Goal: Task Accomplishment & Management: Complete application form

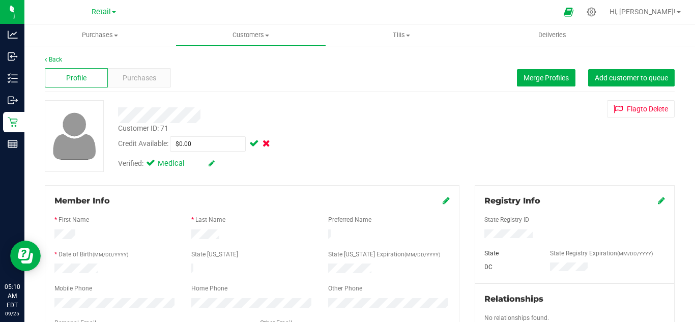
click at [58, 63] on div "Back" at bounding box center [360, 59] width 630 height 9
click at [57, 58] on link "Back" at bounding box center [53, 59] width 17 height 7
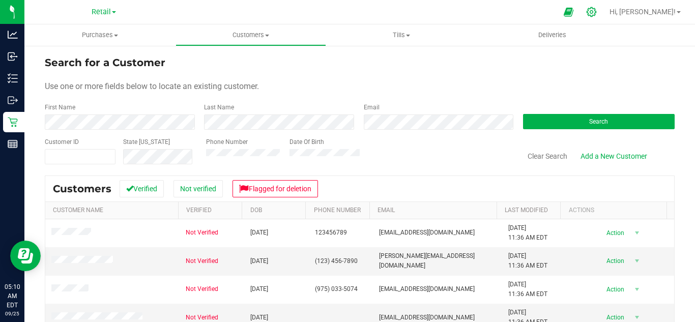
click at [597, 10] on icon at bounding box center [591, 12] width 11 height 11
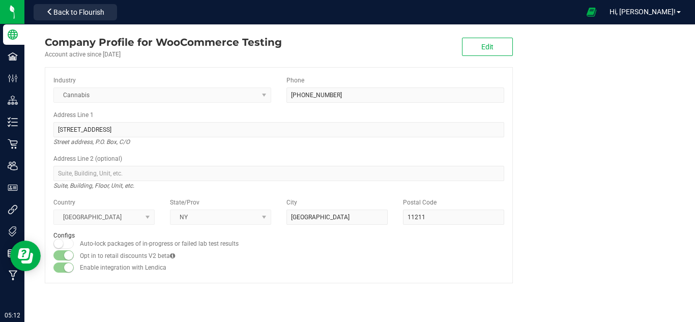
click at [611, 129] on company "Company Profile for WooCommerce Testing Account active since Jan 9, 2025 Edit I…" at bounding box center [359, 158] width 671 height 269
click at [329, 115] on div "Address Line 1 773 Grand St Street address, P.O. Box, C/O" at bounding box center [278, 128] width 451 height 36
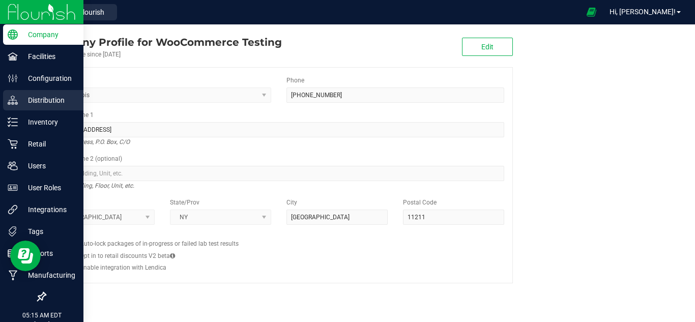
click at [19, 102] on p "Distribution" at bounding box center [48, 100] width 61 height 12
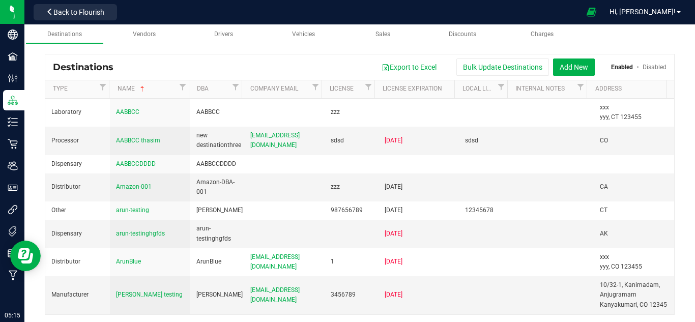
click at [174, 49] on div "Destinations Export to Excel Bulk Update Destinations Add New Enabled Disabled …" at bounding box center [359, 184] width 671 height 281
click at [266, 50] on div "Destinations Export to Excel Bulk Update Destinations Add New Enabled Disabled …" at bounding box center [359, 184] width 671 height 281
click at [343, 50] on div "Destinations Export to Excel Bulk Update Destinations Add New Enabled Disabled …" at bounding box center [359, 184] width 671 height 281
click at [416, 48] on div "Destinations Export to Excel Bulk Update Destinations Add New Enabled Disabled …" at bounding box center [359, 184] width 671 height 281
click at [501, 48] on div "Destinations Export to Excel Bulk Update Destinations Add New Enabled Disabled …" at bounding box center [359, 184] width 671 height 281
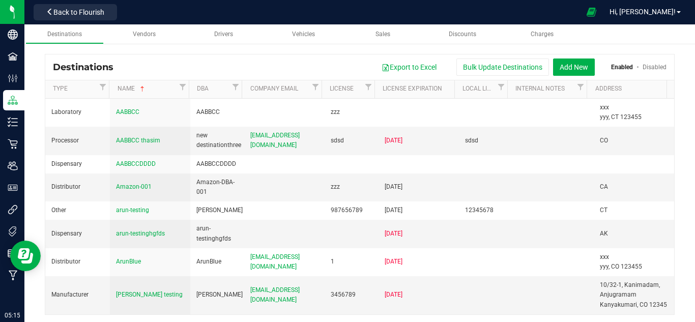
click at [588, 48] on div "Destinations Export to Excel Bulk Update Destinations Add New Enabled Disabled …" at bounding box center [359, 184] width 671 height 281
click at [564, 66] on button "Add New" at bounding box center [574, 67] width 42 height 17
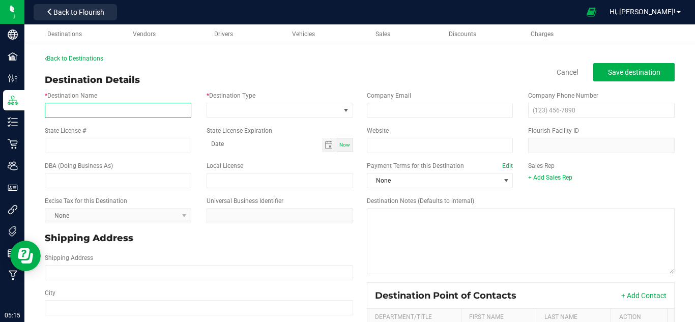
click at [90, 112] on input "* Destination Name" at bounding box center [118, 110] width 147 height 15
type input "F"
type input "Factory88"
click at [168, 74] on div "Destination Details Cancel Save destination" at bounding box center [360, 80] width 630 height 14
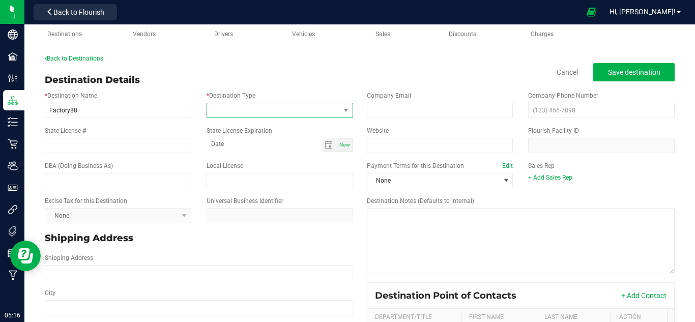
click at [250, 117] on span at bounding box center [273, 110] width 133 height 14
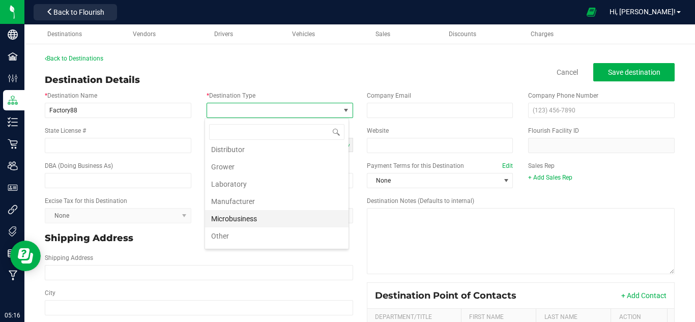
scroll to position [37, 0]
click at [244, 218] on li "Other" at bounding box center [277, 220] width 144 height 17
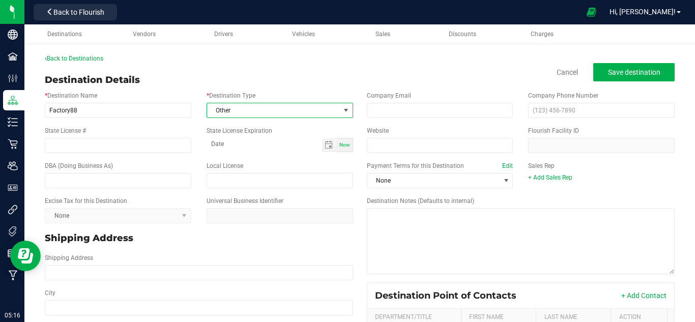
click at [276, 76] on div "Destination Details Cancel Save destination" at bounding box center [360, 80] width 630 height 14
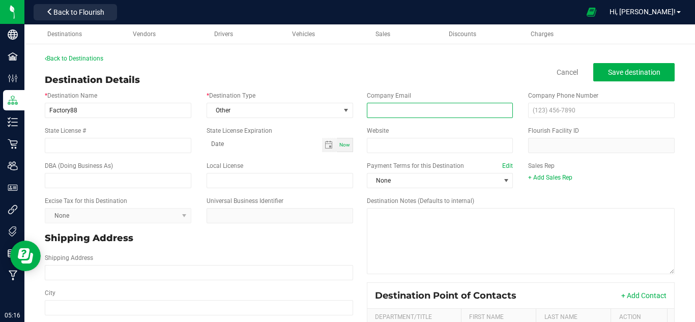
click at [400, 107] on input "email" at bounding box center [440, 110] width 147 height 15
type input "[EMAIL_ADDRESS][DOMAIN_NAME]"
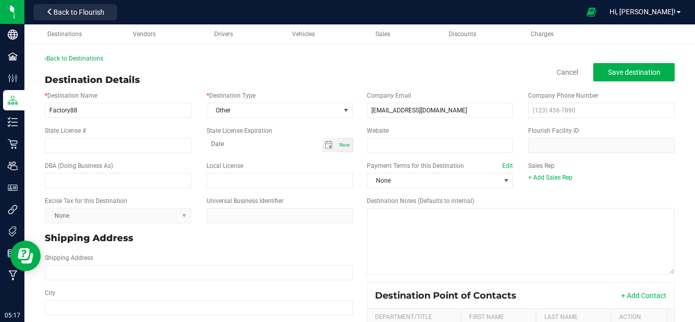
click at [288, 123] on div "State License # State License Expiration Now" at bounding box center [199, 139] width 324 height 35
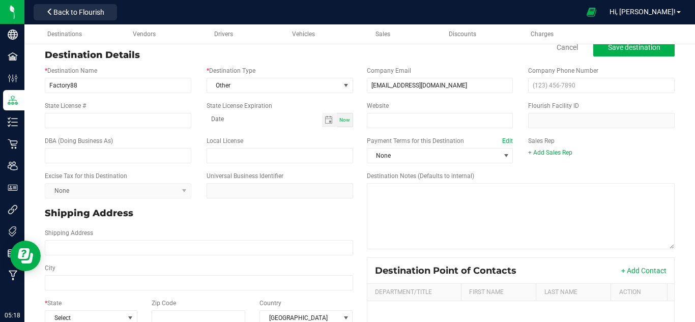
scroll to position [0, 0]
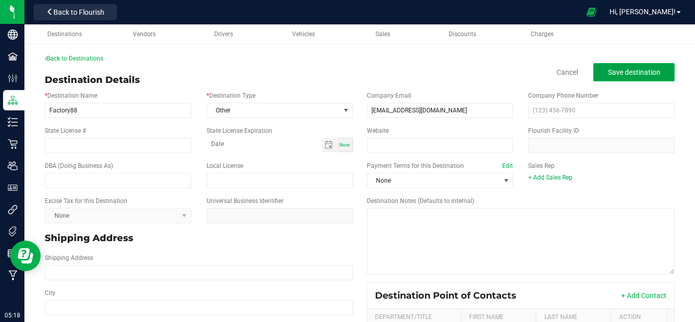
click at [614, 72] on span "Save destination" at bounding box center [634, 72] width 52 height 8
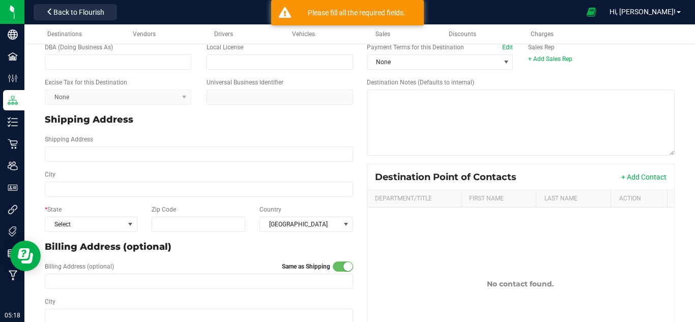
scroll to position [172, 0]
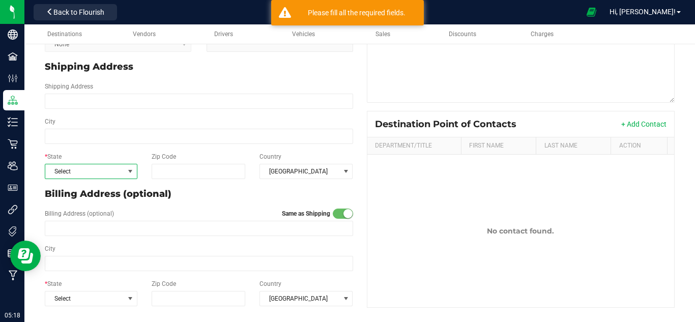
click at [73, 177] on span "Select" at bounding box center [84, 171] width 79 height 14
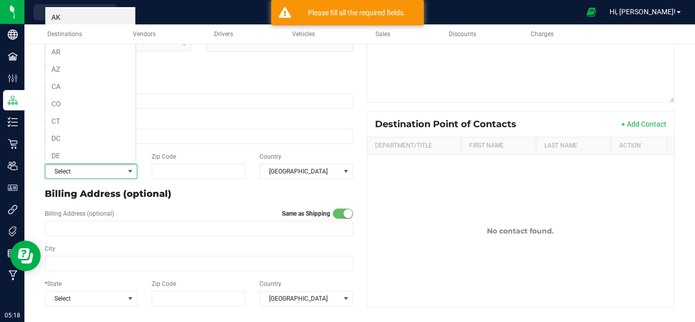
scroll to position [15, 90]
click at [64, 83] on li "CA" at bounding box center [90, 86] width 90 height 17
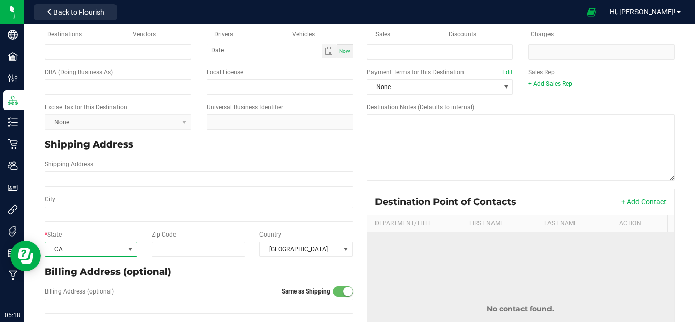
scroll to position [0, 0]
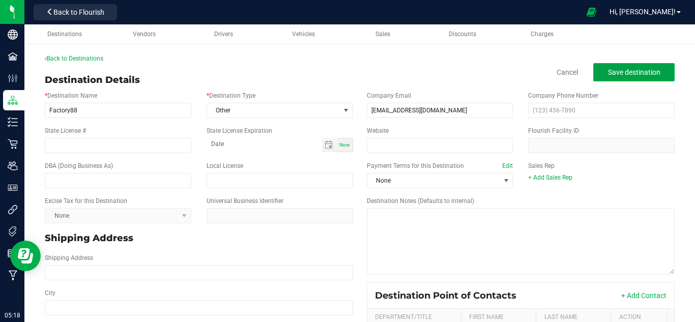
click at [615, 72] on span "Save destination" at bounding box center [634, 72] width 52 height 8
click at [608, 69] on span "Save destination" at bounding box center [634, 72] width 52 height 8
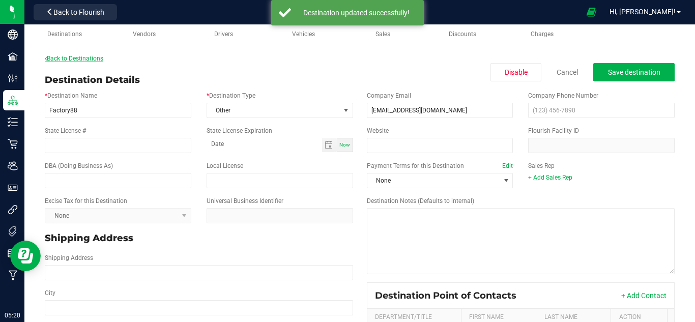
click at [75, 57] on link "Back to Destinations" at bounding box center [74, 58] width 59 height 7
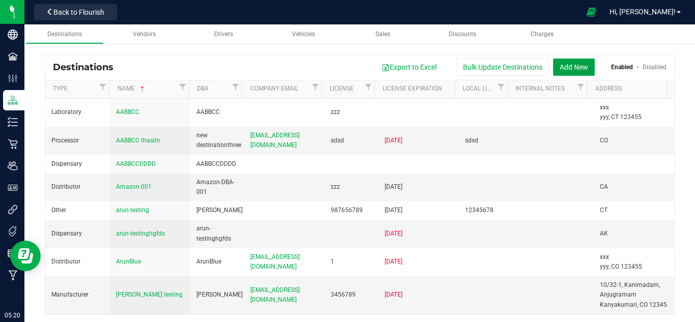
click at [570, 70] on button "Add New" at bounding box center [574, 67] width 42 height 17
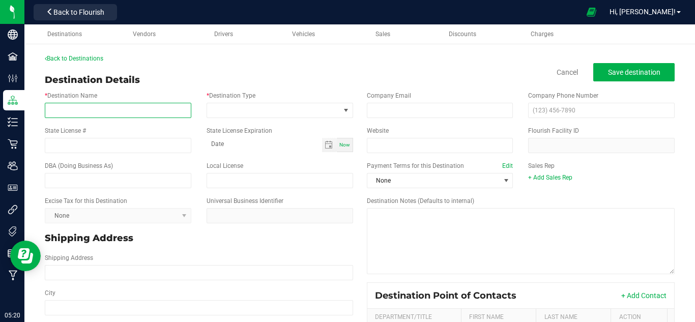
click at [146, 115] on input "* Destination Name" at bounding box center [118, 110] width 147 height 15
type input "F"
type input "Dest001"
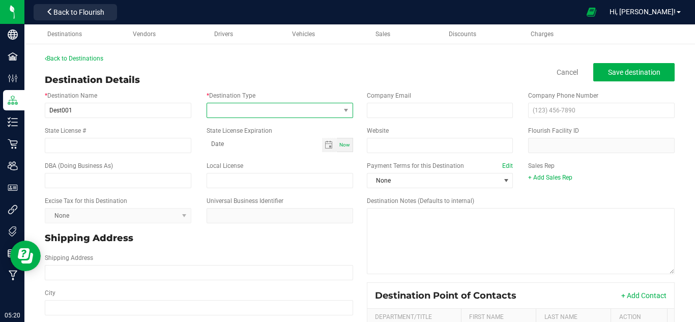
click at [254, 106] on span at bounding box center [273, 110] width 133 height 14
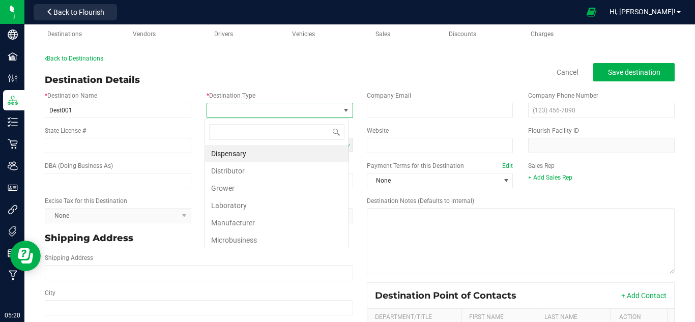
scroll to position [15, 145]
click at [252, 156] on li "Dispensary" at bounding box center [277, 153] width 144 height 17
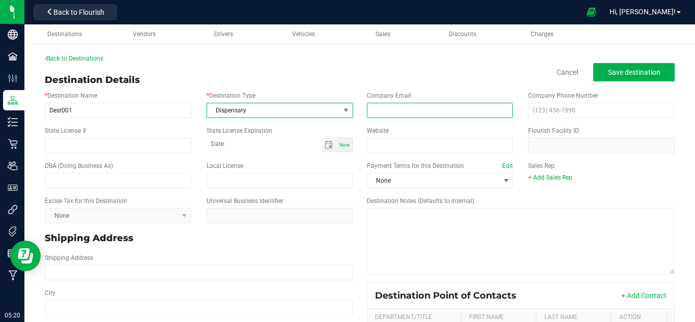
click at [437, 107] on input "email" at bounding box center [440, 110] width 147 height 15
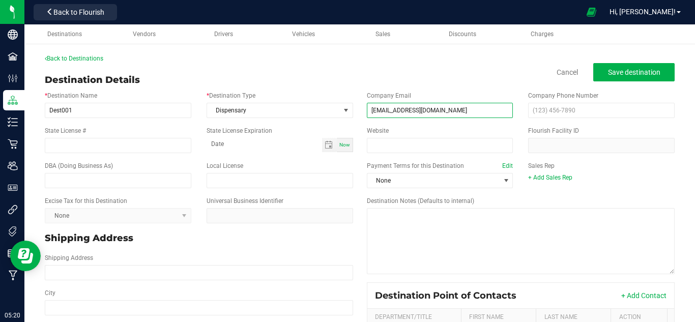
type input "[EMAIL_ADDRESS][DOMAIN_NAME]"
click at [461, 76] on div "Destination Details Cancel Save destination" at bounding box center [360, 80] width 630 height 14
click at [328, 146] on span "Toggle calendar" at bounding box center [329, 145] width 8 height 8
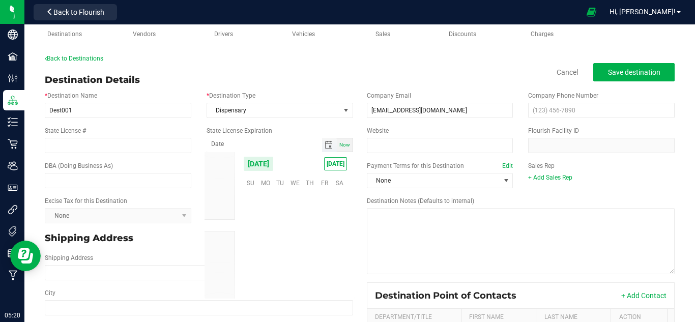
scroll to position [165071, 0]
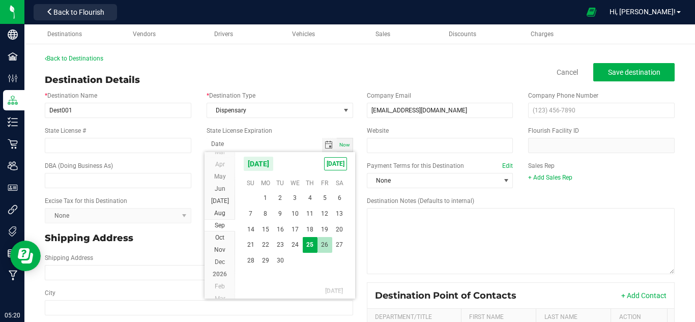
click at [321, 247] on span "26" at bounding box center [325, 245] width 15 height 16
type input "09-26-2025"
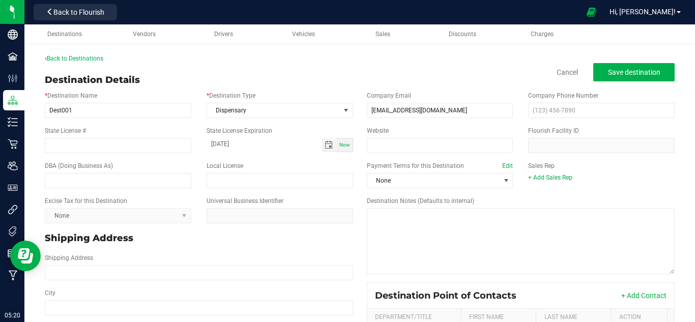
click at [311, 164] on div "Local License" at bounding box center [280, 174] width 162 height 27
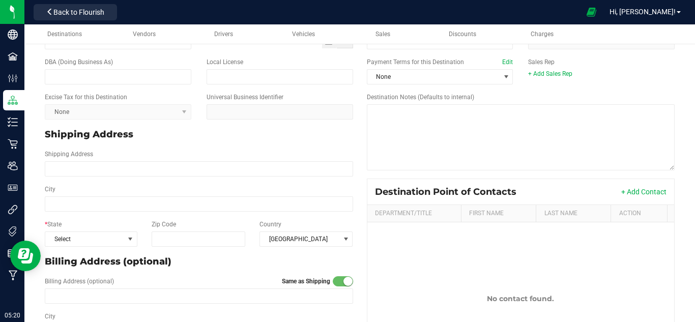
scroll to position [136, 0]
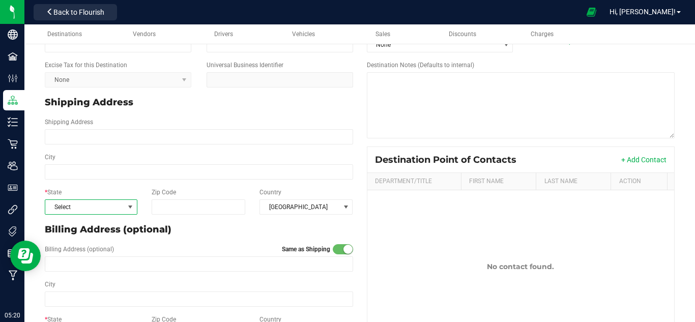
click at [94, 212] on span "Select" at bounding box center [84, 207] width 79 height 14
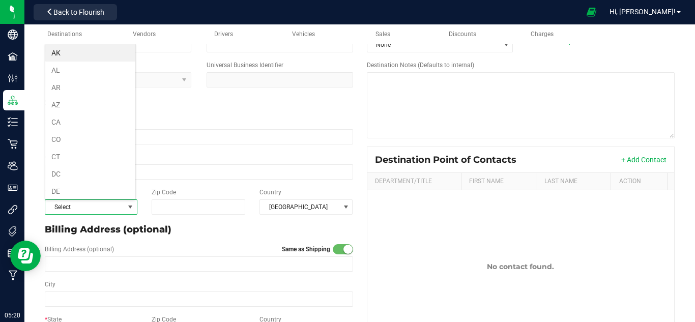
scroll to position [15, 90]
click at [67, 190] on li "DE" at bounding box center [90, 191] width 90 height 17
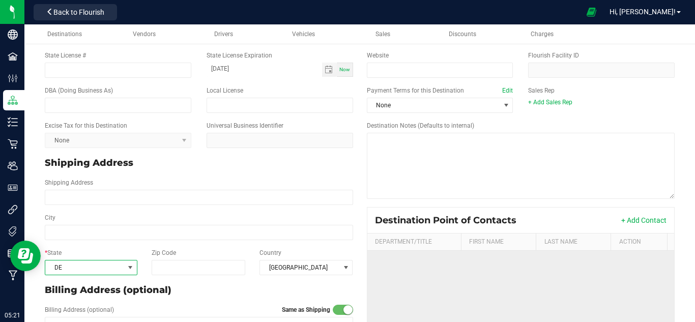
scroll to position [0, 0]
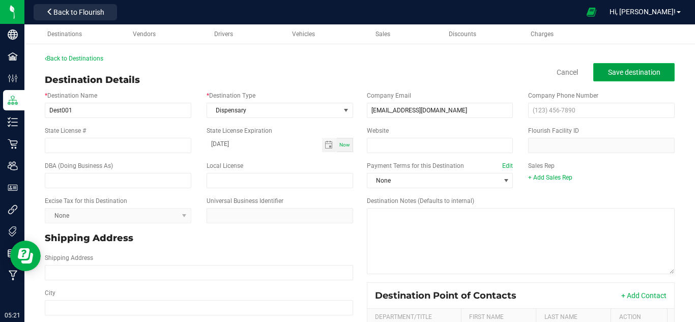
click at [611, 76] on span "Save destination" at bounding box center [634, 72] width 52 height 8
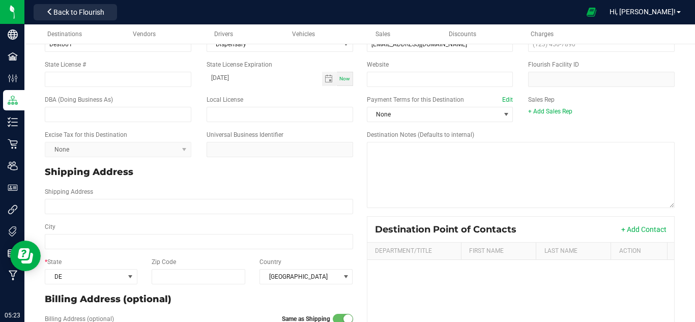
scroll to position [136, 0]
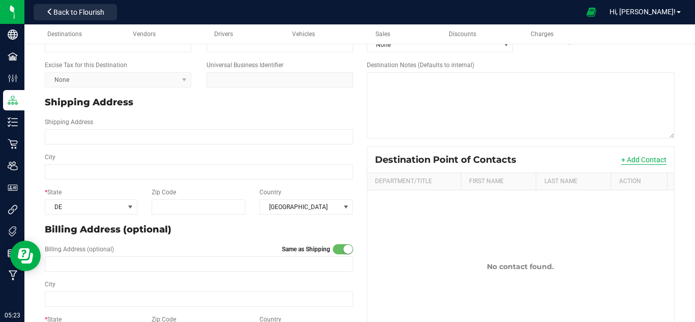
click at [631, 158] on button "+ Add Contact" at bounding box center [643, 160] width 45 height 10
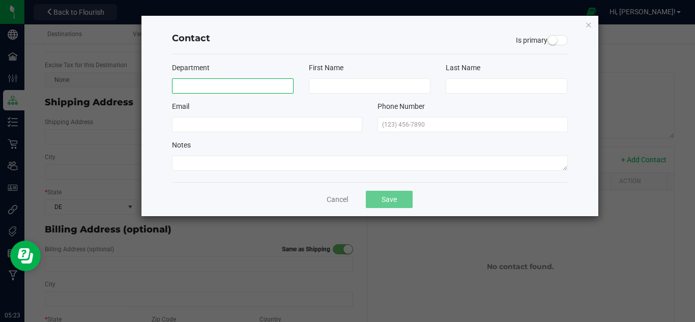
click at [201, 83] on input at bounding box center [233, 85] width 122 height 15
type input "Marketing"
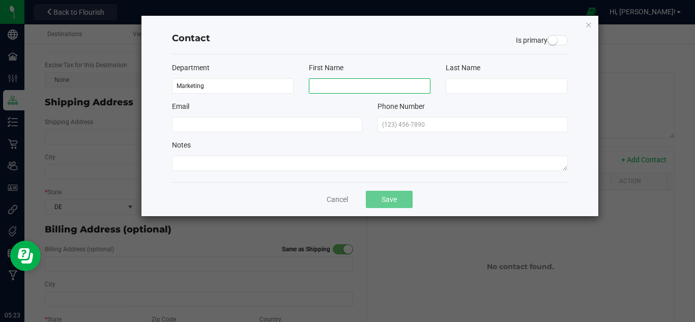
click at [329, 82] on input at bounding box center [370, 85] width 122 height 15
click at [362, 89] on input at bounding box center [370, 85] width 122 height 15
type input "D"
type input "Peter"
click at [486, 78] on div "Last Name" at bounding box center [506, 78] width 137 height 31
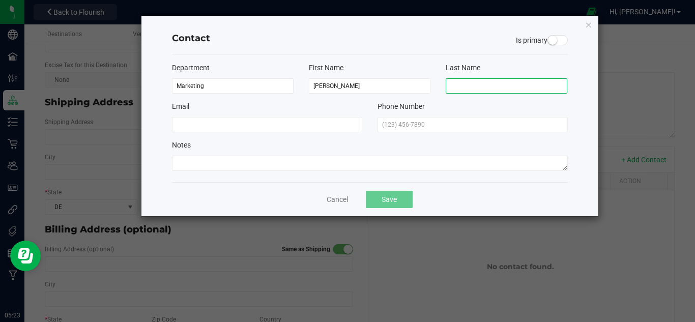
click at [485, 84] on input at bounding box center [507, 85] width 122 height 15
type input "P"
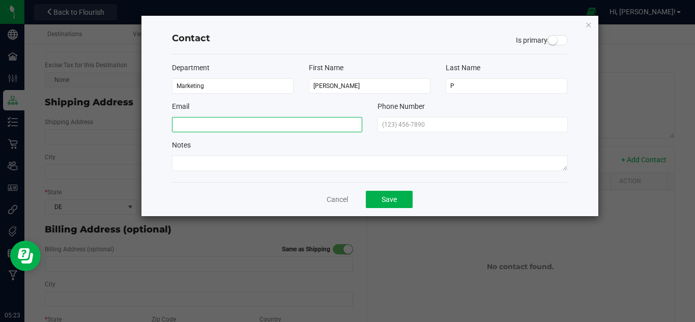
click at [273, 122] on input at bounding box center [267, 124] width 190 height 15
type input "peterp@gmail.com"
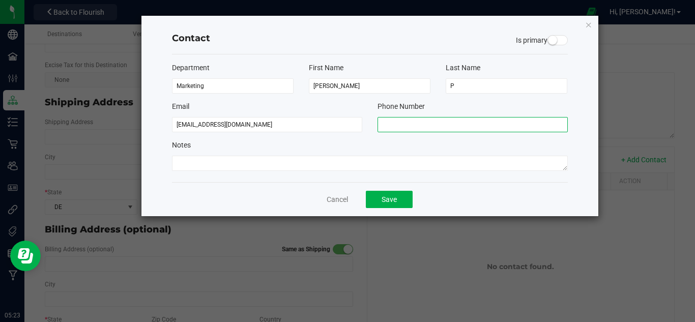
click at [437, 127] on input "text" at bounding box center [473, 124] width 190 height 15
type input "(987) 656-7865"
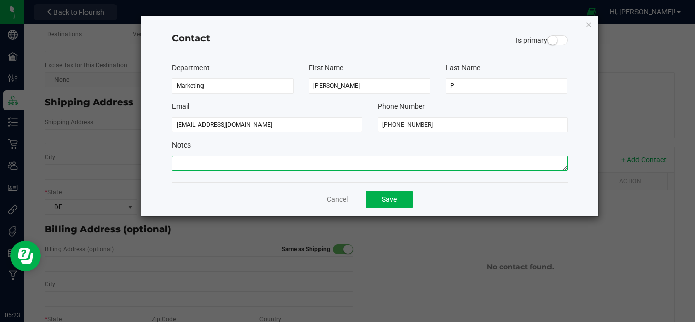
click at [332, 162] on textarea at bounding box center [370, 163] width 396 height 15
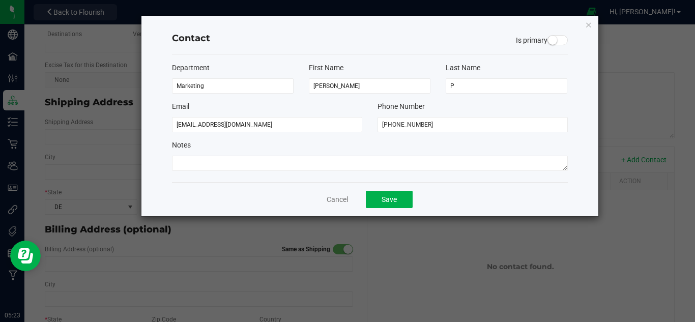
click at [444, 192] on div "Cancel Save" at bounding box center [370, 199] width 396 height 34
click at [402, 198] on button "Save" at bounding box center [389, 199] width 47 height 17
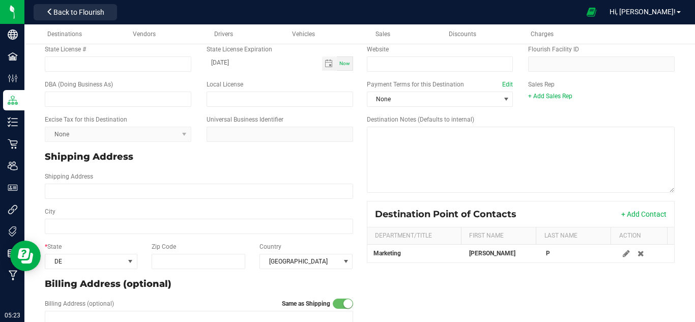
scroll to position [0, 0]
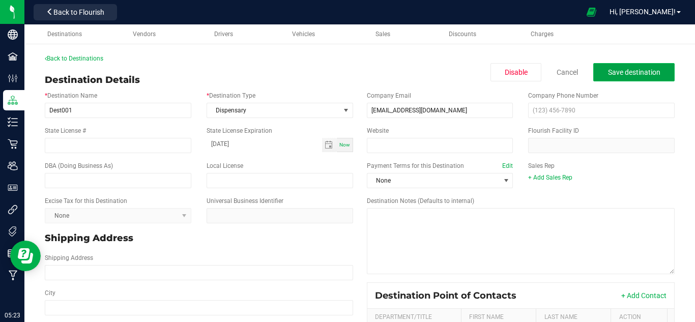
click at [606, 64] on button "Save destination" at bounding box center [633, 72] width 81 height 18
click at [621, 72] on span "Save destination" at bounding box center [634, 72] width 52 height 8
click at [562, 75] on link "Cancel" at bounding box center [567, 72] width 21 height 10
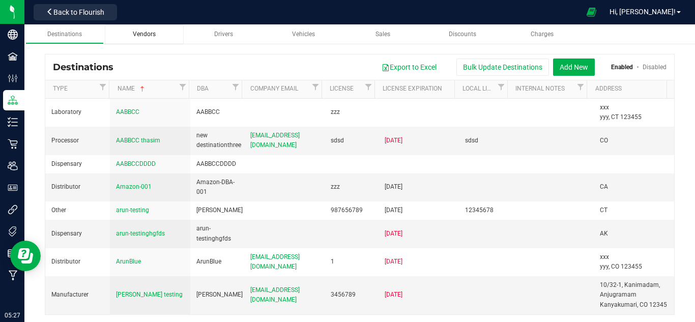
click at [149, 36] on span "Vendors" at bounding box center [144, 34] width 23 height 7
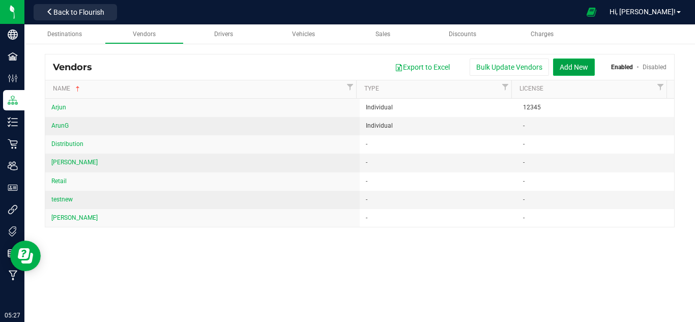
click at [567, 67] on button "Add New" at bounding box center [574, 67] width 42 height 17
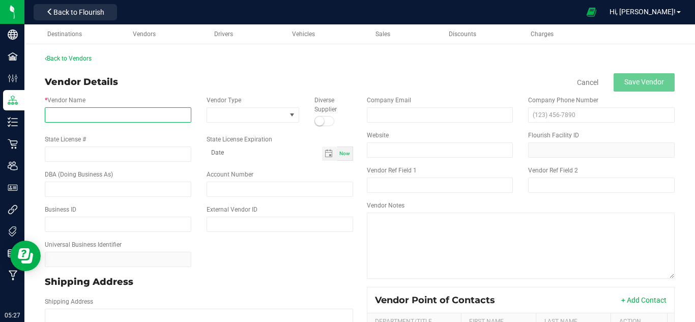
click at [92, 117] on input "* Vendor Name" at bounding box center [118, 114] width 147 height 15
type input "M"
type input "Sade"
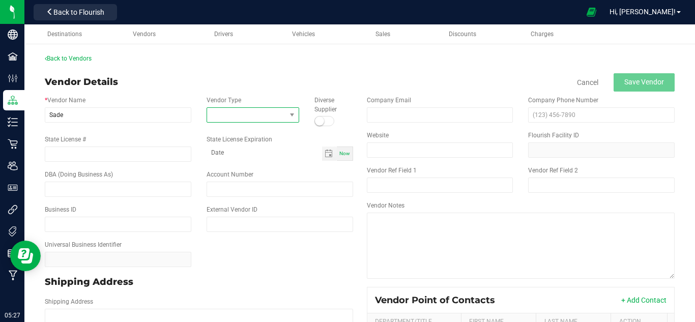
click at [240, 110] on span at bounding box center [246, 115] width 79 height 14
click at [257, 83] on div "Vendor Details Cancel Save Vendor" at bounding box center [360, 82] width 630 height 18
click at [266, 74] on div "Vendor Details Cancel Save Vendor" at bounding box center [360, 82] width 630 height 18
click at [327, 155] on span "Toggle calendar" at bounding box center [329, 154] width 8 height 8
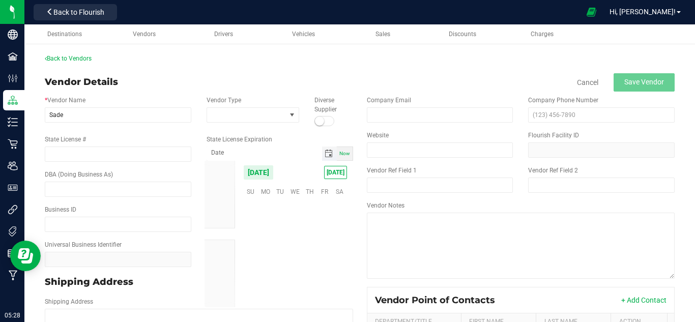
scroll to position [165071, 0]
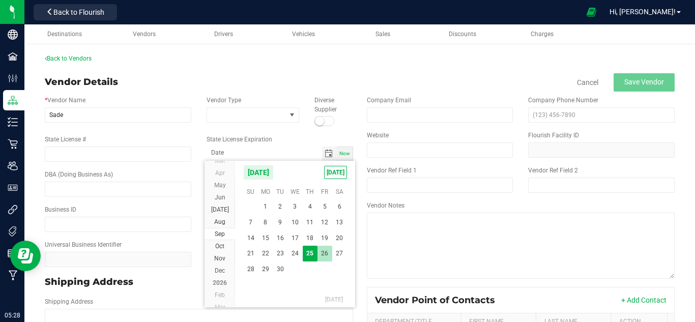
click at [325, 259] on span "26" at bounding box center [325, 254] width 15 height 16
type input "09-26-2025"
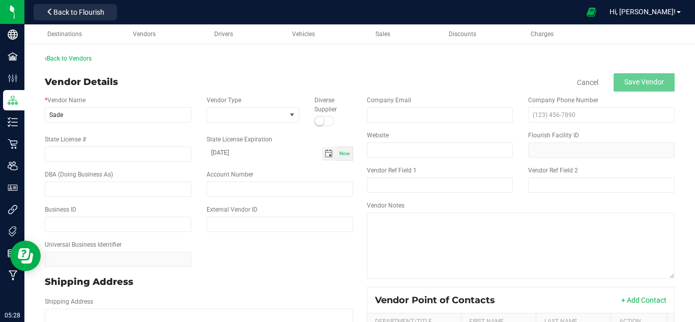
click at [467, 54] on div "Back to Vendors" at bounding box center [360, 58] width 630 height 9
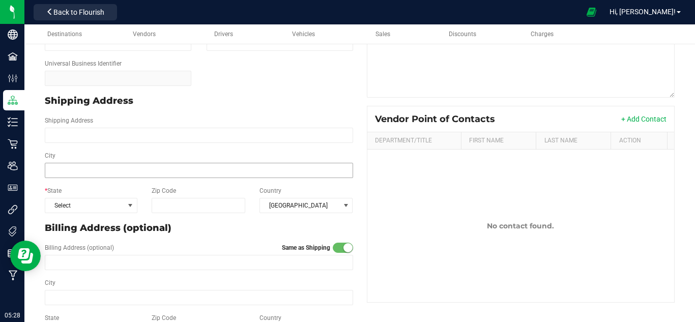
scroll to position [204, 0]
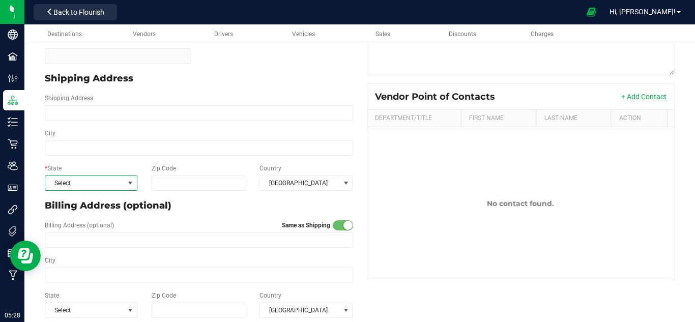
click at [106, 185] on span "Select" at bounding box center [84, 183] width 79 height 14
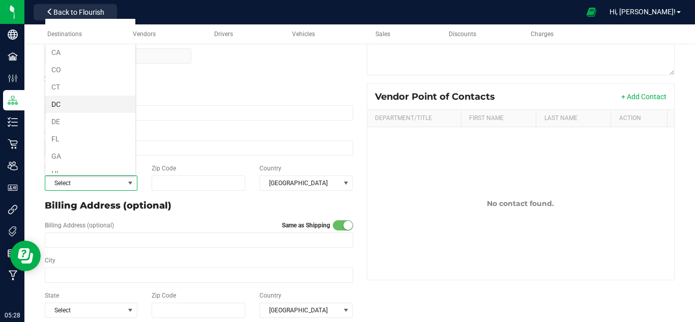
scroll to position [68, 0]
click at [87, 117] on li "FL" at bounding box center [90, 116] width 90 height 17
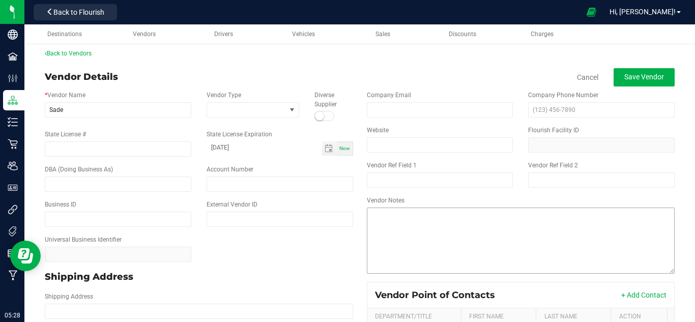
scroll to position [0, 0]
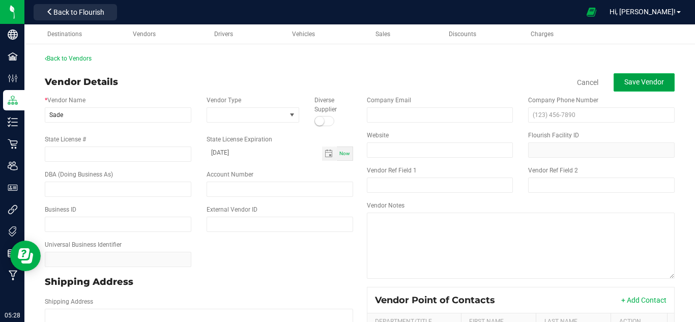
click at [624, 77] on button "Save Vendor" at bounding box center [644, 82] width 61 height 18
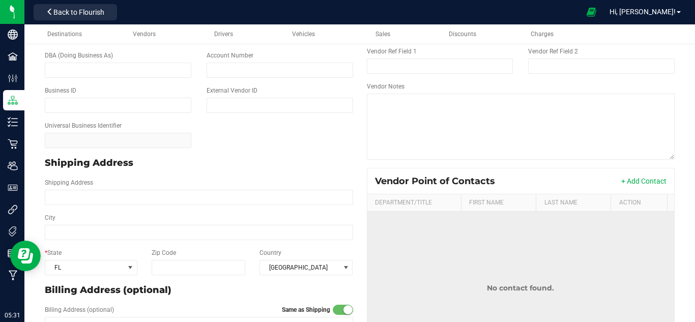
scroll to position [214, 0]
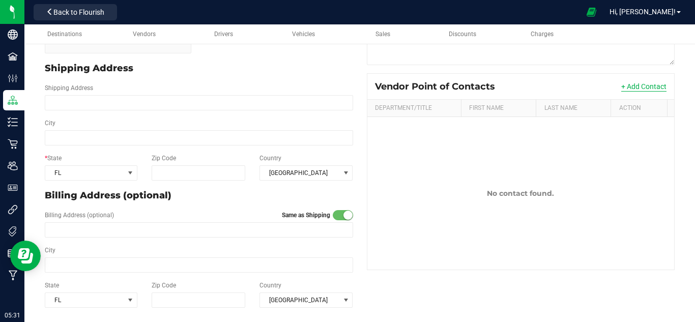
click at [638, 88] on button "+ Add Contact" at bounding box center [643, 86] width 45 height 10
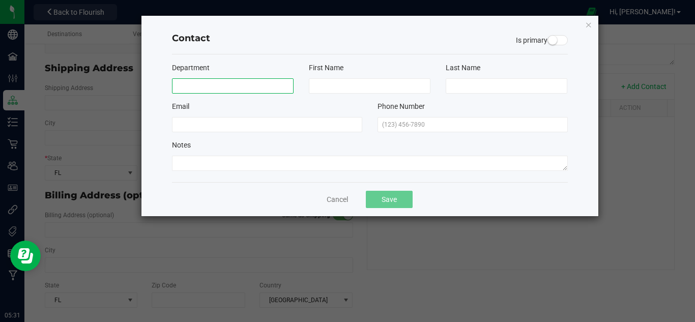
click at [219, 90] on input at bounding box center [233, 85] width 122 height 15
type input "HR"
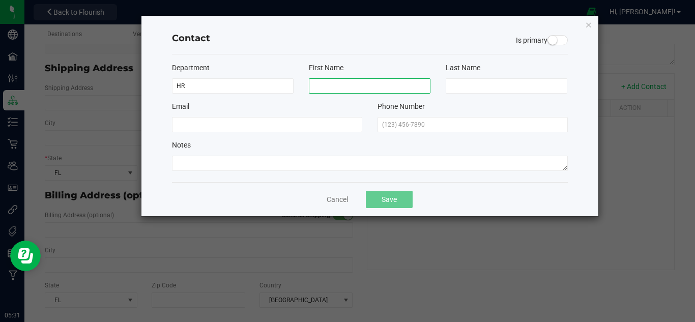
click at [325, 83] on input at bounding box center [370, 85] width 122 height 15
type input "[PERSON_NAME]"
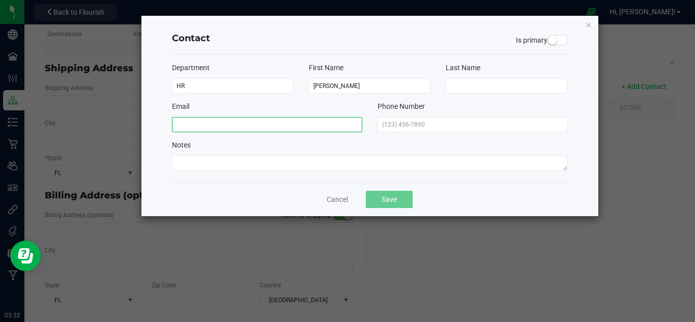
click at [269, 128] on input at bounding box center [267, 124] width 190 height 15
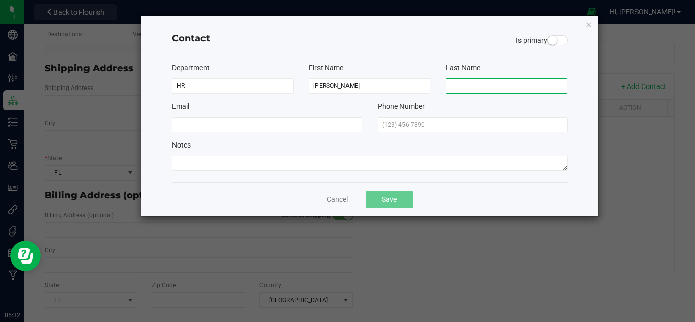
click at [491, 92] on input at bounding box center [507, 85] width 122 height 15
type input "M"
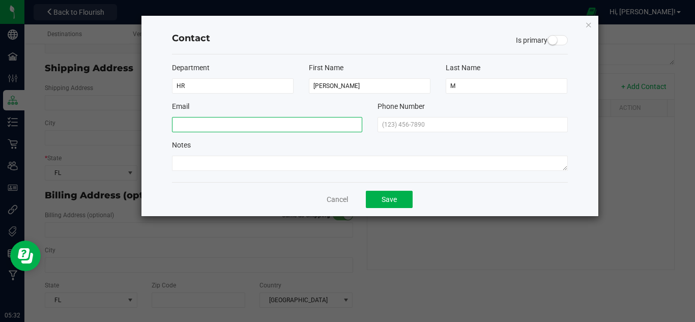
click at [354, 123] on input at bounding box center [267, 124] width 190 height 15
type input "O"
type input "otism@gmail.com"
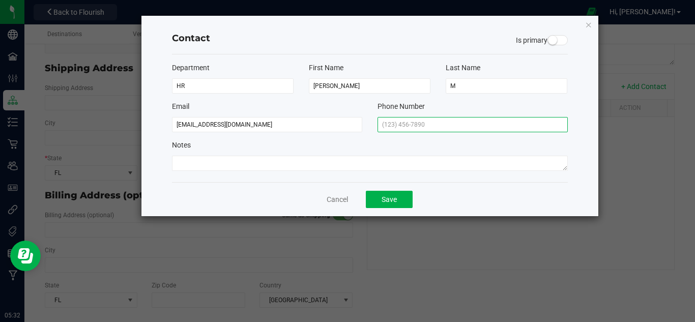
click at [416, 123] on input "text" at bounding box center [473, 124] width 190 height 15
type input "(899) 755-4343"
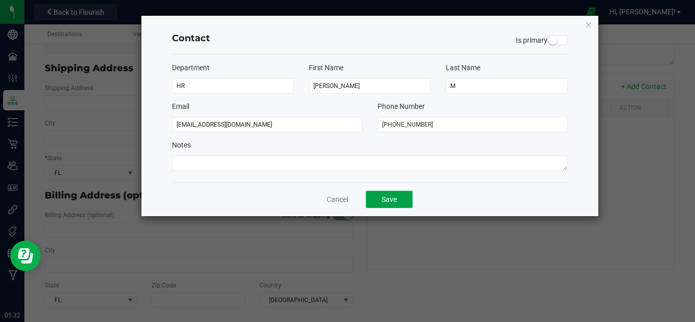
click at [405, 195] on button "Save" at bounding box center [389, 199] width 47 height 17
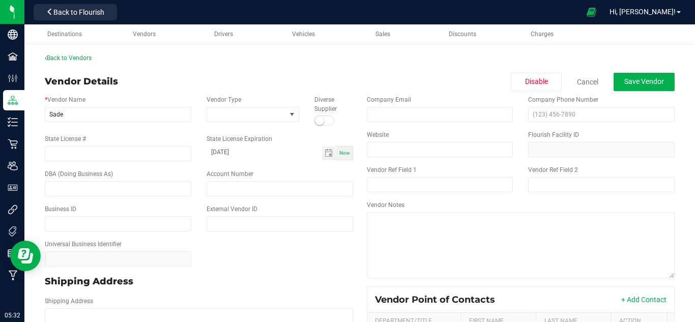
scroll to position [0, 0]
click at [616, 82] on button "Save Vendor" at bounding box center [644, 82] width 61 height 18
click at [614, 84] on button "Save Vendor" at bounding box center [644, 82] width 61 height 18
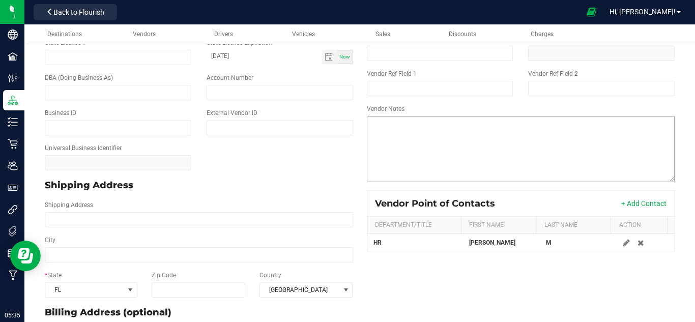
scroll to position [204, 0]
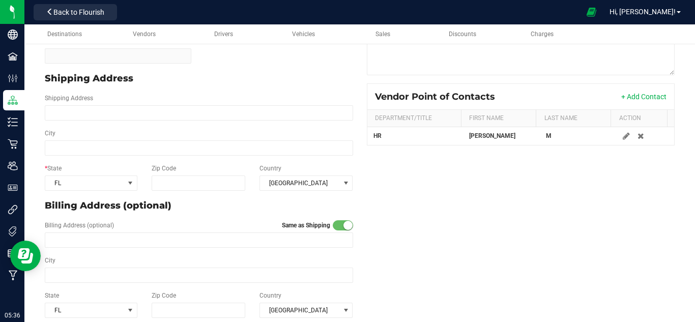
drag, startPoint x: 210, startPoint y: 88, endPoint x: 231, endPoint y: 93, distance: 21.0
click at [211, 88] on div "Shipping Address" at bounding box center [199, 79] width 324 height 22
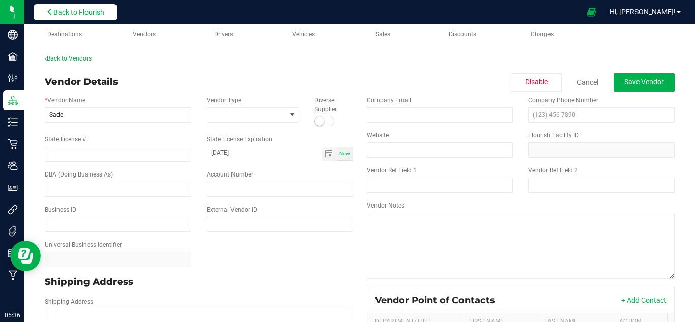
click at [96, 10] on span "Back to Flourish" at bounding box center [78, 12] width 51 height 8
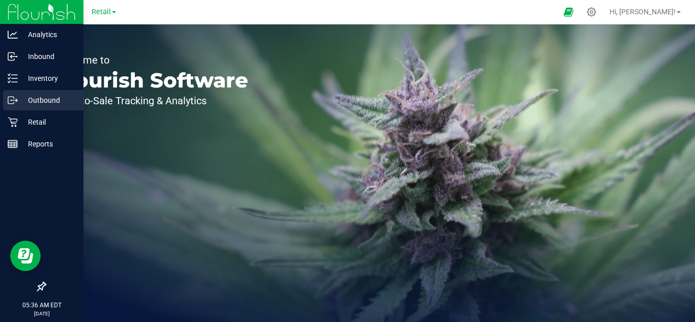
click at [63, 102] on p "Outbound" at bounding box center [48, 100] width 61 height 12
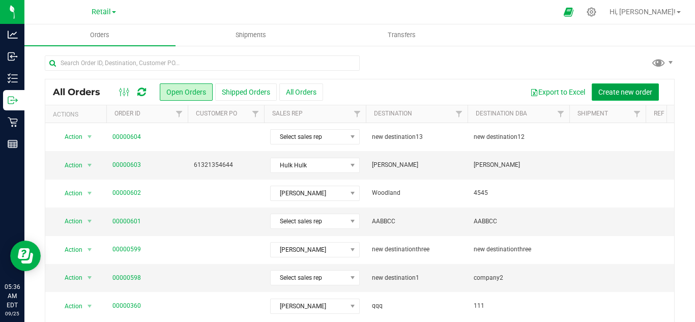
click at [605, 92] on span "Create new order" at bounding box center [626, 92] width 54 height 8
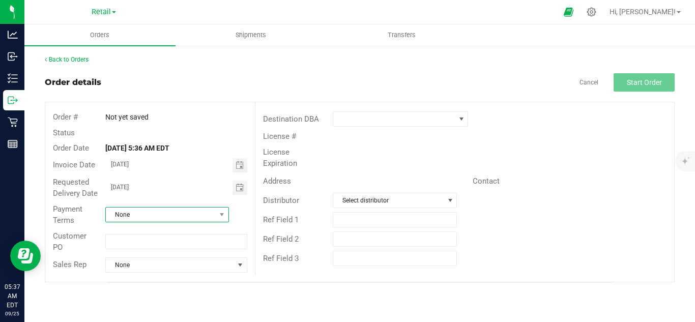
click at [151, 215] on span "None" at bounding box center [161, 215] width 110 height 14
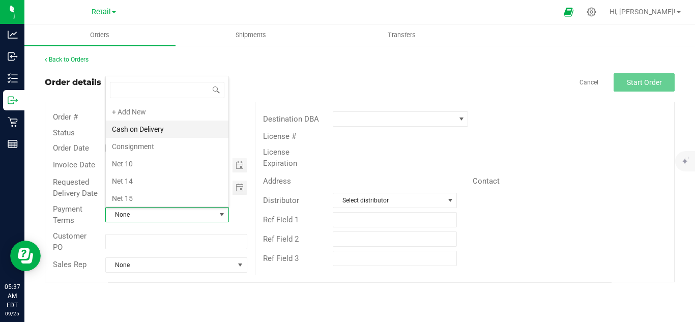
click at [179, 127] on li "Cash on Delivery" at bounding box center [167, 129] width 123 height 17
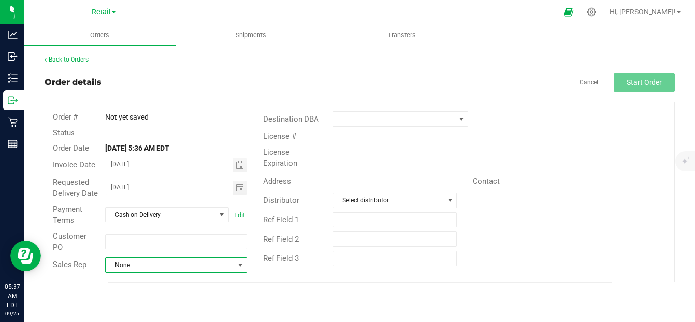
click at [154, 265] on span "None" at bounding box center [170, 265] width 128 height 14
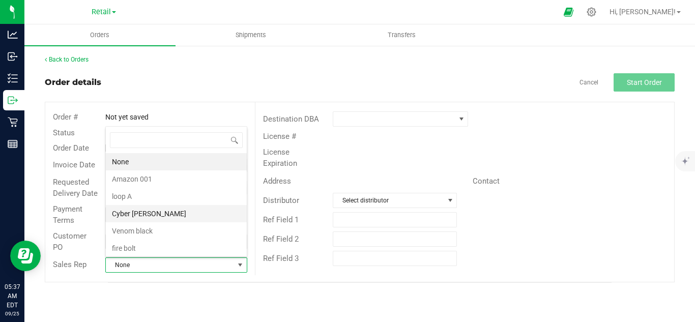
scroll to position [15, 140]
click at [162, 230] on li "Venom black" at bounding box center [176, 230] width 141 height 17
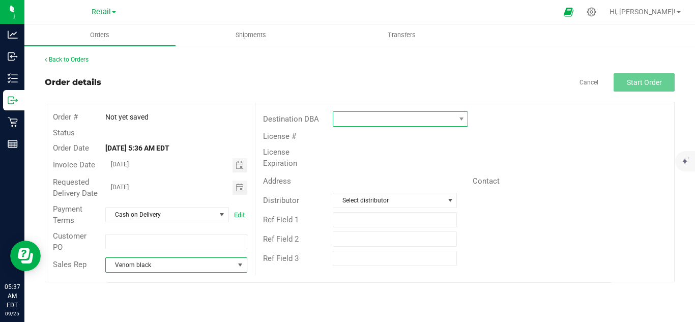
click at [353, 124] on span at bounding box center [394, 119] width 122 height 14
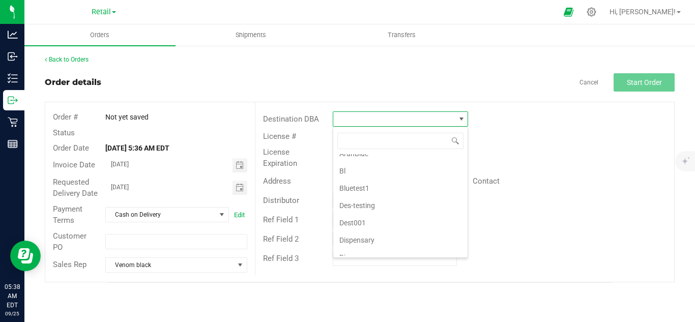
scroll to position [136, 0]
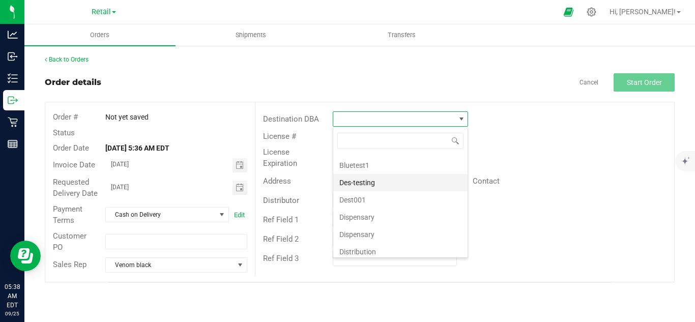
click at [395, 182] on li "Des-testing" at bounding box center [400, 182] width 134 height 17
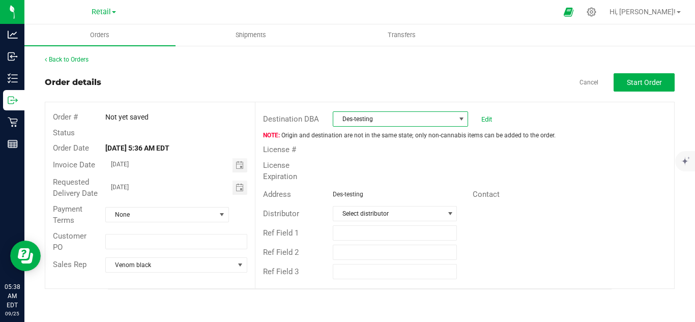
click at [392, 119] on span "Des-testing" at bounding box center [394, 119] width 122 height 14
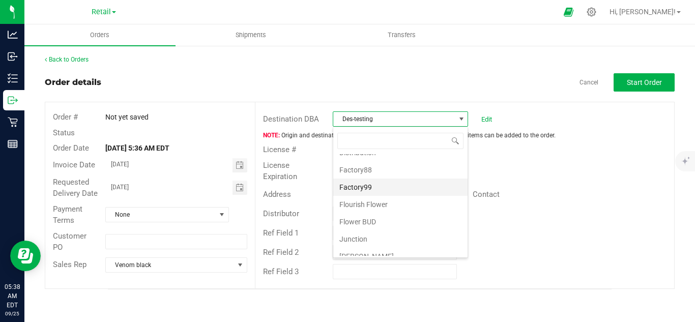
scroll to position [275, 0]
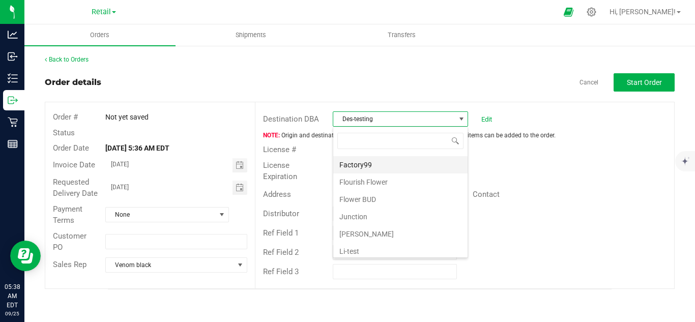
click at [384, 162] on li "Factory99" at bounding box center [400, 164] width 134 height 17
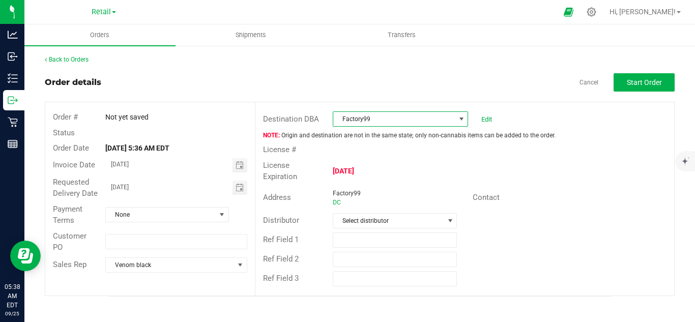
click at [417, 117] on span "Factory99" at bounding box center [394, 119] width 122 height 14
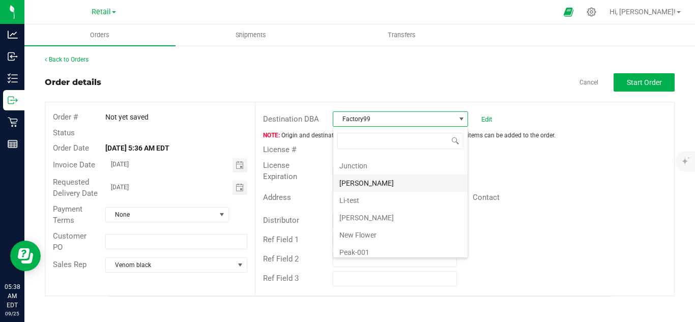
scroll to position [328, 0]
click at [377, 182] on li "[PERSON_NAME]" at bounding box center [400, 180] width 134 height 17
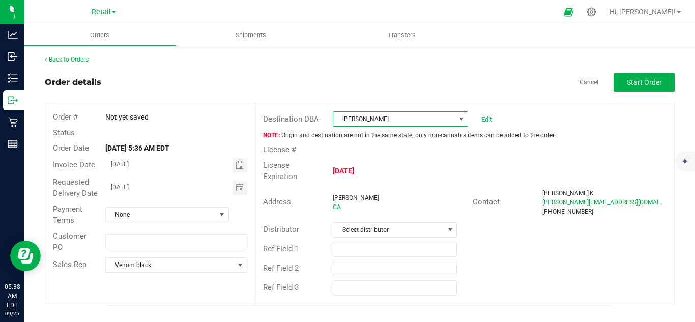
click at [413, 109] on div "Destination DBA Kenny Edit" at bounding box center [465, 118] width 419 height 19
click at [406, 124] on span "[PERSON_NAME]" at bounding box center [394, 119] width 122 height 14
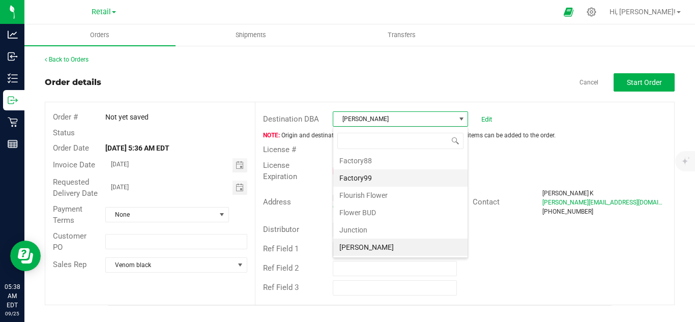
scroll to position [0, 0]
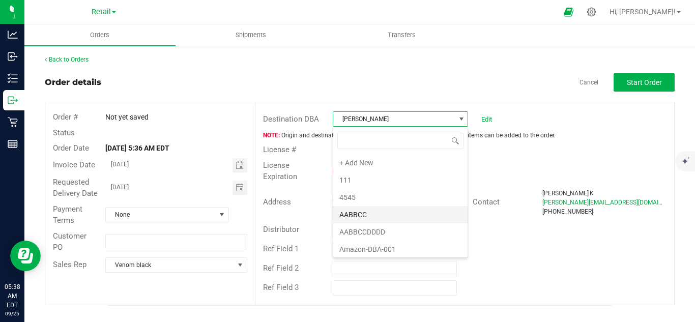
click at [365, 222] on li "AABBCC" at bounding box center [400, 214] width 134 height 17
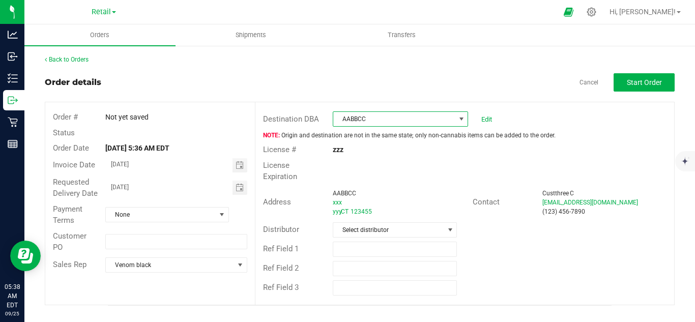
click at [397, 112] on span "AABBCC" at bounding box center [394, 119] width 122 height 14
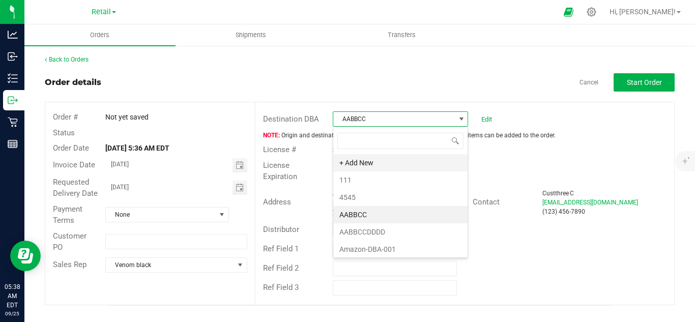
scroll to position [15, 135]
click at [374, 168] on li "+ Add New" at bounding box center [400, 162] width 134 height 17
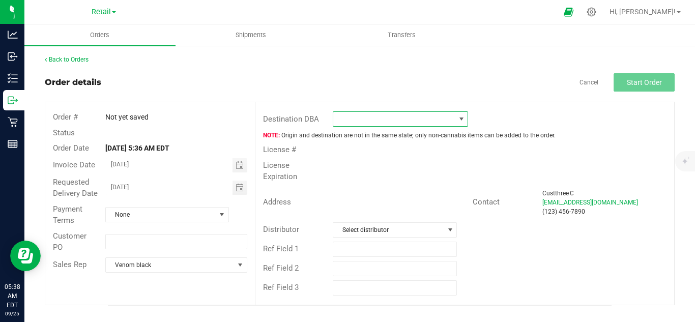
click at [386, 125] on body "Analytics Inbound Inventory Outbound Retail Reports 05:38 AM EDT 09/25/2025 09/…" at bounding box center [347, 161] width 695 height 322
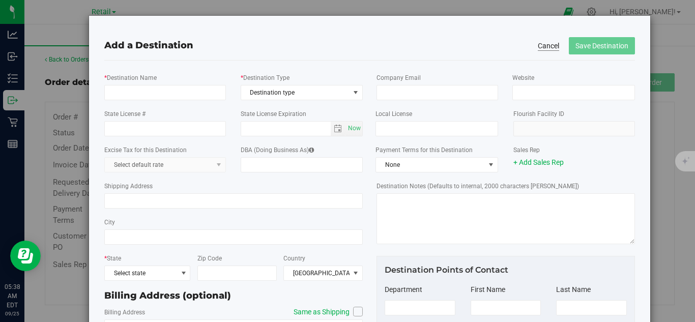
click at [539, 43] on button "Cancel" at bounding box center [548, 46] width 21 height 10
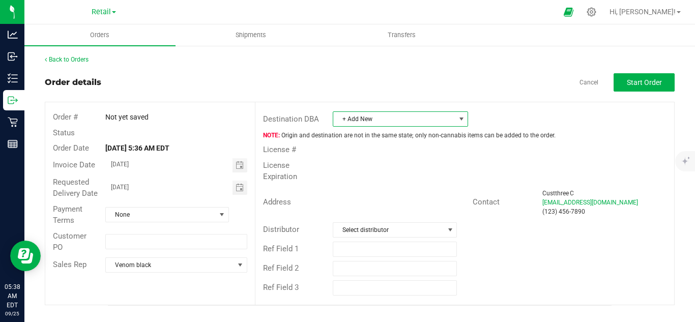
click at [408, 119] on span "+ Add New" at bounding box center [394, 119] width 122 height 14
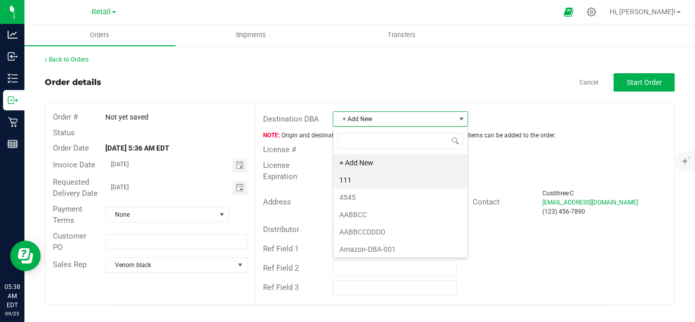
click at [362, 182] on li "111" at bounding box center [400, 180] width 134 height 17
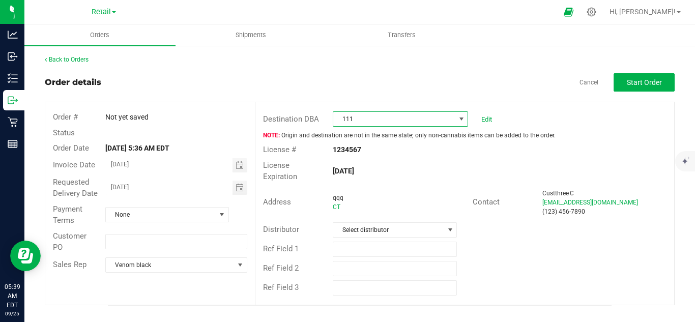
click at [397, 122] on span "111" at bounding box center [394, 119] width 122 height 14
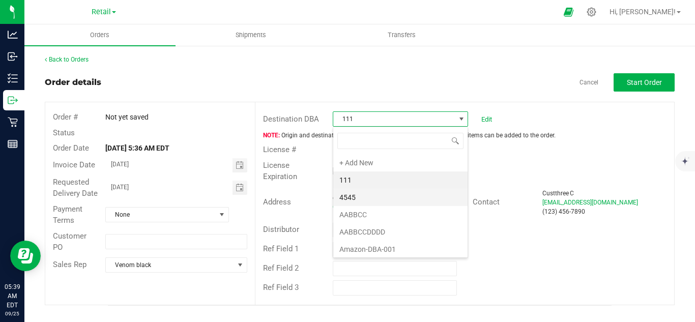
click at [376, 192] on li "4545" at bounding box center [400, 197] width 134 height 17
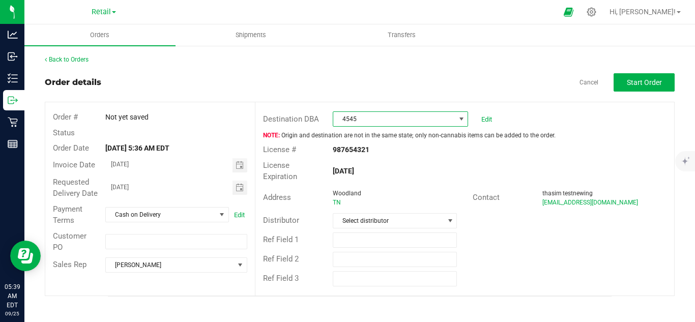
click at [404, 122] on span "4545" at bounding box center [394, 119] width 122 height 14
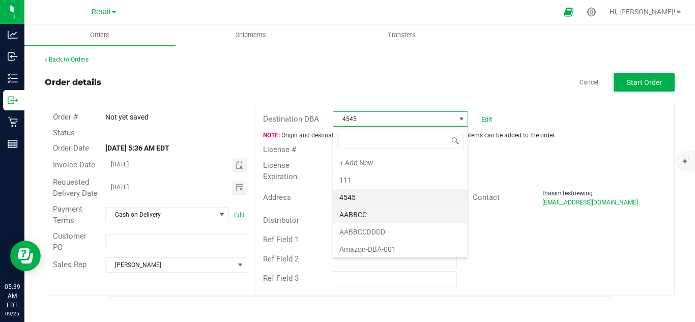
click at [381, 210] on li "AABBCC" at bounding box center [400, 214] width 134 height 17
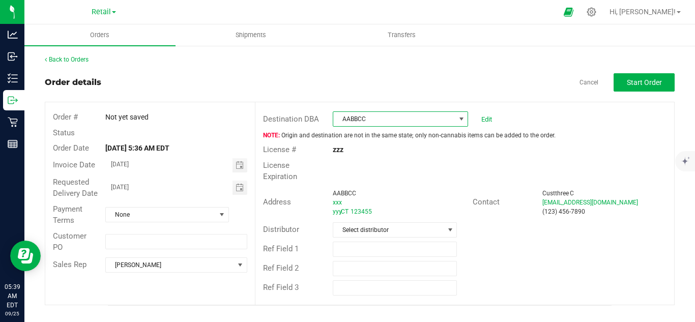
click at [392, 120] on span "AABBCC" at bounding box center [394, 119] width 122 height 14
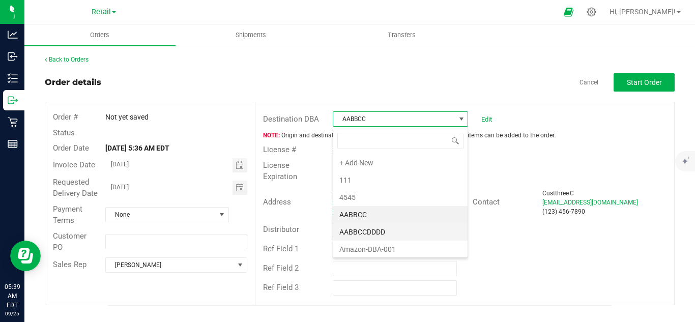
click at [387, 232] on li "AABBCCDDDD" at bounding box center [400, 231] width 134 height 17
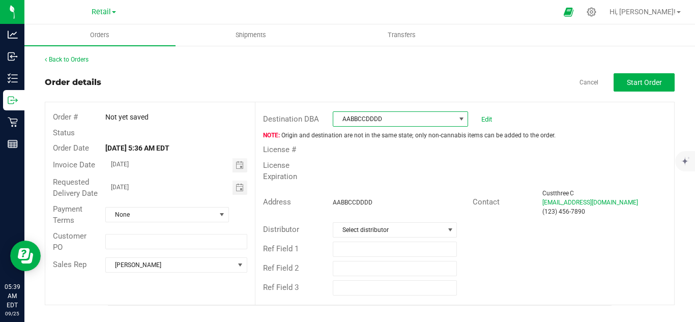
click at [402, 122] on span "AABBCCDDDD" at bounding box center [394, 119] width 122 height 14
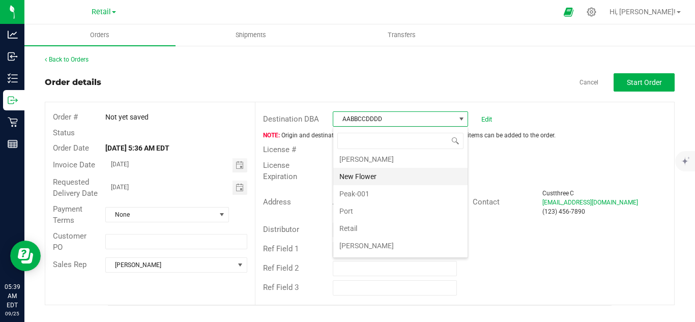
scroll to position [407, 0]
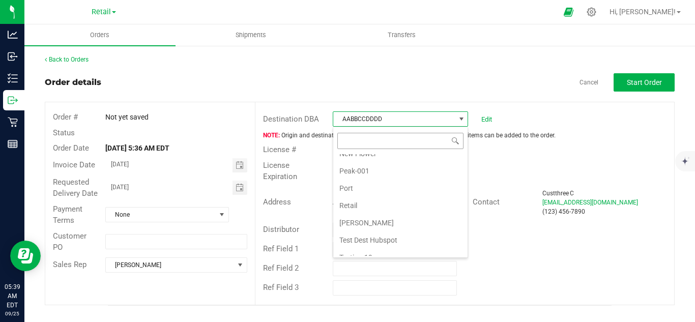
click at [388, 141] on input at bounding box center [400, 141] width 126 height 16
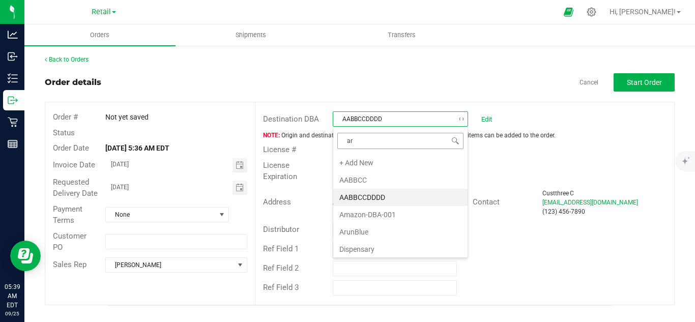
type input "aru"
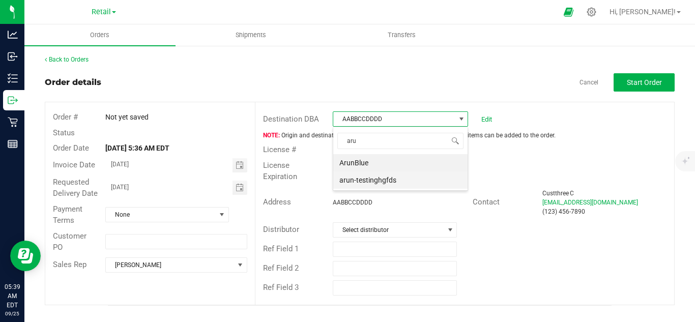
click at [386, 182] on li "arun-testinghgfds" at bounding box center [400, 180] width 134 height 17
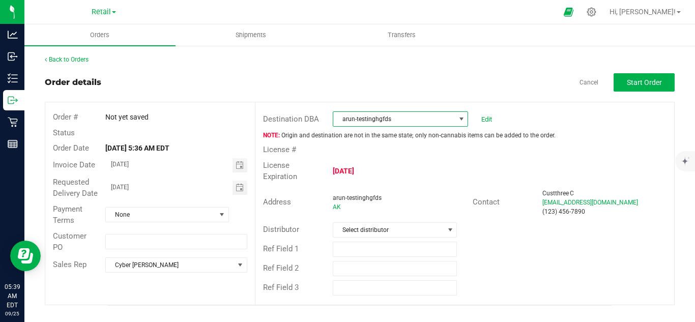
click at [458, 118] on span at bounding box center [462, 119] width 8 height 8
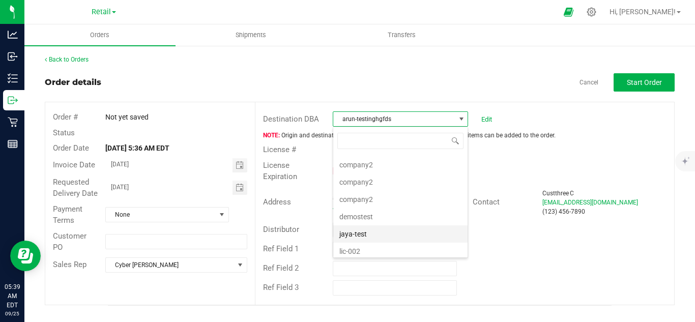
click at [371, 233] on li "jaya-test" at bounding box center [400, 233] width 134 height 17
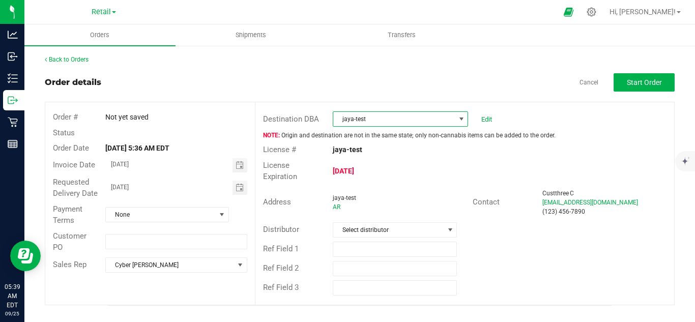
click at [395, 121] on span "jaya-test" at bounding box center [394, 119] width 122 height 14
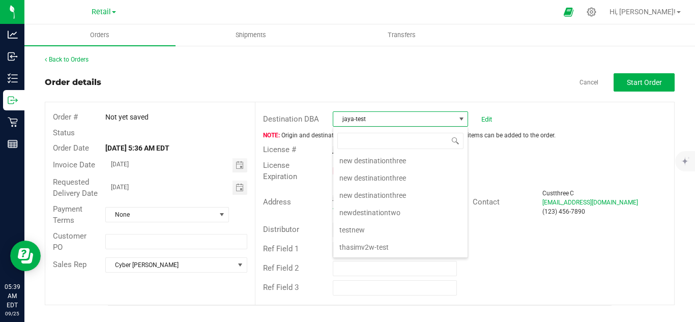
click at [382, 235] on li "testnew" at bounding box center [400, 229] width 134 height 17
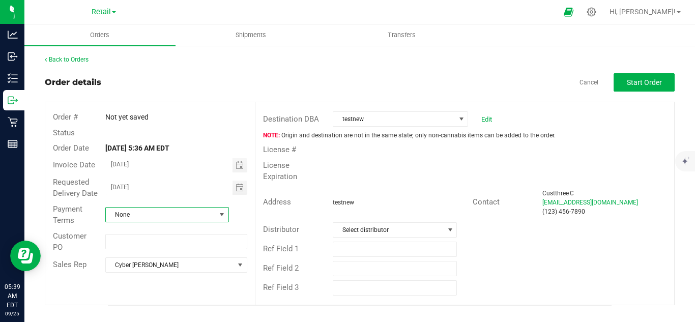
click at [217, 211] on span at bounding box center [221, 215] width 13 height 14
click at [313, 80] on div "Order details Cancel Start Order" at bounding box center [360, 82] width 630 height 18
click at [641, 84] on span "Start Order" at bounding box center [644, 82] width 35 height 8
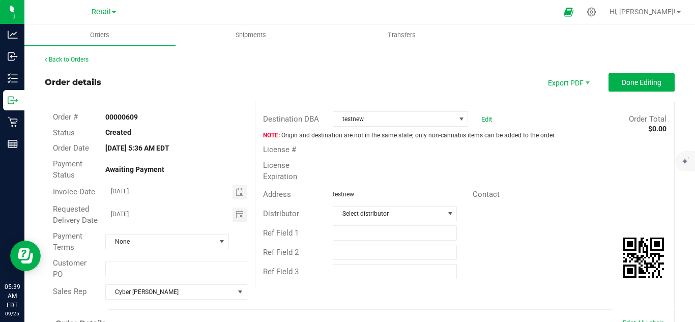
click at [122, 119] on strong "00000609" at bounding box center [121, 117] width 33 height 8
copy strong "00000609"
click at [310, 73] on div "Order details Export PDF Done Editing" at bounding box center [360, 82] width 630 height 18
click at [609, 83] on button "Done Editing" at bounding box center [642, 82] width 66 height 18
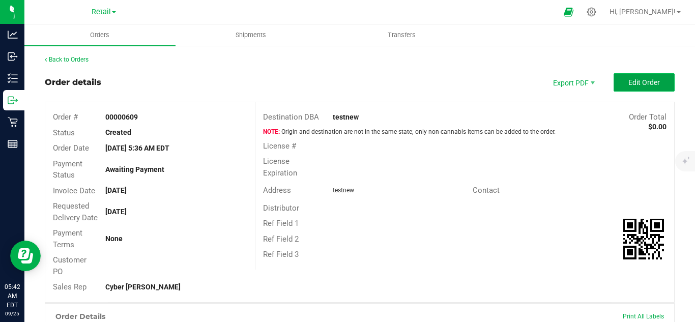
click at [629, 85] on span "Edit Order" at bounding box center [645, 82] width 32 height 8
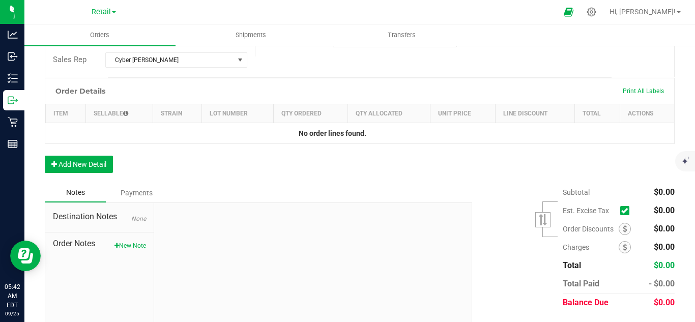
scroll to position [271, 0]
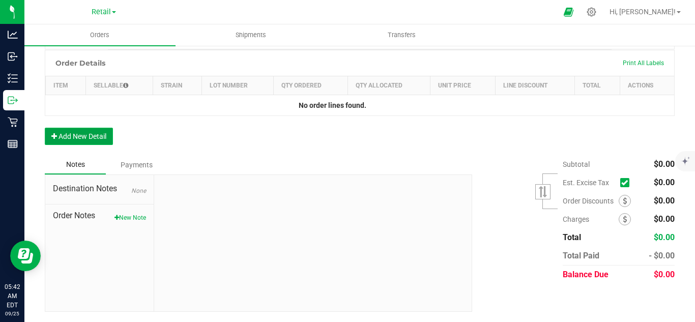
click at [93, 143] on button "Add New Detail" at bounding box center [79, 136] width 68 height 17
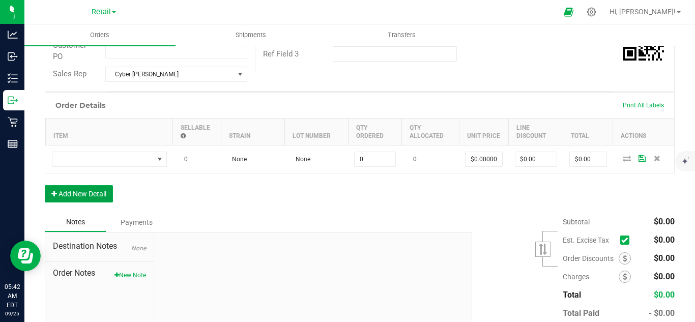
scroll to position [204, 0]
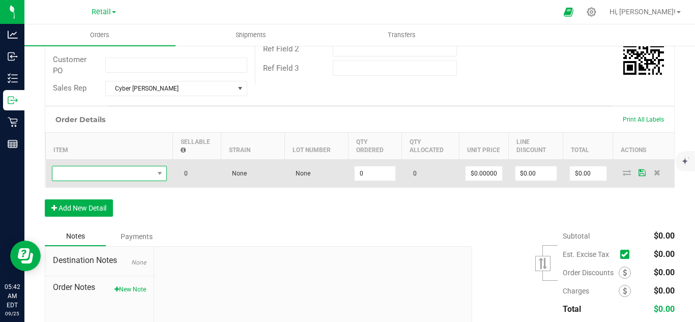
click at [138, 181] on span "NO DATA FOUND" at bounding box center [102, 173] width 101 height 14
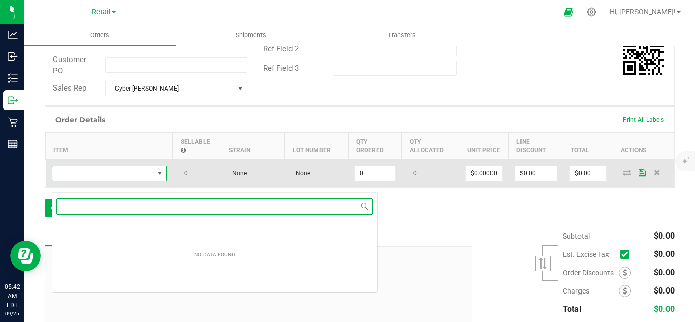
scroll to position [15, 115]
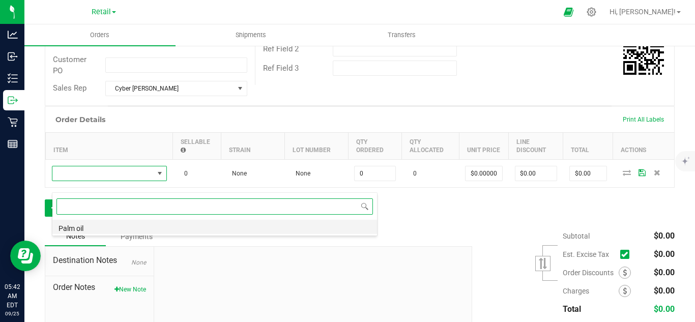
click at [108, 230] on li "Palm oil" at bounding box center [214, 227] width 325 height 14
type input "0.0000 l"
type input "$34.00000"
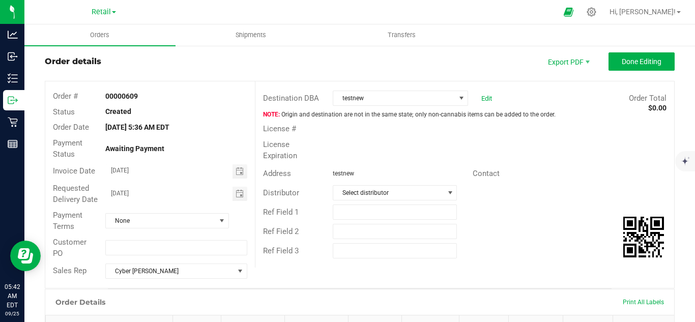
scroll to position [0, 0]
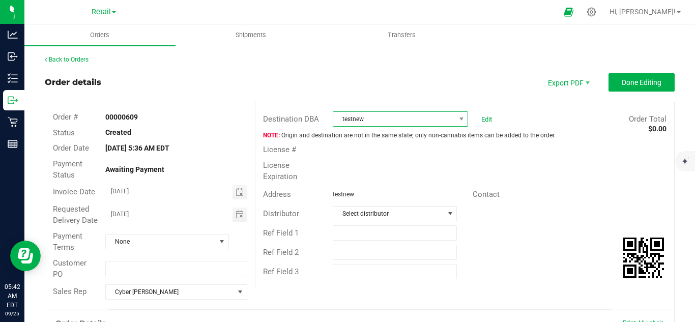
click at [365, 123] on span "testnew" at bounding box center [394, 119] width 122 height 14
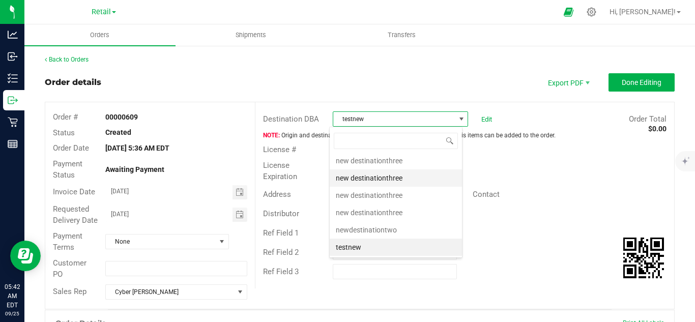
click at [373, 181] on li "new destinationthree" at bounding box center [396, 177] width 132 height 17
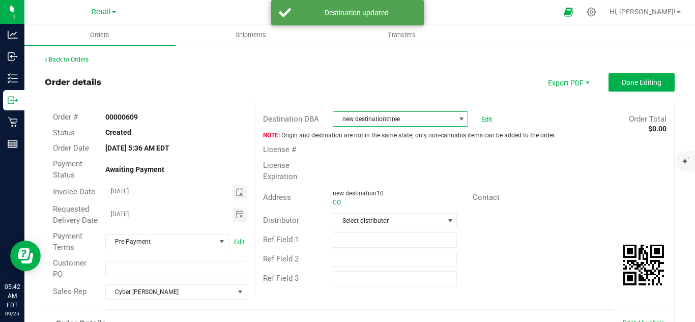
click at [404, 119] on span "new destinationthree" at bounding box center [394, 119] width 122 height 14
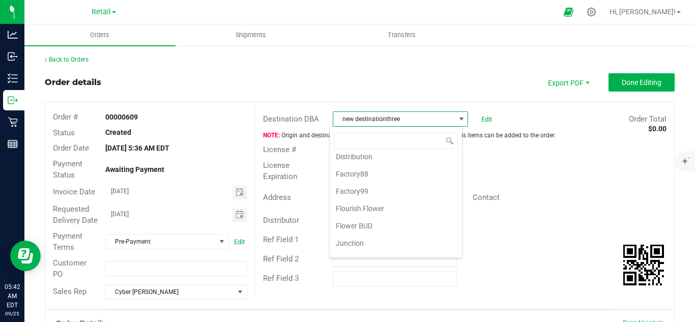
scroll to position [271, 0]
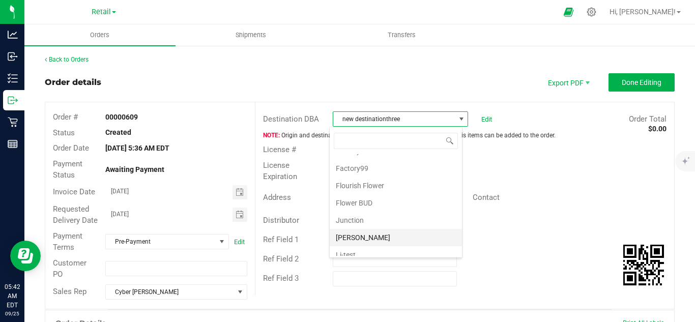
click at [358, 241] on li "[PERSON_NAME]" at bounding box center [396, 237] width 132 height 17
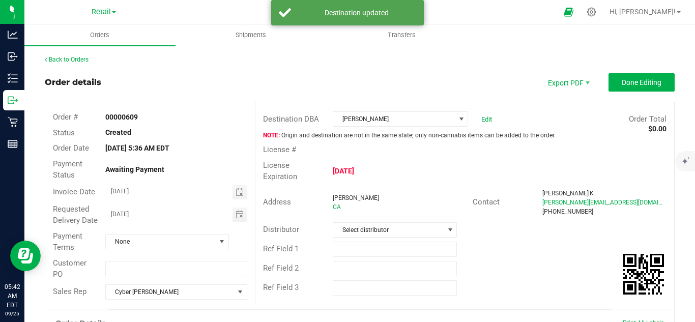
click at [418, 159] on div "License Expiration Sep 12, 2025" at bounding box center [465, 171] width 419 height 27
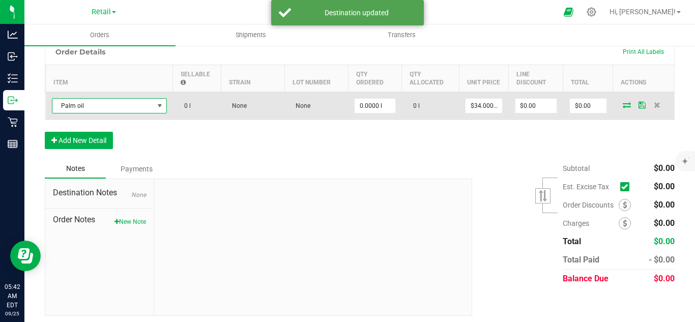
click at [109, 113] on span "Palm oil" at bounding box center [102, 106] width 101 height 14
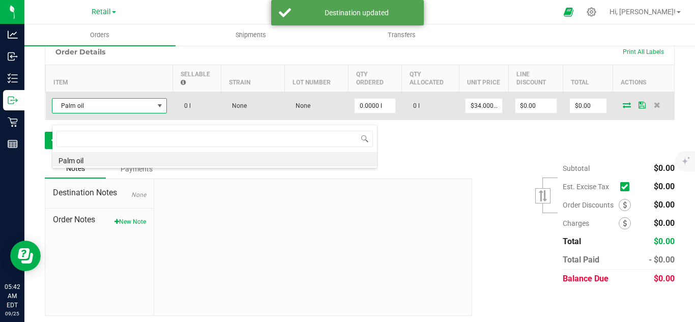
scroll to position [15, 115]
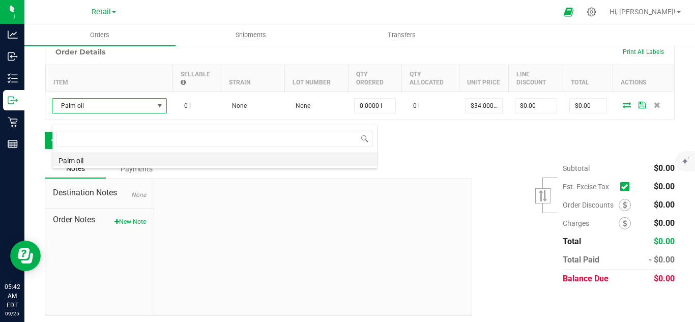
click at [154, 161] on li "Palm oil" at bounding box center [214, 159] width 325 height 14
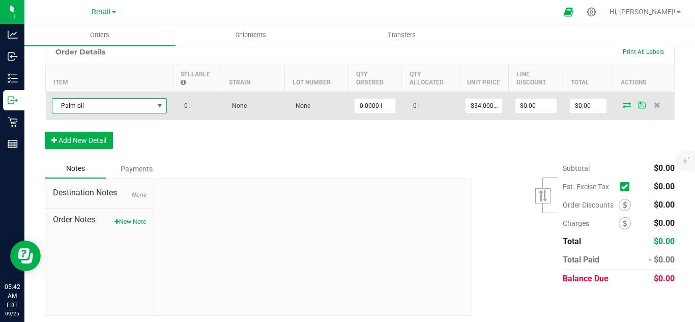
scroll to position [0, 0]
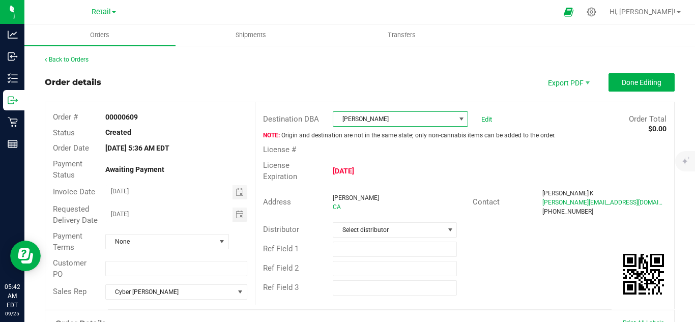
click at [360, 116] on span "[PERSON_NAME]" at bounding box center [394, 119] width 122 height 14
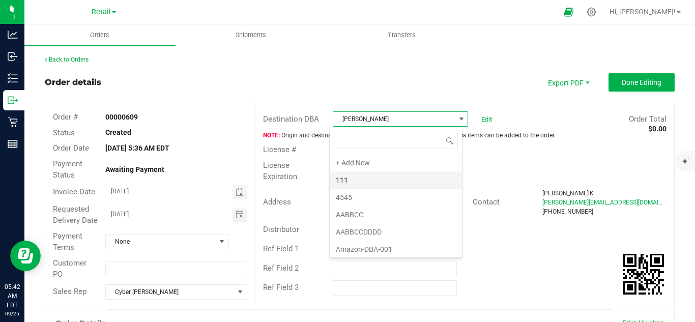
click at [351, 182] on li "111" at bounding box center [396, 180] width 132 height 17
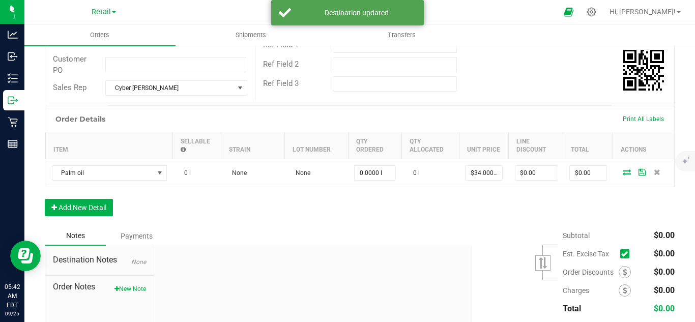
scroll to position [287, 0]
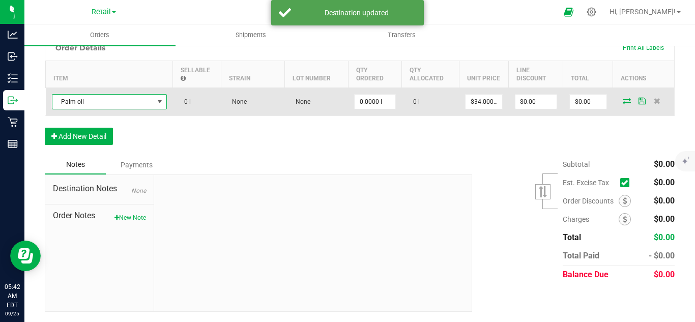
click at [146, 105] on span "Palm oil" at bounding box center [102, 102] width 101 height 14
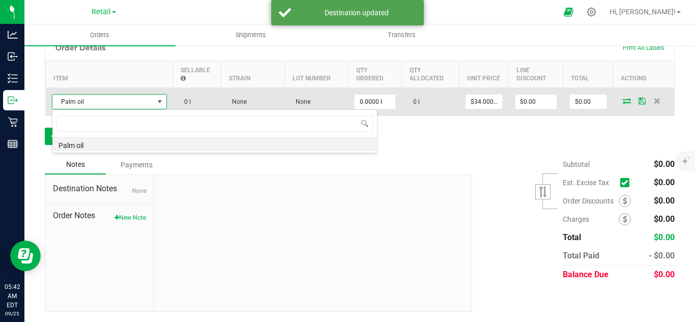
scroll to position [15, 115]
click at [146, 105] on span "Palm oil" at bounding box center [102, 102] width 101 height 14
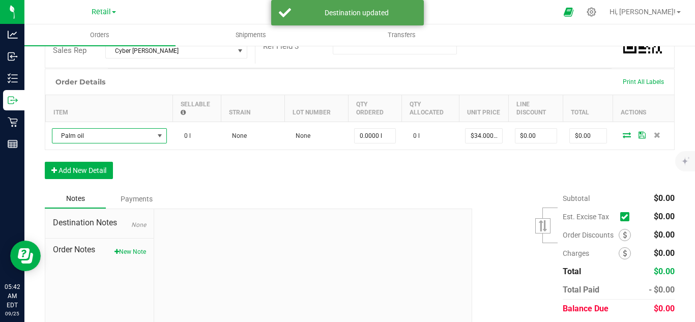
scroll to position [219, 0]
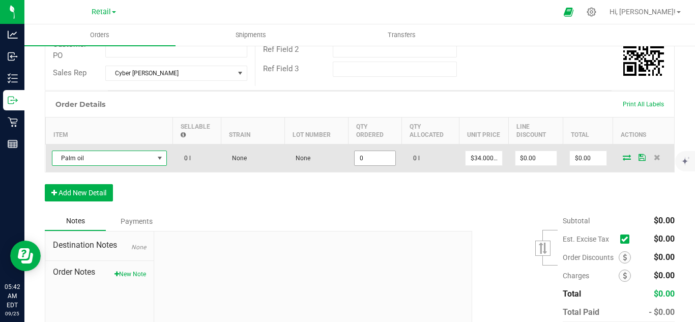
click at [362, 165] on input "0" at bounding box center [375, 158] width 40 height 14
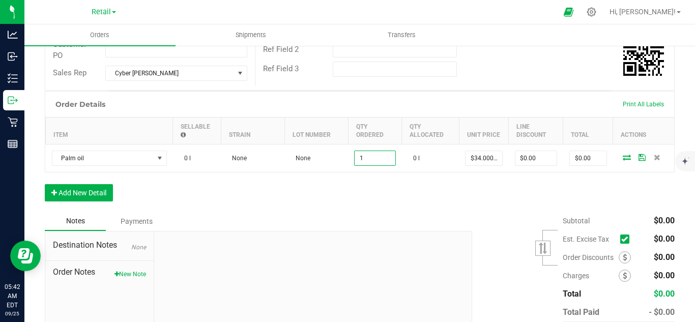
type input "1.0000 l"
type input "$34.00"
click at [385, 212] on div "Order Details Print All Labels Item Sellable Strain Lot Number Qty Ordered Qty …" at bounding box center [360, 151] width 630 height 121
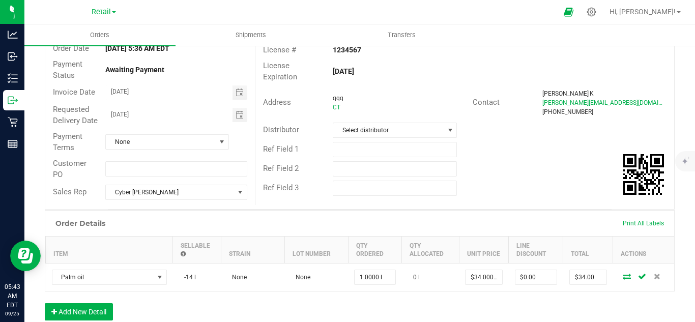
scroll to position [0, 0]
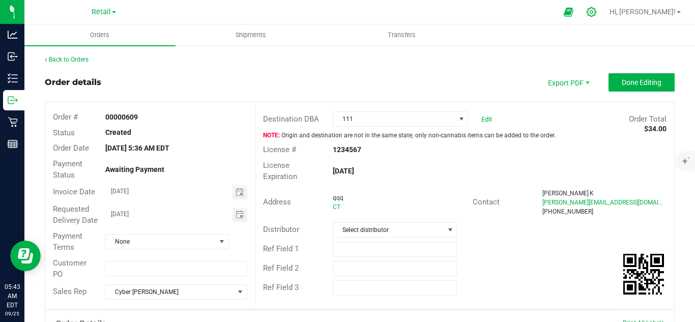
click at [605, 14] on div at bounding box center [591, 12] width 25 height 22
click at [597, 13] on icon at bounding box center [591, 12] width 11 height 11
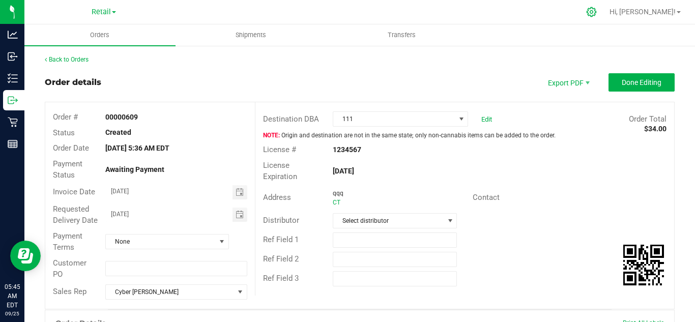
click at [597, 13] on icon at bounding box center [591, 12] width 11 height 11
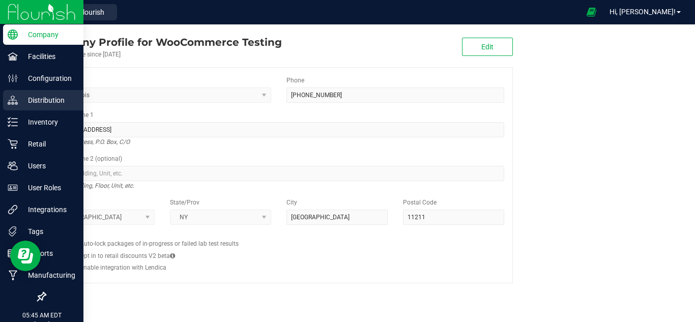
click at [56, 97] on p "Distribution" at bounding box center [48, 100] width 61 height 12
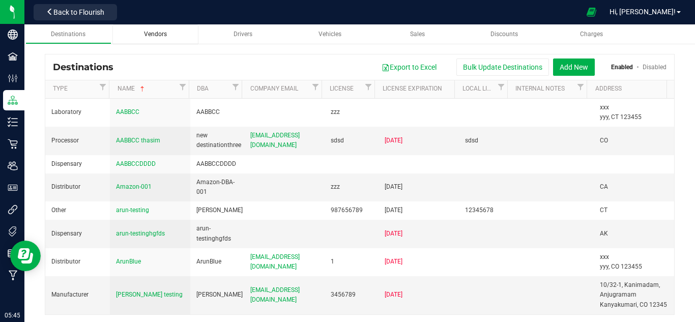
click at [155, 36] on span "Vendors" at bounding box center [155, 34] width 23 height 7
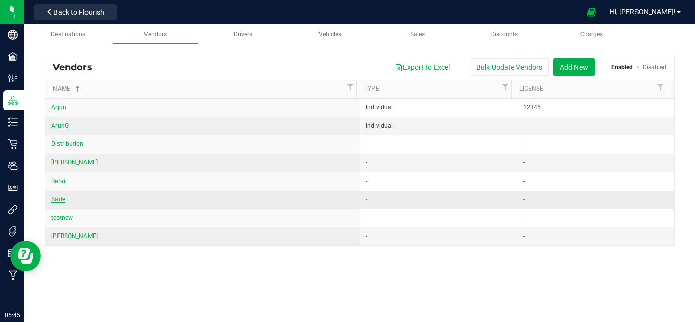
click at [62, 200] on span "Sade" at bounding box center [58, 199] width 14 height 7
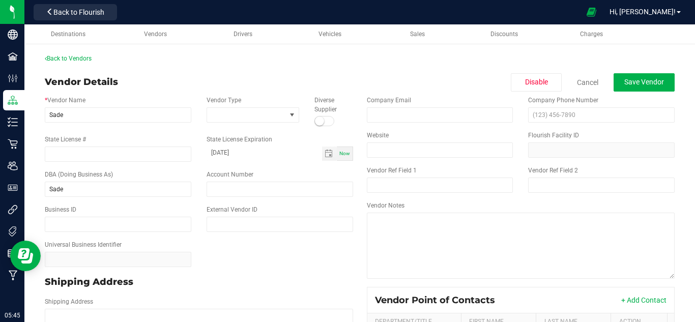
click at [500, 61] on div "Back to Vendors" at bounding box center [360, 58] width 630 height 9
click at [90, 60] on link "Back to Vendors" at bounding box center [68, 58] width 47 height 7
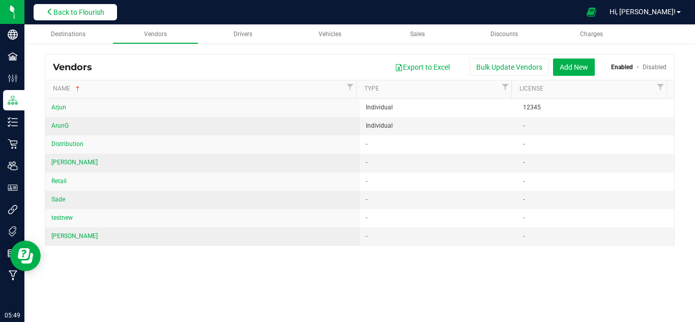
click at [104, 10] on span "Back to Flourish" at bounding box center [78, 12] width 51 height 8
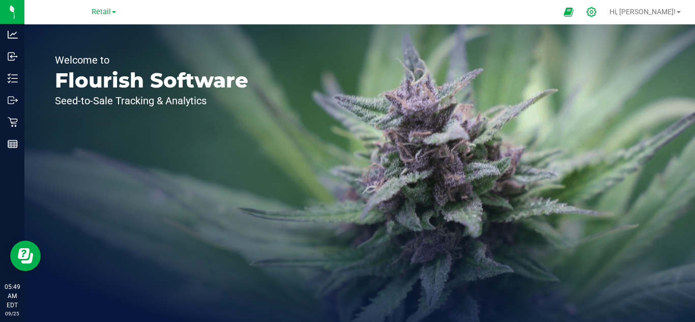
click at [597, 13] on icon at bounding box center [591, 12] width 11 height 11
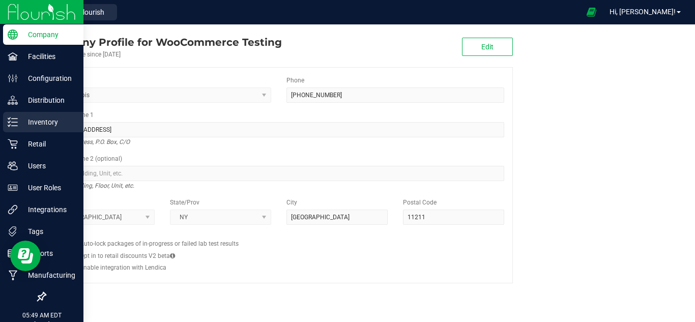
click at [28, 124] on p "Inventory" at bounding box center [48, 122] width 61 height 12
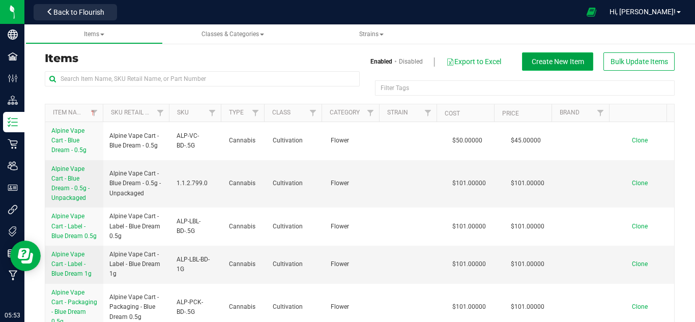
click at [540, 56] on button "Create New Item" at bounding box center [557, 61] width 71 height 18
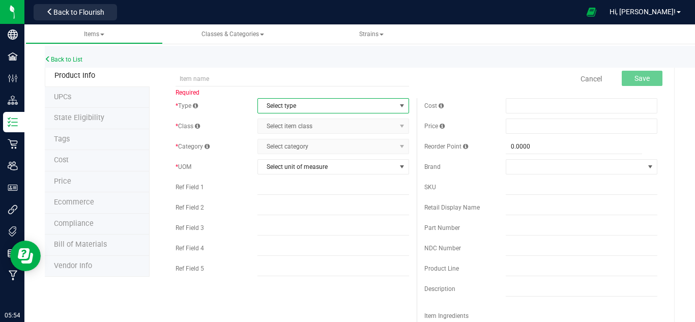
click at [319, 98] on span "Select type" at bounding box center [334, 105] width 152 height 15
click at [311, 104] on span "Select type" at bounding box center [327, 106] width 138 height 14
click at [305, 127] on li "Cannabis" at bounding box center [330, 123] width 149 height 15
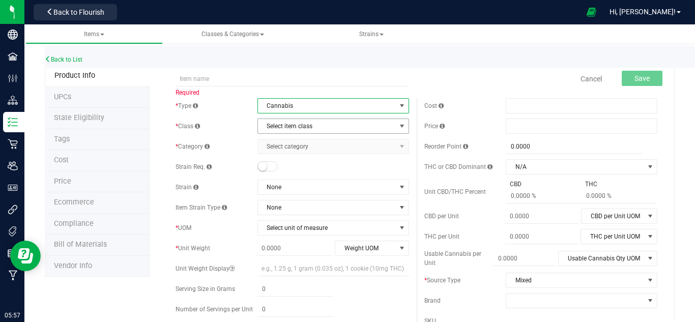
click at [347, 123] on span "Select item class" at bounding box center [327, 126] width 138 height 14
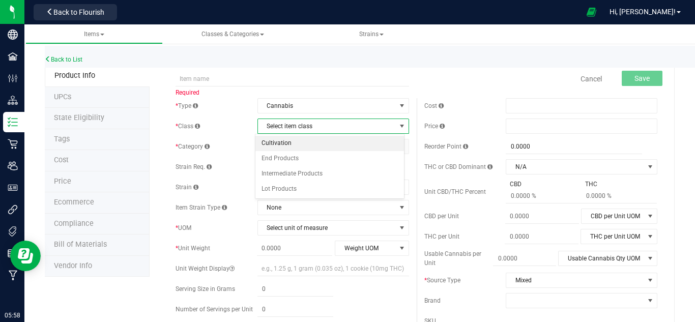
click at [320, 144] on li "Cultivation" at bounding box center [330, 143] width 149 height 15
click at [329, 147] on span "Select category" at bounding box center [327, 146] width 138 height 14
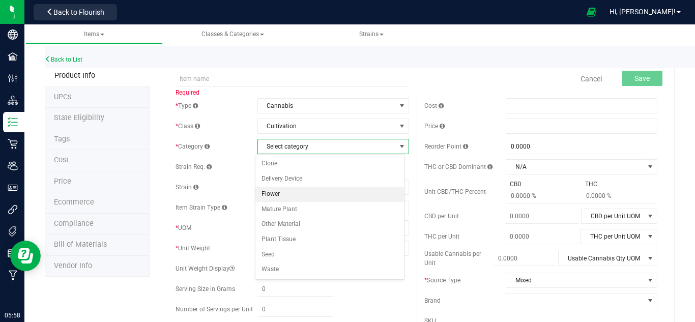
click at [313, 192] on li "Flower" at bounding box center [330, 194] width 149 height 15
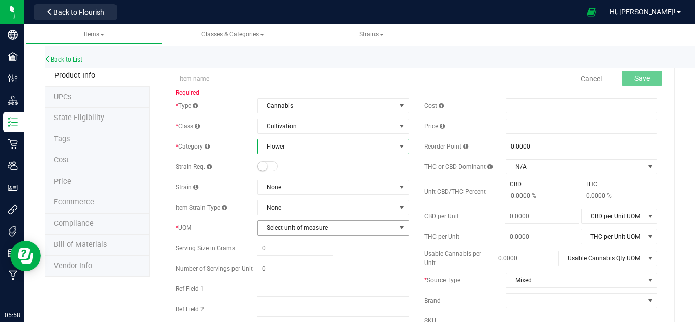
click at [309, 230] on span "Select unit of measure" at bounding box center [327, 228] width 138 height 14
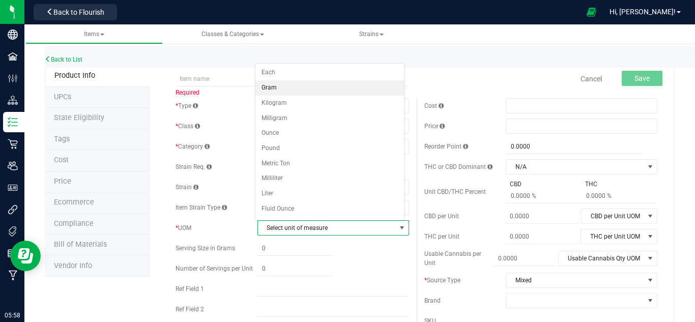
click at [304, 90] on li "Gram" at bounding box center [330, 87] width 149 height 15
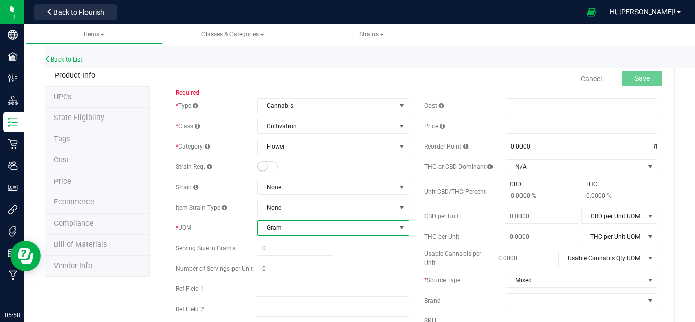
click at [356, 73] on input "text" at bounding box center [292, 78] width 233 height 15
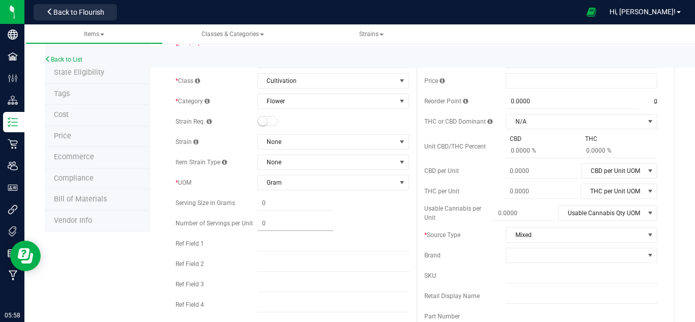
scroll to position [68, 0]
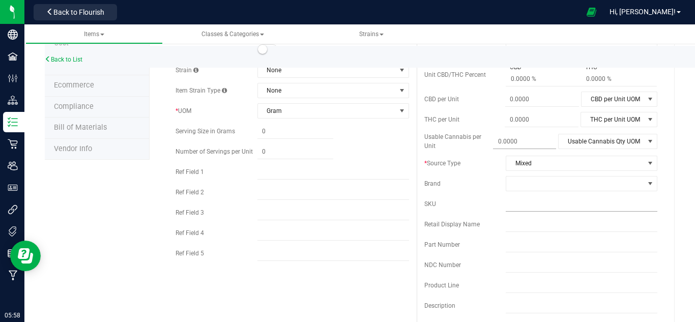
scroll to position [136, 0]
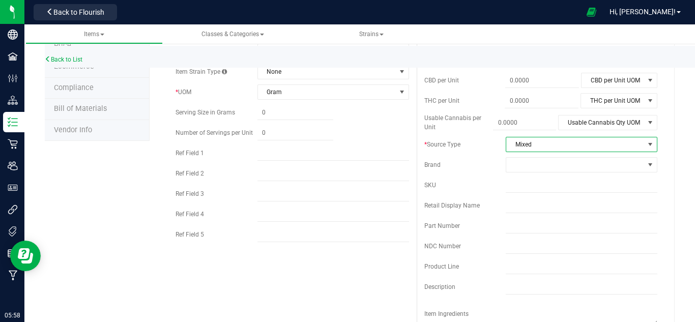
click at [561, 148] on span "Mixed" at bounding box center [575, 144] width 138 height 14
click at [521, 222] on li "Mixed" at bounding box center [575, 222] width 149 height 15
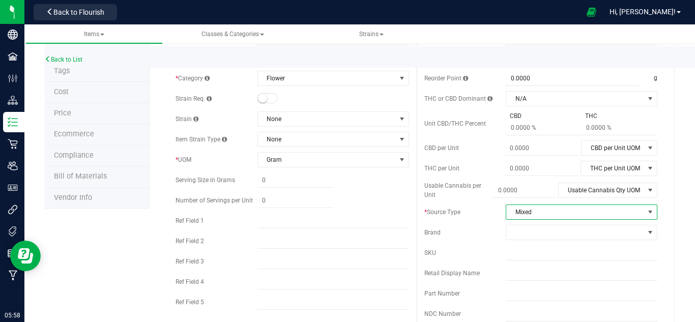
scroll to position [0, 0]
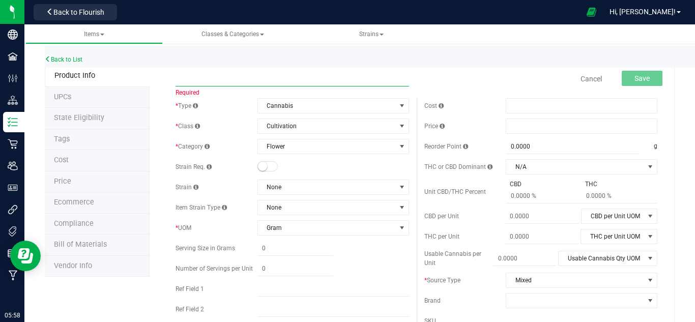
click at [280, 80] on input "text" at bounding box center [292, 78] width 233 height 15
click at [381, 79] on input "text" at bounding box center [292, 78] width 233 height 15
click at [474, 81] on div "Cancel Save" at bounding box center [541, 78] width 248 height 25
click at [341, 82] on input "text" at bounding box center [292, 78] width 233 height 15
type input "Orange Cherry"
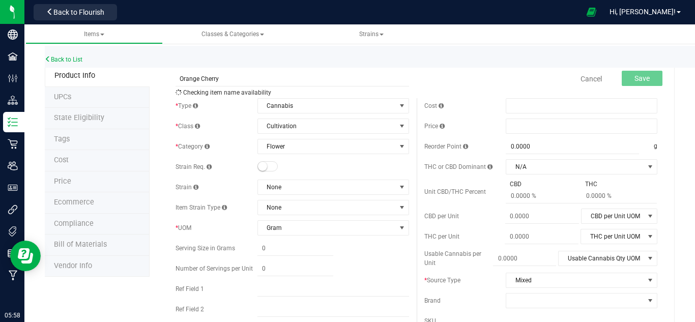
click at [453, 100] on div "Cost" at bounding box center [540, 105] width 233 height 15
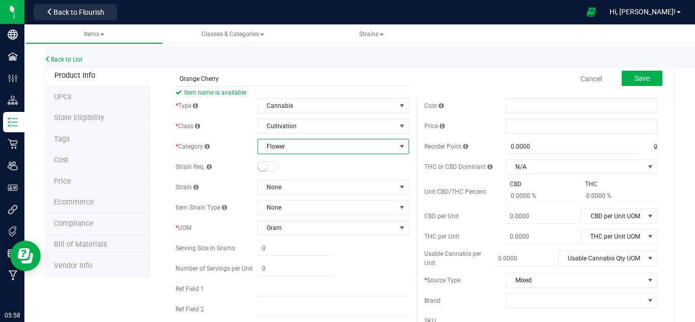
click at [309, 148] on span "Flower" at bounding box center [327, 146] width 138 height 14
drag, startPoint x: 457, startPoint y: 106, endPoint x: 467, endPoint y: 100, distance: 12.1
click at [457, 106] on div "Cost" at bounding box center [464, 105] width 81 height 9
click at [637, 78] on span "Save" at bounding box center [642, 78] width 15 height 8
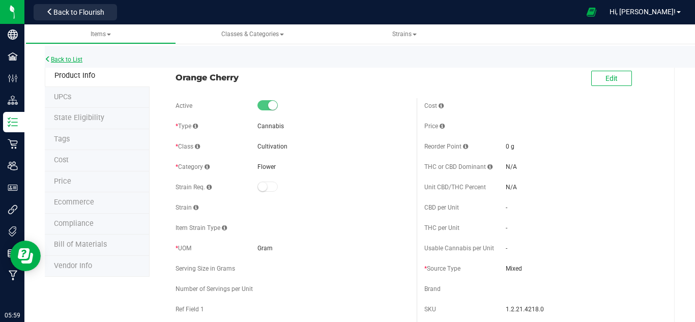
click at [52, 60] on link "Back to List" at bounding box center [64, 59] width 38 height 7
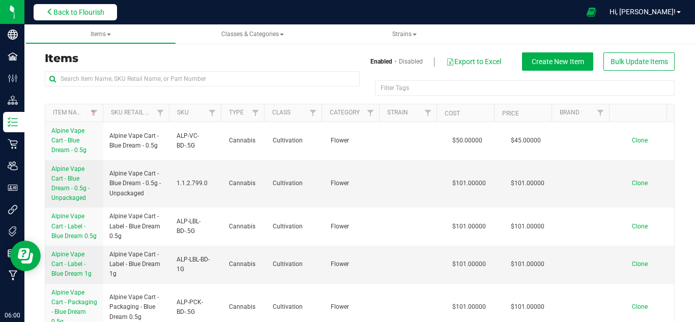
click at [86, 14] on span "Back to Flourish" at bounding box center [78, 12] width 51 height 8
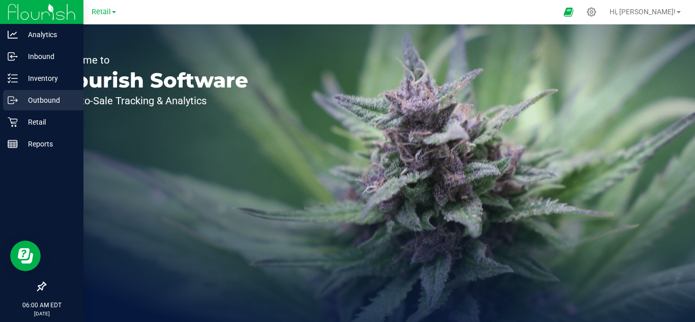
click at [57, 99] on p "Outbound" at bounding box center [48, 100] width 61 height 12
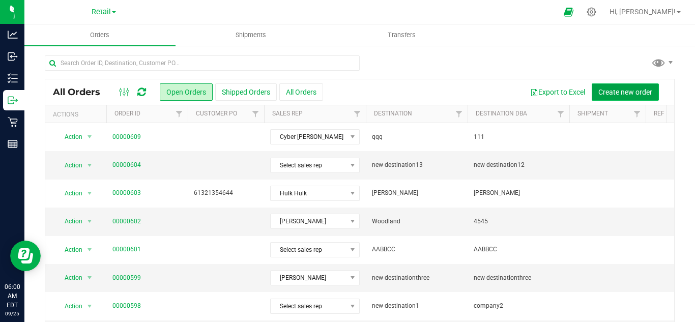
click at [603, 91] on span "Create new order" at bounding box center [626, 92] width 54 height 8
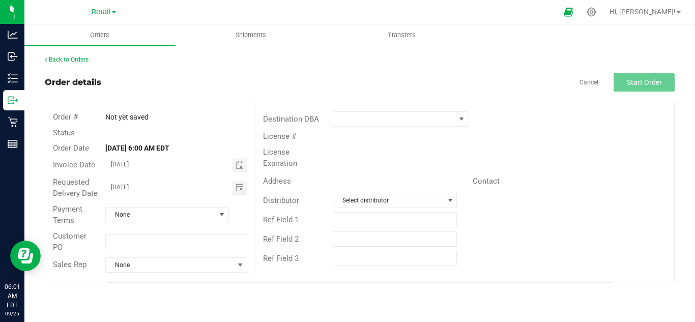
click at [130, 115] on span "Not yet saved" at bounding box center [126, 117] width 43 height 8
click at [138, 147] on strong "[DATE] 6:00 AM EDT" at bounding box center [137, 148] width 64 height 8
click at [186, 214] on span "None" at bounding box center [161, 215] width 110 height 14
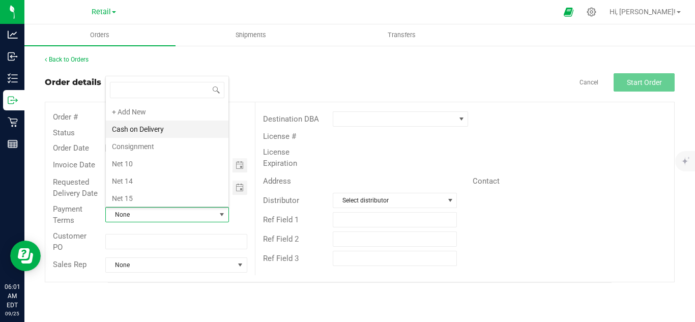
click at [150, 129] on li "Cash on Delivery" at bounding box center [167, 129] width 123 height 17
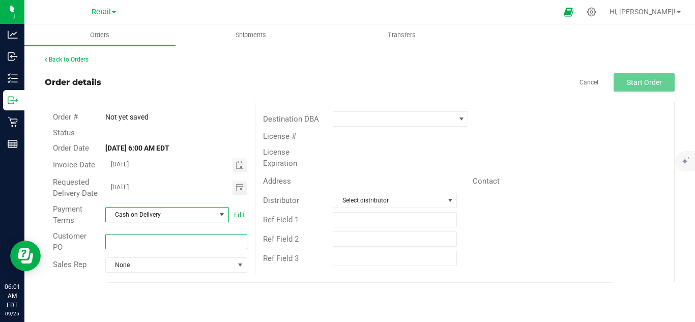
click at [156, 242] on input "text" at bounding box center [176, 241] width 142 height 15
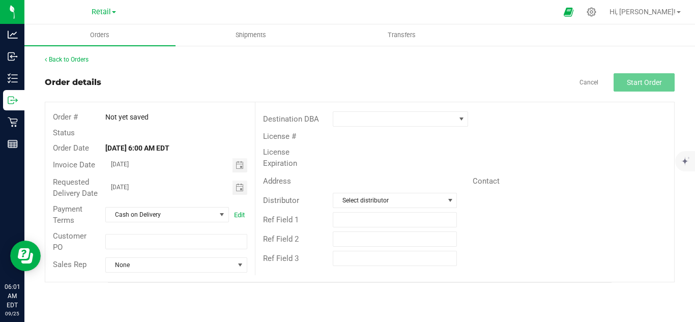
drag, startPoint x: 123, startPoint y: 279, endPoint x: 125, endPoint y: 273, distance: 6.8
click at [123, 279] on div "Order # Not yet saved Status Order Date [DATE] 6:00 AM EDT Invoice Date [DATE] …" at bounding box center [150, 192] width 210 height 180
click at [359, 118] on span at bounding box center [394, 119] width 122 height 14
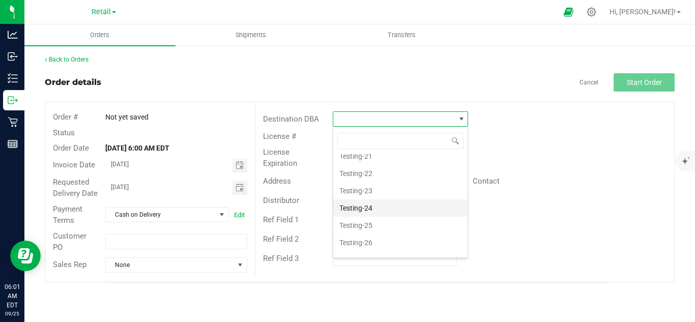
scroll to position [407, 0]
click at [370, 208] on li "Retail" at bounding box center [400, 205] width 134 height 17
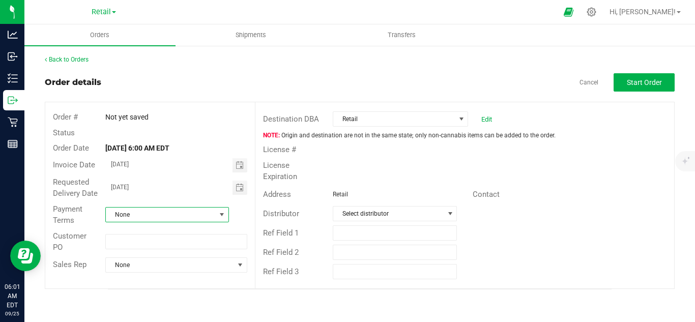
click at [164, 211] on span "None" at bounding box center [161, 215] width 110 height 14
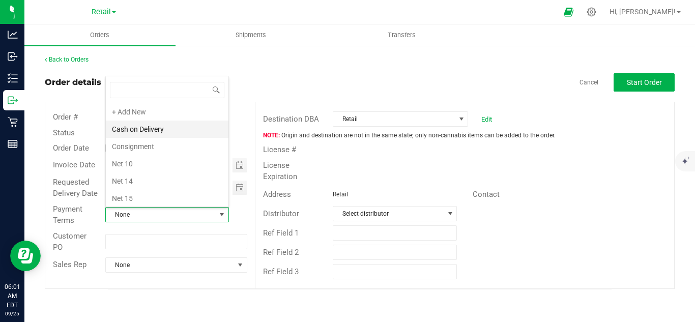
click at [153, 130] on li "Cash on Delivery" at bounding box center [167, 129] width 123 height 17
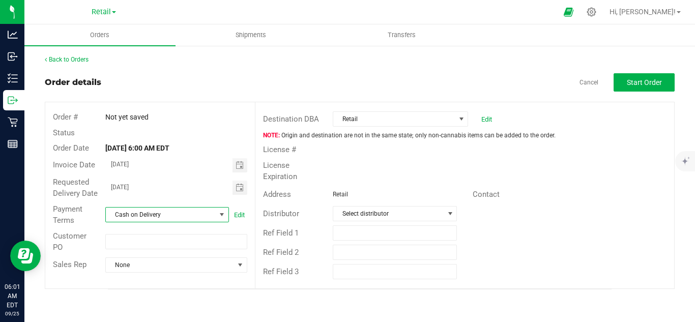
click at [317, 75] on div "Order details Cancel Start Order" at bounding box center [360, 82] width 630 height 18
click at [402, 207] on span "Select distributor" at bounding box center [388, 214] width 110 height 14
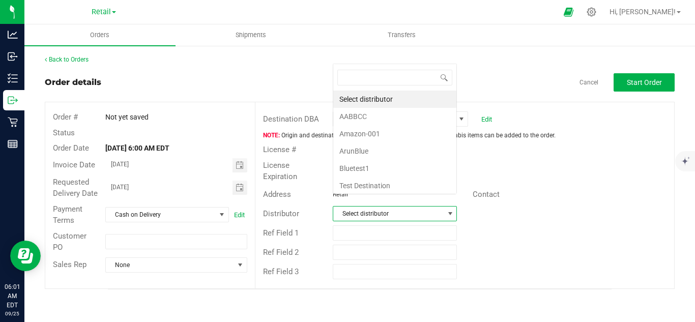
scroll to position [15, 123]
click at [391, 149] on li "ArunBlue" at bounding box center [394, 151] width 123 height 17
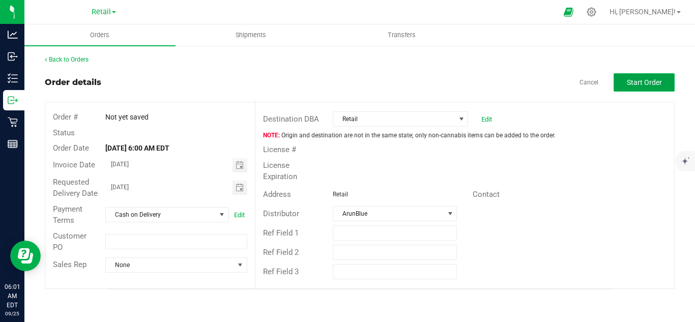
click at [624, 87] on button "Start Order" at bounding box center [644, 82] width 61 height 18
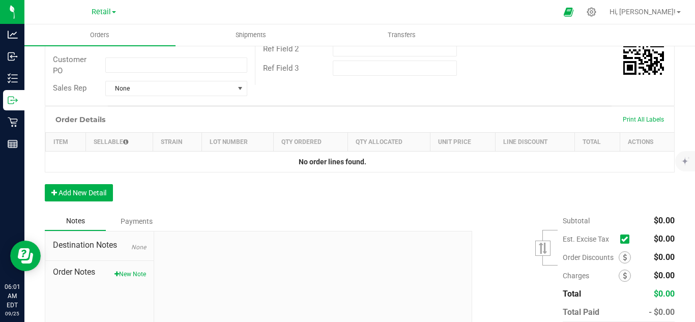
scroll to position [271, 0]
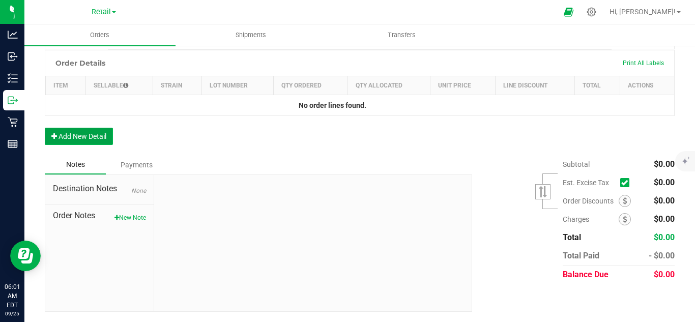
click at [106, 144] on button "Add New Detail" at bounding box center [79, 136] width 68 height 17
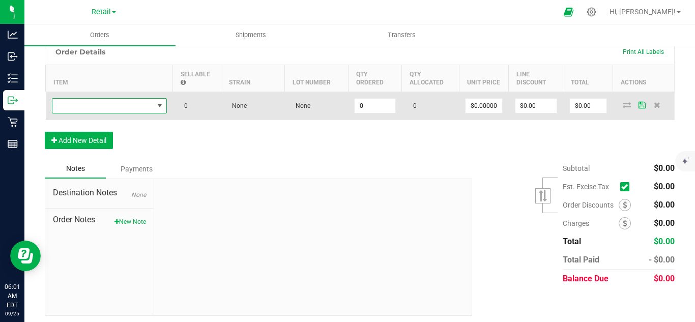
click at [156, 110] on span "NO DATA FOUND" at bounding box center [160, 106] width 8 height 8
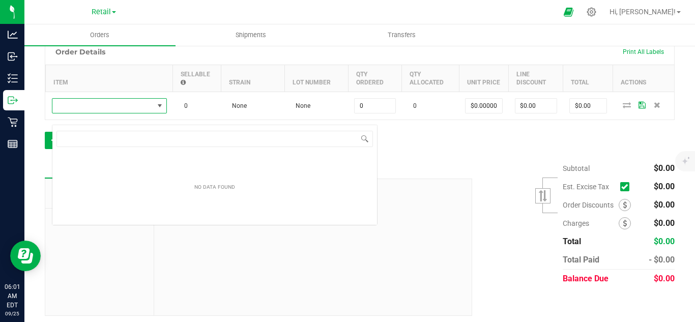
scroll to position [15, 115]
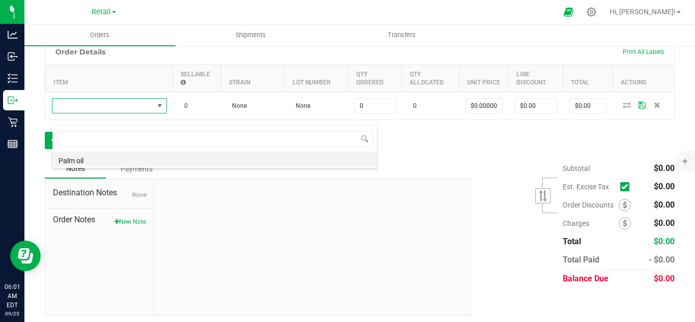
click at [134, 157] on li "Palm oil" at bounding box center [214, 159] width 325 height 14
type input "0.0000 l"
type input "$34.00000"
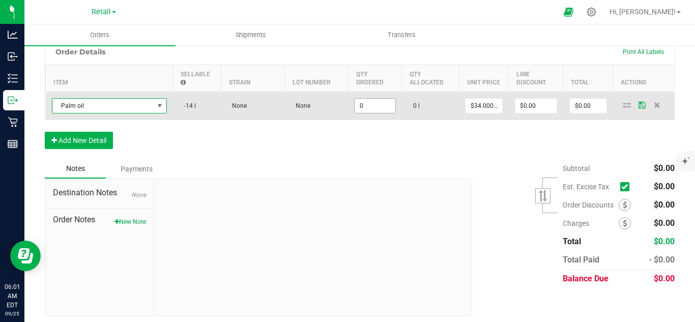
click at [367, 113] on input "0" at bounding box center [375, 106] width 40 height 14
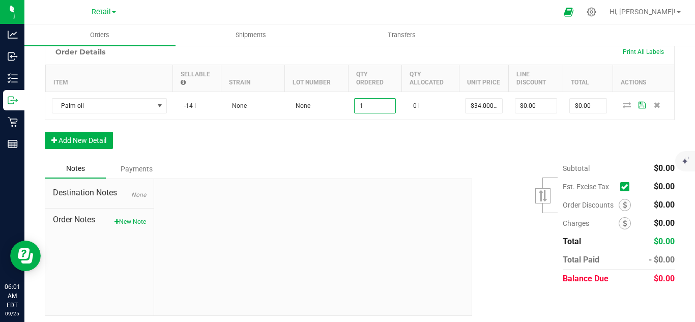
type input "1.0000 l"
type input "$34.00"
click at [423, 138] on div "Order Details Print All Labels Item Sellable Strain Lot Number Qty Ordered Qty …" at bounding box center [360, 99] width 630 height 121
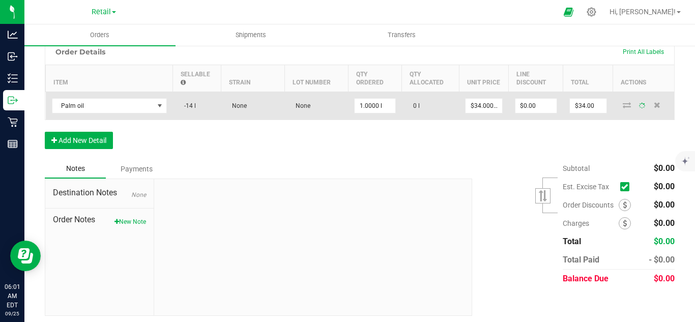
click at [416, 109] on span "0 l" at bounding box center [414, 105] width 12 height 7
click at [623, 108] on icon at bounding box center [627, 105] width 8 height 6
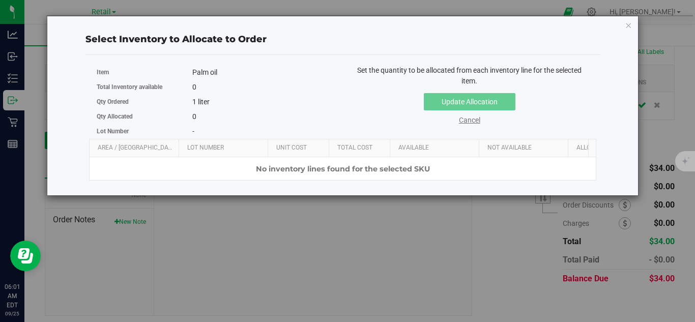
click at [471, 122] on link "Cancel" at bounding box center [469, 120] width 21 height 8
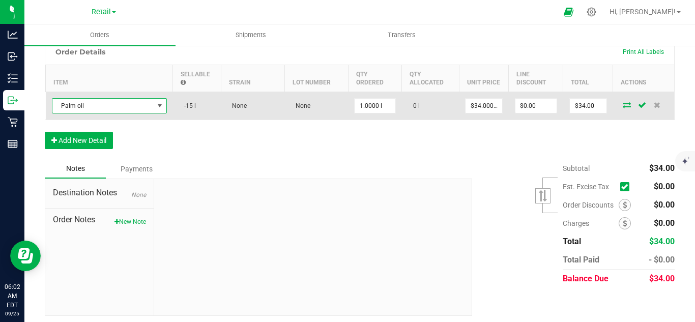
click at [120, 113] on span "Palm oil" at bounding box center [102, 106] width 101 height 14
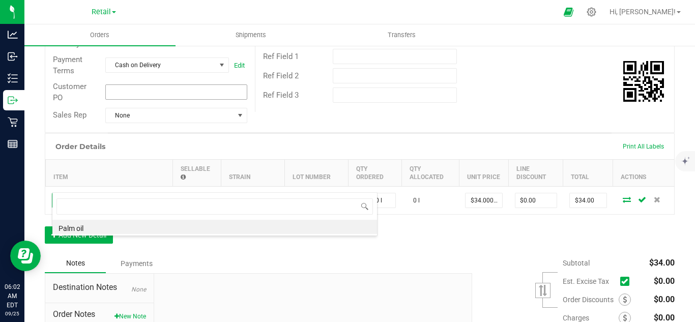
scroll to position [204, 0]
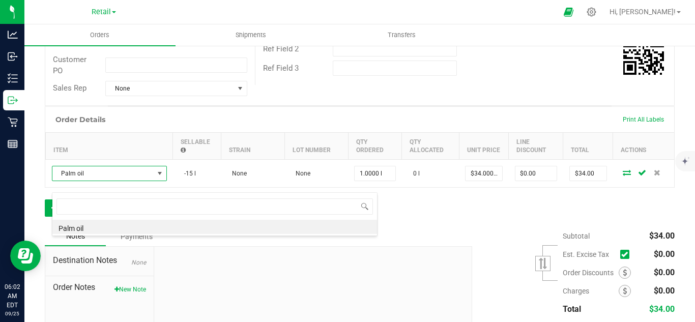
click at [135, 232] on li "Palm oil" at bounding box center [214, 227] width 325 height 14
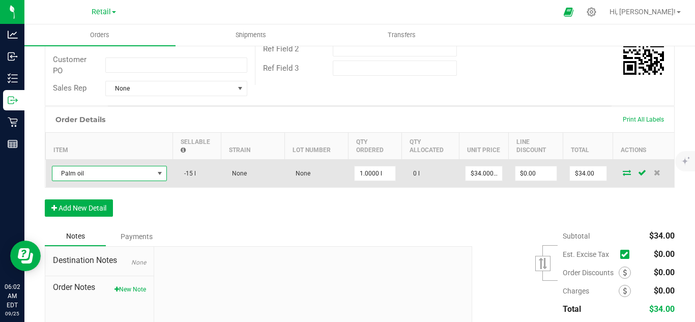
click at [136, 180] on span "Palm oil" at bounding box center [102, 173] width 101 height 14
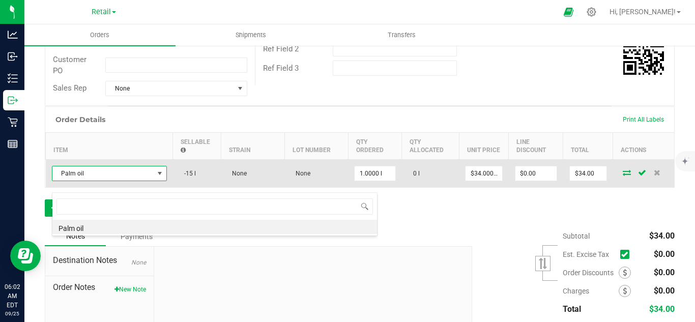
scroll to position [15, 115]
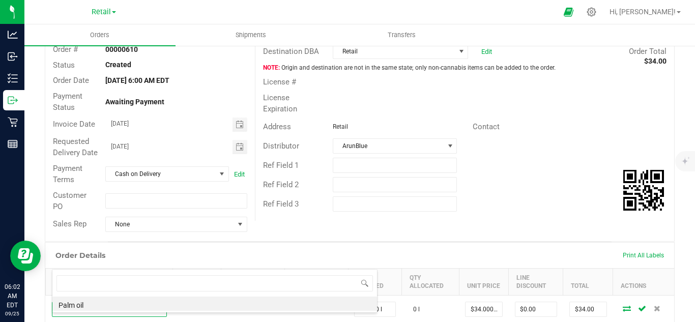
click at [554, 164] on div "Ref Field 1" at bounding box center [465, 165] width 419 height 19
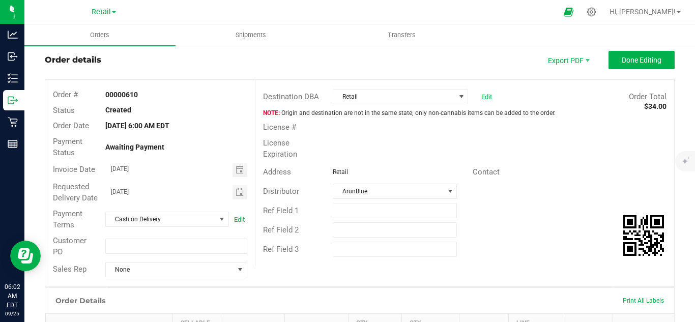
scroll to position [0, 0]
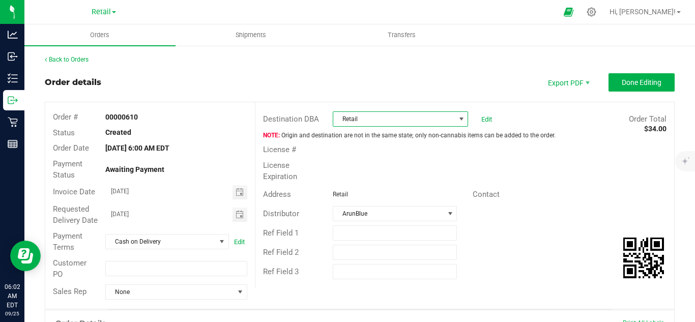
click at [387, 120] on span "Retail" at bounding box center [394, 119] width 122 height 14
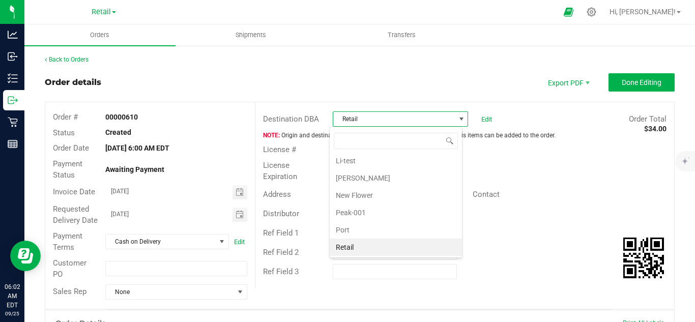
click at [401, 109] on div "Destination DBA Retail Edit Order Total $34.00 Origin and destination are not i…" at bounding box center [464, 195] width 419 height 186
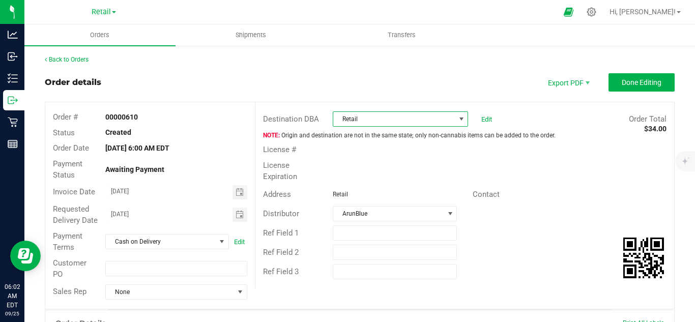
click at [379, 122] on span "Retail" at bounding box center [394, 119] width 122 height 14
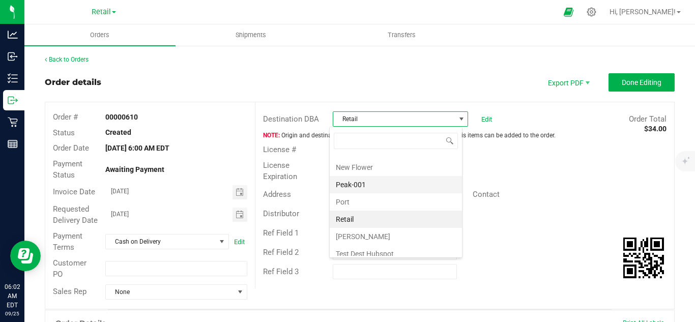
scroll to position [365, 0]
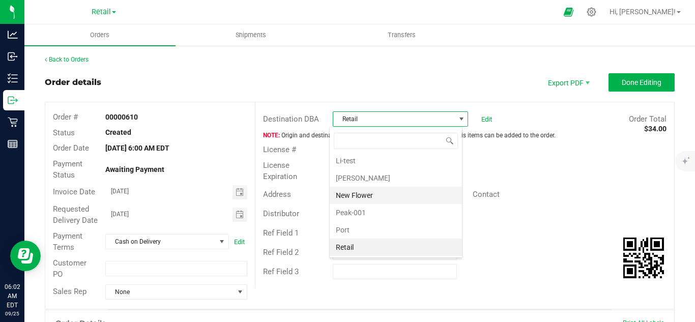
click at [360, 197] on li "New Flower" at bounding box center [396, 195] width 132 height 17
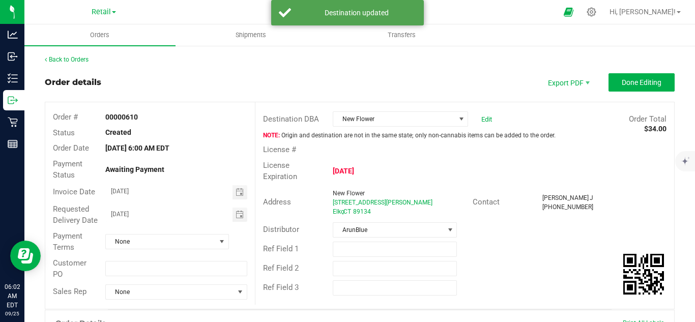
click at [423, 176] on div "[DATE]" at bounding box center [394, 171] width 139 height 11
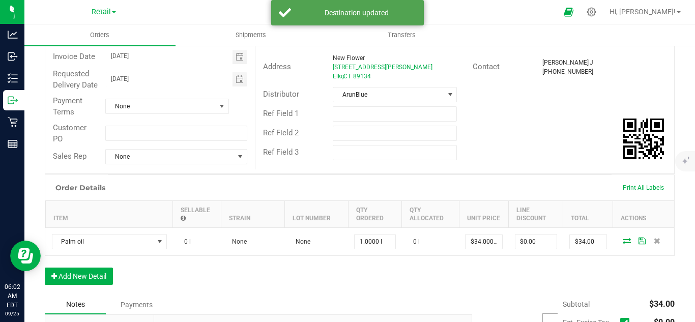
scroll to position [136, 0]
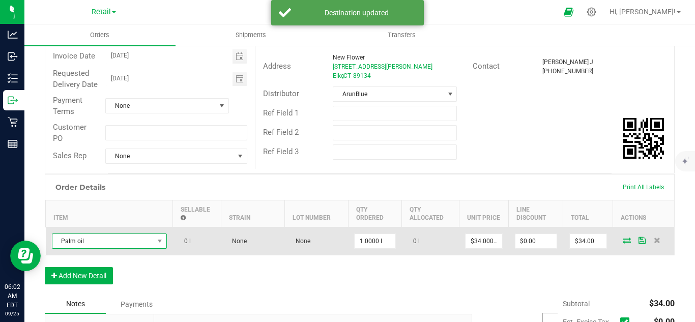
click at [101, 248] on span "Palm oil" at bounding box center [102, 241] width 101 height 14
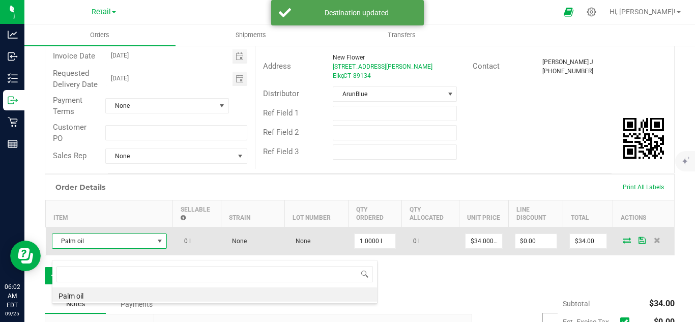
scroll to position [15, 115]
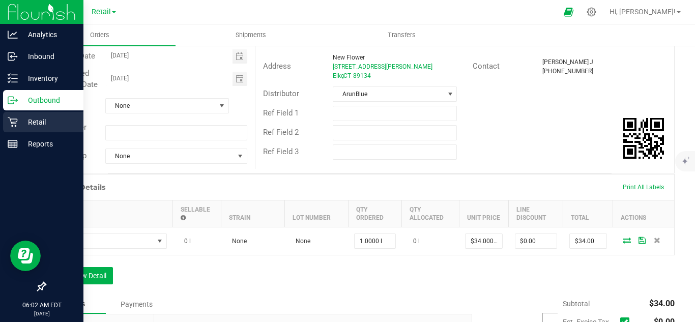
click at [49, 124] on p "Retail" at bounding box center [48, 122] width 61 height 12
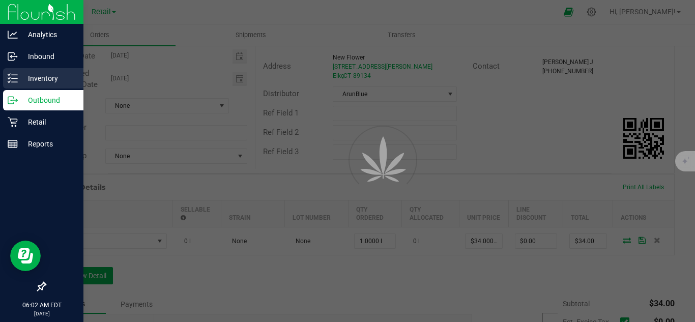
click at [40, 74] on p "Inventory" at bounding box center [48, 78] width 61 height 12
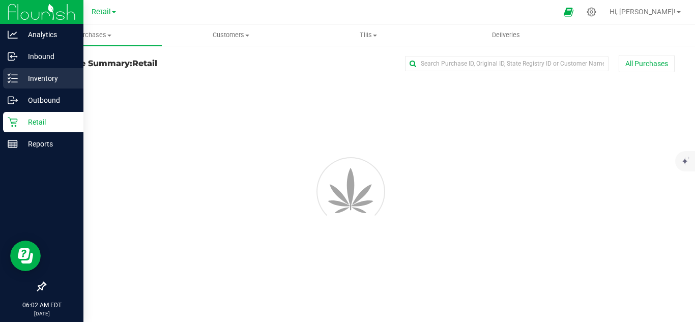
click at [37, 76] on p "Inventory" at bounding box center [48, 78] width 61 height 12
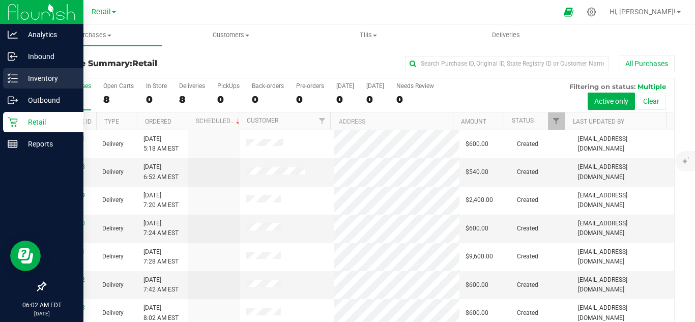
click at [39, 75] on p "Inventory" at bounding box center [48, 78] width 61 height 12
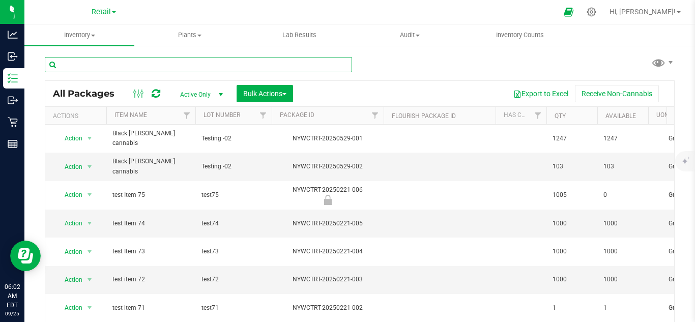
click at [100, 60] on input "text" at bounding box center [198, 64] width 307 height 15
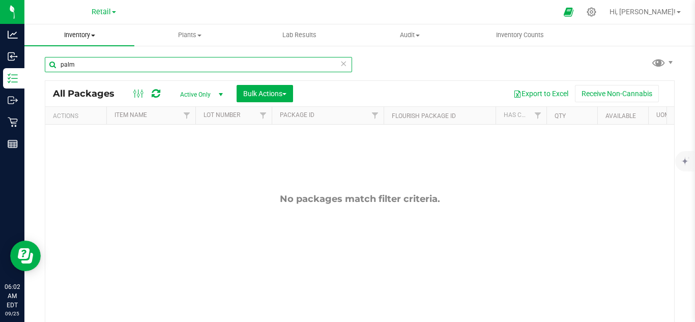
type input "palm"
click at [76, 37] on span "Inventory" at bounding box center [79, 35] width 110 height 9
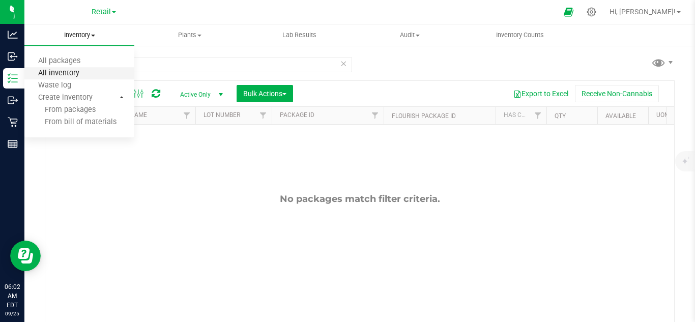
click at [79, 71] on span "All inventory" at bounding box center [58, 73] width 69 height 9
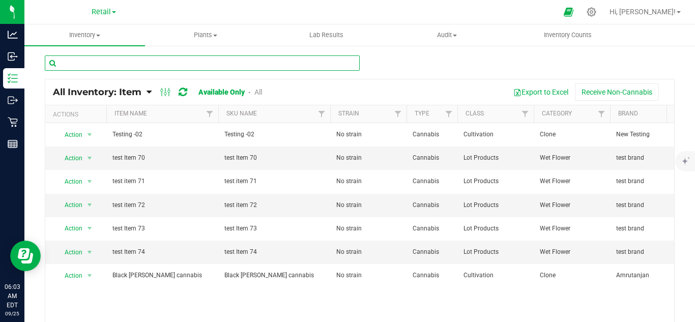
click at [149, 67] on input "text" at bounding box center [202, 62] width 315 height 15
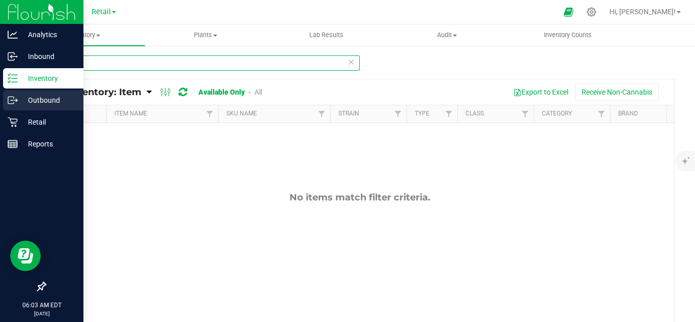
type input "palm"
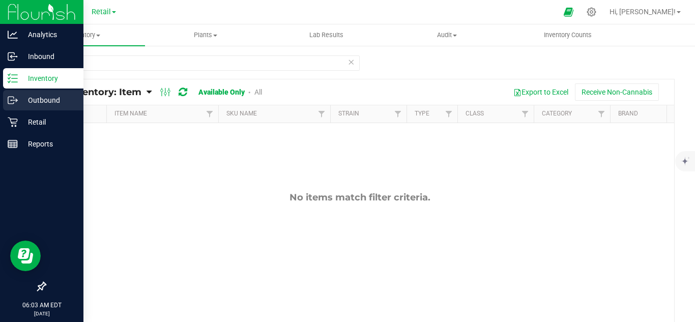
click at [24, 99] on p "Outbound" at bounding box center [48, 100] width 61 height 12
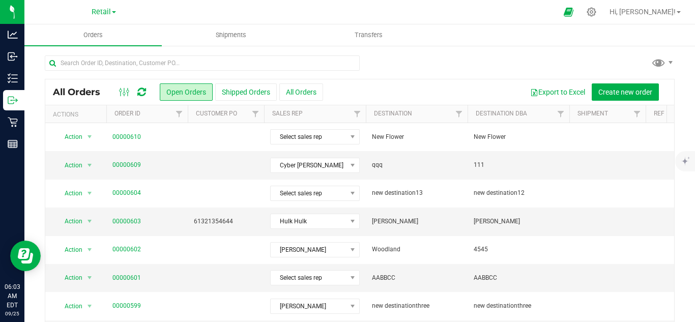
click at [613, 101] on div "All Orders Open Orders Shipped Orders All Orders Export to Excel Create new ord…" at bounding box center [359, 91] width 629 height 25
click at [614, 96] on button "Create new order" at bounding box center [625, 91] width 67 height 17
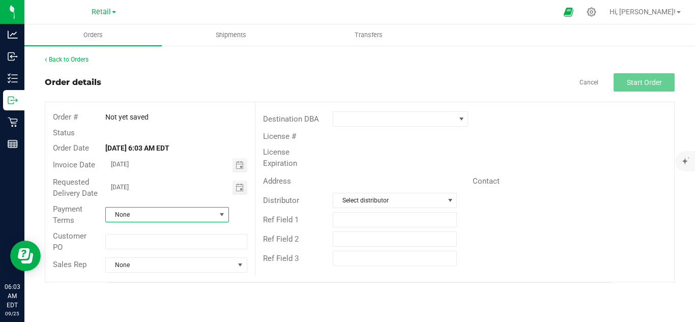
click at [206, 219] on span "None" at bounding box center [161, 215] width 110 height 14
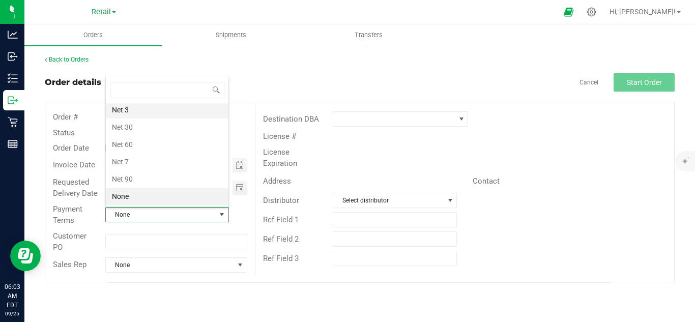
click at [177, 116] on li "Net 3" at bounding box center [167, 109] width 123 height 17
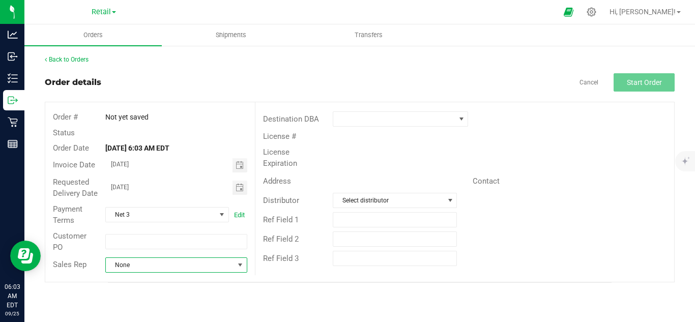
click at [171, 265] on span "None" at bounding box center [170, 265] width 128 height 14
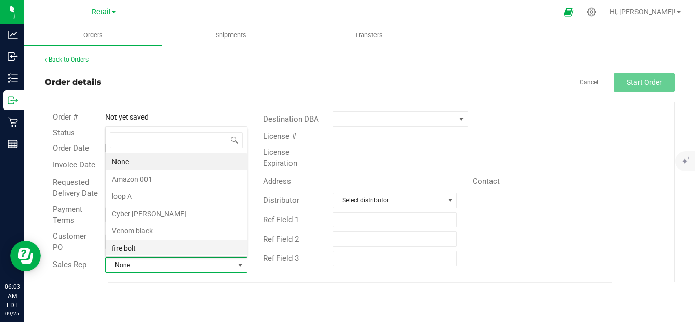
scroll to position [15, 140]
click at [184, 179] on li "Amazon 001" at bounding box center [176, 179] width 141 height 17
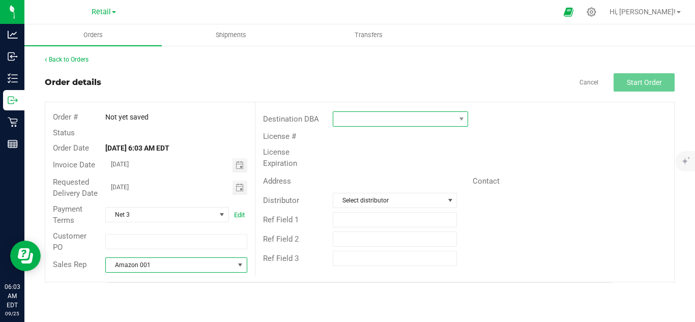
click at [356, 112] on span at bounding box center [394, 119] width 122 height 14
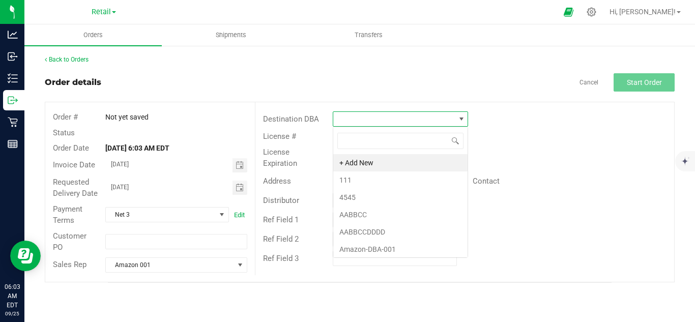
scroll to position [15, 135]
click at [365, 200] on li "4545" at bounding box center [400, 197] width 134 height 17
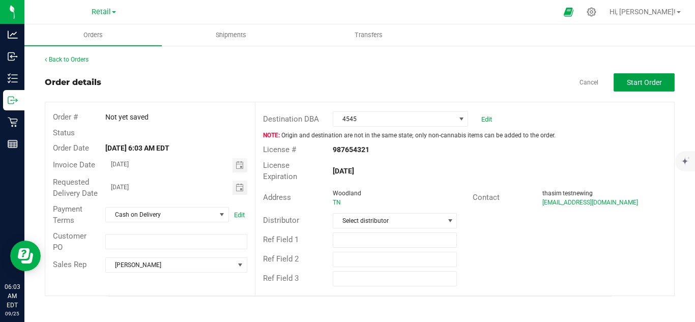
click at [646, 84] on span "Start Order" at bounding box center [644, 82] width 35 height 8
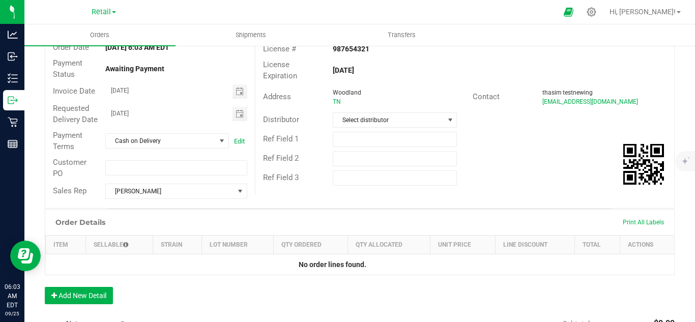
scroll to position [204, 0]
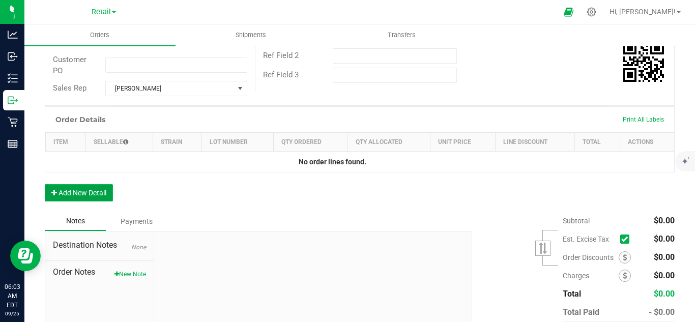
click at [88, 202] on button "Add New Detail" at bounding box center [79, 192] width 68 height 17
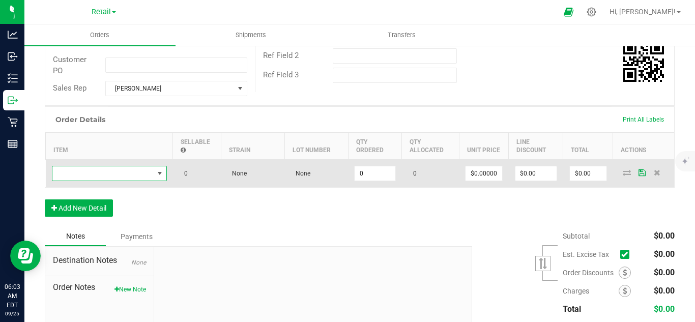
click at [122, 181] on span "NO DATA FOUND" at bounding box center [102, 173] width 101 height 14
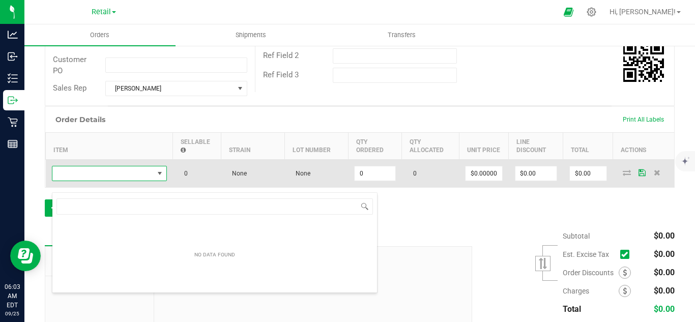
scroll to position [15, 115]
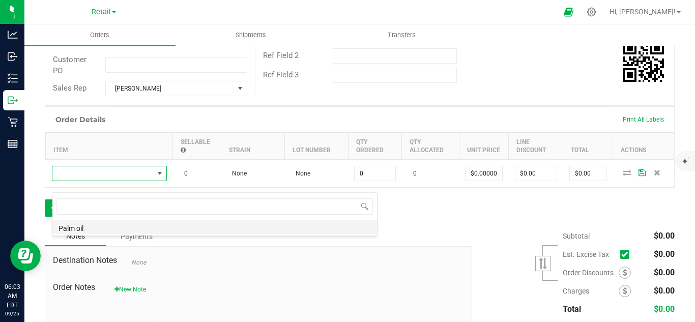
click at [114, 228] on li "Palm oil" at bounding box center [214, 227] width 325 height 14
type input "0.0000 l"
type input "$34.00000"
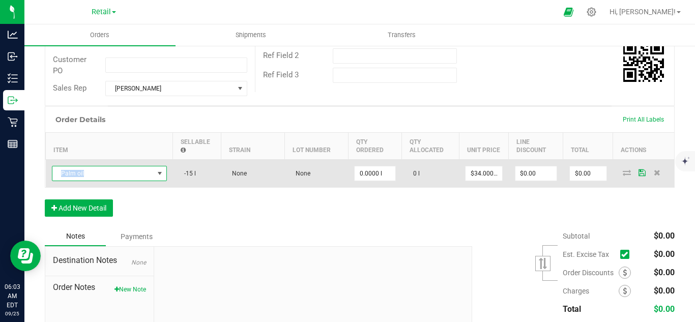
drag, startPoint x: 57, startPoint y: 185, endPoint x: 88, endPoint y: 185, distance: 31.0
click at [88, 181] on span "Palm oil" at bounding box center [102, 173] width 101 height 14
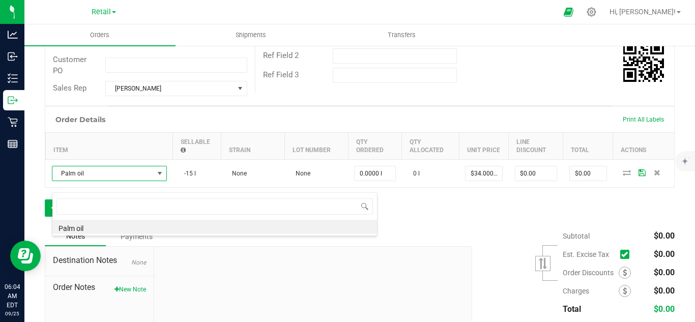
drag, startPoint x: 93, startPoint y: 223, endPoint x: 64, endPoint y: 228, distance: 29.3
click at [64, 228] on li "Palm oil" at bounding box center [214, 227] width 325 height 14
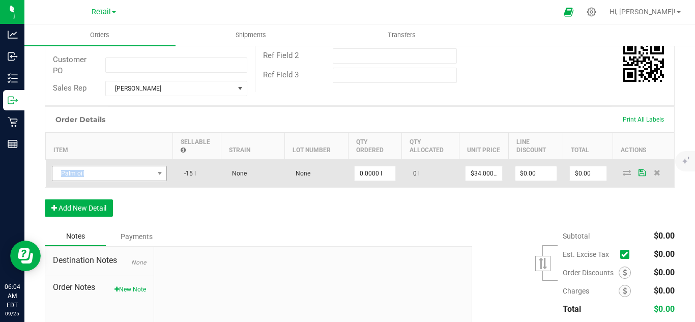
drag, startPoint x: 50, startPoint y: 184, endPoint x: 84, endPoint y: 181, distance: 33.8
click at [84, 181] on td "Palm oil" at bounding box center [109, 173] width 127 height 28
copy span "Palm oil"
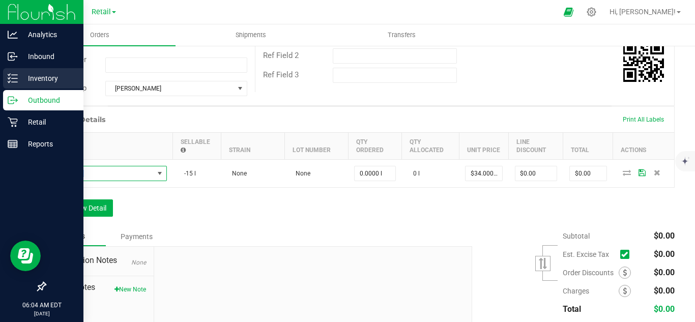
click at [23, 79] on p "Inventory" at bounding box center [48, 78] width 61 height 12
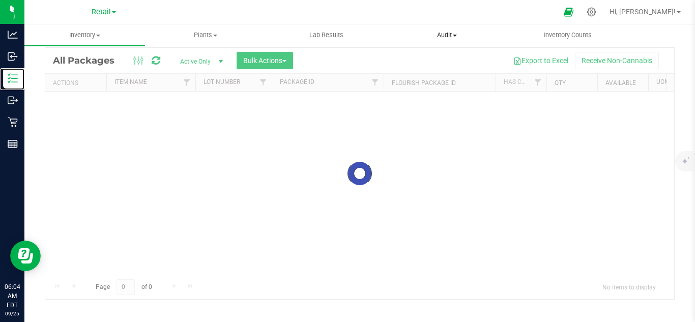
scroll to position [33, 0]
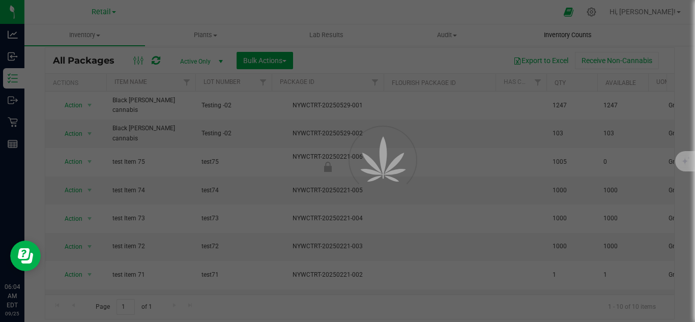
click at [574, 37] on div at bounding box center [347, 161] width 695 height 322
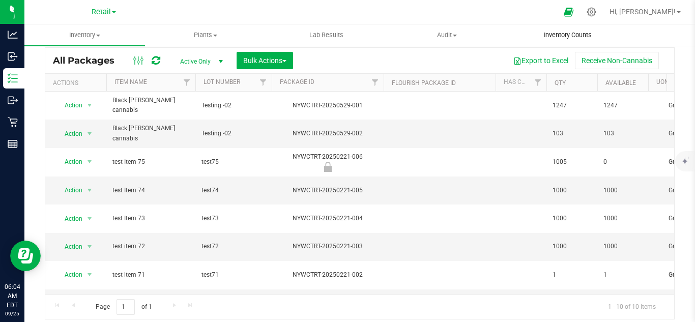
click at [574, 37] on span "Inventory Counts" at bounding box center [567, 35] width 75 height 9
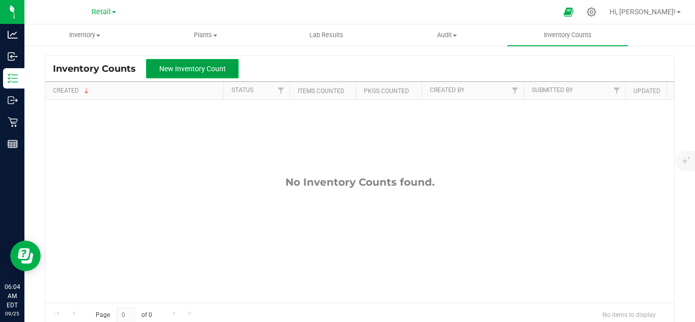
click at [216, 66] on span "New Inventory Count" at bounding box center [192, 69] width 67 height 8
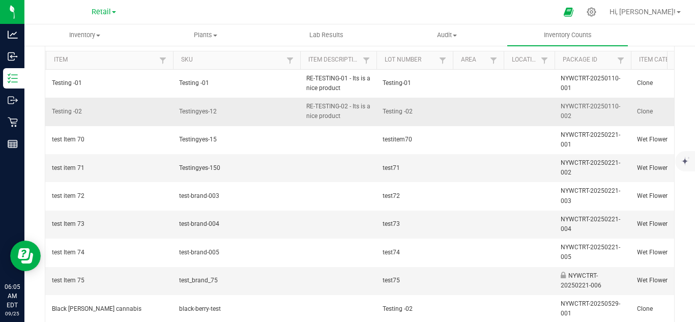
scroll to position [168, 0]
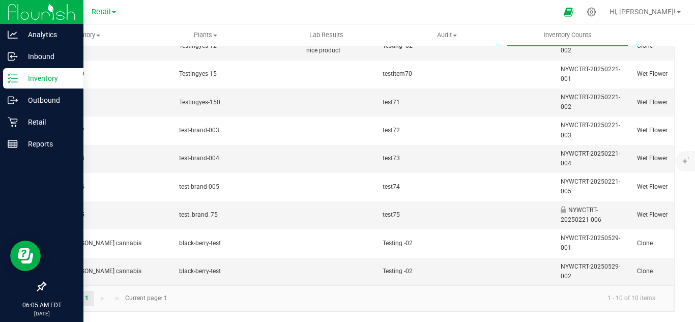
click at [30, 86] on div "Inventory" at bounding box center [43, 78] width 80 height 20
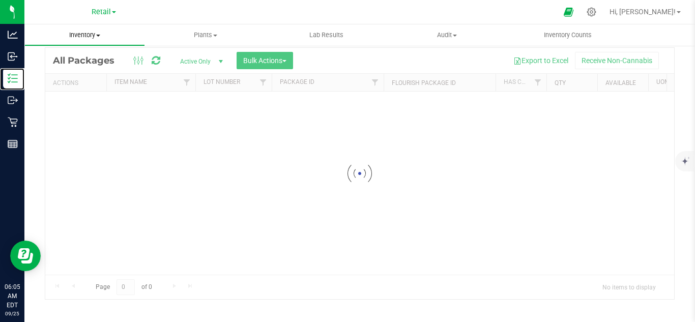
scroll to position [33, 0]
click at [91, 42] on div "Inventory All packages All inventory Waste log Create inventory Plants All plan…" at bounding box center [359, 173] width 671 height 298
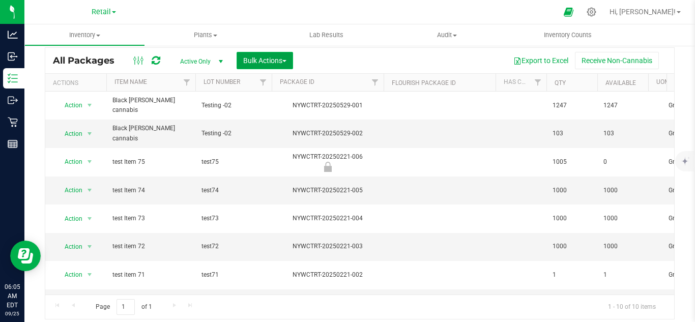
click at [269, 54] on button "Bulk Actions" at bounding box center [265, 60] width 56 height 17
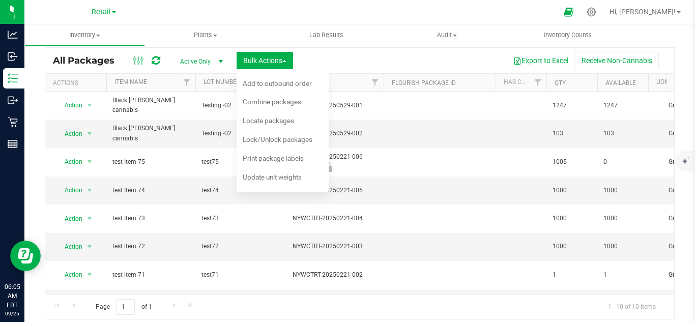
click at [104, 7] on link "Retail" at bounding box center [104, 12] width 24 height 10
click at [185, 9] on div at bounding box center [369, 12] width 375 height 20
click at [99, 36] on span at bounding box center [98, 36] width 4 height 2
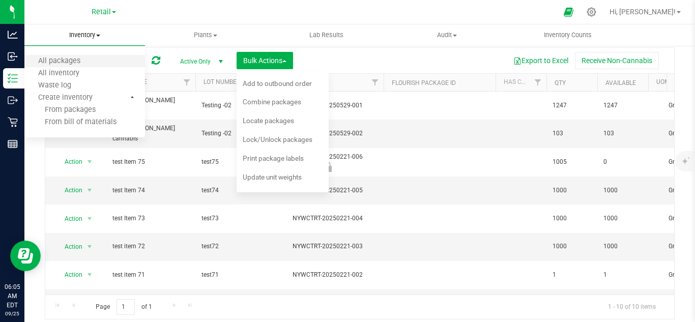
click at [96, 59] on li "All packages" at bounding box center [84, 61] width 121 height 12
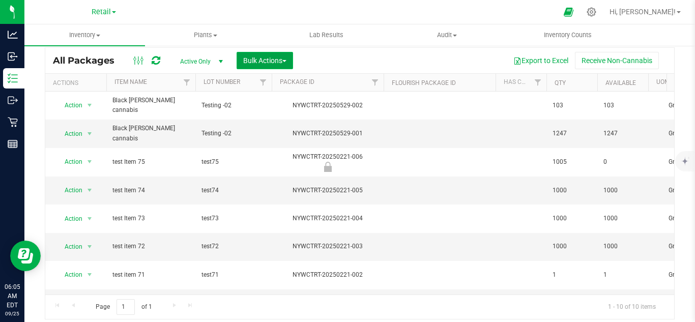
click at [255, 58] on span "Bulk Actions" at bounding box center [264, 60] width 43 height 8
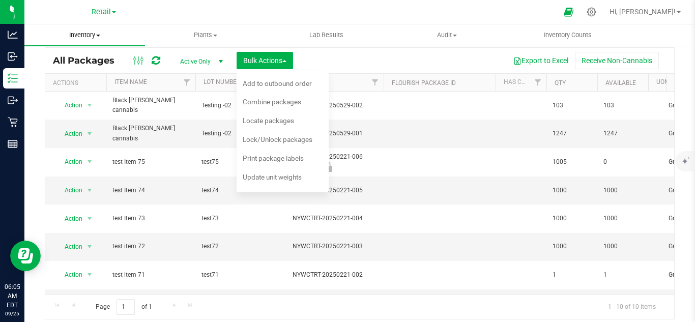
click at [100, 42] on uib-tab-heading "Inventory All packages All inventory Waste log Create inventory" at bounding box center [84, 34] width 121 height 21
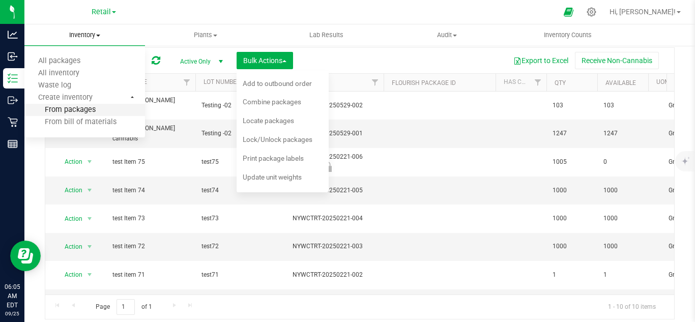
click at [83, 106] on span "From packages" at bounding box center [59, 110] width 71 height 9
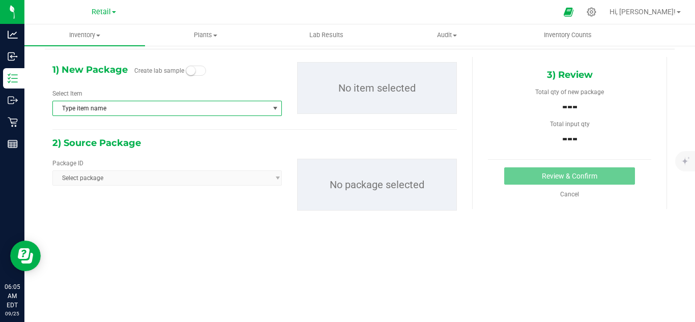
click at [95, 107] on span "Type item name" at bounding box center [161, 108] width 216 height 14
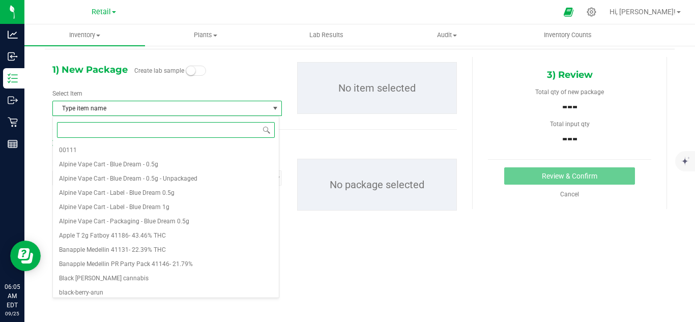
paste input "Palm oil"
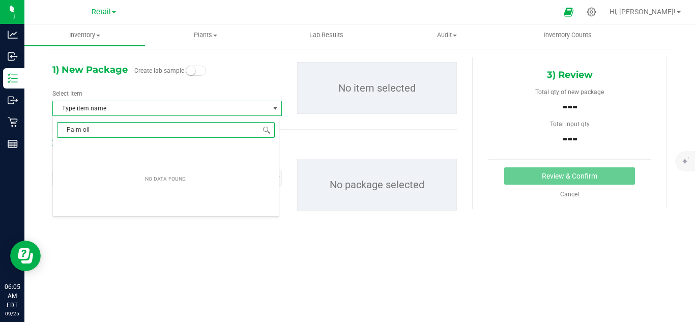
click at [67, 129] on input "Palm oil" at bounding box center [166, 130] width 218 height 16
type input "Palm oil"
click at [173, 87] on div "1) New Package Create lab sample Select Item Type item name" at bounding box center [167, 93] width 245 height 62
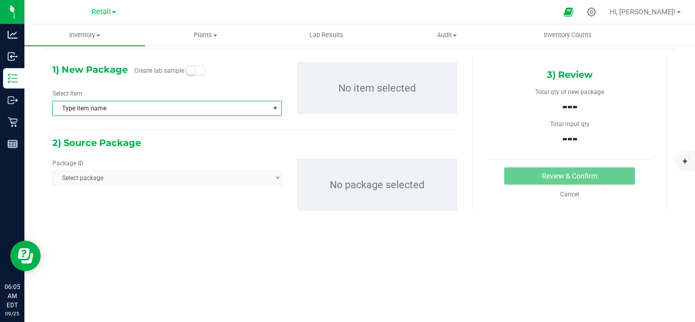
click at [124, 186] on div "Package ID Select package No package selected" at bounding box center [255, 185] width 420 height 68
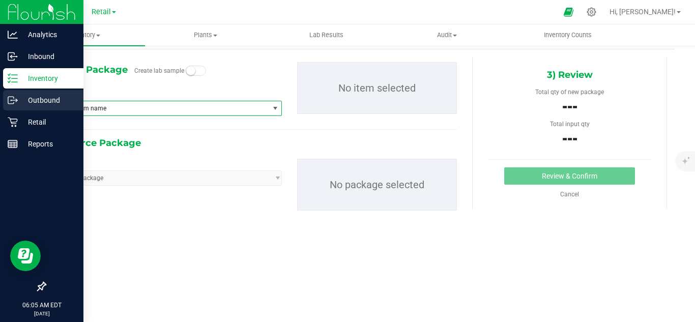
click at [30, 98] on p "Outbound" at bounding box center [48, 100] width 61 height 12
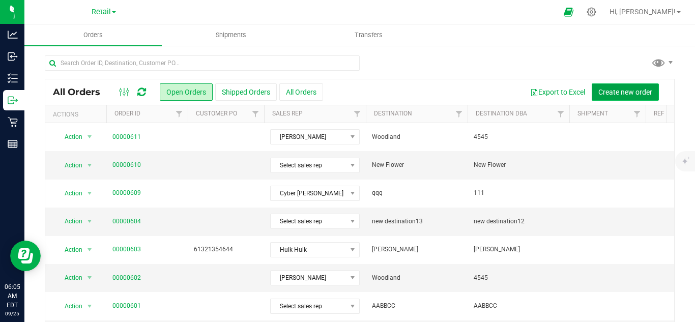
click at [640, 96] on button "Create new order" at bounding box center [625, 91] width 67 height 17
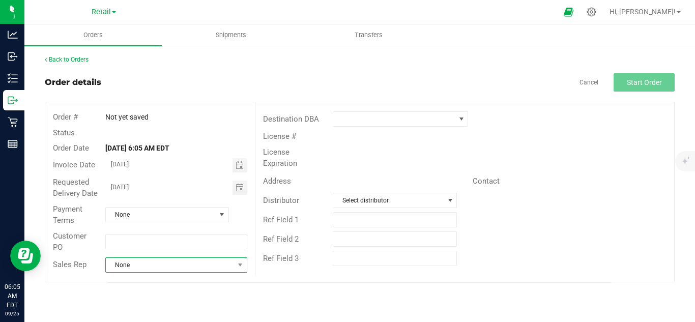
click at [197, 266] on span "None" at bounding box center [170, 265] width 128 height 14
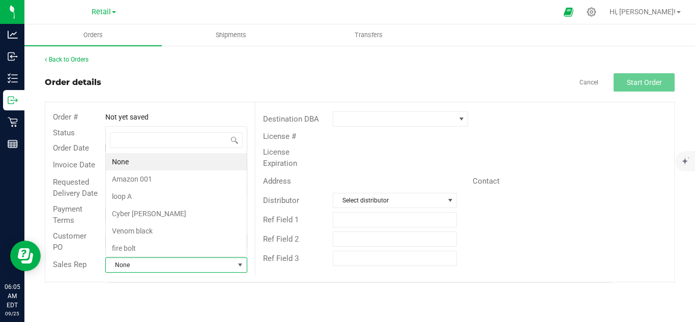
scroll to position [15, 140]
click at [195, 178] on li "Amazon 001" at bounding box center [176, 179] width 141 height 17
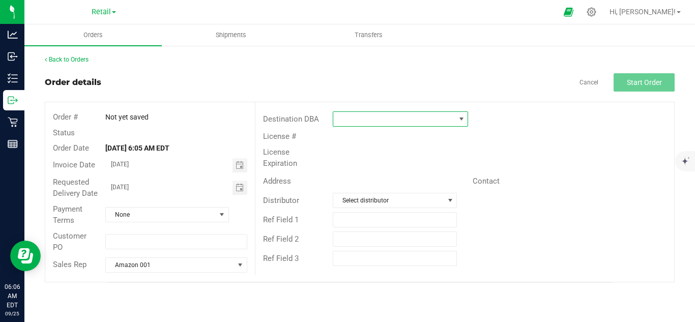
click at [349, 120] on span at bounding box center [394, 119] width 122 height 14
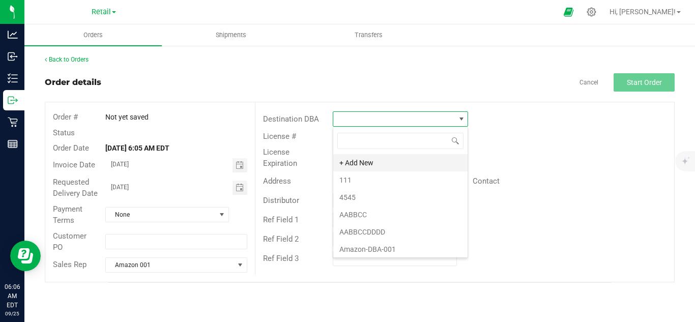
scroll to position [15, 135]
click at [369, 175] on li "111" at bounding box center [400, 180] width 134 height 17
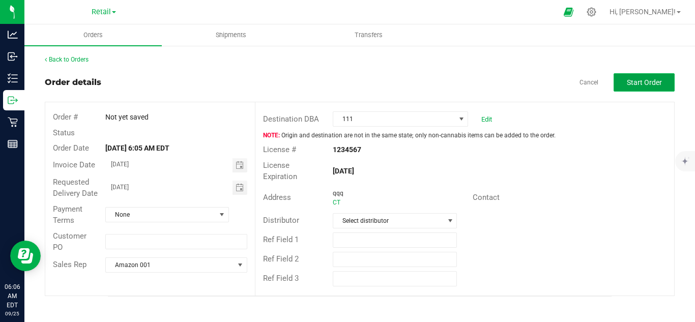
click at [622, 76] on button "Start Order" at bounding box center [644, 82] width 61 height 18
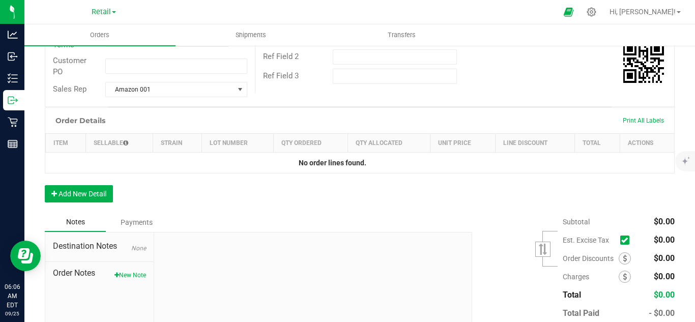
scroll to position [204, 0]
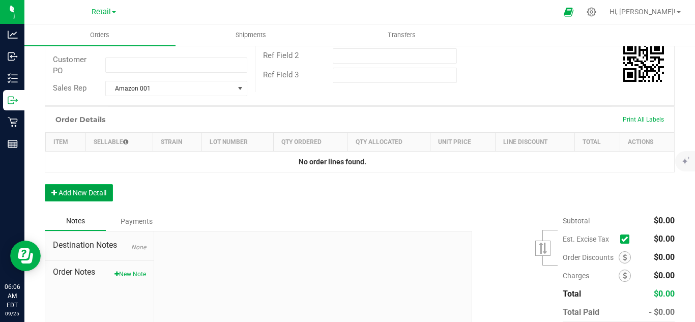
click at [67, 202] on button "Add New Detail" at bounding box center [79, 192] width 68 height 17
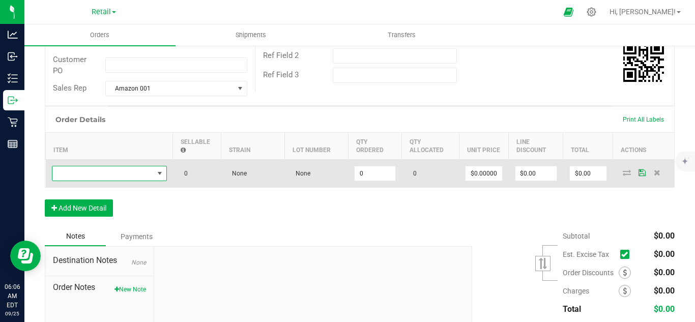
click at [101, 178] on span "NO DATA FOUND" at bounding box center [102, 173] width 101 height 14
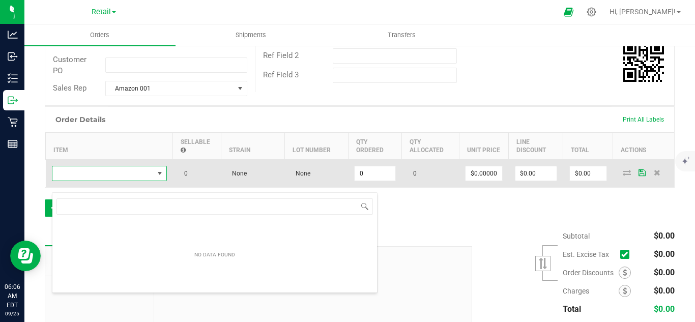
scroll to position [15, 115]
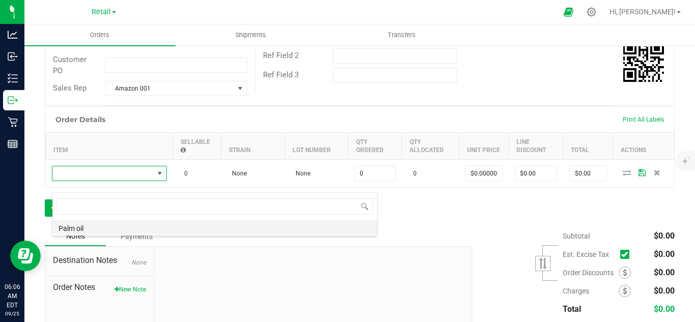
click at [102, 227] on li "Palm oil" at bounding box center [214, 227] width 325 height 14
type input "0.0000 l"
type input "$34.00000"
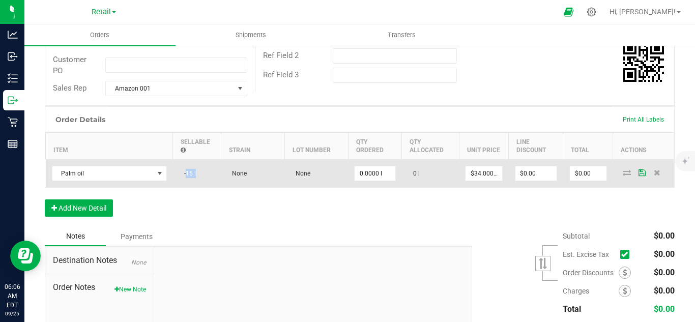
drag, startPoint x: 182, startPoint y: 184, endPoint x: 229, endPoint y: 196, distance: 48.9
click at [229, 187] on outbound-order-line-row "Palm oil -15 l None None 0.0000 l 0 l $34.00000 $0.00 $0.00" at bounding box center [360, 173] width 629 height 28
copy span "-15 l"
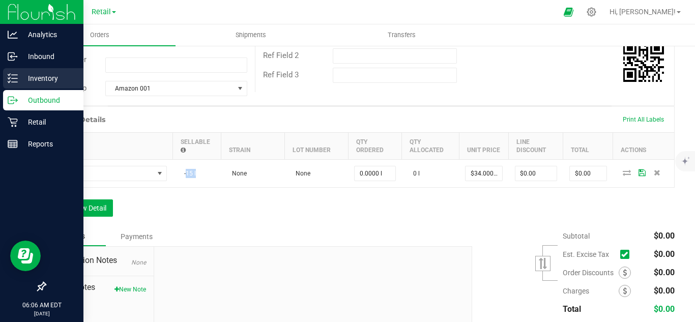
click at [44, 81] on p "Inventory" at bounding box center [48, 78] width 61 height 12
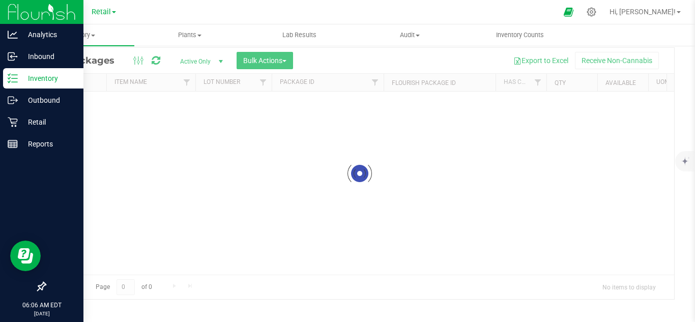
scroll to position [33, 0]
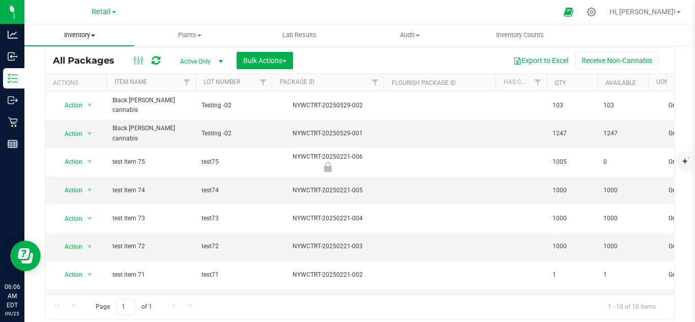
click at [91, 35] on span "Inventory" at bounding box center [79, 35] width 110 height 9
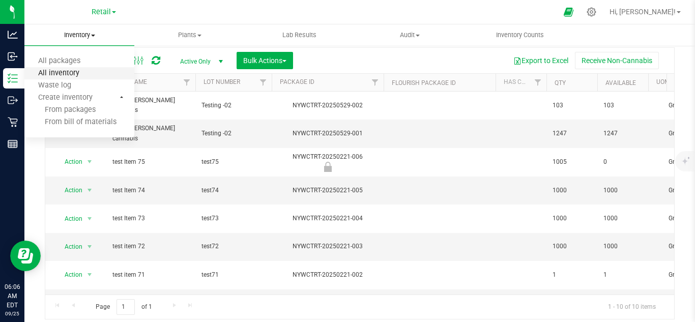
click at [83, 69] on span "All inventory" at bounding box center [58, 73] width 69 height 9
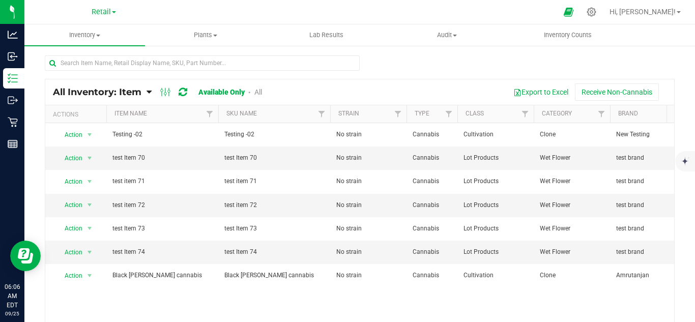
click at [256, 90] on link "All" at bounding box center [258, 92] width 8 height 8
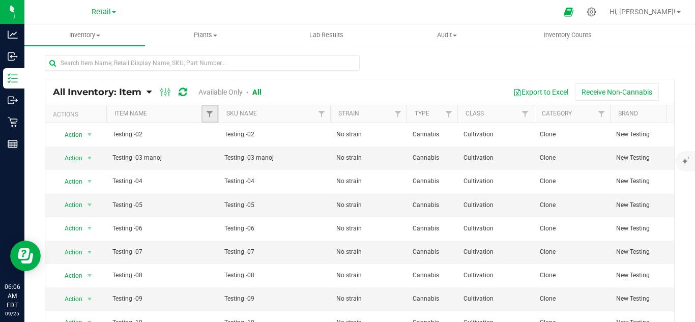
click at [215, 117] on link "Filter" at bounding box center [210, 113] width 17 height 17
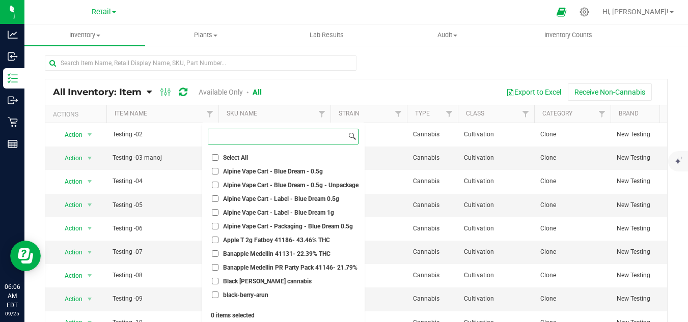
paste input "-15 l"
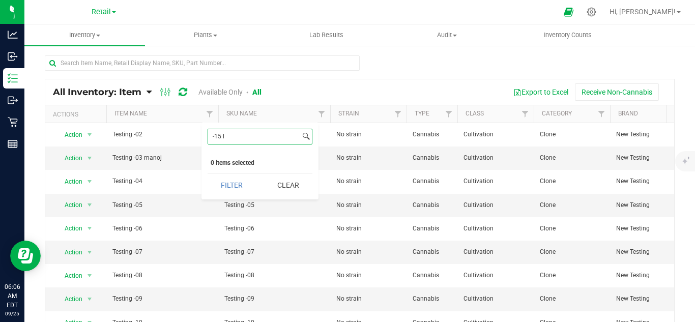
click at [239, 135] on input "-15 l" at bounding box center [254, 136] width 92 height 15
type input "palm"
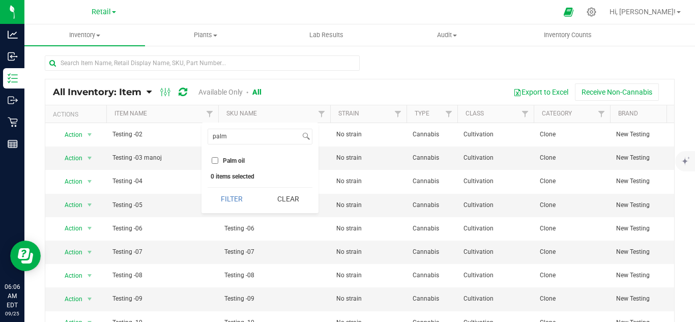
click at [235, 162] on span "Palm oil" at bounding box center [234, 161] width 22 height 6
click at [218, 162] on input "Palm oil" at bounding box center [215, 160] width 7 height 7
checkbox input "true"
click at [240, 191] on button "Filter" at bounding box center [232, 199] width 49 height 22
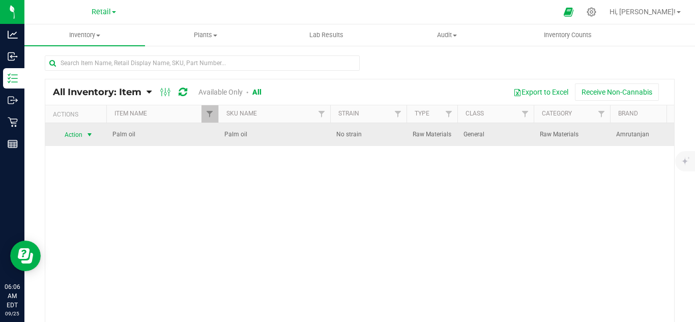
click at [88, 138] on span "select" at bounding box center [90, 135] width 8 height 8
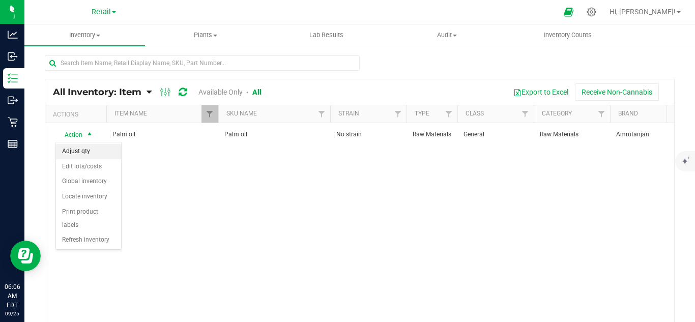
click at [89, 151] on li "Adjust qty" at bounding box center [88, 151] width 65 height 15
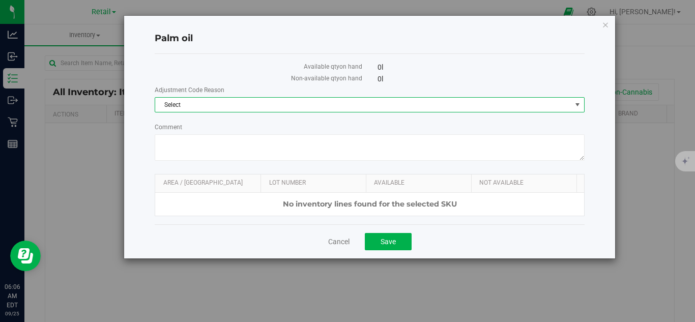
click at [212, 108] on span "Select" at bounding box center [363, 105] width 416 height 14
click at [211, 123] on li "Incorrect Quantity" at bounding box center [369, 122] width 429 height 15
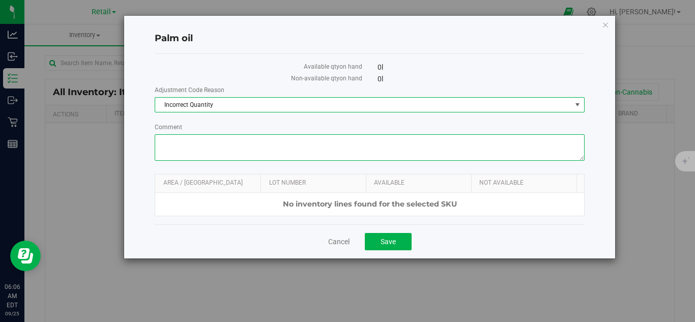
click at [264, 151] on textarea "Comment" at bounding box center [370, 147] width 430 height 26
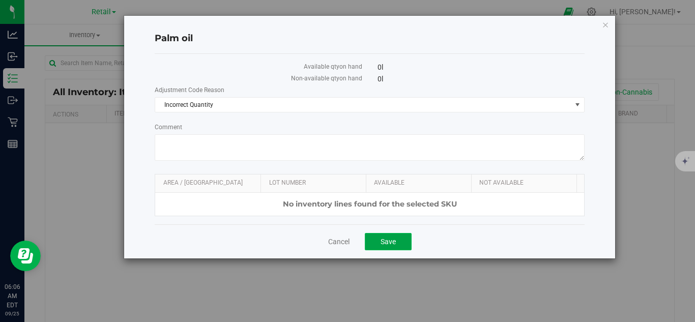
click at [393, 236] on button "Save" at bounding box center [388, 241] width 47 height 17
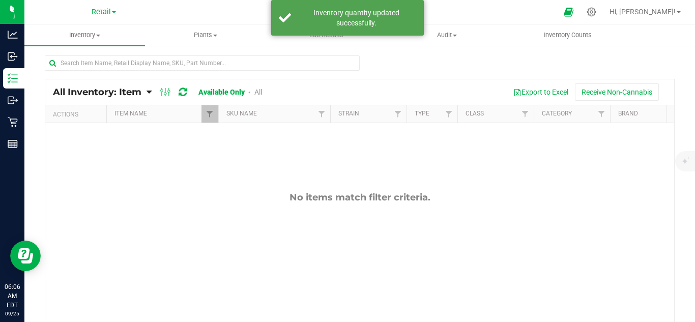
click at [263, 93] on div "All Inventory: Item Item Summary Item (default) Item by Strain Item by Location…" at bounding box center [165, 92] width 224 height 12
click at [259, 94] on link "All" at bounding box center [258, 92] width 8 height 8
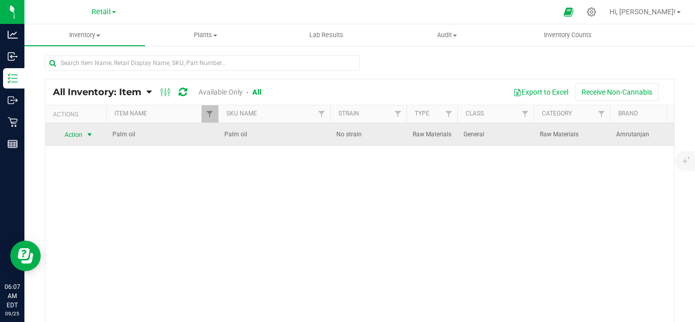
click at [65, 130] on span "Action" at bounding box center [68, 135] width 27 height 14
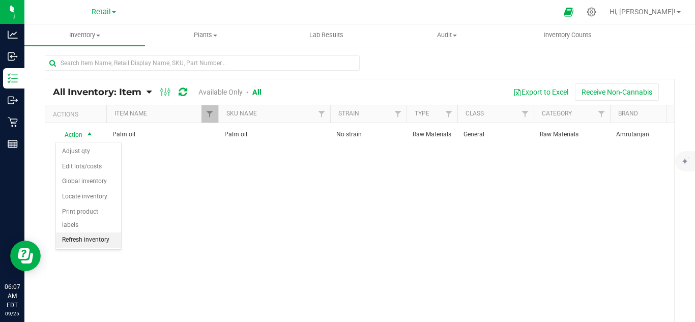
click at [97, 233] on li "Refresh inventory" at bounding box center [88, 240] width 65 height 15
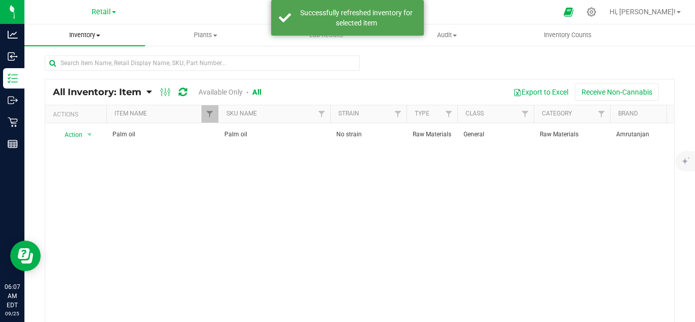
click at [93, 33] on span "Inventory" at bounding box center [84, 35] width 121 height 9
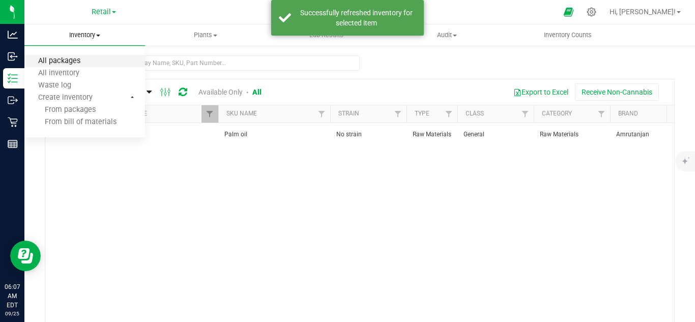
click at [93, 61] on span "All packages" at bounding box center [59, 61] width 70 height 9
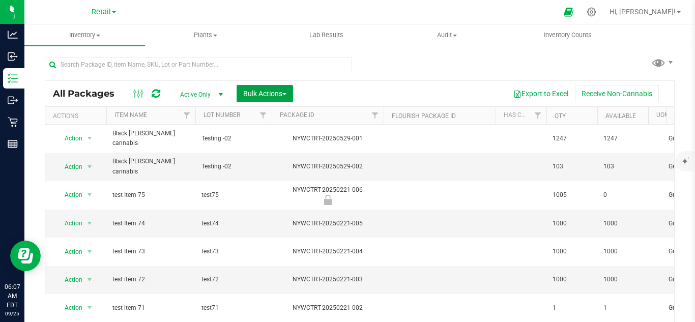
drag, startPoint x: 251, startPoint y: 96, endPoint x: 210, endPoint y: 100, distance: 41.4
click at [211, 100] on div "Active Only Active Only Lab Samples Locked All Bulk Actions Add to manufacturin…" at bounding box center [236, 93] width 129 height 17
click at [202, 98] on span "Active Only" at bounding box center [200, 95] width 56 height 14
click at [202, 159] on li "All" at bounding box center [199, 156] width 55 height 15
click at [190, 111] on span "Filter" at bounding box center [187, 115] width 8 height 8
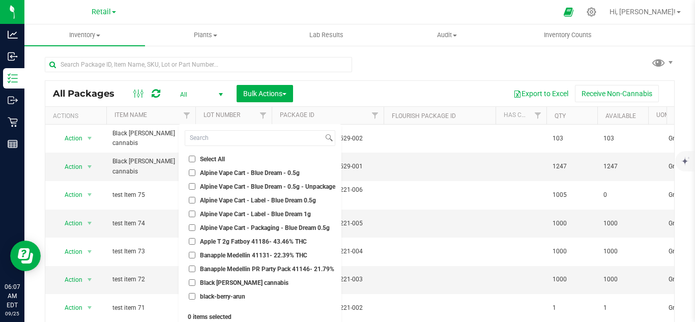
drag, startPoint x: 194, startPoint y: 134, endPoint x: 326, endPoint y: 102, distance: 136.2
click at [326, 102] on div "Export to Excel Receive Non-Cannabis" at bounding box center [484, 93] width 366 height 17
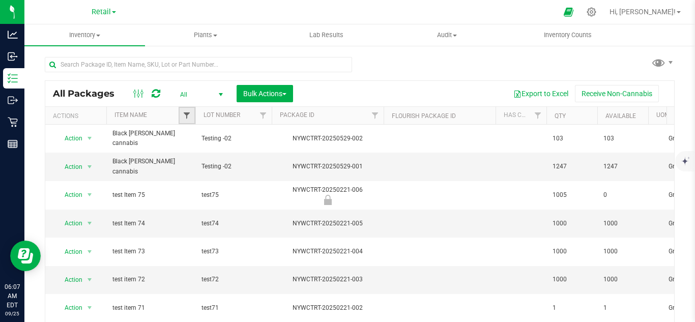
click at [190, 116] on span "Filter" at bounding box center [187, 115] width 8 height 8
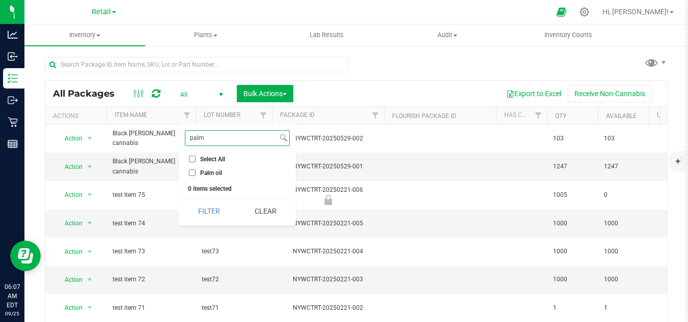
type input "palm"
click at [197, 170] on label "Palm oil" at bounding box center [205, 172] width 33 height 7
click at [195, 170] on input "Palm oil" at bounding box center [192, 172] width 7 height 7
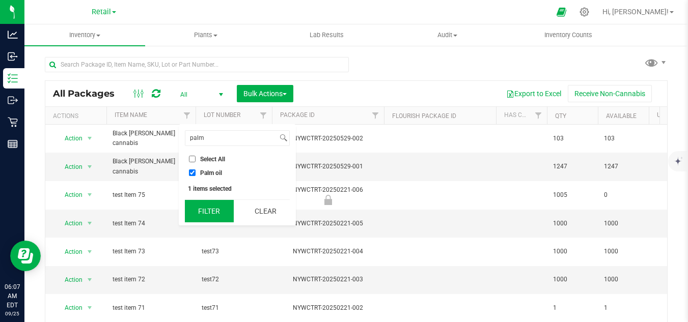
click at [212, 209] on button "Filter" at bounding box center [209, 211] width 49 height 22
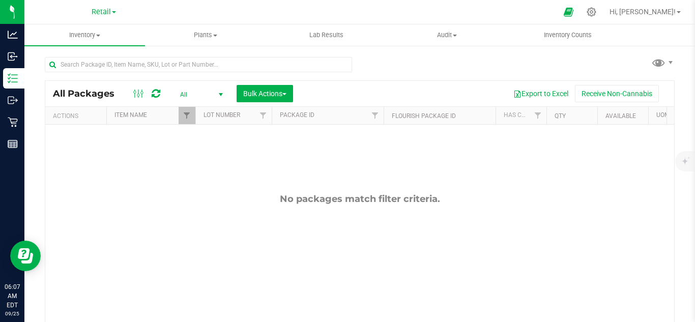
click at [182, 90] on span "All" at bounding box center [200, 95] width 56 height 14
click at [211, 88] on span "All" at bounding box center [200, 95] width 56 height 14
click at [196, 113] on th "Lot Number" at bounding box center [233, 116] width 76 height 18
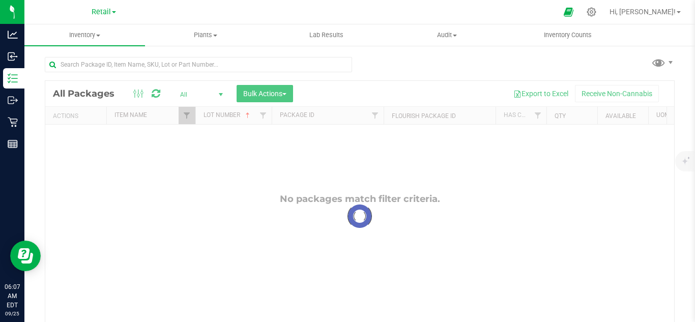
checkbox input "true"
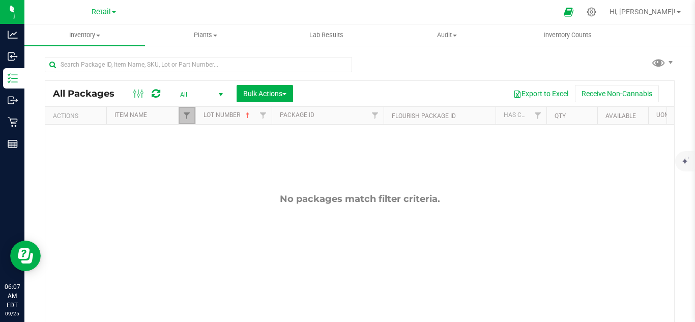
click at [190, 119] on span "Filter" at bounding box center [187, 115] width 8 height 8
click at [194, 158] on input "Select All" at bounding box center [192, 159] width 7 height 7
checkbox input "false"
click at [197, 175] on label "Palm oil" at bounding box center [205, 172] width 33 height 7
click at [195, 175] on input "Palm oil" at bounding box center [192, 172] width 7 height 7
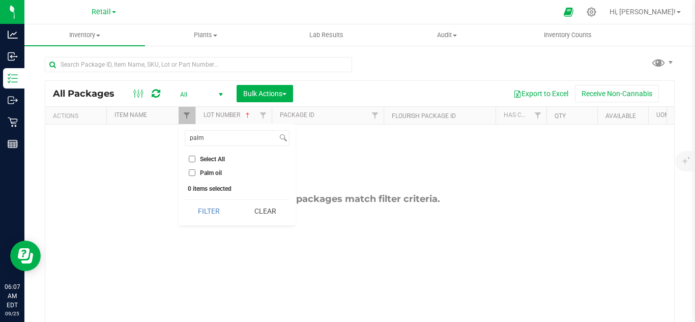
checkbox input "true"
click at [207, 202] on button "Filter" at bounding box center [209, 211] width 49 height 22
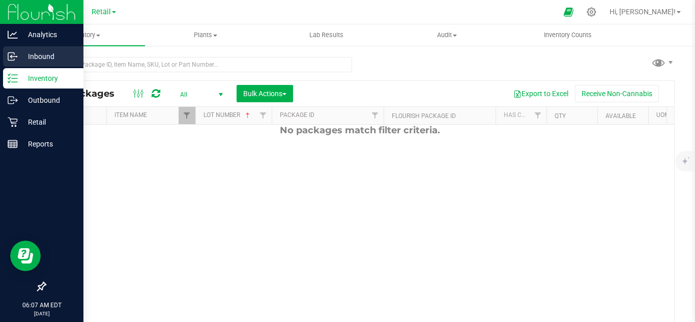
click at [36, 54] on p "Inbound" at bounding box center [48, 56] width 61 height 12
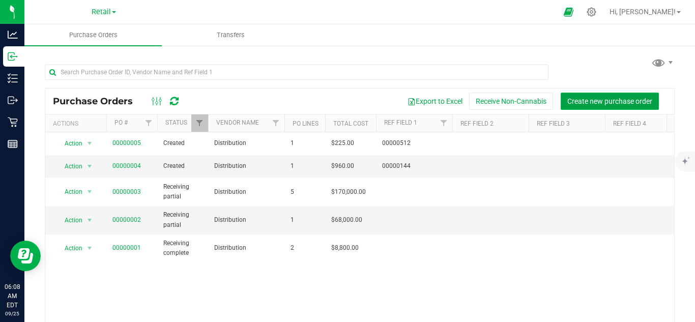
click at [585, 106] on button "Create new purchase order" at bounding box center [610, 101] width 98 height 17
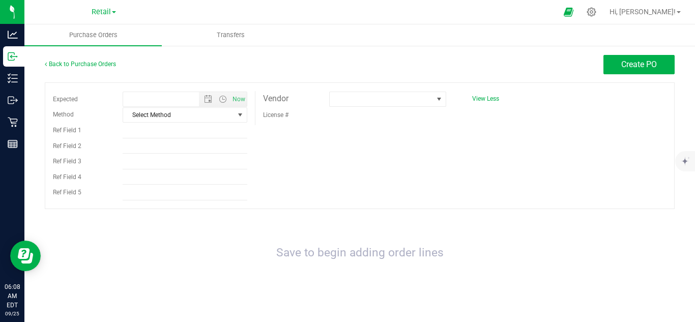
type input "[DATE] 6:08 AM"
click at [197, 118] on span "Select Method" at bounding box center [178, 115] width 111 height 14
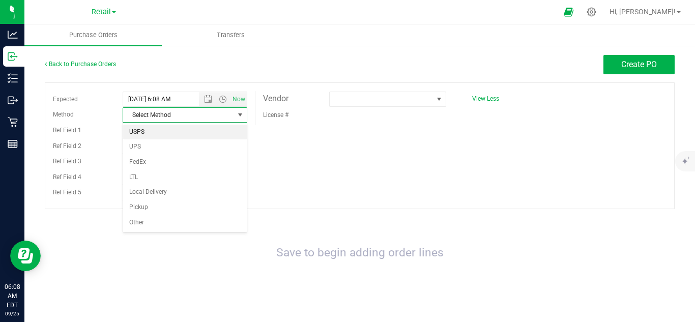
click at [195, 131] on li "USPS" at bounding box center [185, 132] width 124 height 15
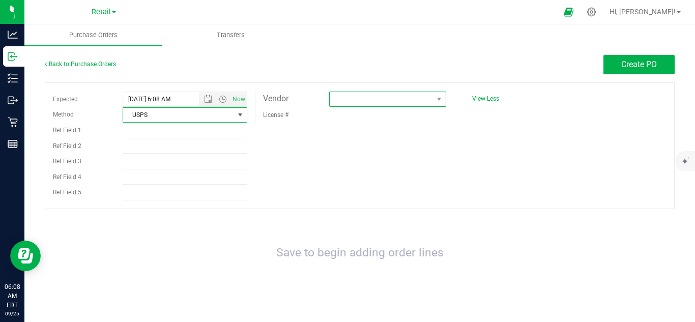
click at [353, 104] on span at bounding box center [381, 99] width 103 height 14
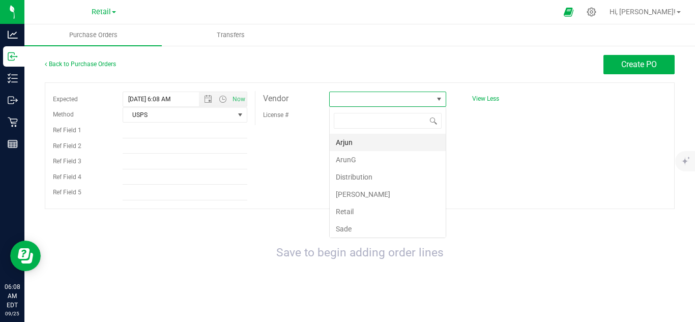
scroll to position [15, 117]
click at [363, 145] on li "Arjun" at bounding box center [388, 142] width 116 height 17
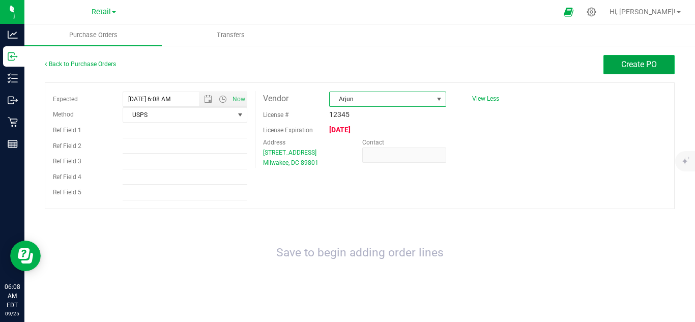
click at [633, 69] on span "Create PO" at bounding box center [639, 65] width 36 height 10
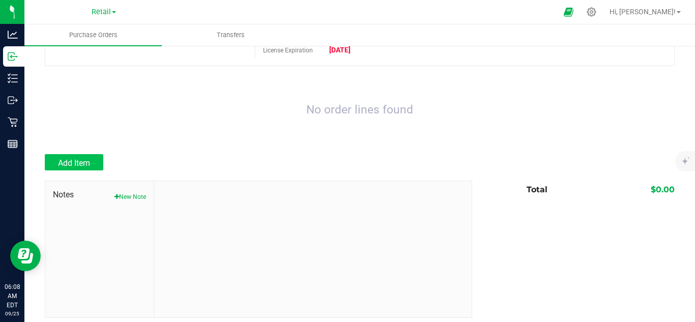
scroll to position [84, 0]
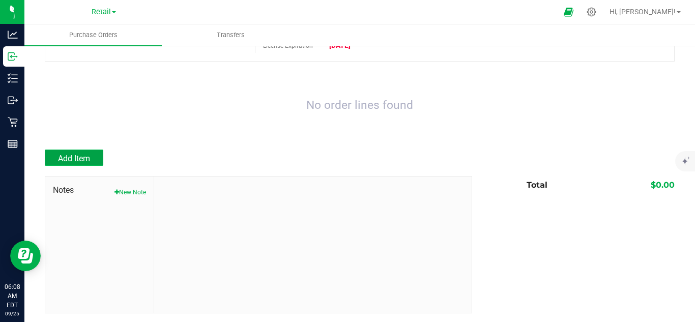
click at [54, 150] on button "Add Item" at bounding box center [74, 158] width 59 height 16
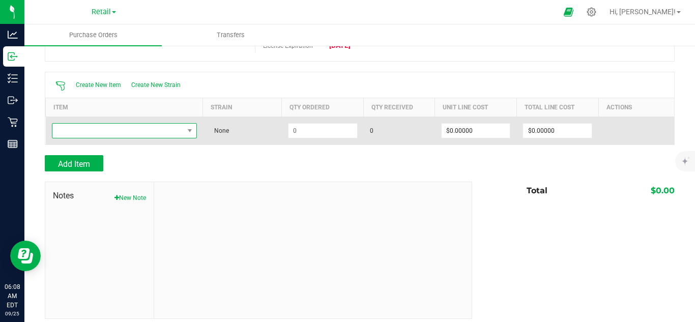
click at [124, 131] on span "NO DATA FOUND" at bounding box center [117, 131] width 131 height 14
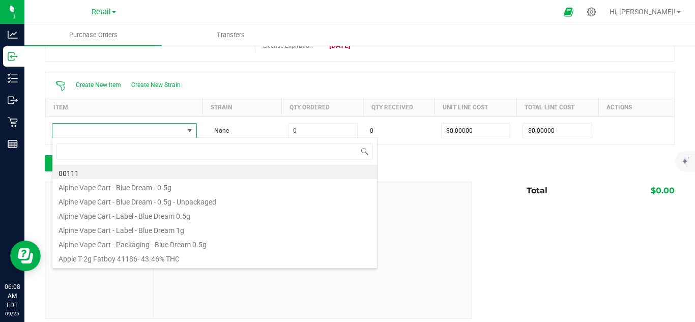
scroll to position [15, 142]
type input "palm"
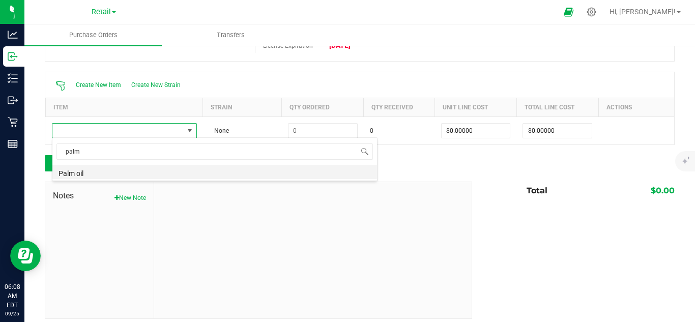
click at [119, 167] on li "Palm oil" at bounding box center [214, 172] width 325 height 14
type input "$23.00000"
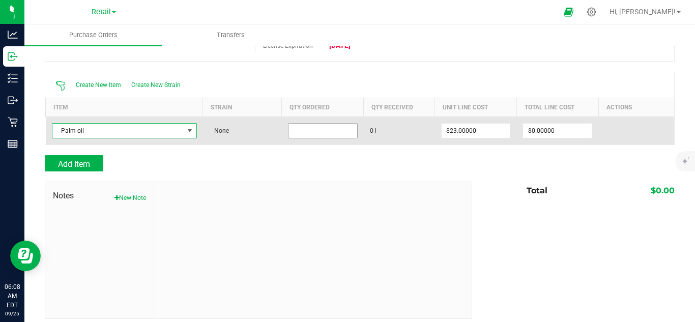
click at [310, 129] on input at bounding box center [323, 131] width 69 height 14
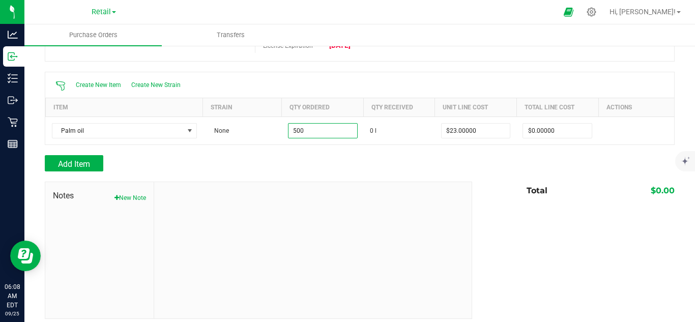
type input "500.0000 l"
click at [410, 159] on div "Add Item" at bounding box center [255, 163] width 420 height 16
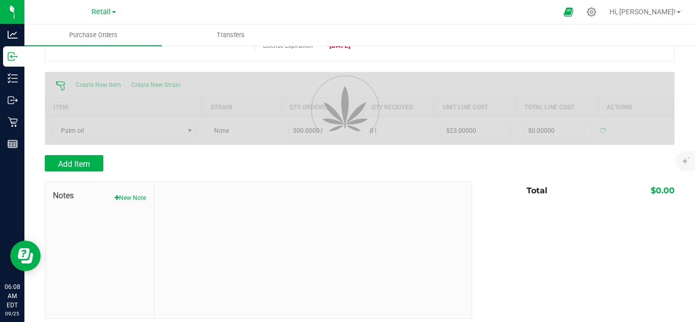
type input "$11,500.00000"
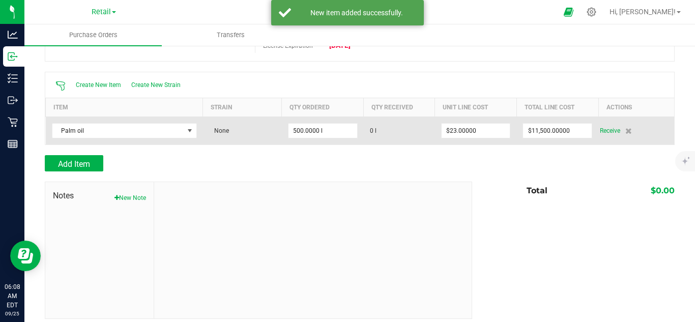
click at [634, 130] on div "Receive" at bounding box center [634, 131] width 68 height 12
click at [607, 131] on span "Receive" at bounding box center [610, 131] width 20 height 12
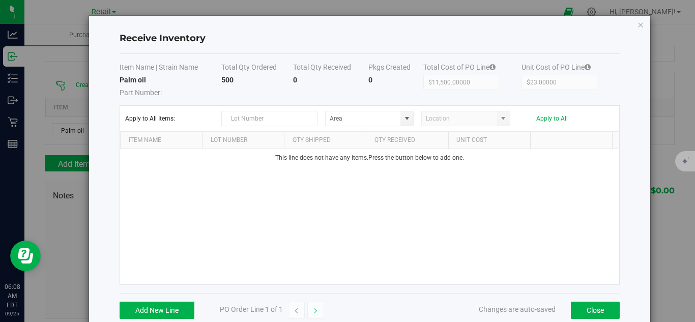
scroll to position [21, 0]
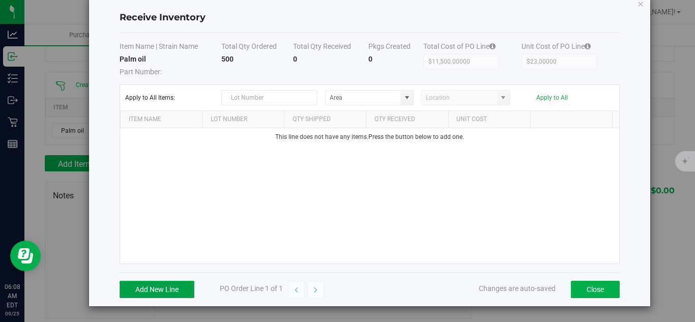
click at [169, 282] on button "Add New Line" at bounding box center [157, 289] width 75 height 17
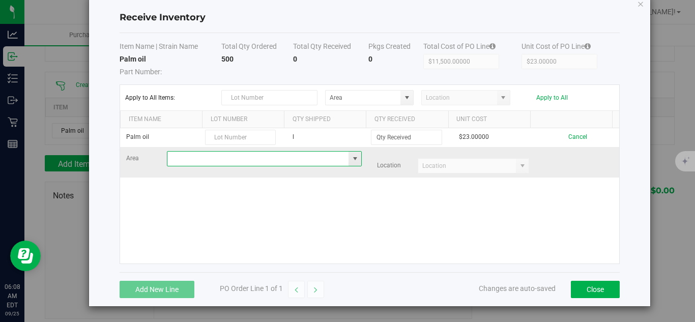
click at [256, 159] on input "NO DATA FOUND" at bounding box center [257, 159] width 181 height 14
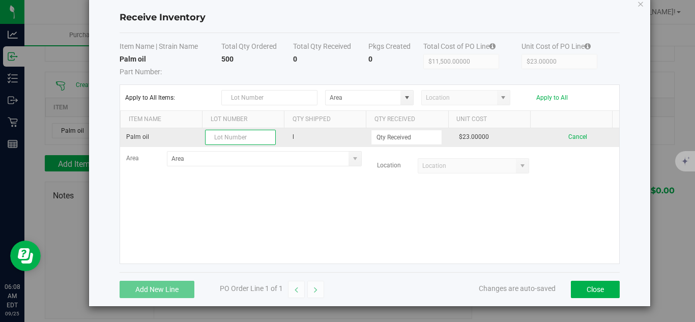
click at [249, 135] on input "text" at bounding box center [240, 137] width 71 height 15
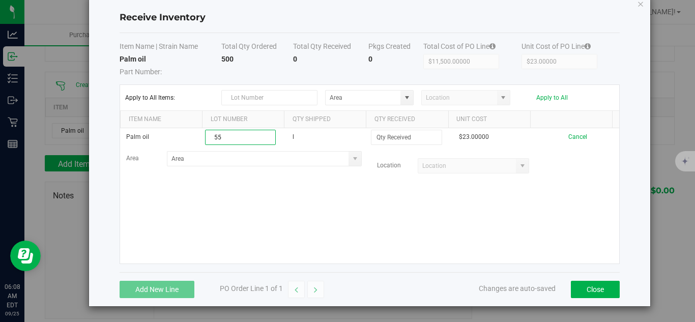
type input "55"
click at [411, 216] on div "Palm oil 55 l $23.00000 Cancel Area Location" at bounding box center [369, 195] width 499 height 135
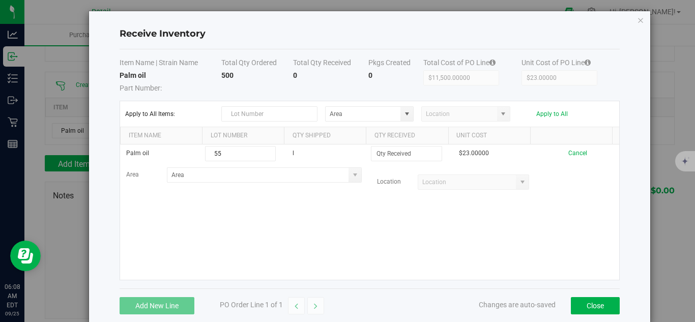
scroll to position [0, 0]
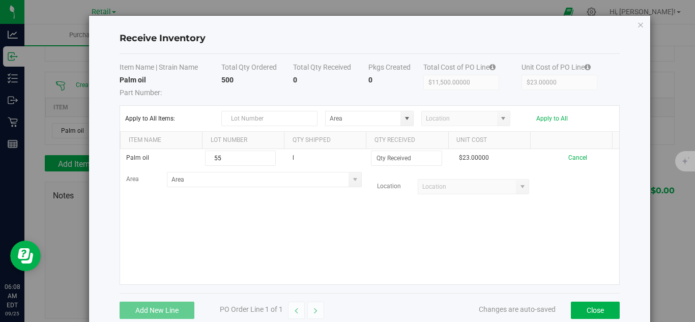
click at [547, 122] on div "Apply to All Items: Apply to All" at bounding box center [369, 118] width 489 height 15
click at [547, 116] on button "Apply to All" at bounding box center [552, 118] width 32 height 7
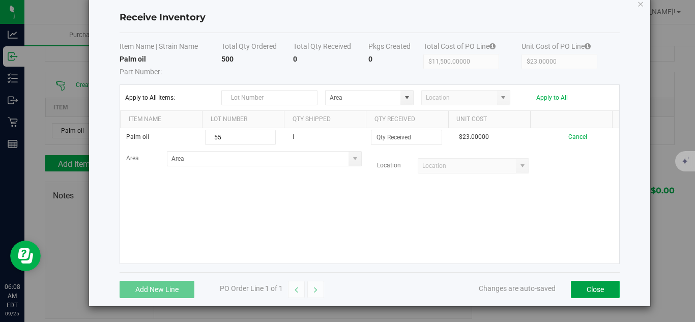
click at [583, 288] on button "Close" at bounding box center [595, 289] width 49 height 17
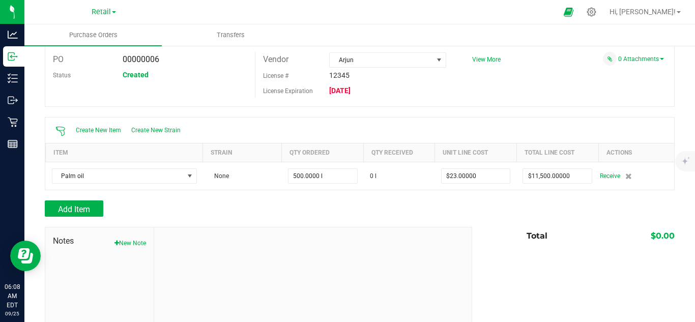
scroll to position [0, 0]
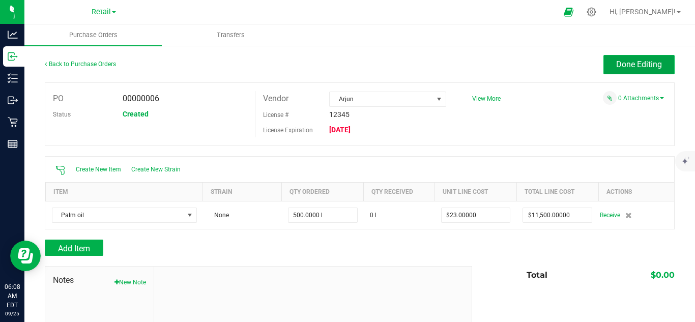
click at [626, 65] on span "Done Editing" at bounding box center [639, 65] width 46 height 10
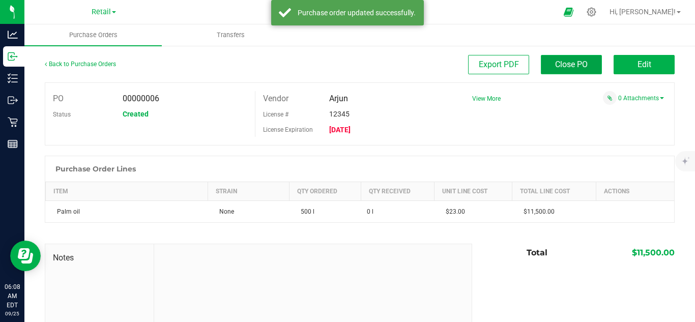
click at [555, 63] on span "Close PO" at bounding box center [571, 65] width 33 height 10
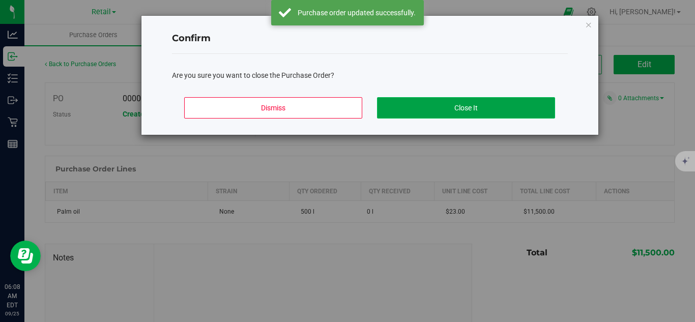
click at [497, 102] on button "Close It" at bounding box center [466, 107] width 178 height 21
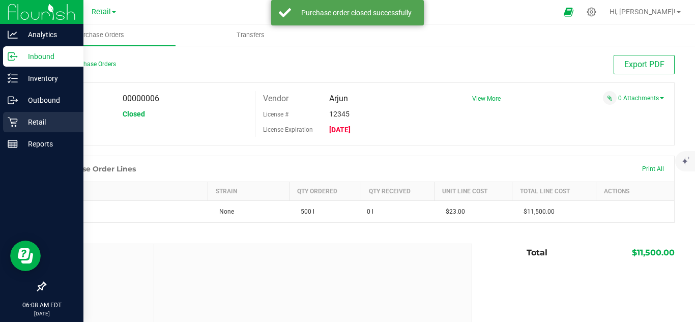
click at [35, 117] on p "Retail" at bounding box center [48, 122] width 61 height 12
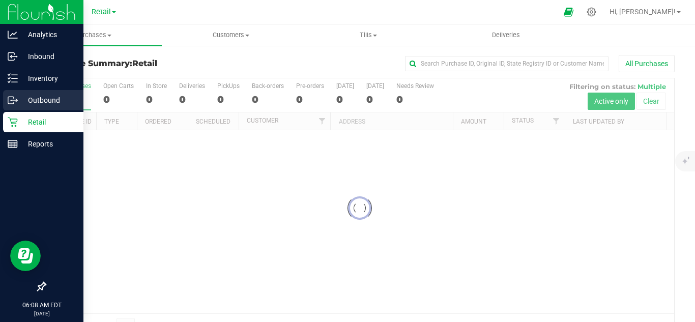
click at [37, 98] on p "Outbound" at bounding box center [48, 100] width 61 height 12
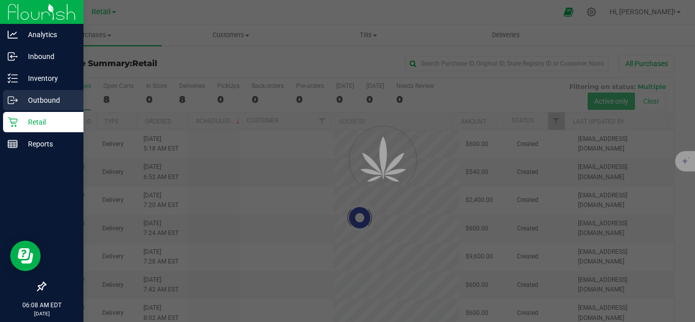
click at [36, 98] on p "Outbound" at bounding box center [48, 100] width 61 height 12
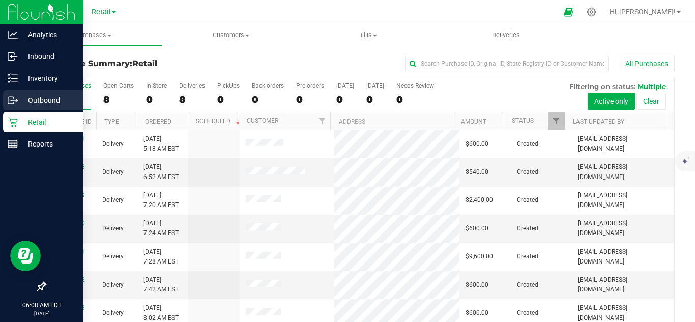
click at [53, 101] on p "Outbound" at bounding box center [48, 100] width 61 height 12
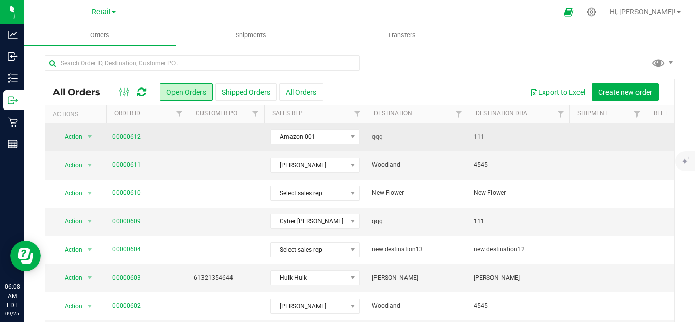
click at [103, 130] on td "Action Action Cancel order Change facility Clone order Edit order Mark as fully…" at bounding box center [75, 137] width 61 height 28
click at [137, 134] on link "00000612" at bounding box center [126, 137] width 29 height 10
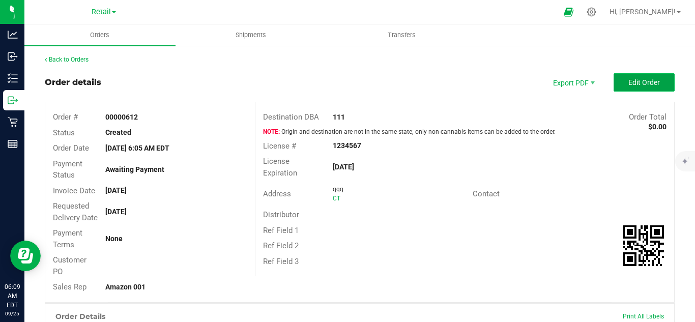
click at [629, 85] on span "Edit Order" at bounding box center [645, 82] width 32 height 8
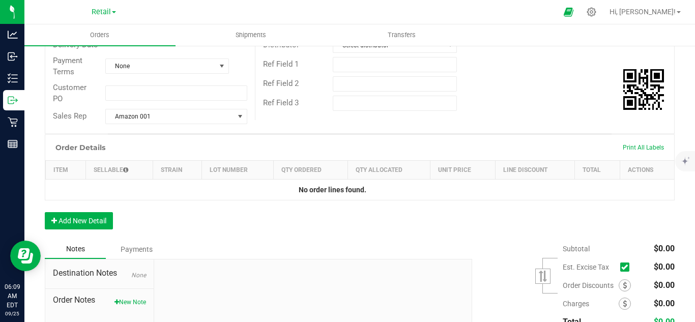
scroll to position [271, 0]
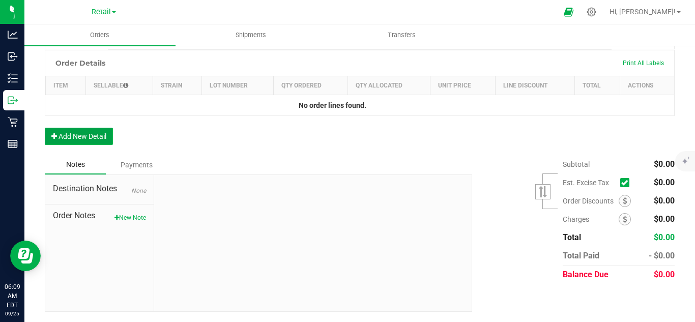
click at [98, 139] on button "Add New Detail" at bounding box center [79, 136] width 68 height 17
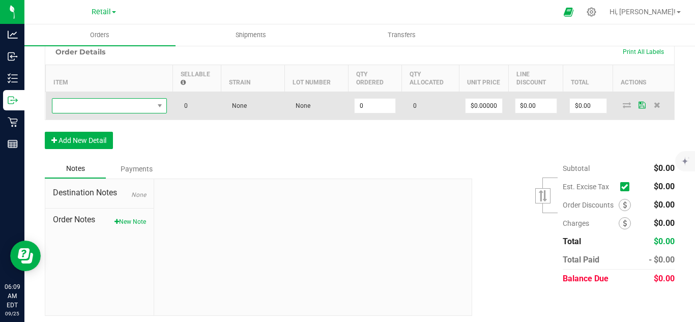
click at [105, 113] on span "NO DATA FOUND" at bounding box center [102, 106] width 101 height 14
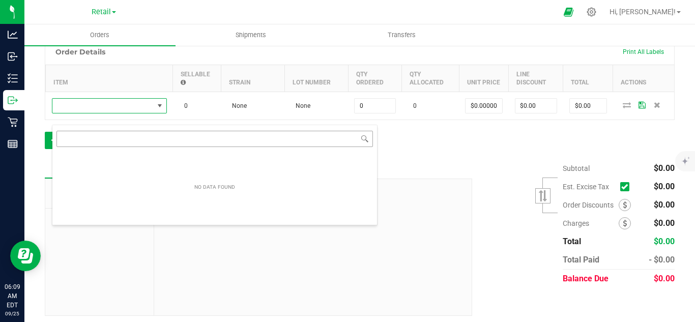
scroll to position [15, 115]
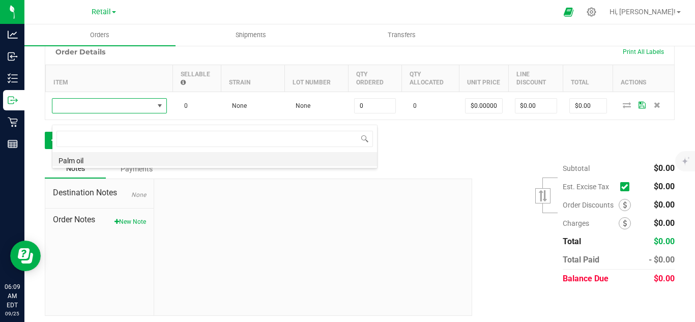
click at [107, 157] on li "Palm oil" at bounding box center [214, 159] width 325 height 14
type input "0.0000 l"
type input "$34.00000"
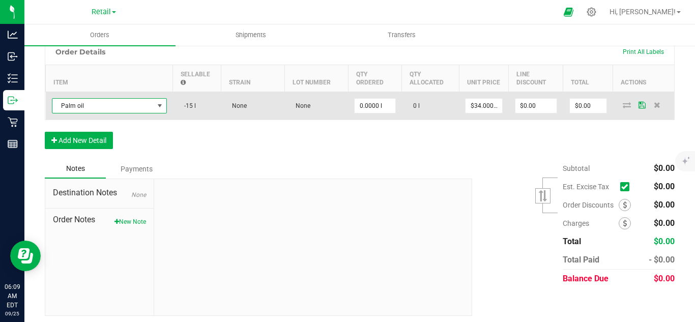
click at [148, 113] on span "Palm oil" at bounding box center [102, 106] width 101 height 14
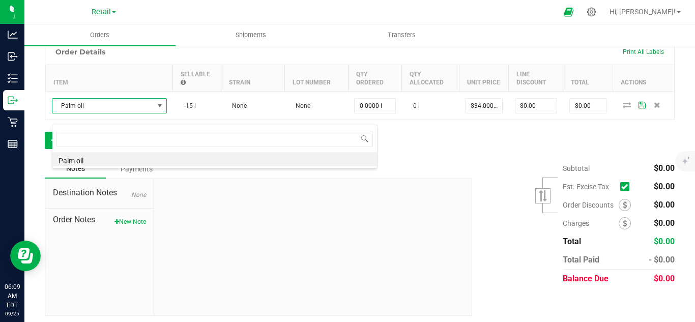
click at [112, 12] on span at bounding box center [114, 12] width 4 height 2
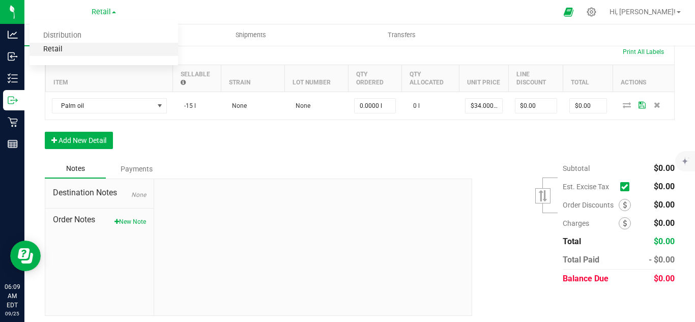
click at [92, 50] on link "Retail" at bounding box center [104, 50] width 149 height 14
click at [90, 43] on uib-tab-heading "Orders" at bounding box center [99, 34] width 151 height 21
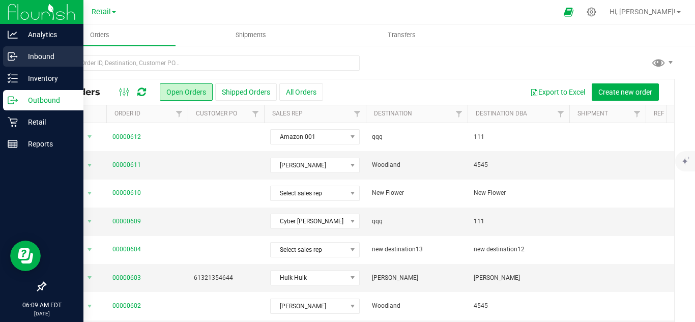
click at [53, 54] on p "Inbound" at bounding box center [48, 56] width 61 height 12
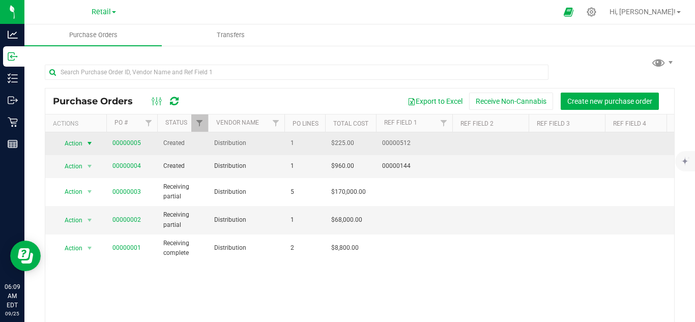
click at [86, 142] on span "select" at bounding box center [90, 143] width 8 height 8
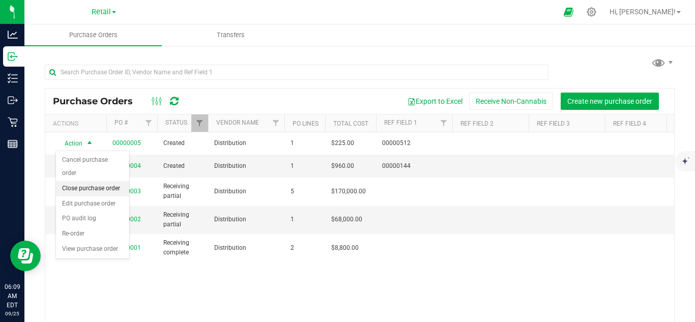
click at [100, 181] on li "Close purchase order" at bounding box center [92, 188] width 73 height 15
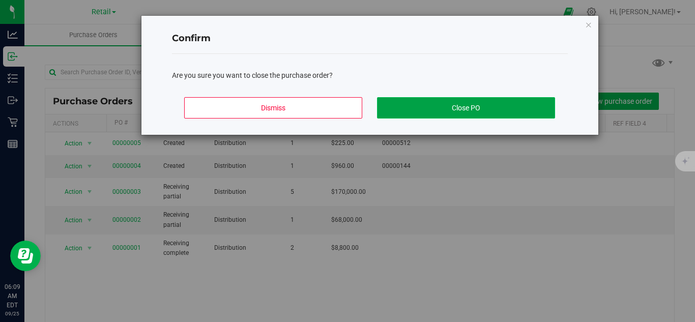
click at [451, 108] on button "Close PO" at bounding box center [466, 107] width 178 height 21
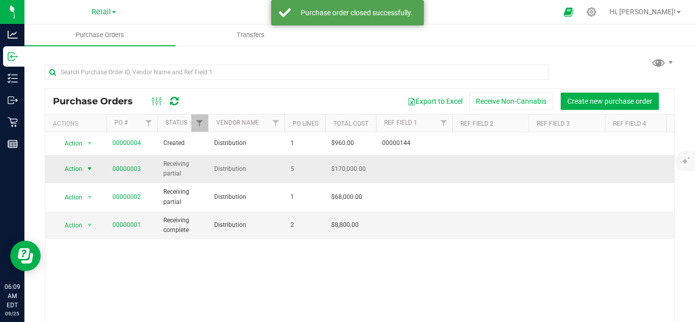
click at [71, 163] on span "Action" at bounding box center [68, 169] width 27 height 14
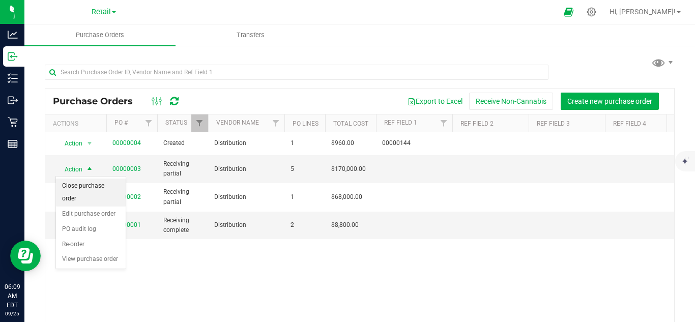
click at [103, 189] on li "Close purchase order" at bounding box center [91, 193] width 70 height 28
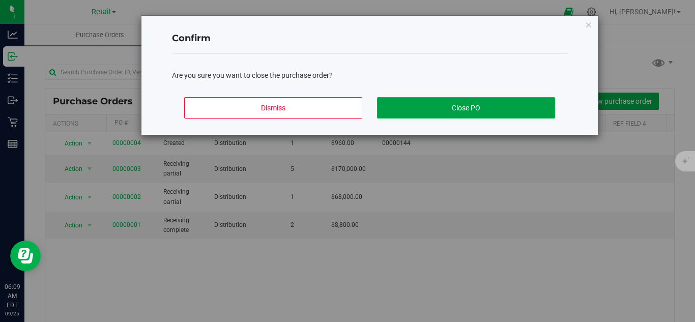
click at [464, 100] on button "Close PO" at bounding box center [466, 107] width 178 height 21
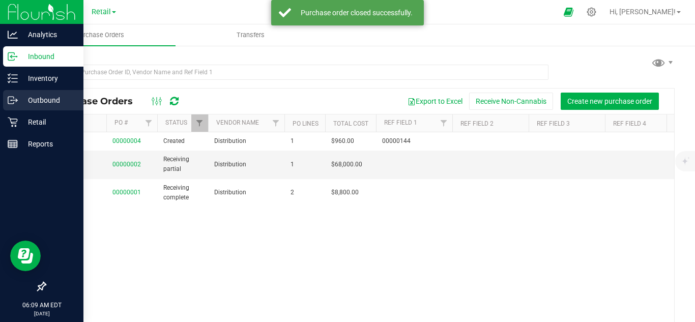
click at [41, 100] on p "Outbound" at bounding box center [48, 100] width 61 height 12
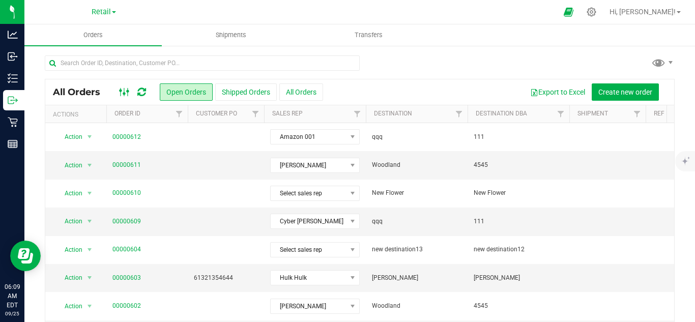
click at [120, 90] on ellipse at bounding box center [121, 91] width 3 height 3
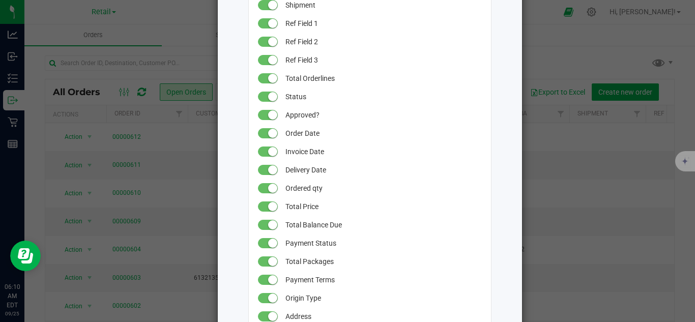
scroll to position [308, 0]
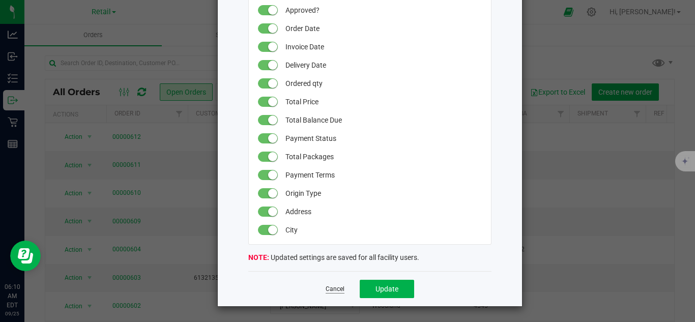
click at [326, 289] on link "Cancel" at bounding box center [335, 289] width 19 height 9
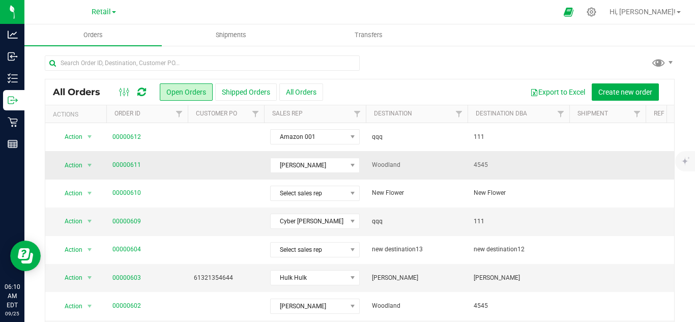
click at [87, 173] on td "Action Action Cancel order Change facility Clone order Edit order Mark as fully…" at bounding box center [75, 165] width 61 height 28
click at [80, 159] on span "Action" at bounding box center [68, 165] width 27 height 14
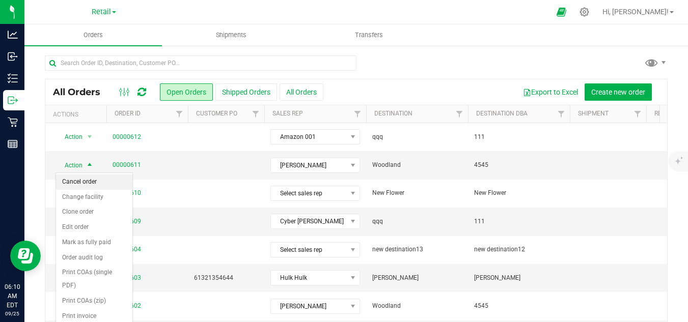
click at [86, 188] on li "Cancel order" at bounding box center [94, 182] width 76 height 15
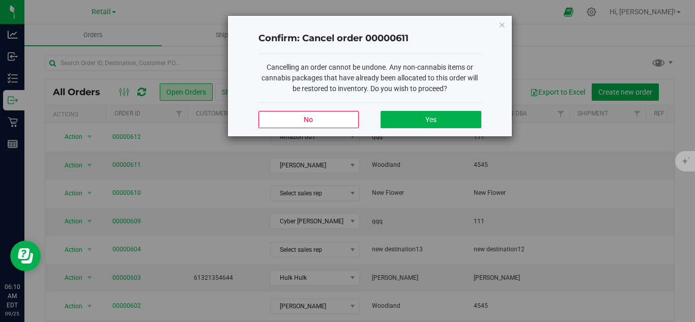
click at [427, 104] on div "No Yes" at bounding box center [370, 119] width 223 height 34
click at [422, 119] on button "Yes" at bounding box center [431, 119] width 100 height 17
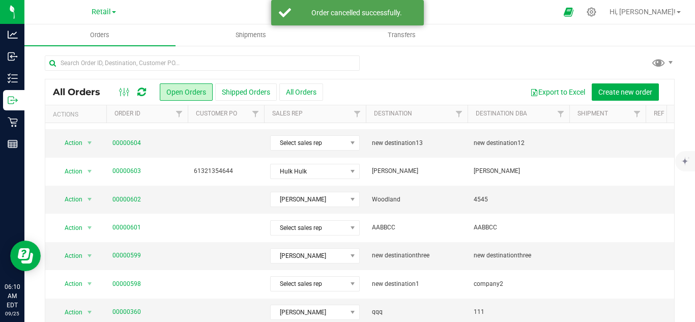
scroll to position [86, 0]
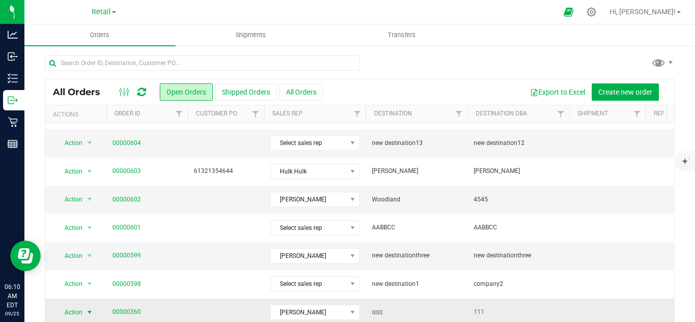
click at [74, 305] on span "Action" at bounding box center [68, 312] width 27 height 14
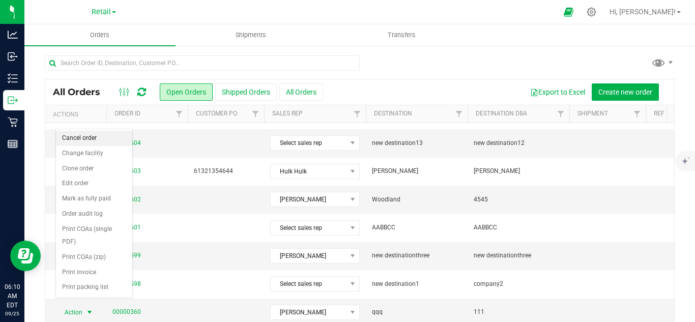
click at [81, 138] on li "Cancel order" at bounding box center [94, 138] width 76 height 15
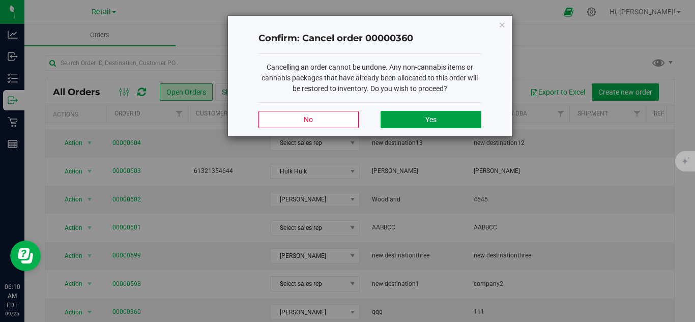
click at [412, 117] on button "Yes" at bounding box center [431, 119] width 100 height 17
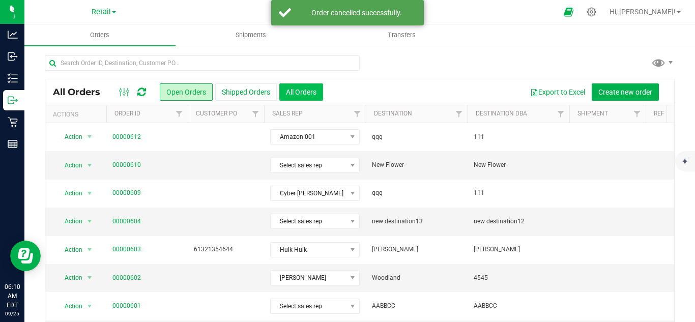
click at [293, 94] on button "All Orders" at bounding box center [301, 91] width 44 height 17
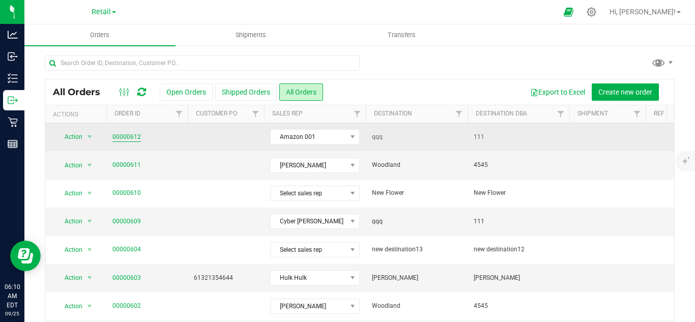
click at [121, 134] on link "00000612" at bounding box center [126, 137] width 29 height 10
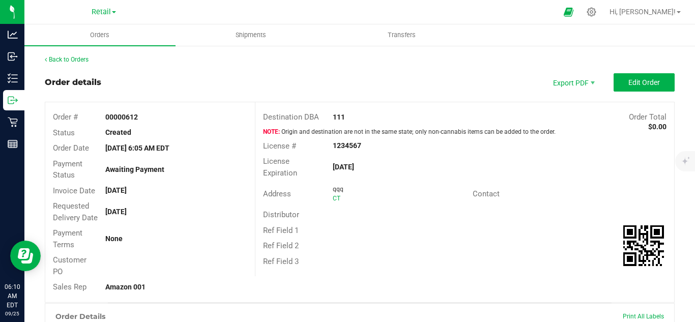
click at [47, 63] on div "Back to Orders" at bounding box center [360, 59] width 630 height 9
click at [50, 54] on div "Back to Orders Order details Export PDF Edit Order Order # 00000612 Status Crea…" at bounding box center [359, 296] width 671 height 502
click at [50, 61] on link "Back to Orders" at bounding box center [67, 59] width 44 height 7
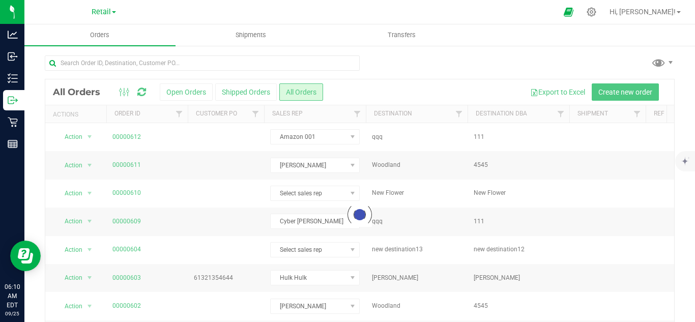
click at [237, 97] on button "Shipped Orders" at bounding box center [246, 91] width 62 height 17
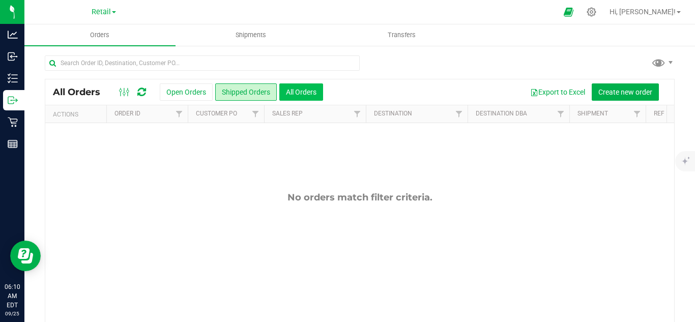
click at [300, 97] on button "All Orders" at bounding box center [301, 91] width 44 height 17
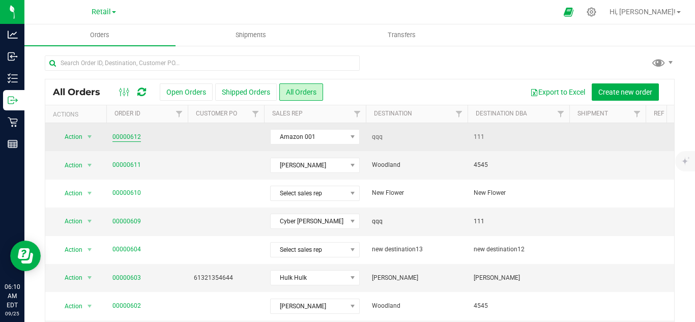
click at [126, 138] on link "00000612" at bounding box center [126, 137] width 29 height 10
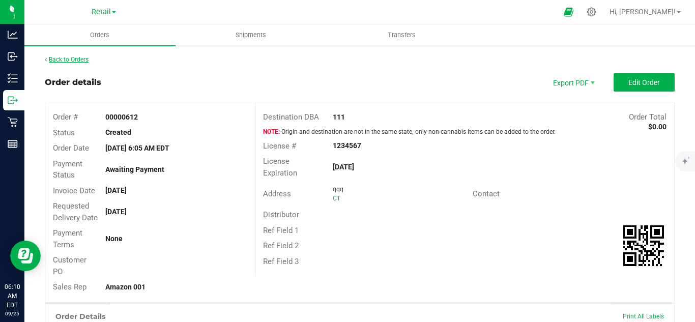
click at [84, 61] on link "Back to Orders" at bounding box center [67, 59] width 44 height 7
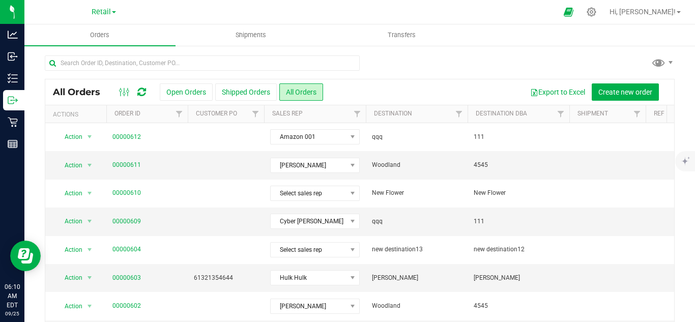
scroll to position [114, 0]
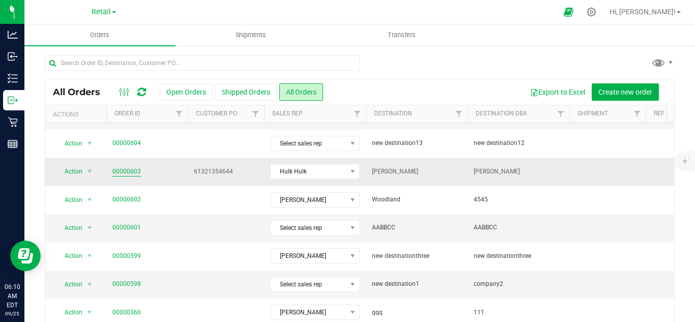
click at [130, 167] on link "00000603" at bounding box center [126, 172] width 29 height 10
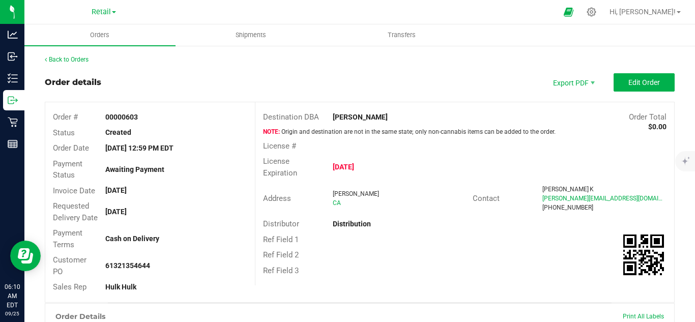
click at [82, 55] on div "Back to Orders" at bounding box center [360, 59] width 630 height 9
click at [82, 58] on link "Back to Orders" at bounding box center [67, 59] width 44 height 7
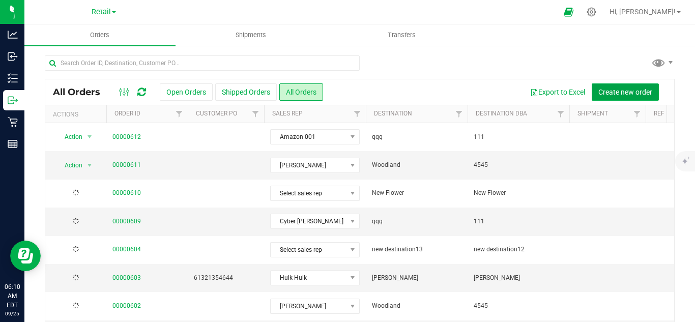
click at [614, 89] on span "Create new order" at bounding box center [626, 92] width 54 height 8
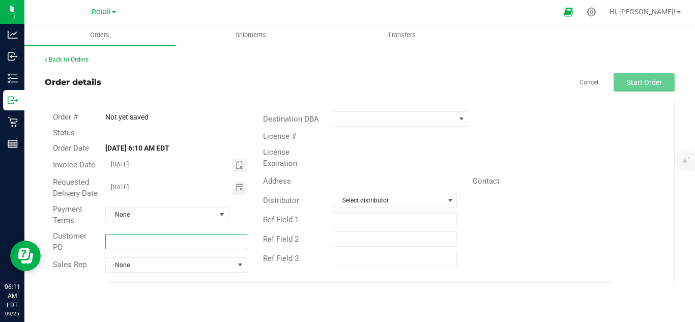
click at [230, 246] on input "text" at bounding box center [176, 241] width 142 height 15
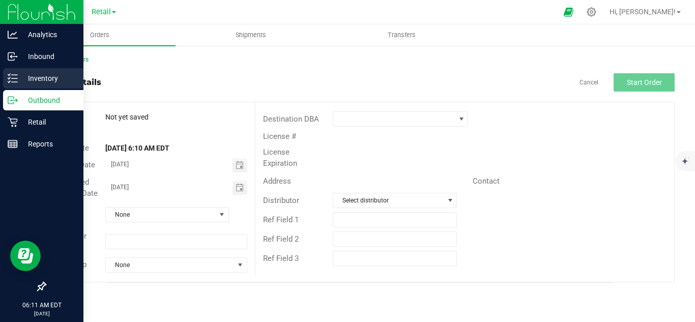
click at [14, 77] on icon at bounding box center [13, 78] width 10 height 10
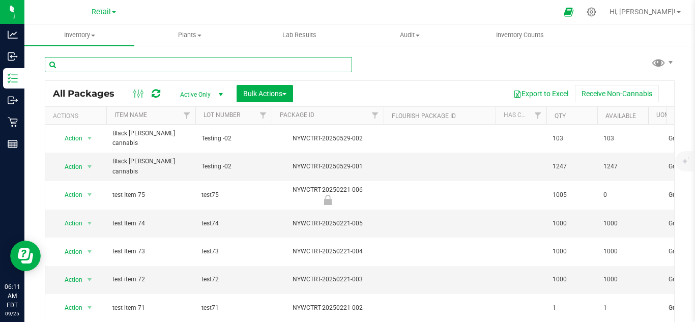
click at [164, 71] on input "text" at bounding box center [198, 64] width 307 height 15
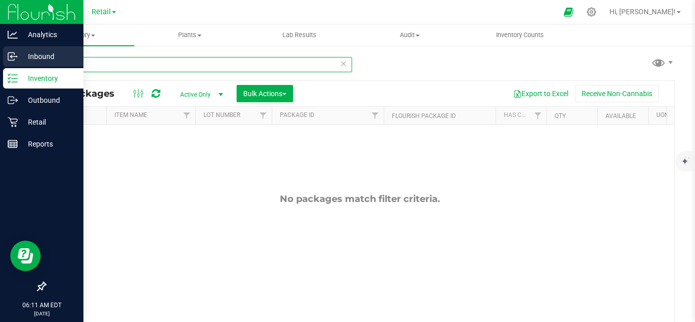
type input "palm"
click at [18, 59] on p "Inbound" at bounding box center [48, 56] width 61 height 12
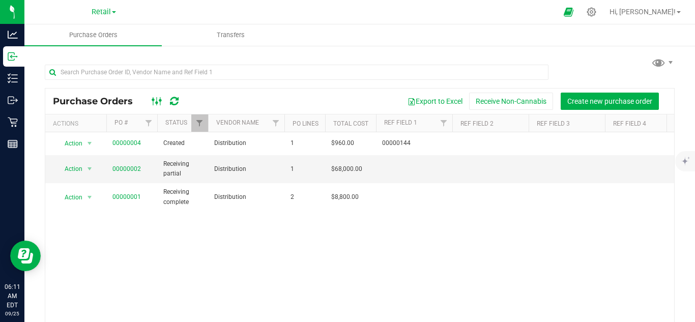
click at [161, 100] on ellipse at bounding box center [160, 100] width 3 height 3
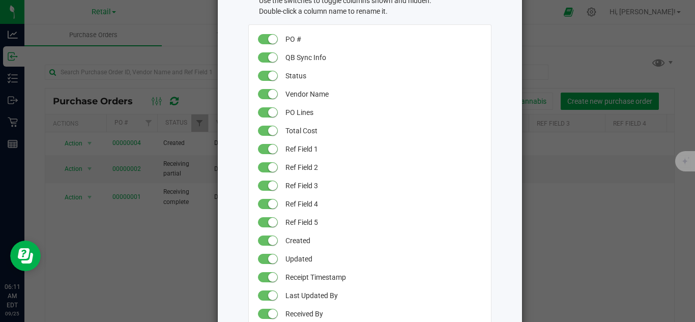
scroll to position [162, 0]
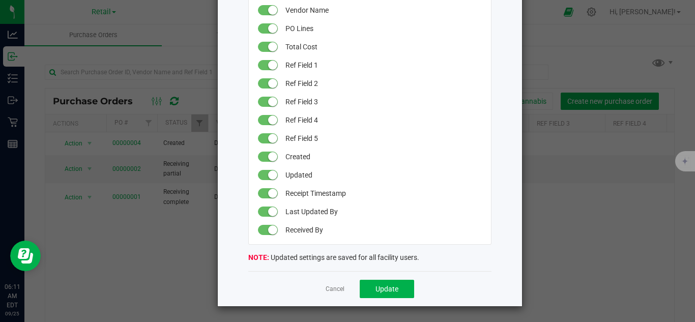
click at [337, 282] on div "Cancel Update" at bounding box center [369, 288] width 243 height 35
click at [330, 293] on link "Cancel" at bounding box center [335, 289] width 19 height 9
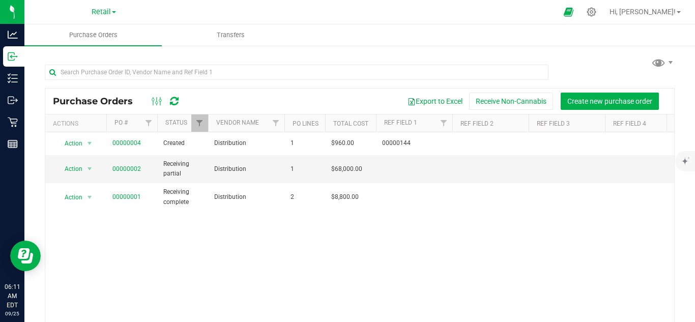
click at [177, 100] on icon at bounding box center [174, 101] width 9 height 10
click at [218, 33] on span "Transfers" at bounding box center [230, 35] width 55 height 9
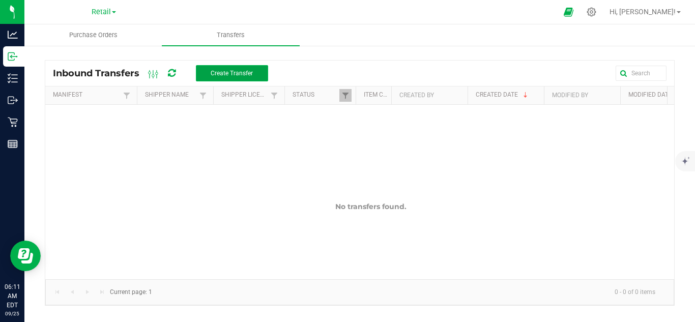
click at [213, 72] on span "Create Transfer" at bounding box center [232, 73] width 42 height 7
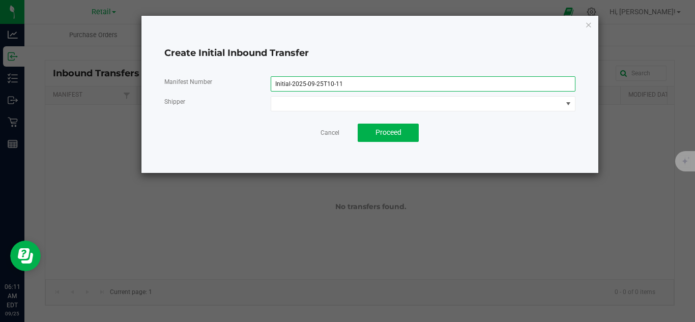
click at [313, 87] on input "Initial-2025-09-25T10-11" at bounding box center [423, 83] width 305 height 15
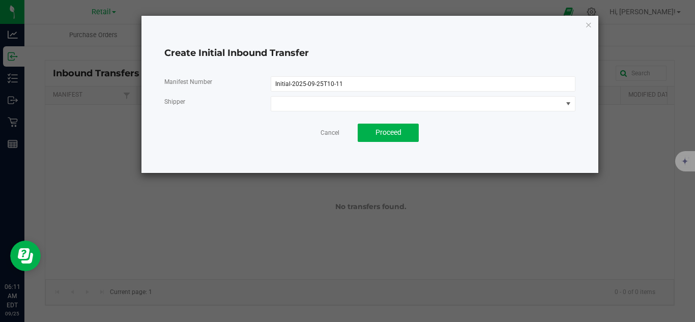
click at [319, 116] on div at bounding box center [369, 120] width 411 height 8
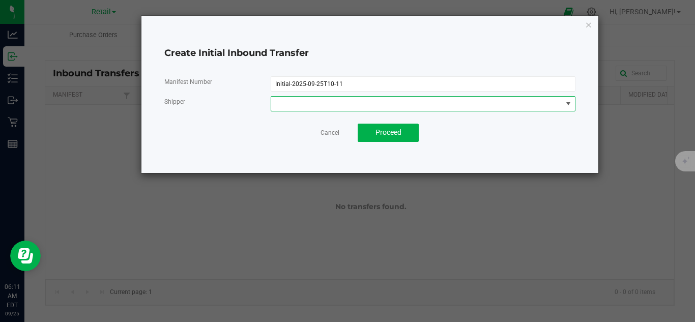
click at [319, 106] on span at bounding box center [416, 104] width 291 height 14
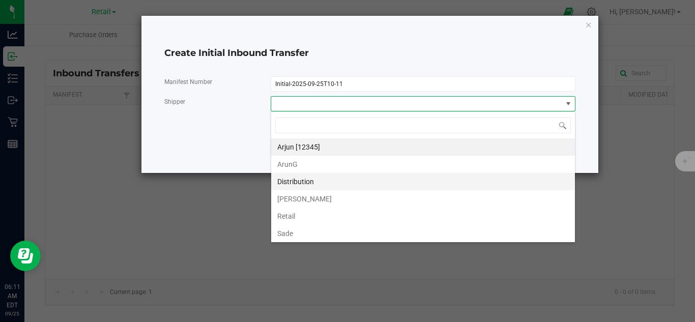
scroll to position [37, 0]
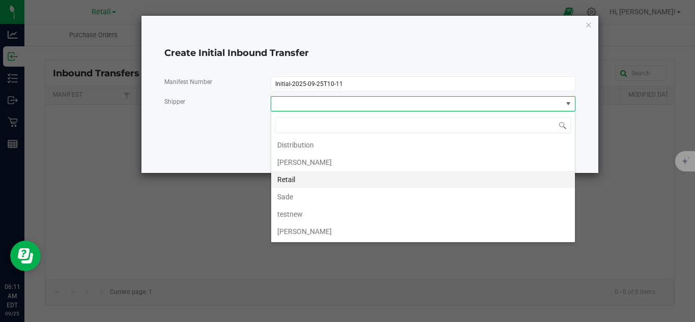
click at [331, 177] on li "Retail" at bounding box center [423, 179] width 304 height 17
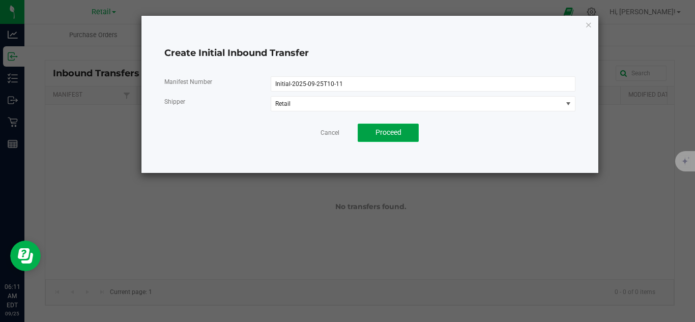
click at [391, 132] on span "Proceed" at bounding box center [389, 132] width 26 height 8
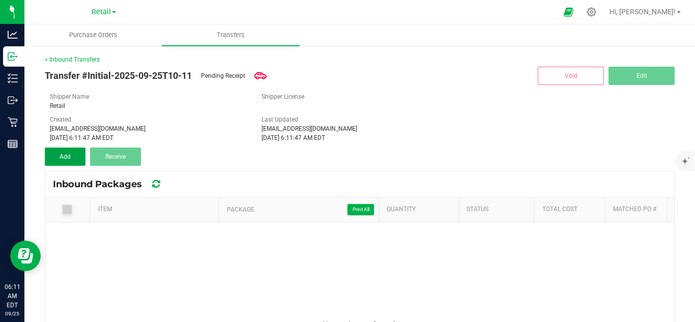
click at [70, 155] on span "Add" at bounding box center [65, 156] width 11 height 7
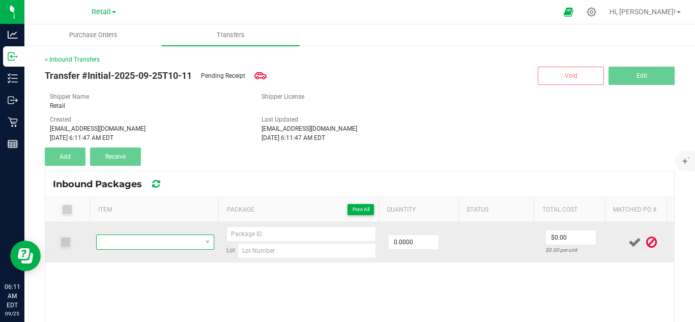
click at [143, 239] on span "NO DATA FOUND" at bounding box center [149, 242] width 104 height 14
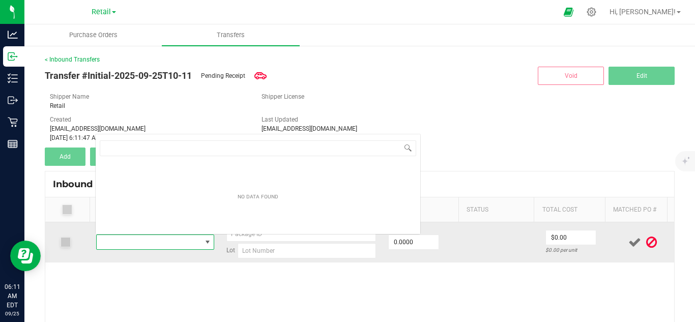
scroll to position [15, 113]
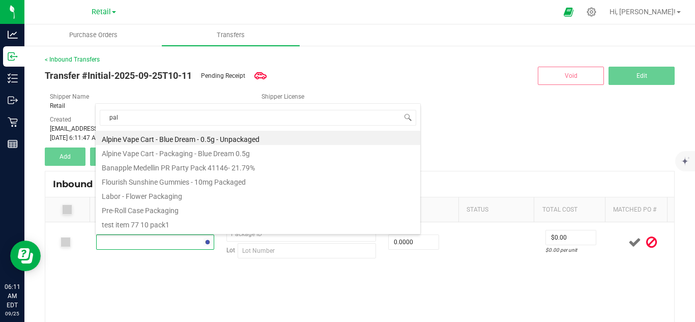
type input "palm"
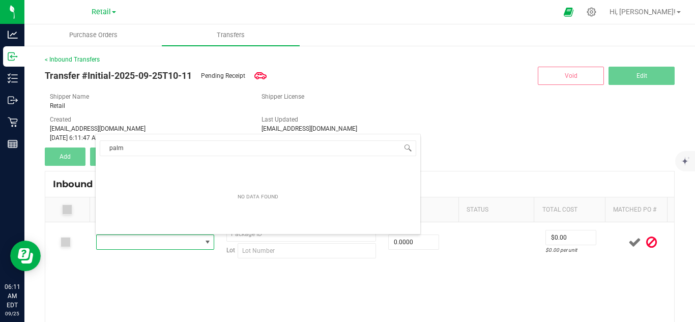
click at [440, 99] on div "Shipper License" at bounding box center [360, 96] width 212 height 9
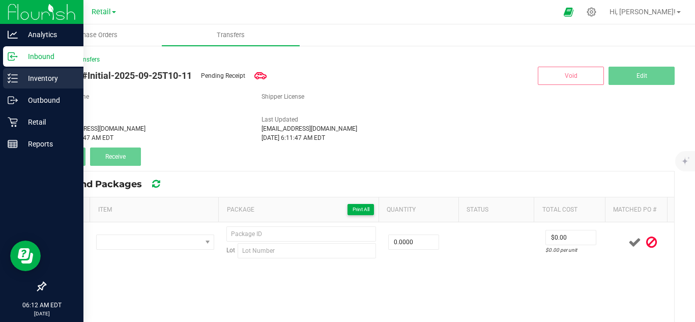
click at [60, 84] on div "Inventory" at bounding box center [43, 78] width 80 height 20
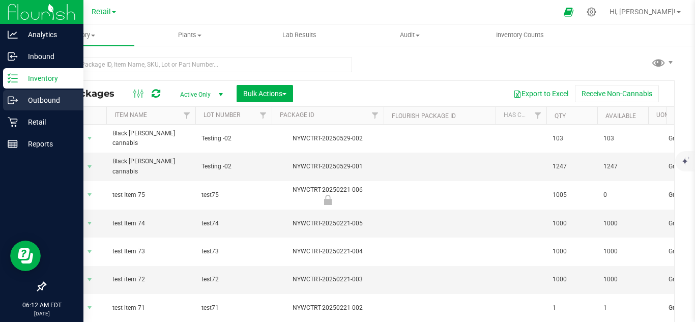
click at [45, 96] on p "Outbound" at bounding box center [48, 100] width 61 height 12
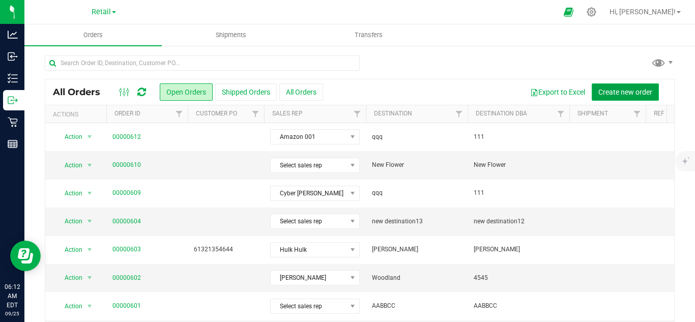
click at [625, 100] on button "Create new order" at bounding box center [625, 91] width 67 height 17
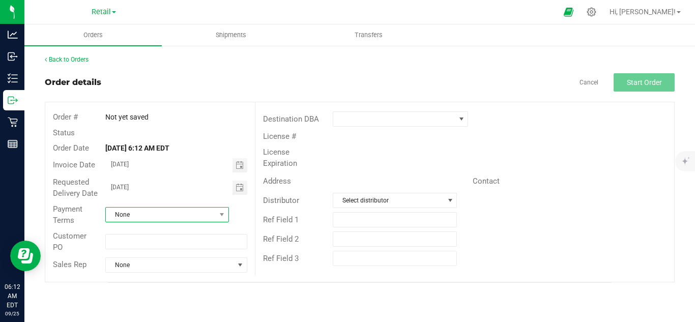
click at [189, 208] on span "None" at bounding box center [161, 215] width 110 height 14
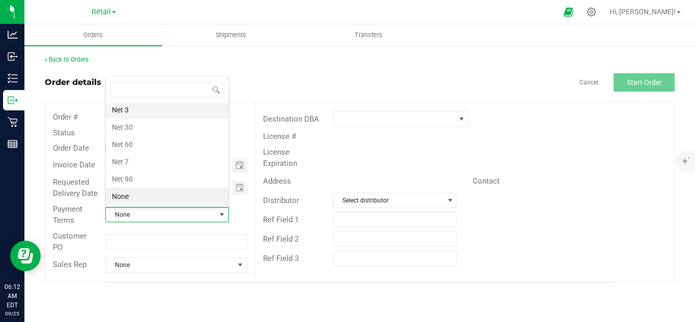
click at [185, 114] on li "Net 3" at bounding box center [167, 109] width 123 height 17
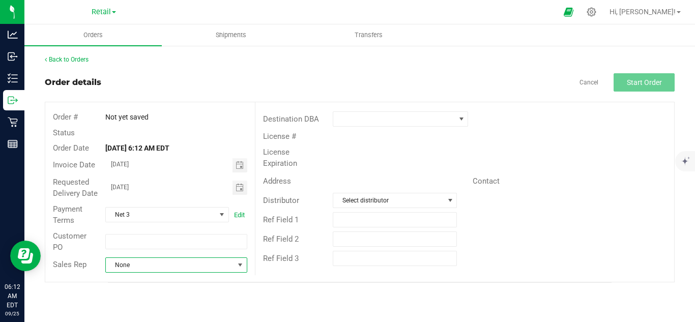
click at [177, 262] on span "None" at bounding box center [170, 265] width 128 height 14
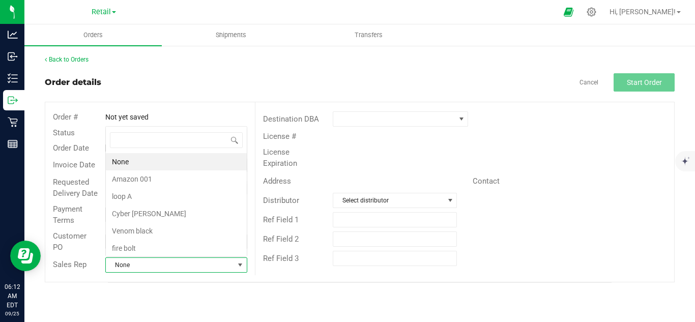
scroll to position [15, 140]
click at [179, 171] on li "Amazon 001" at bounding box center [176, 179] width 141 height 17
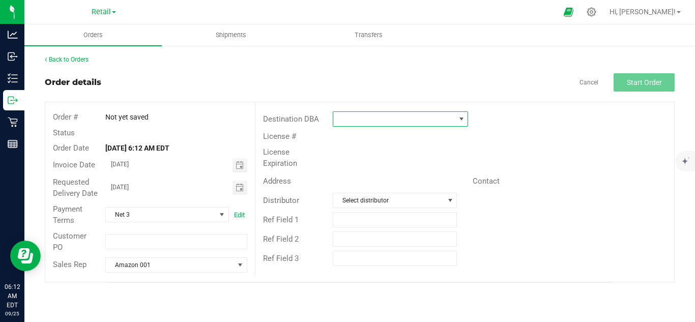
click at [341, 120] on span at bounding box center [394, 119] width 122 height 14
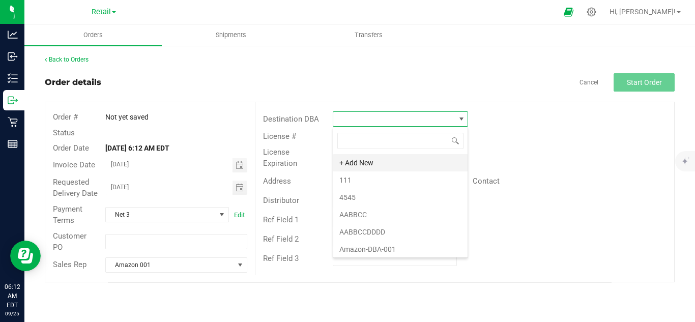
scroll to position [15, 135]
click at [360, 185] on li "111" at bounding box center [400, 180] width 134 height 17
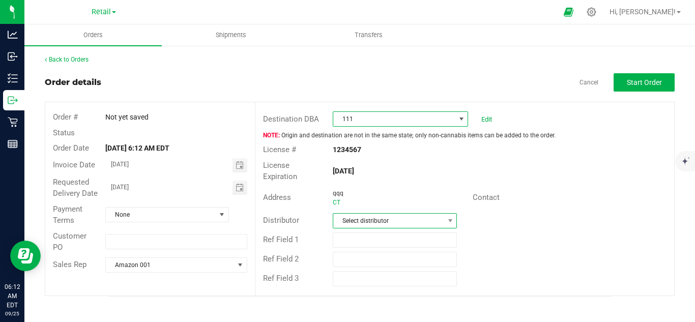
click at [422, 214] on span "Select distributor" at bounding box center [388, 221] width 110 height 14
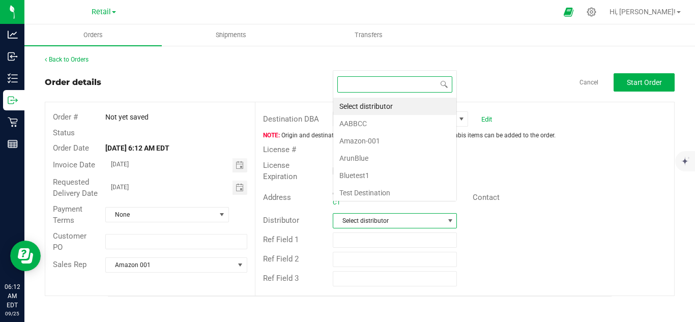
scroll to position [15, 123]
click at [400, 121] on li "AABBCC" at bounding box center [394, 123] width 123 height 17
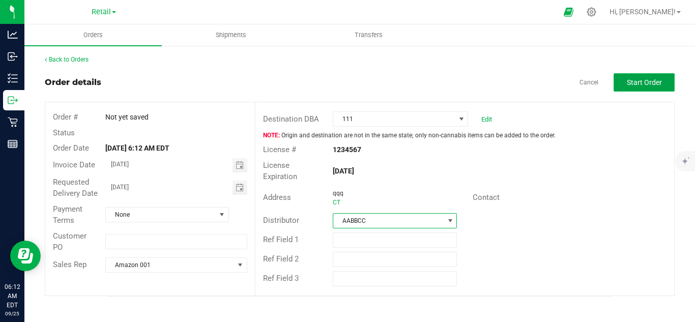
click at [630, 80] on span "Start Order" at bounding box center [644, 82] width 35 height 8
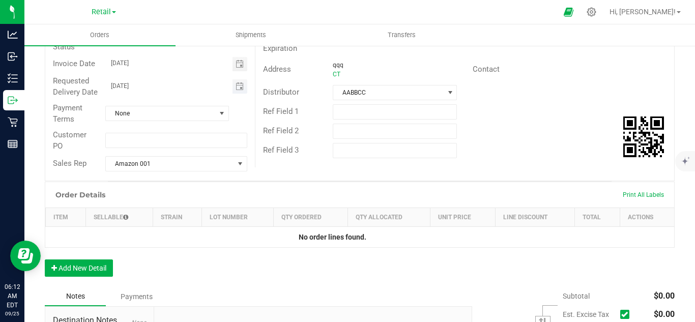
scroll to position [136, 0]
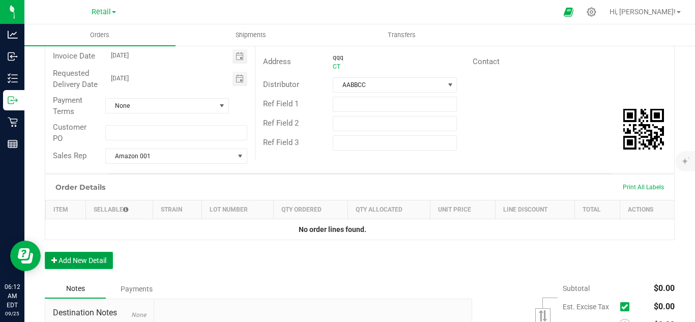
click at [85, 269] on button "Add New Detail" at bounding box center [79, 260] width 68 height 17
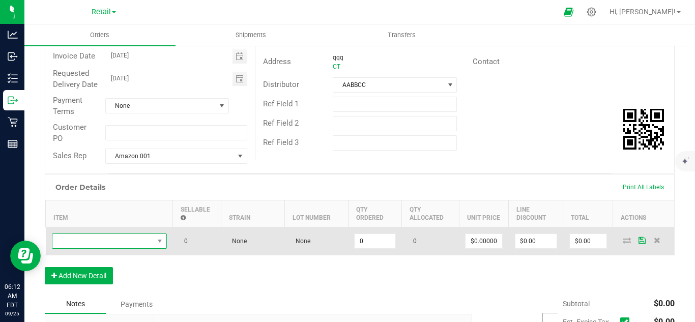
click at [101, 248] on span "NO DATA FOUND" at bounding box center [102, 241] width 101 height 14
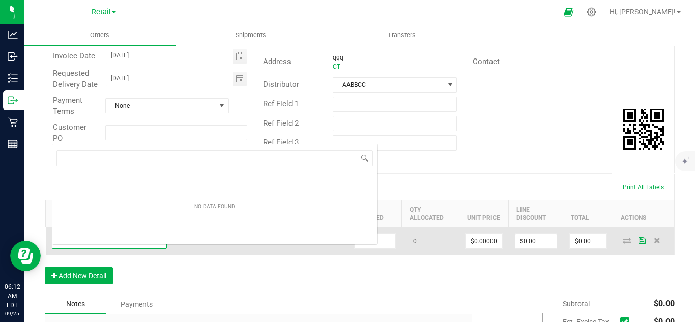
scroll to position [15, 115]
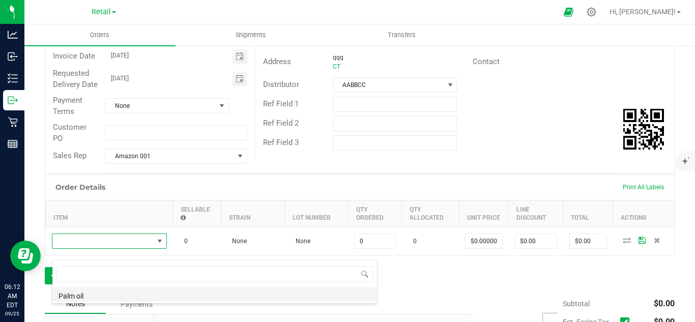
click at [218, 296] on li "Palm oil" at bounding box center [214, 295] width 325 height 14
type input "0.0000 l"
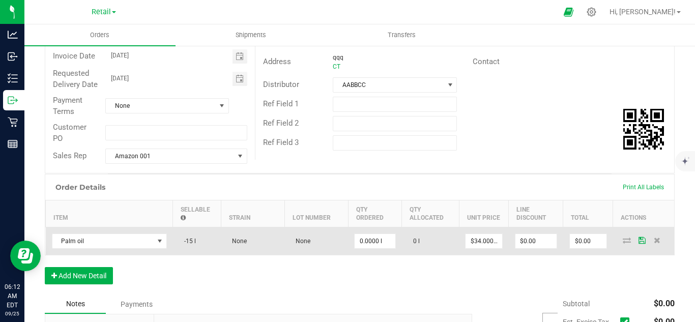
click at [188, 245] on span "-15 l" at bounding box center [187, 241] width 17 height 7
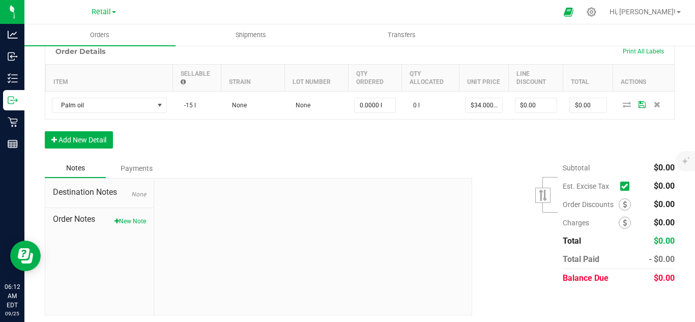
scroll to position [287, 0]
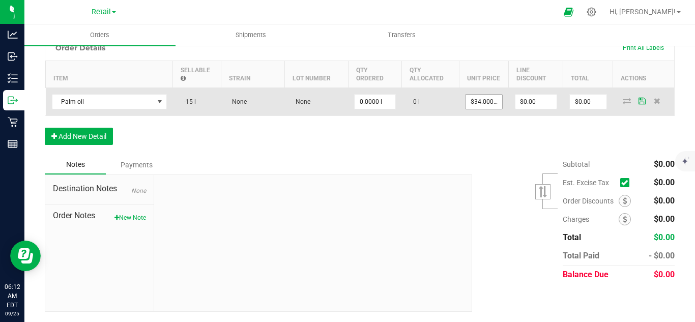
type input "34"
click at [474, 100] on input "34" at bounding box center [484, 102] width 37 height 14
type input "0"
type input "$34.00000"
click at [382, 103] on input "0" at bounding box center [375, 102] width 40 height 14
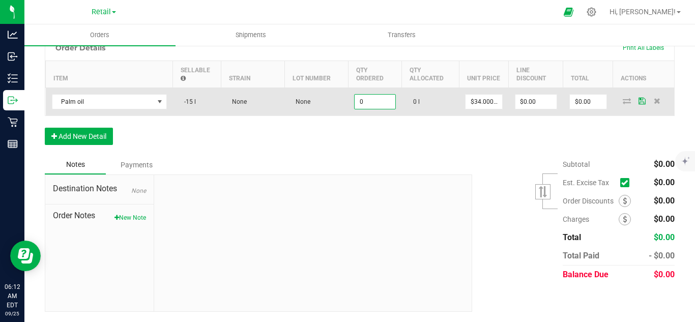
click at [382, 103] on input "0" at bounding box center [375, 102] width 40 height 14
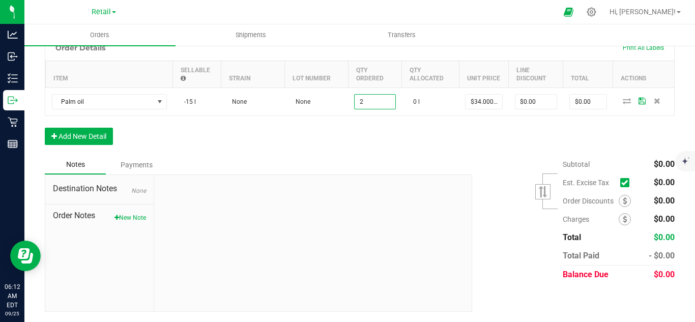
type input "2.0000 l"
type input "$68.00"
click at [499, 150] on div "Order Details Print All Labels Item Sellable Strain Lot Number Qty Ordered Qty …" at bounding box center [360, 95] width 630 height 121
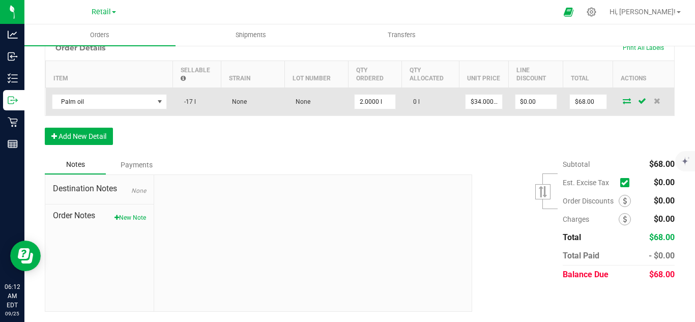
click at [623, 103] on icon at bounding box center [627, 101] width 8 height 6
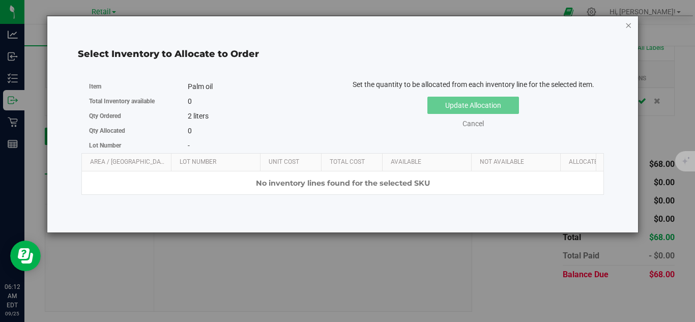
click at [626, 24] on icon "button" at bounding box center [628, 25] width 7 height 12
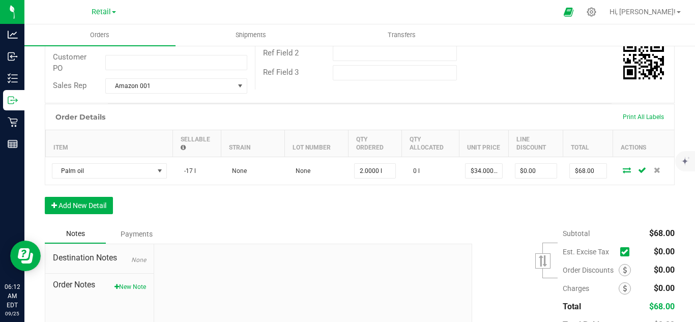
scroll to position [151, 0]
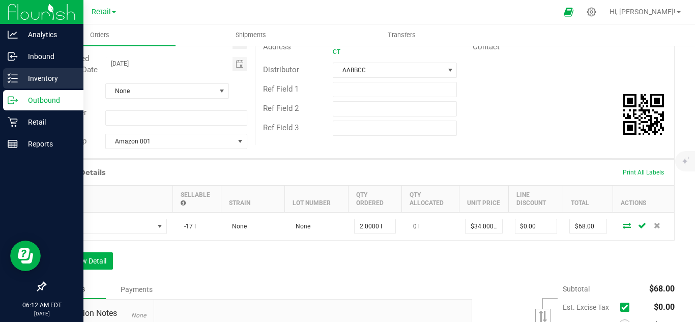
click at [20, 79] on p "Inventory" at bounding box center [48, 78] width 61 height 12
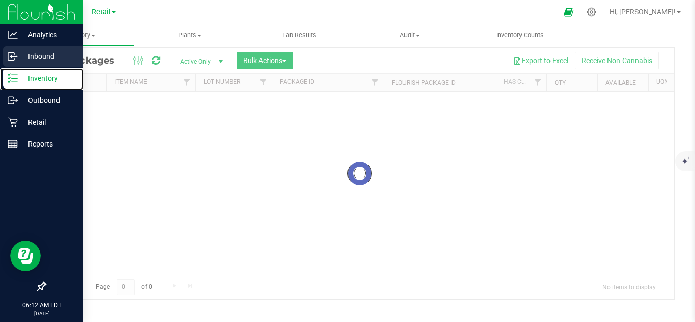
scroll to position [33, 0]
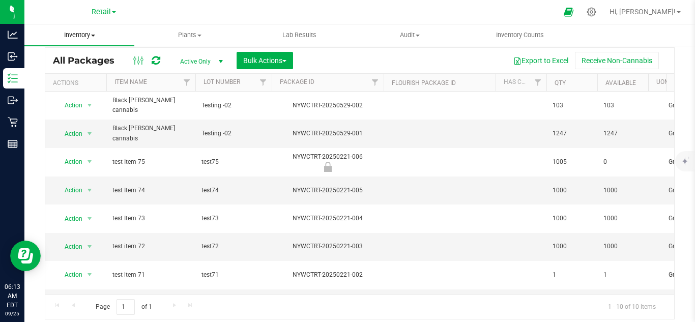
click at [93, 28] on uib-tab-heading "Inventory All packages All inventory Waste log Create inventory" at bounding box center [79, 34] width 110 height 21
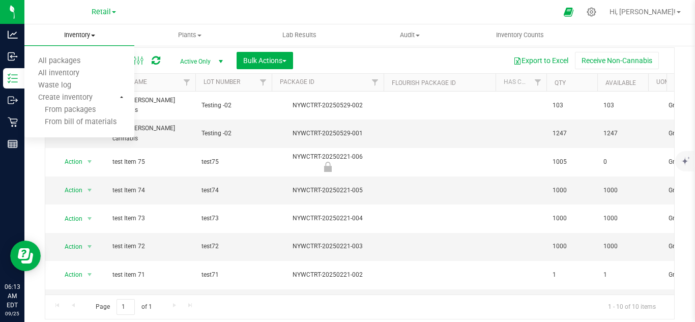
click at [88, 36] on span "Inventory" at bounding box center [79, 35] width 110 height 9
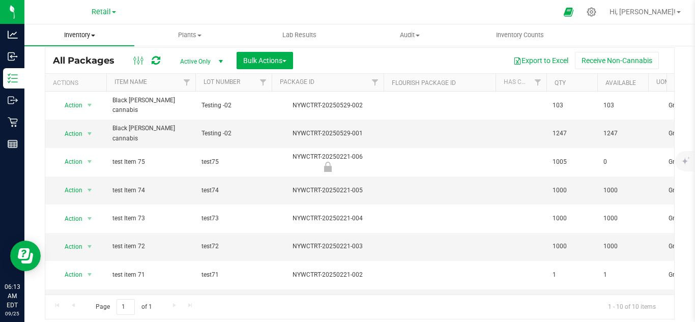
click at [88, 36] on span "Inventory" at bounding box center [79, 35] width 110 height 9
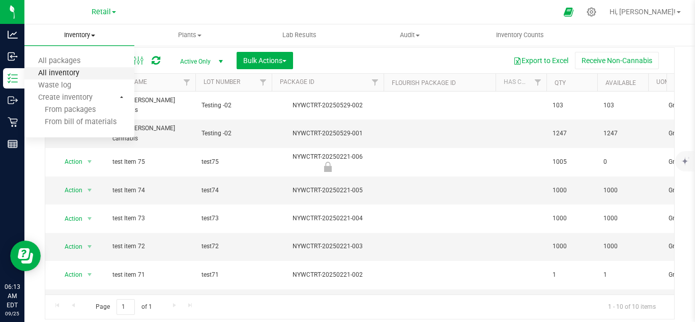
click at [83, 71] on span "All inventory" at bounding box center [58, 73] width 69 height 9
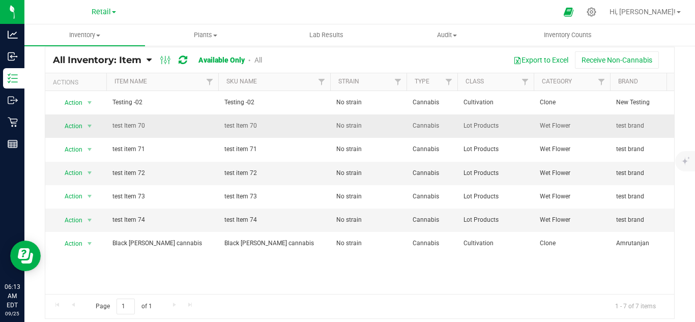
scroll to position [41, 0]
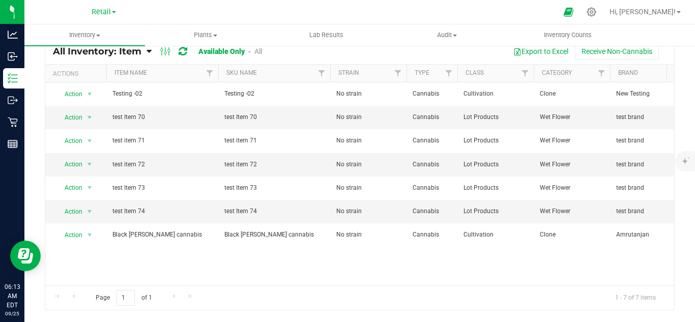
click at [257, 50] on link "All" at bounding box center [258, 51] width 8 height 8
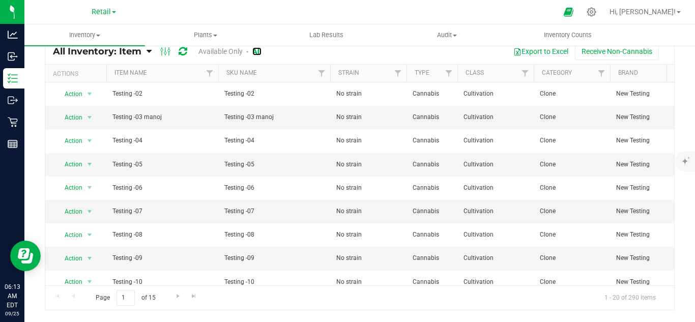
scroll to position [274, 0]
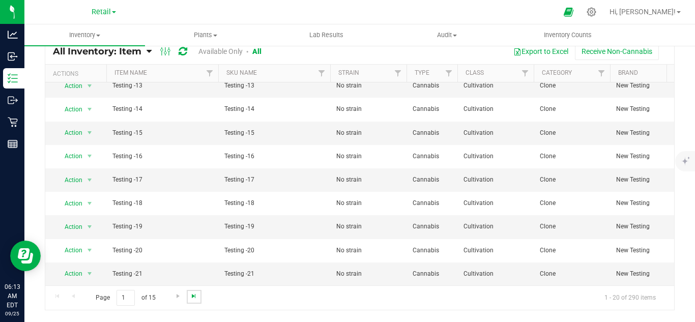
click at [193, 296] on span "Go to the last page" at bounding box center [194, 296] width 8 height 8
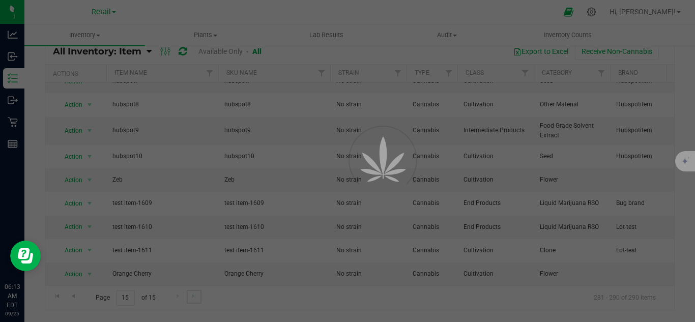
scroll to position [0, 0]
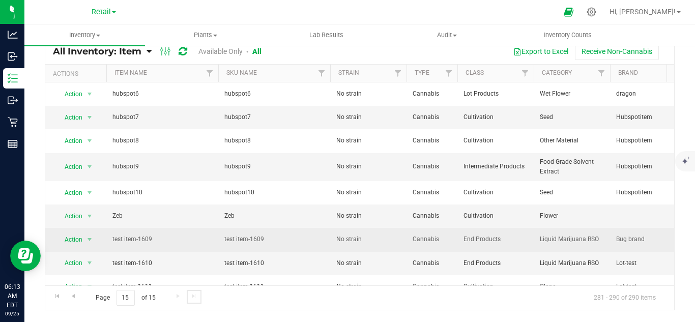
scroll to position [44, 0]
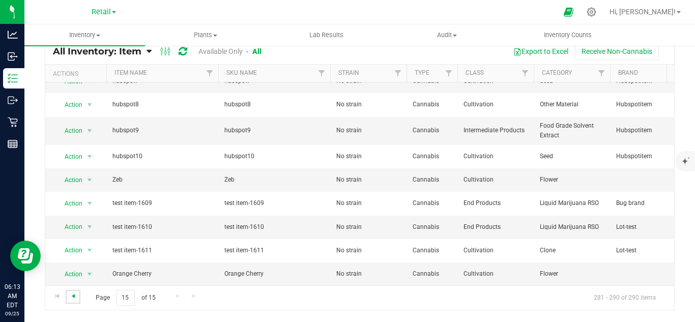
click at [77, 297] on span "Go to the previous page" at bounding box center [73, 296] width 8 height 8
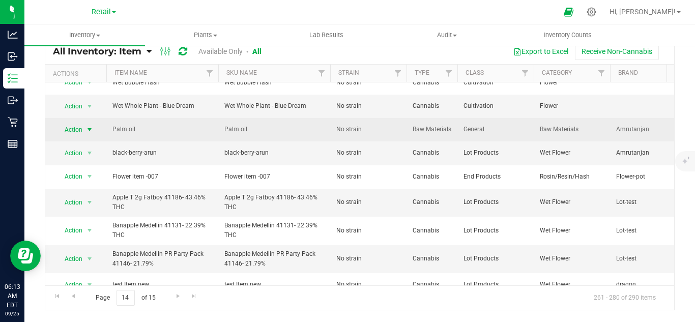
click at [88, 129] on span "select" at bounding box center [90, 130] width 8 height 8
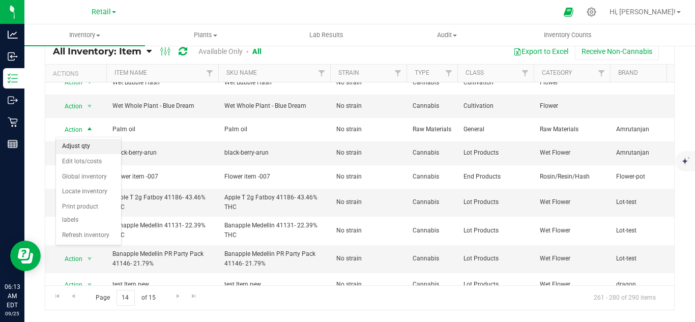
click at [93, 140] on li "Adjust qty" at bounding box center [88, 146] width 65 height 15
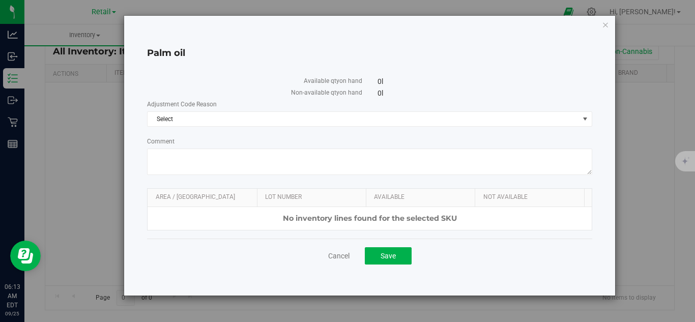
click at [325, 110] on div "Adjustment Code Reason Select Select Incorrect Quantity" at bounding box center [369, 113] width 445 height 27
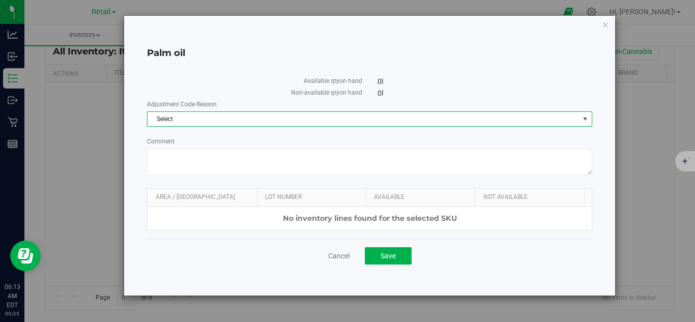
click at [325, 117] on span "Select" at bounding box center [364, 119] width 432 height 14
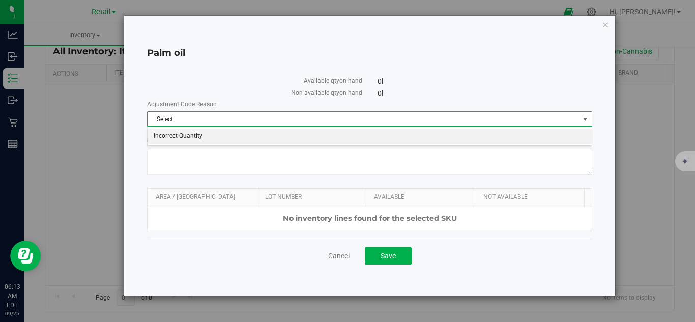
click at [325, 137] on li "Incorrect Quantity" at bounding box center [370, 136] width 444 height 15
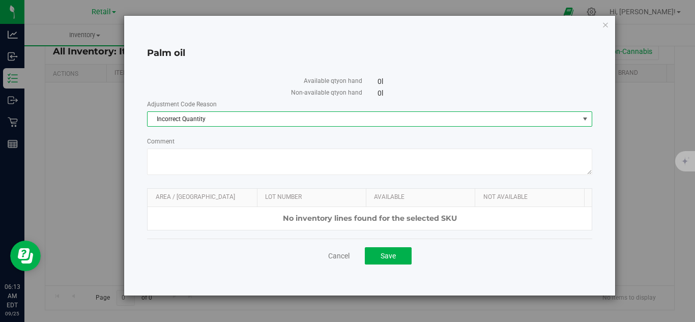
click at [380, 219] on div "No inventory lines found for the selected SKU" at bounding box center [370, 218] width 444 height 23
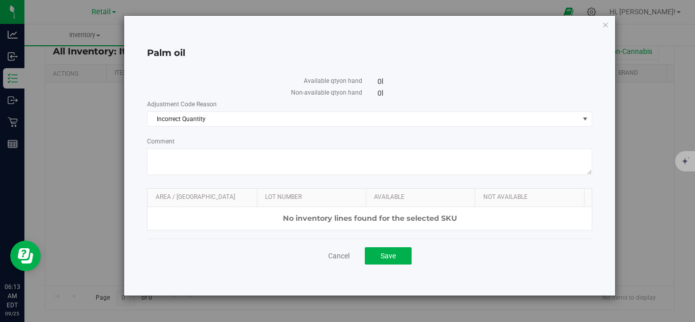
click at [345, 250] on cancel-button "Cancel" at bounding box center [338, 255] width 21 height 11
click at [343, 257] on link "Cancel" at bounding box center [338, 256] width 21 height 10
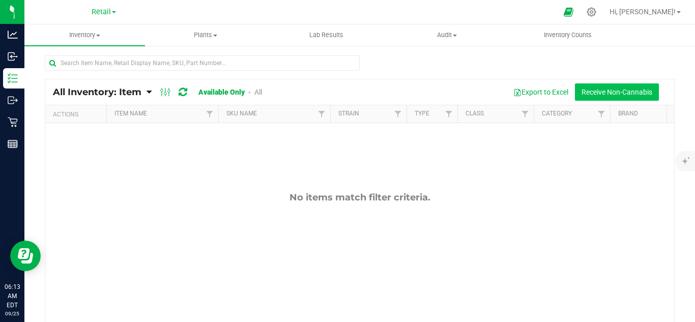
click at [586, 94] on button "Receive Non-Cannabis" at bounding box center [617, 91] width 84 height 17
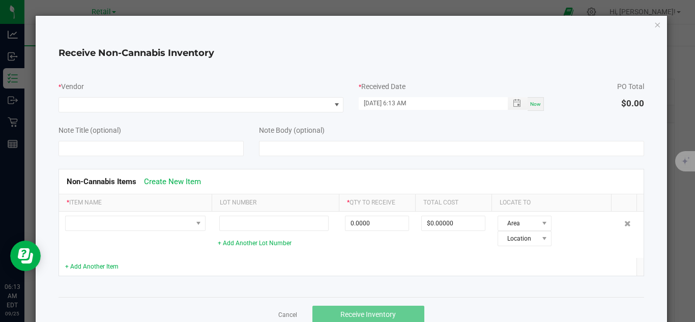
drag, startPoint x: 353, startPoint y: 103, endPoint x: 193, endPoint y: 92, distance: 159.7
click at [333, 107] on div "* Vendor * Received Date [DATE] 6:13 AM Now PO Total $0.00" at bounding box center [351, 94] width 601 height 36
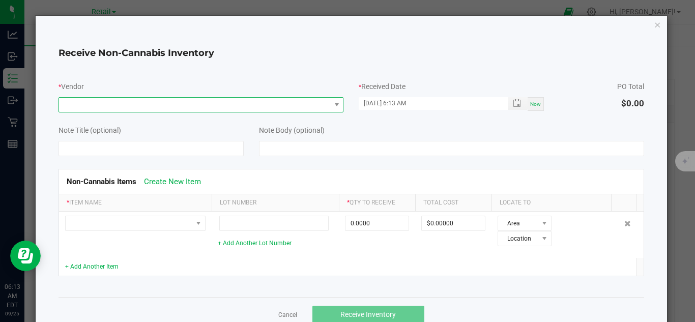
click at [200, 106] on span at bounding box center [194, 105] width 271 height 14
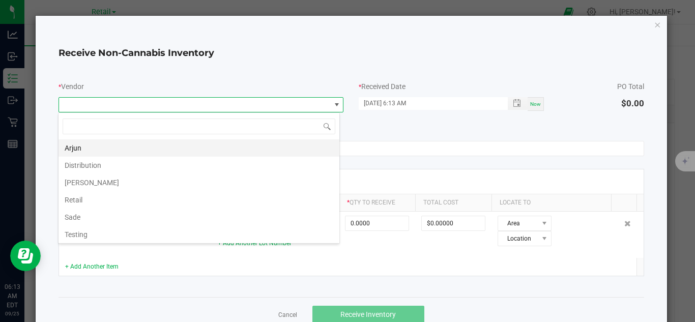
click at [193, 148] on li "Arjun" at bounding box center [199, 147] width 281 height 17
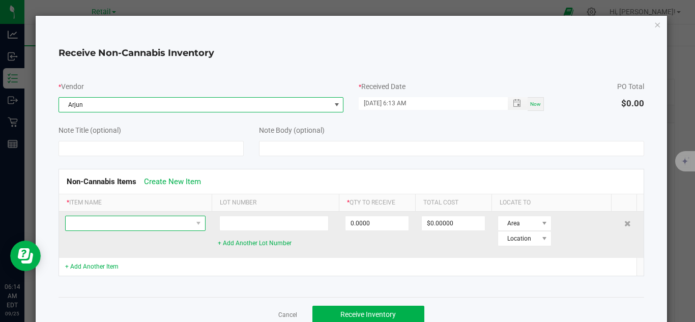
click at [188, 222] on span at bounding box center [129, 223] width 127 height 14
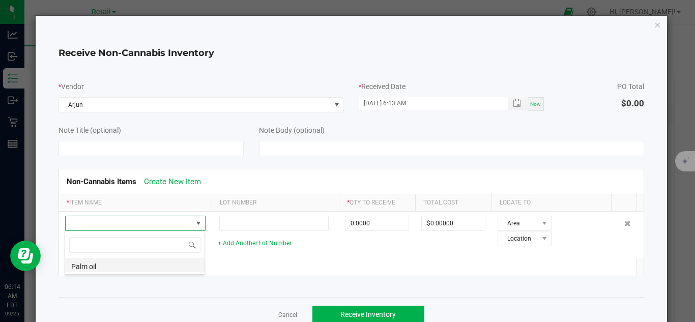
click at [97, 260] on li "Palm oil" at bounding box center [134, 265] width 139 height 14
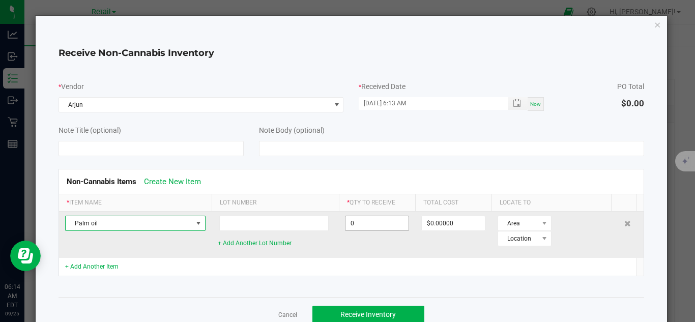
click at [369, 224] on input "0" at bounding box center [377, 223] width 63 height 14
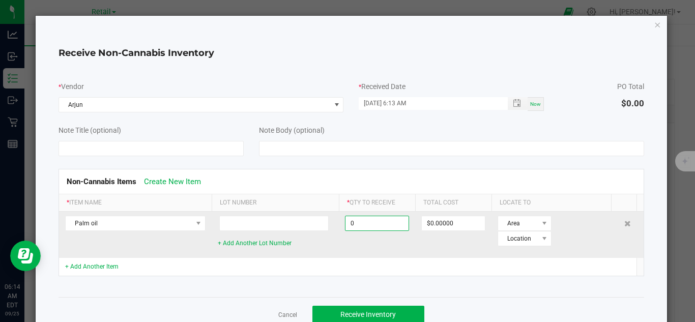
click at [369, 224] on input "0" at bounding box center [377, 223] width 63 height 14
type input "50000.0000 l"
type input "$1,150,000.00000"
click at [451, 248] on td "$1,150,000.00000" at bounding box center [453, 235] width 76 height 46
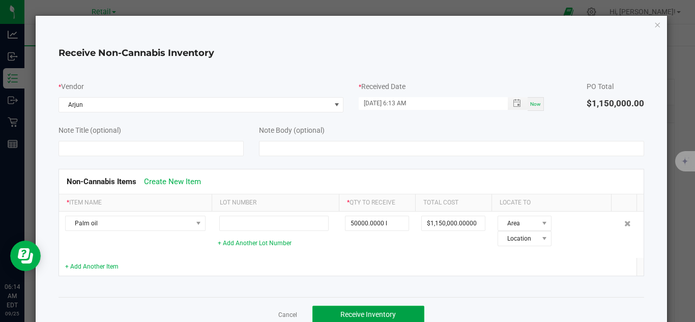
click at [386, 310] on span "Receive Inventory" at bounding box center [368, 314] width 55 height 8
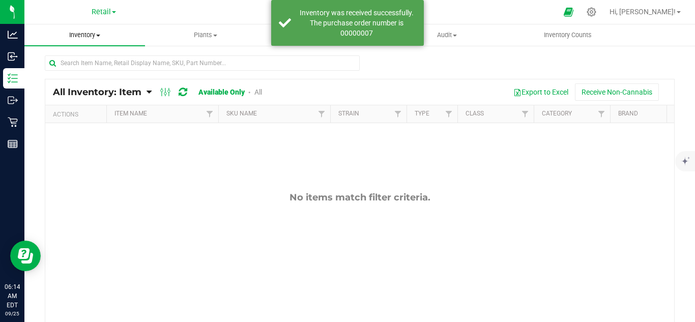
click at [97, 36] on span at bounding box center [98, 36] width 4 height 2
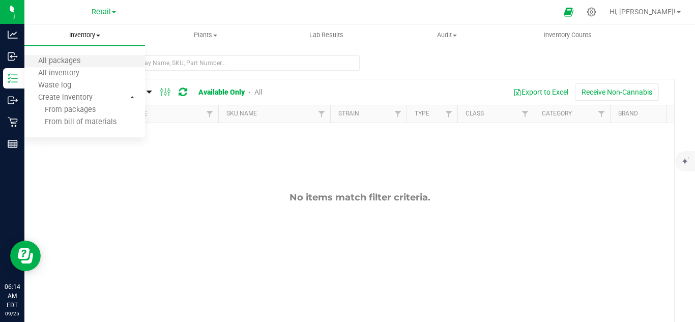
click at [97, 57] on li "All packages" at bounding box center [84, 61] width 121 height 12
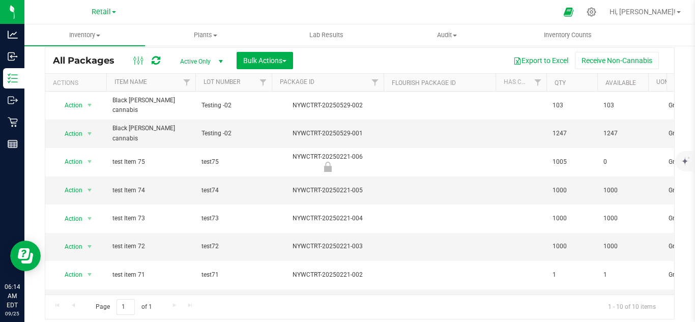
click at [205, 60] on span "Active Only" at bounding box center [200, 61] width 56 height 14
click at [347, 56] on div "Export to Excel Receive Non-Cannabis" at bounding box center [484, 60] width 366 height 17
click at [256, 58] on span "Bulk Actions" at bounding box center [264, 60] width 43 height 8
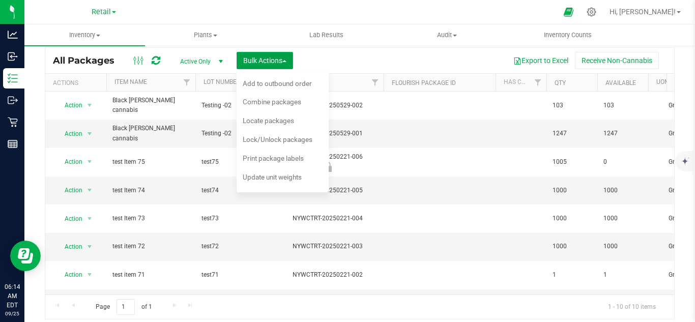
click at [256, 60] on span "Bulk Actions" at bounding box center [264, 60] width 43 height 8
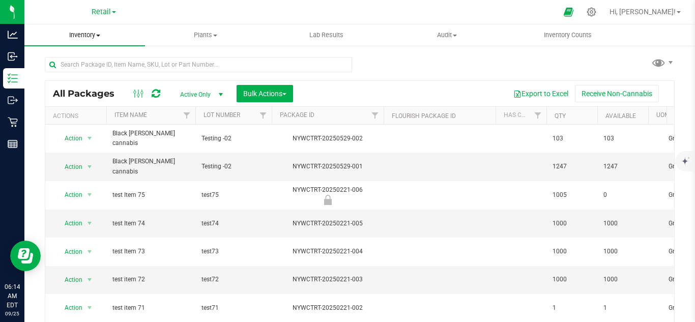
click at [91, 30] on uib-tab-heading "Inventory All packages All inventory Waste log Create inventory" at bounding box center [84, 34] width 121 height 21
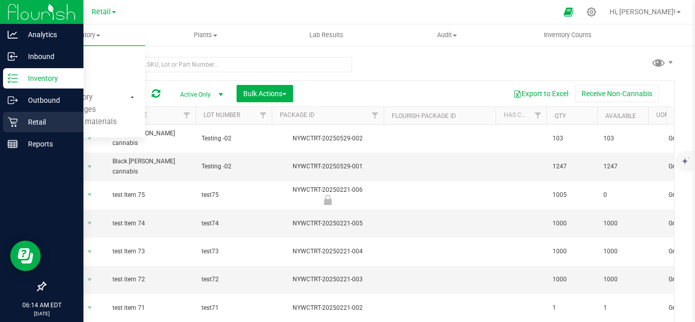
click at [34, 113] on div "Retail" at bounding box center [43, 122] width 80 height 20
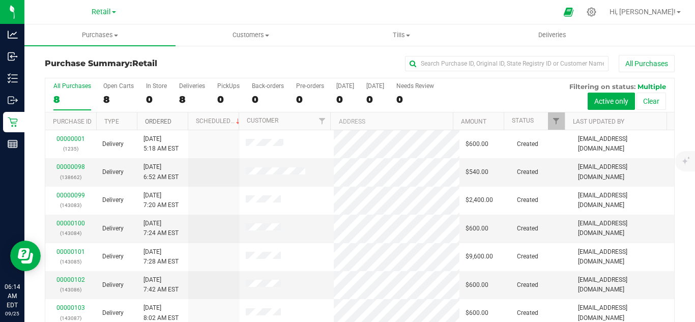
click at [169, 118] on link "Ordered" at bounding box center [158, 121] width 26 height 7
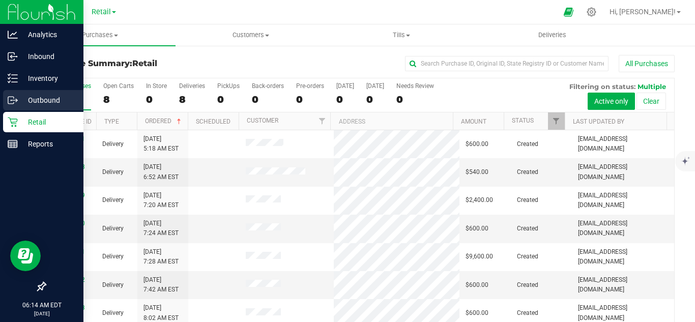
click at [37, 105] on p "Outbound" at bounding box center [48, 100] width 61 height 12
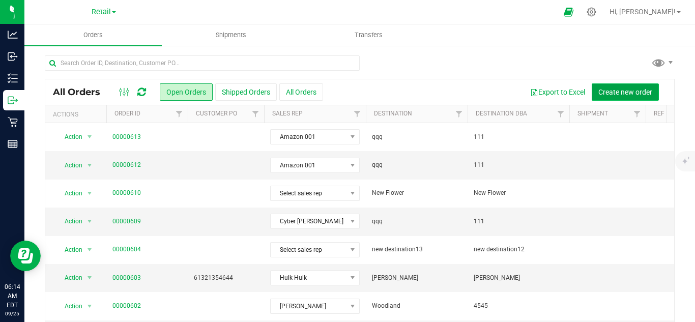
click at [632, 95] on span "Create new order" at bounding box center [626, 92] width 54 height 8
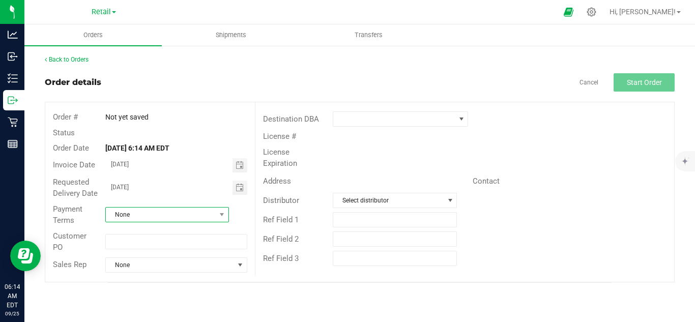
click at [215, 210] on span at bounding box center [221, 215] width 13 height 14
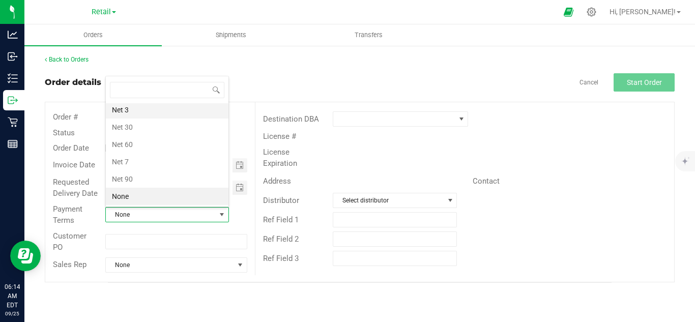
click at [168, 111] on li "Net 3" at bounding box center [167, 109] width 123 height 17
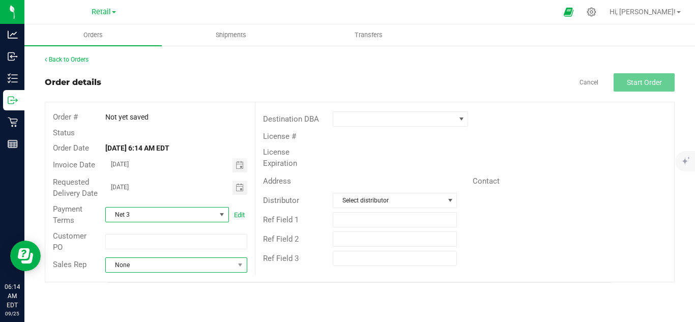
click at [235, 264] on span at bounding box center [240, 265] width 13 height 14
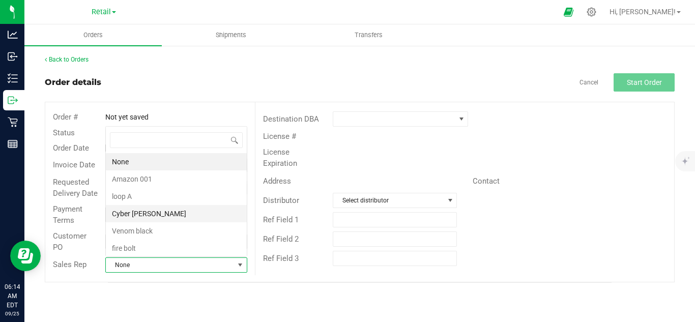
scroll to position [15, 140]
click at [205, 184] on li "Amazon 001" at bounding box center [176, 179] width 141 height 17
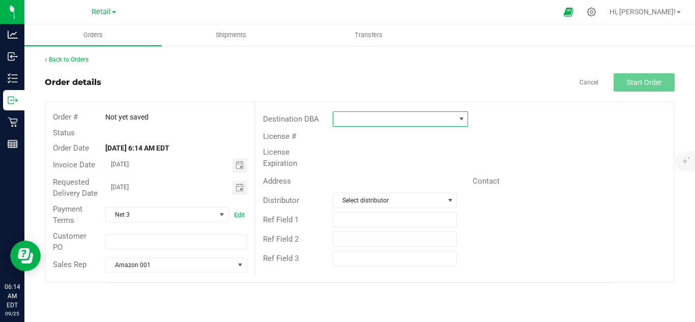
click at [402, 122] on span at bounding box center [394, 119] width 122 height 14
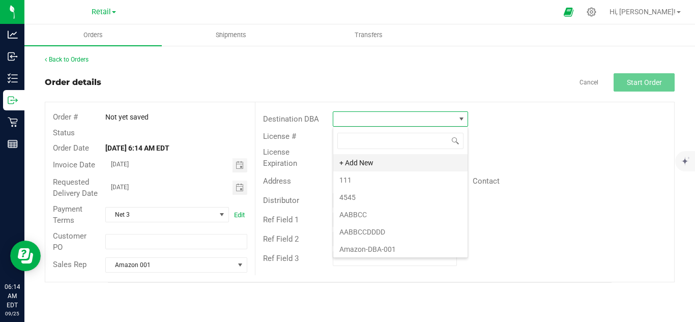
scroll to position [15, 135]
click at [399, 179] on li "111" at bounding box center [400, 180] width 134 height 17
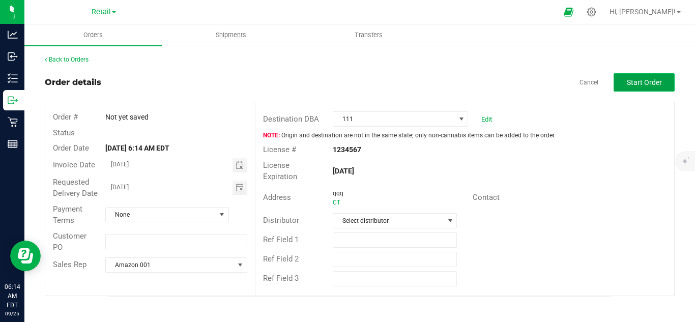
click at [657, 84] on span "Start Order" at bounding box center [644, 82] width 35 height 8
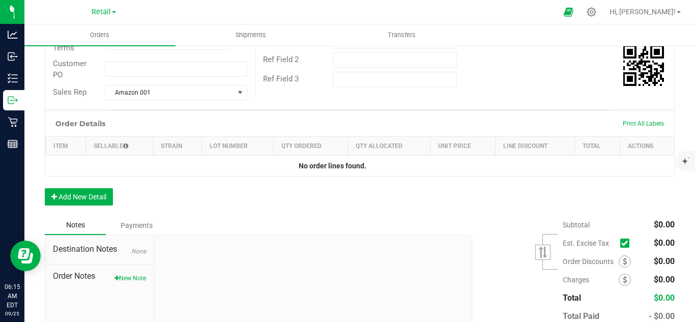
scroll to position [204, 0]
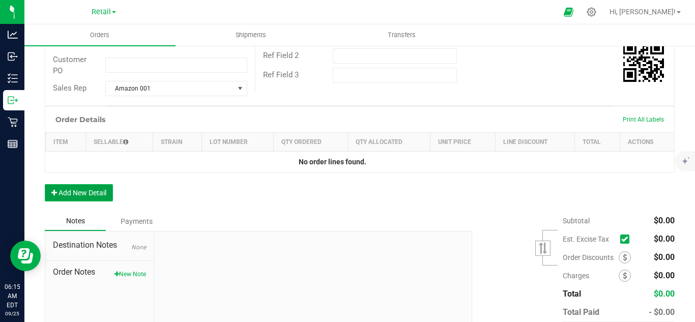
click at [98, 202] on button "Add New Detail" at bounding box center [79, 192] width 68 height 17
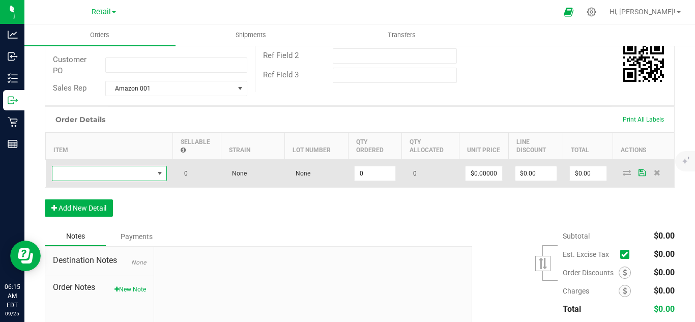
drag, startPoint x: 107, startPoint y: 186, endPoint x: 106, endPoint y: 192, distance: 5.7
click at [107, 181] on span "NO DATA FOUND" at bounding box center [102, 173] width 101 height 14
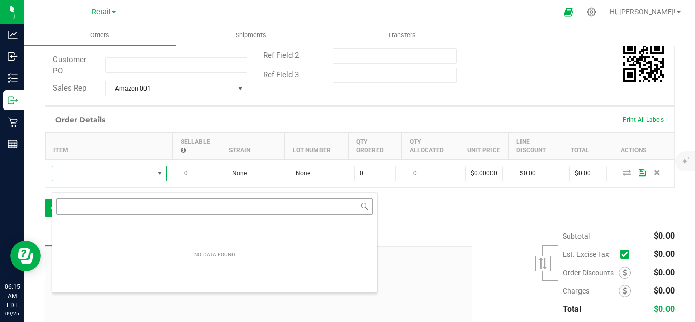
scroll to position [15, 115]
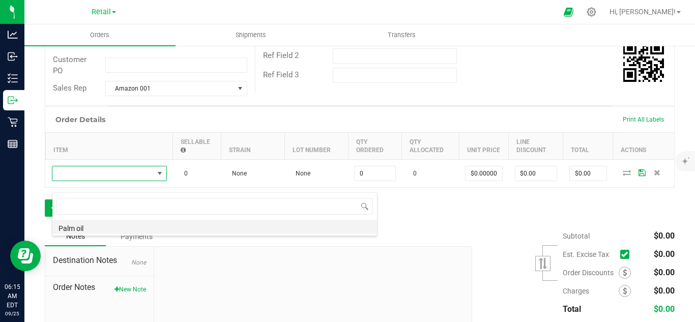
click at [106, 229] on li "Palm oil" at bounding box center [214, 227] width 325 height 14
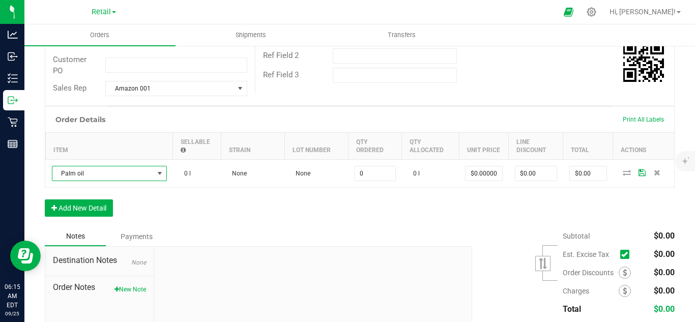
type input "0.0000 l"
type input "$34.00000"
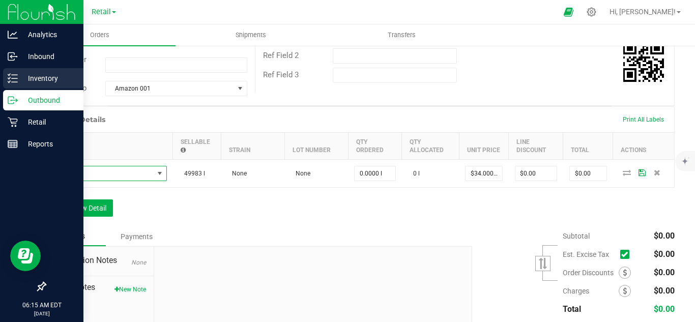
click at [58, 75] on p "Inventory" at bounding box center [48, 78] width 61 height 12
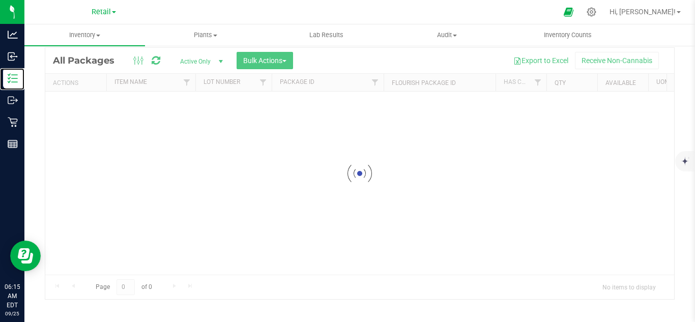
scroll to position [33, 0]
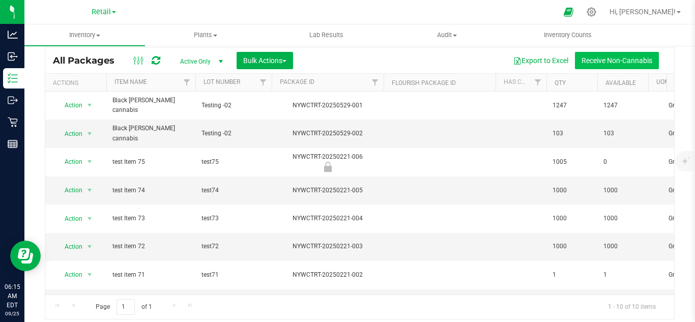
click at [610, 61] on button "Receive Non-Cannabis" at bounding box center [617, 60] width 84 height 17
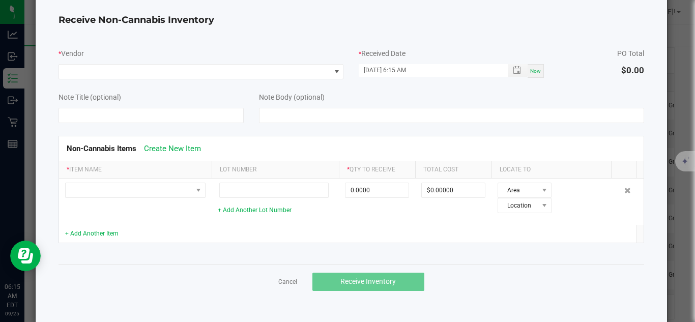
scroll to position [49, 0]
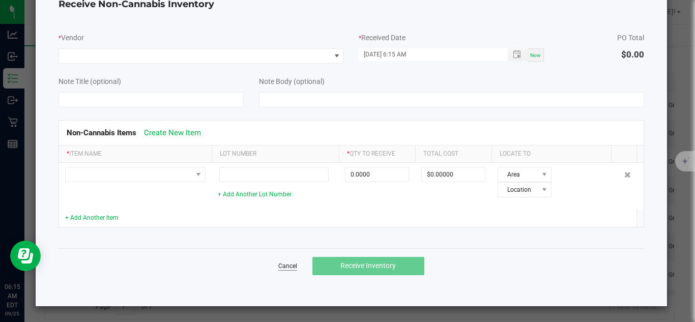
click at [287, 265] on link "Cancel" at bounding box center [287, 266] width 19 height 9
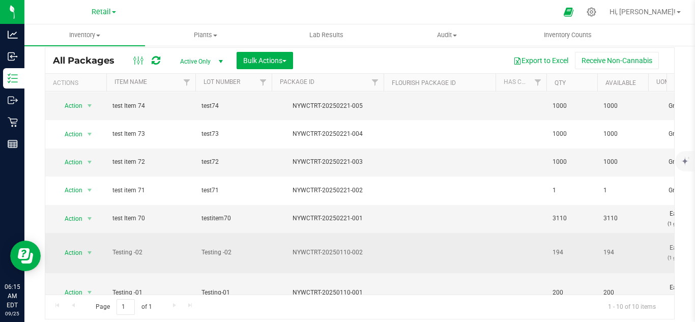
scroll to position [0, 0]
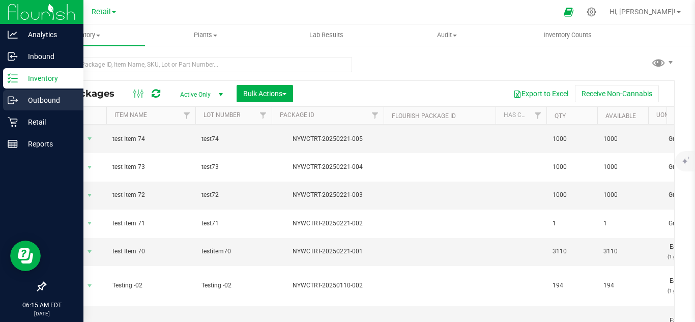
click at [29, 104] on p "Outbound" at bounding box center [48, 100] width 61 height 12
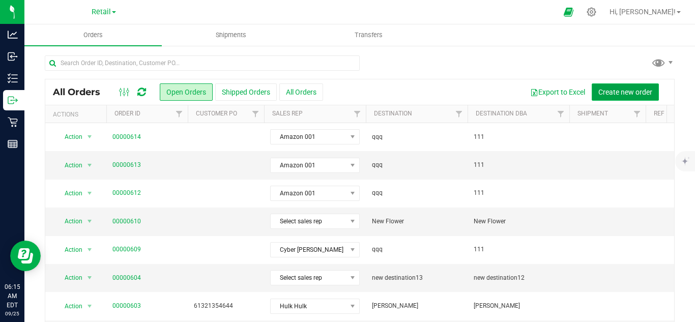
click at [612, 90] on span "Create new order" at bounding box center [626, 92] width 54 height 8
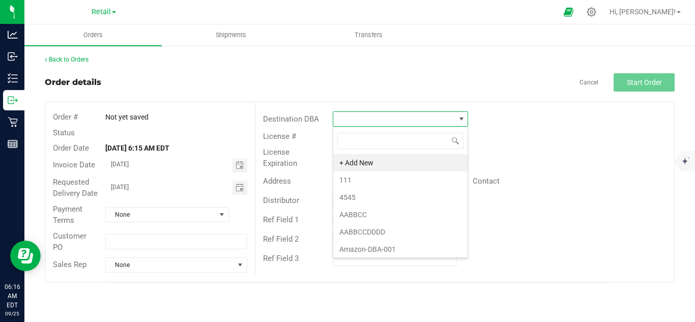
scroll to position [15, 135]
click at [380, 204] on li "4545" at bounding box center [400, 197] width 134 height 17
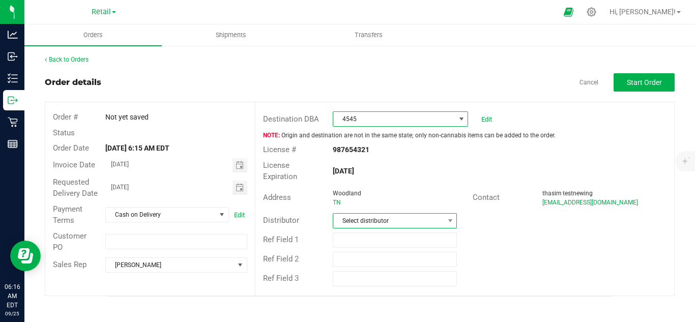
click at [369, 214] on span "Select distributor" at bounding box center [388, 221] width 110 height 14
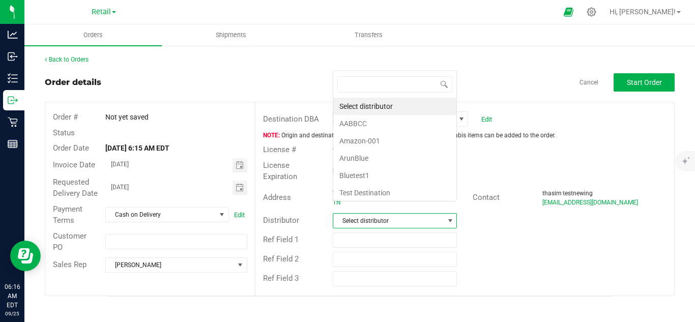
scroll to position [15, 123]
click at [371, 139] on li "Amazon-001" at bounding box center [394, 140] width 123 height 17
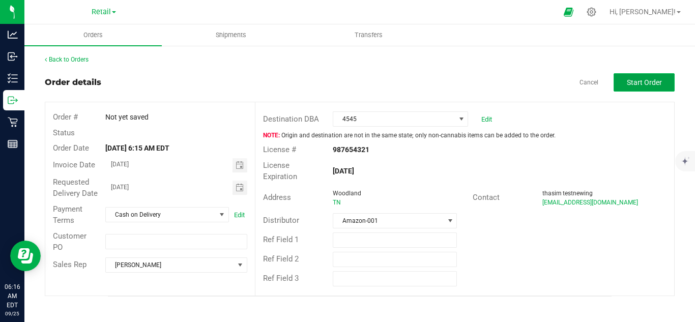
click at [623, 83] on button "Start Order" at bounding box center [644, 82] width 61 height 18
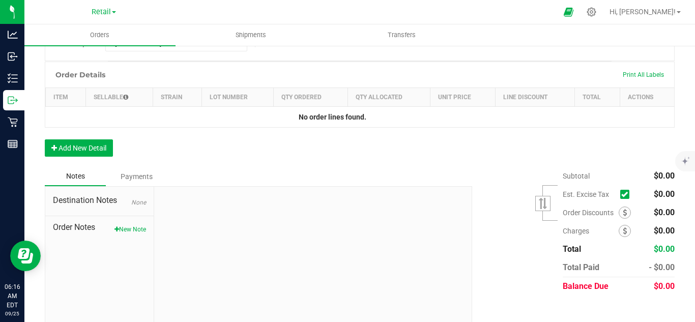
scroll to position [271, 0]
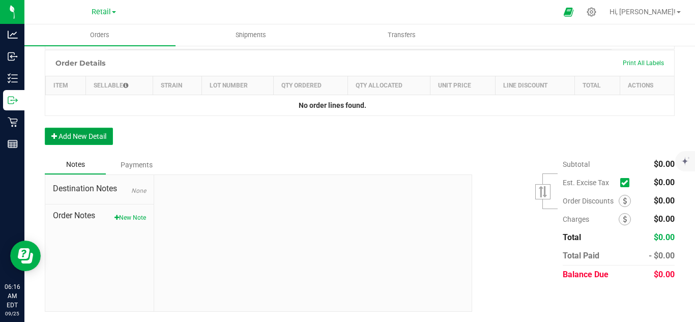
click at [93, 135] on button "Add New Detail" at bounding box center [79, 136] width 68 height 17
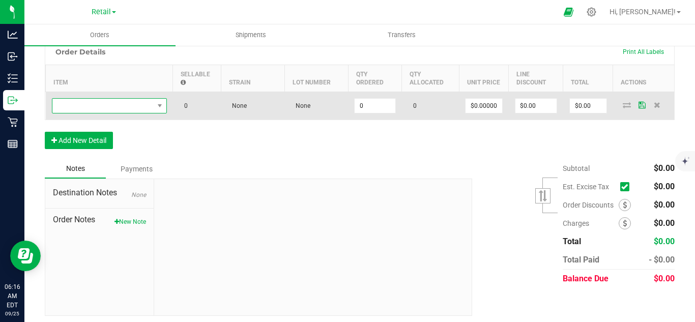
click at [84, 113] on span "NO DATA FOUND" at bounding box center [102, 106] width 101 height 14
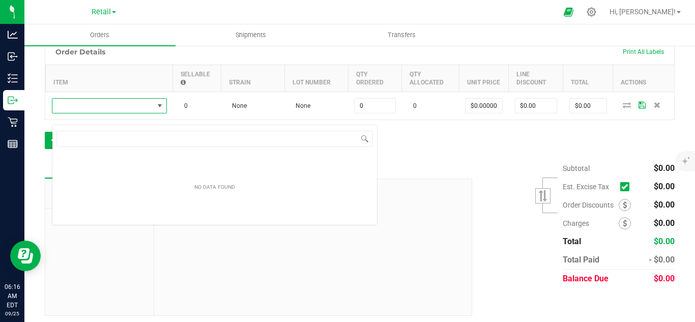
scroll to position [15, 115]
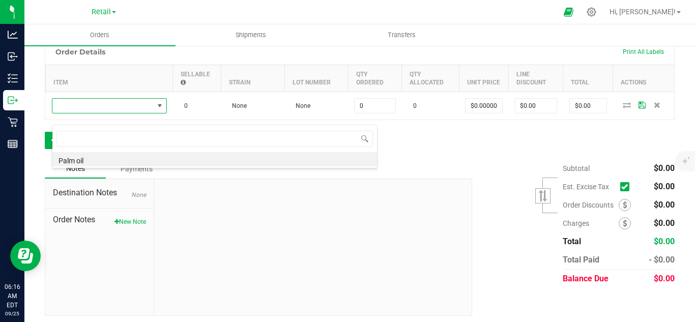
click at [93, 164] on li "Palm oil" at bounding box center [214, 159] width 325 height 14
type input "0.0000 l"
type input "$34.00000"
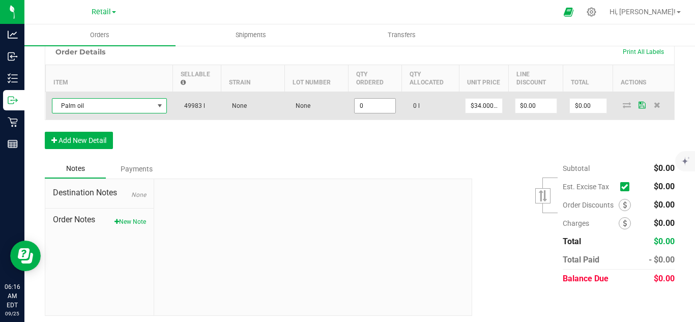
click at [365, 113] on input "0" at bounding box center [375, 106] width 40 height 14
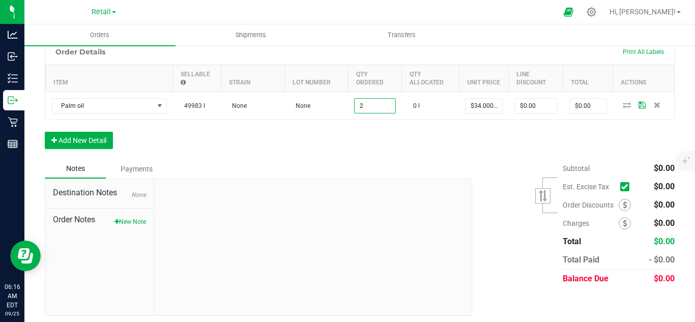
type input "2.0000 l"
type input "$68.00"
click at [478, 178] on div "Subtotal $0.00 Est. Excise Tax" at bounding box center [570, 223] width 210 height 129
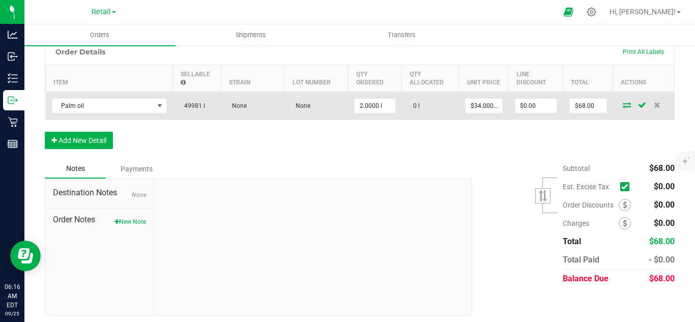
click at [638, 108] on icon at bounding box center [642, 105] width 8 height 6
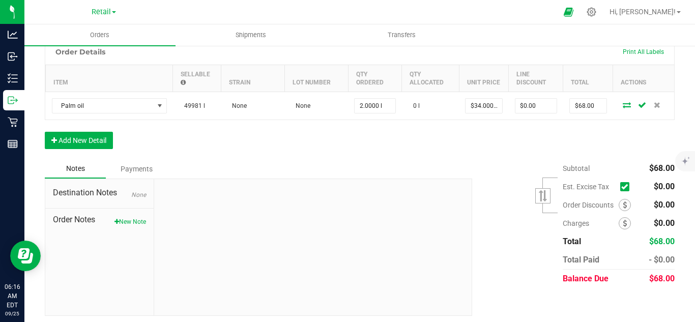
click at [412, 156] on div "Order Details Print All Labels Item Sellable Strain Lot Number Qty Ordered Qty …" at bounding box center [360, 99] width 630 height 121
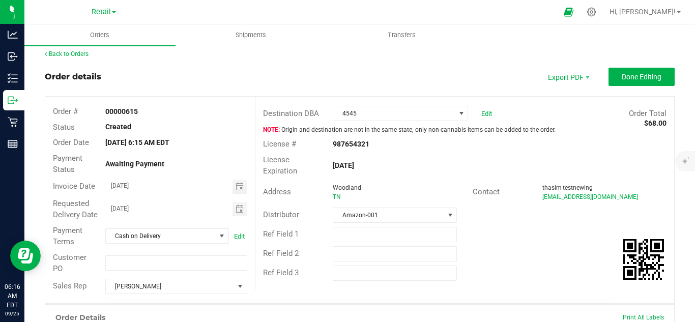
scroll to position [0, 0]
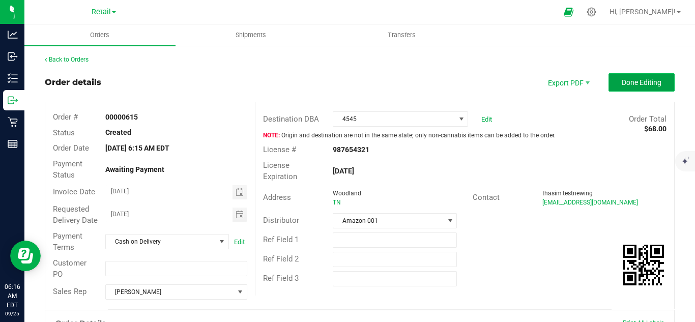
click at [612, 75] on button "Done Editing" at bounding box center [642, 82] width 66 height 18
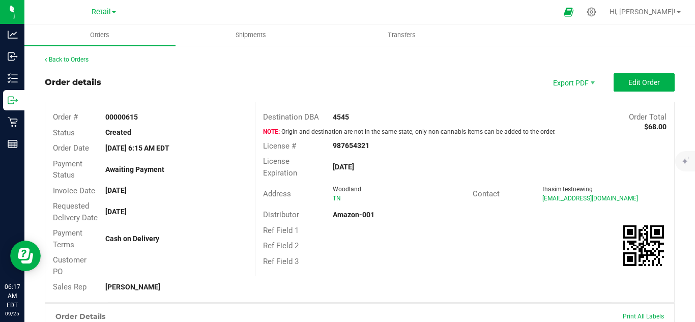
click at [136, 111] on div "Order # 00000615" at bounding box center [150, 117] width 210 height 16
click at [130, 118] on strong "00000615" at bounding box center [121, 117] width 33 height 8
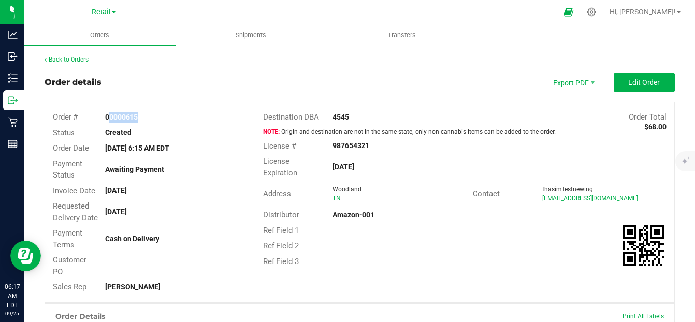
copy strong "00000615"
click at [82, 55] on div "Back to Orders" at bounding box center [360, 59] width 630 height 9
click at [88, 62] on link "Back to Orders" at bounding box center [67, 59] width 44 height 7
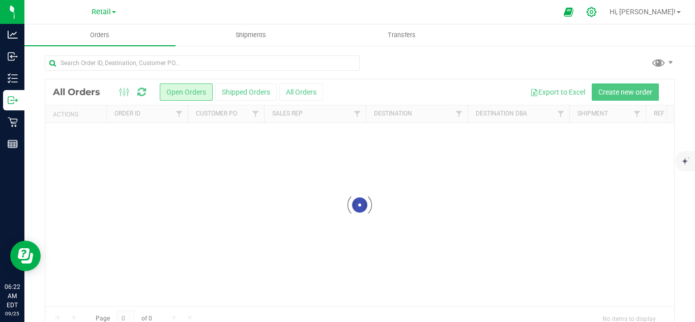
click at [597, 14] on icon at bounding box center [591, 12] width 11 height 11
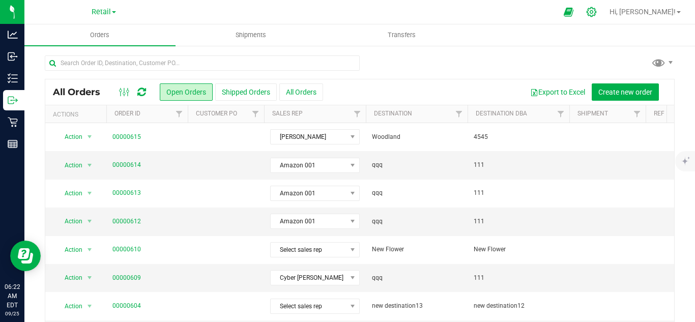
click at [597, 13] on icon at bounding box center [591, 12] width 11 height 11
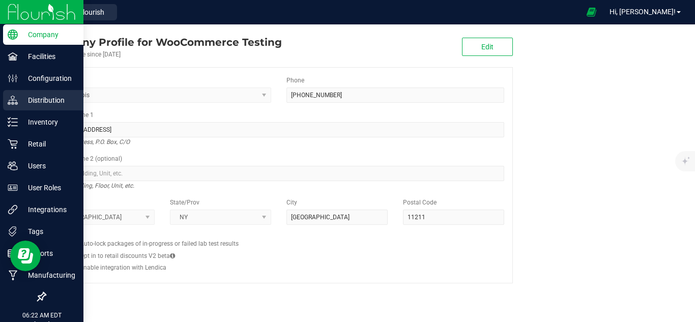
click at [21, 99] on p "Distribution" at bounding box center [48, 100] width 61 height 12
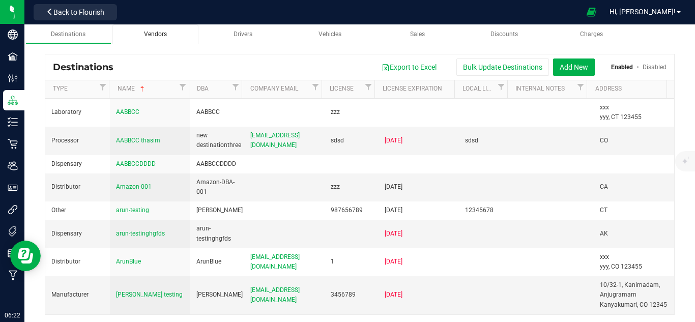
click at [163, 39] on div "Vendors" at bounding box center [156, 34] width 70 height 9
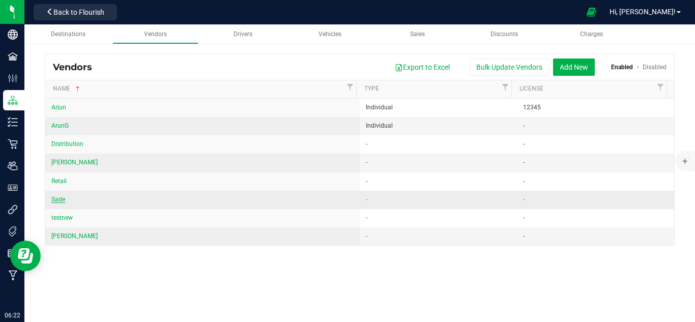
click at [60, 201] on span "Sade" at bounding box center [58, 199] width 14 height 7
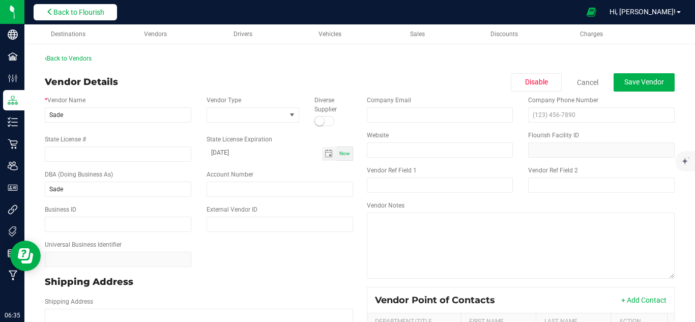
click at [86, 16] on span "Back to Flourish" at bounding box center [78, 12] width 51 height 8
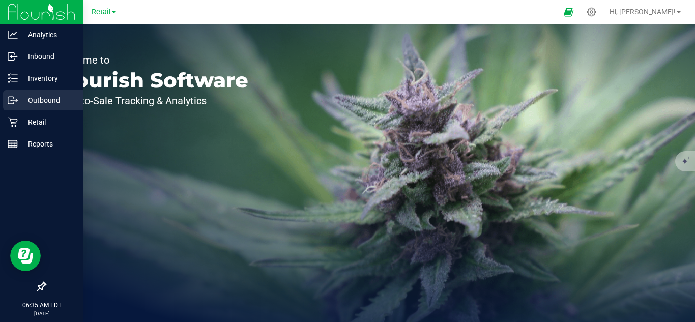
click at [65, 100] on p "Outbound" at bounding box center [48, 100] width 61 height 12
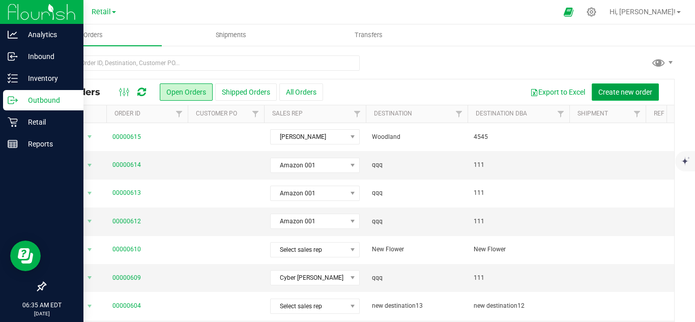
click at [592, 100] on button "Create new order" at bounding box center [625, 91] width 67 height 17
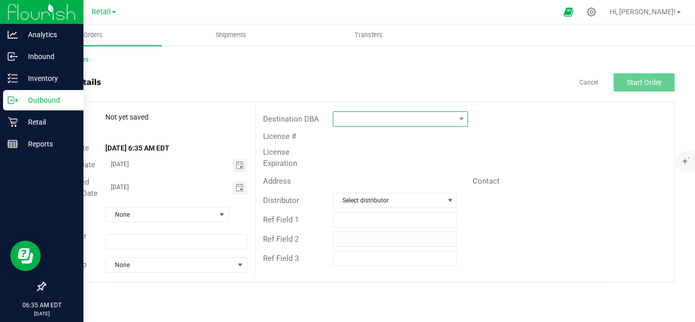
click at [357, 118] on span at bounding box center [394, 119] width 122 height 14
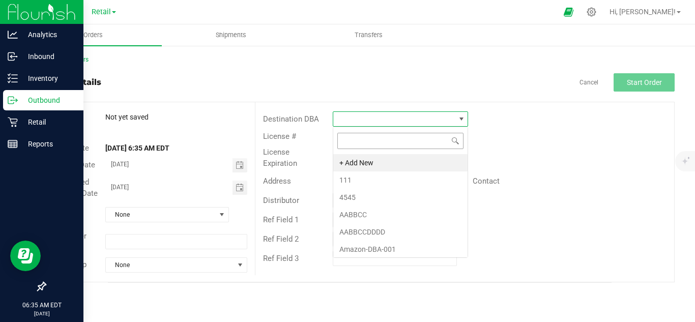
scroll to position [15, 135]
click at [378, 231] on li "AABBCCDDDD" at bounding box center [400, 231] width 134 height 17
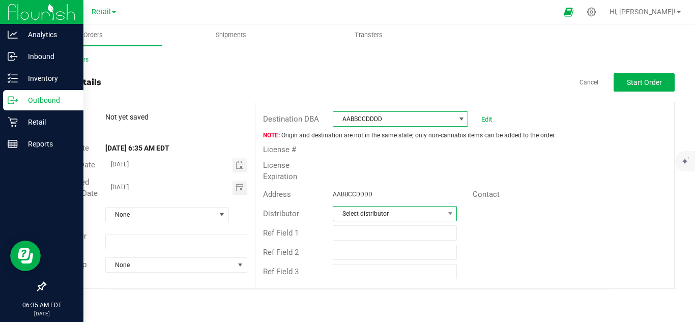
click at [402, 207] on span "Select distributor" at bounding box center [388, 214] width 110 height 14
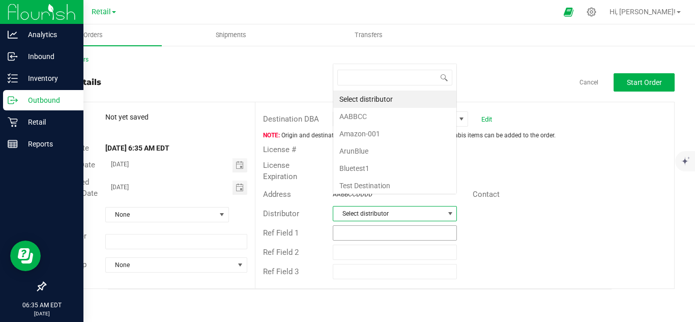
scroll to position [15, 123]
click at [371, 151] on li "ArunBlue" at bounding box center [394, 151] width 123 height 17
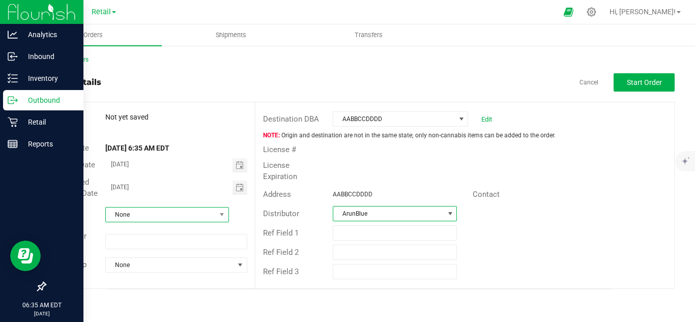
click at [180, 216] on span "None" at bounding box center [161, 215] width 110 height 14
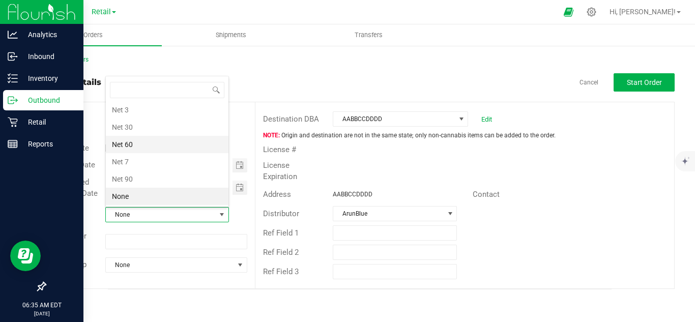
scroll to position [0, 0]
click at [148, 130] on li "Cash on Delivery" at bounding box center [167, 129] width 123 height 17
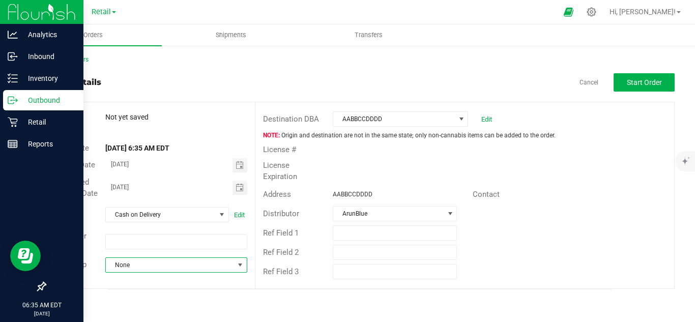
click at [146, 261] on span "None" at bounding box center [170, 265] width 128 height 14
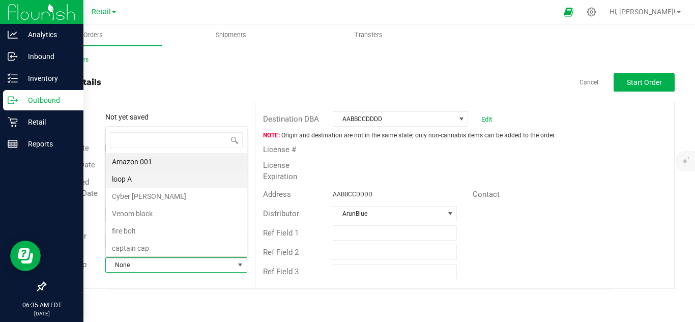
scroll to position [15, 140]
click at [147, 203] on li "Cyber [PERSON_NAME]" at bounding box center [176, 196] width 141 height 17
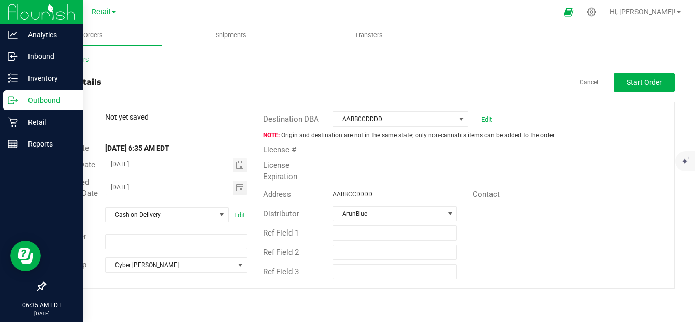
drag, startPoint x: 471, startPoint y: 78, endPoint x: 594, endPoint y: 74, distance: 123.2
click at [476, 78] on div "Order details Cancel Start Order" at bounding box center [360, 82] width 630 height 18
click at [622, 81] on button "Start Order" at bounding box center [644, 82] width 61 height 18
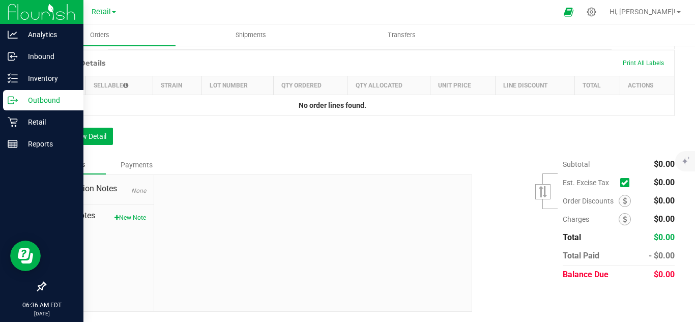
scroll to position [204, 0]
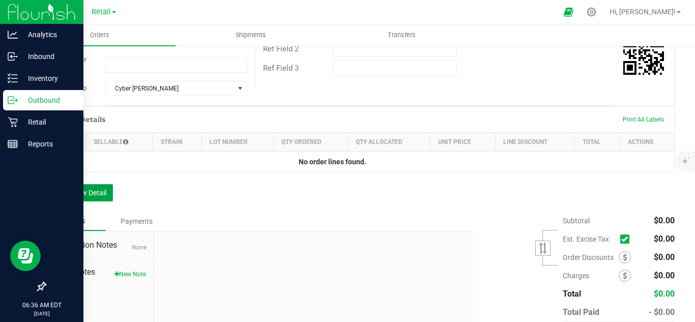
click at [91, 202] on button "Add New Detail" at bounding box center [79, 192] width 68 height 17
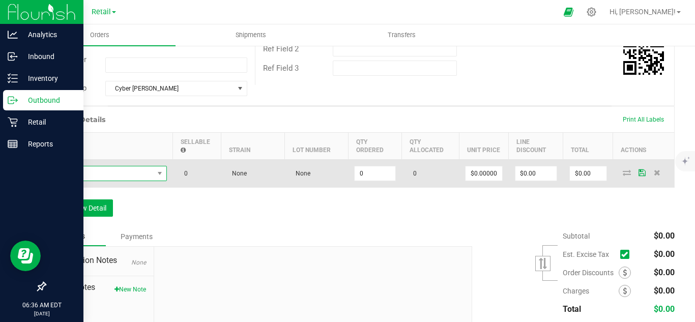
click at [89, 181] on span "NO DATA FOUND" at bounding box center [102, 173] width 101 height 14
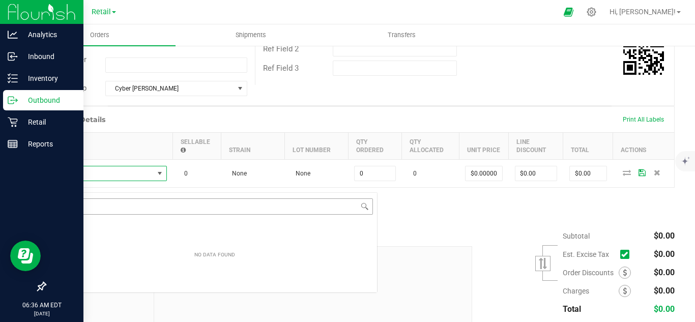
scroll to position [15, 115]
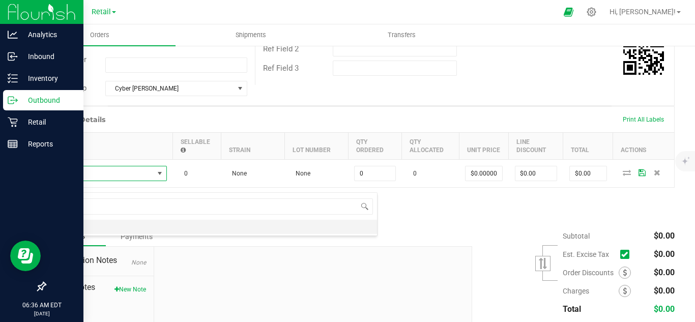
click at [157, 229] on li "Palm oil" at bounding box center [214, 227] width 325 height 14
type input "0.0000 l"
type input "$34.00000"
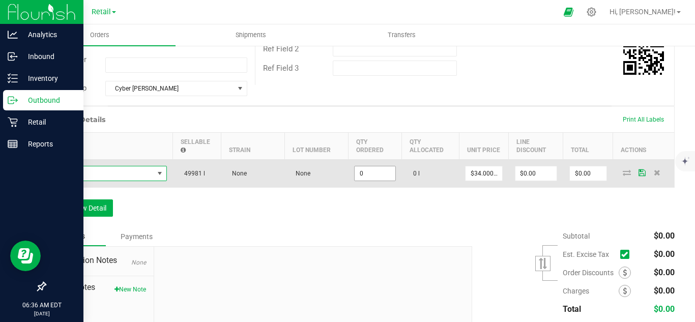
click at [370, 181] on input "0" at bounding box center [375, 173] width 40 height 14
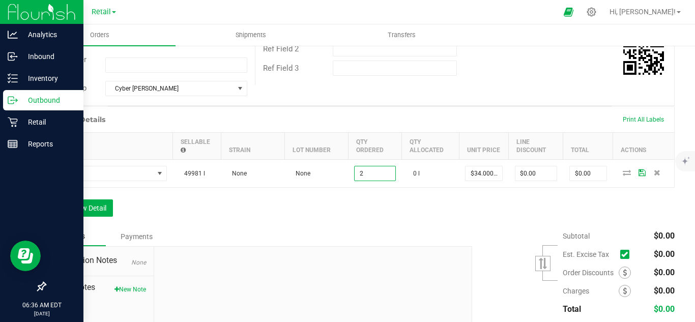
type input "2.0000 l"
type input "$68.00"
click at [447, 210] on div "Order Details Print All Labels Item Sellable Strain Lot Number Qty Ordered Qty …" at bounding box center [360, 166] width 630 height 121
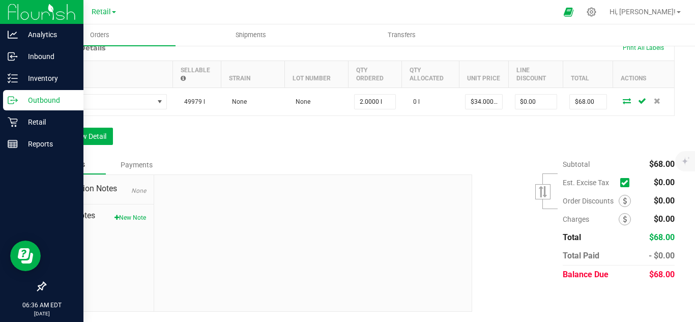
scroll to position [0, 0]
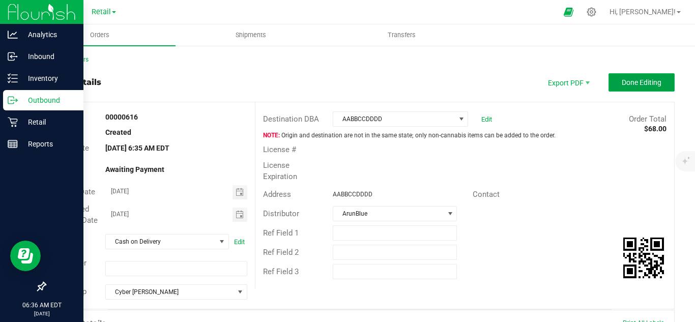
click at [628, 79] on span "Done Editing" at bounding box center [642, 82] width 40 height 8
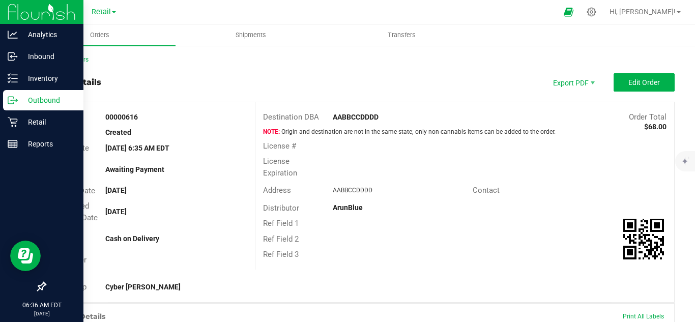
click at [133, 119] on strong "00000616" at bounding box center [121, 117] width 33 height 8
copy strong "00000616"
click at [380, 60] on div "Back to Orders" at bounding box center [360, 59] width 630 height 9
click at [68, 60] on link "Back to Orders" at bounding box center [67, 59] width 44 height 7
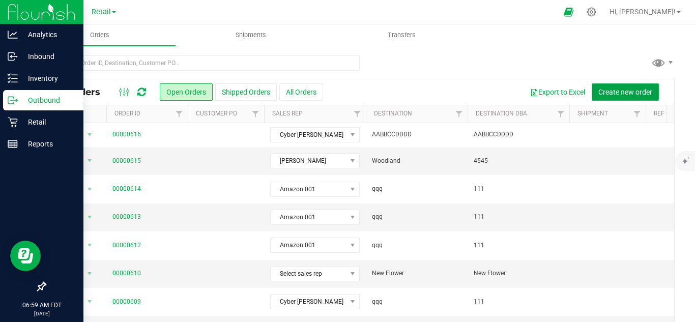
click at [599, 94] on span "Create new order" at bounding box center [626, 92] width 54 height 8
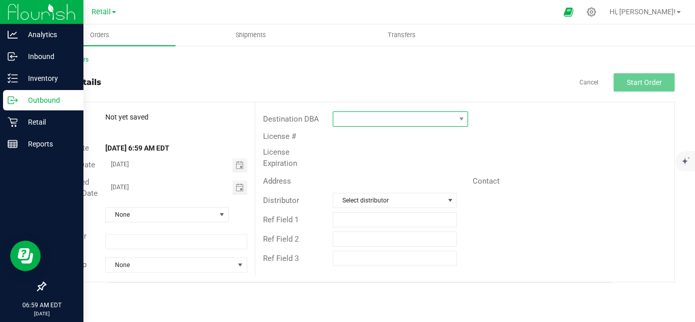
click at [347, 121] on span at bounding box center [394, 119] width 122 height 14
click at [393, 187] on li "Flourish Flower" at bounding box center [400, 185] width 134 height 17
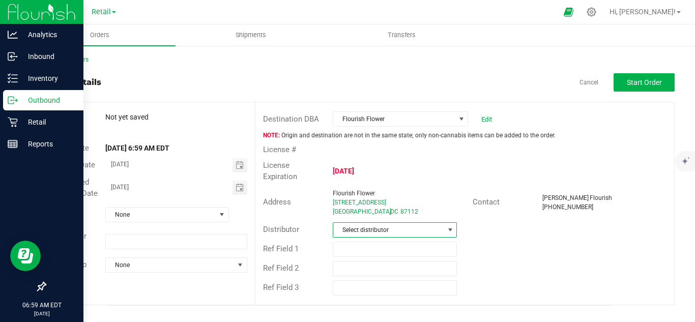
click at [395, 223] on span "Select distributor" at bounding box center [388, 230] width 110 height 14
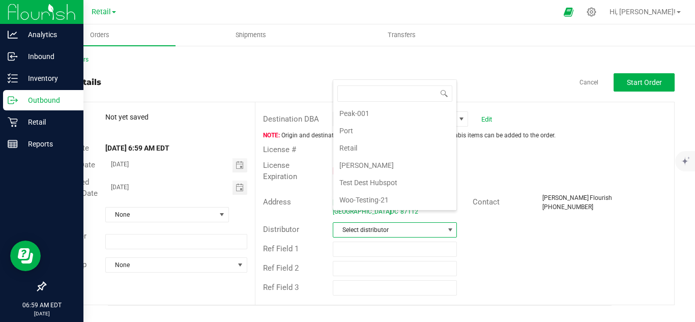
scroll to position [339, 0]
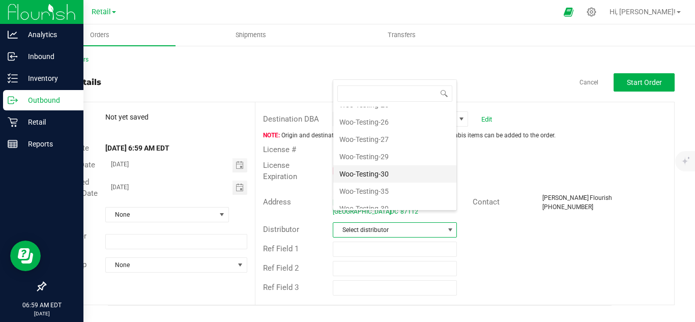
click at [392, 171] on li "Woo-Testing-30" at bounding box center [394, 173] width 123 height 17
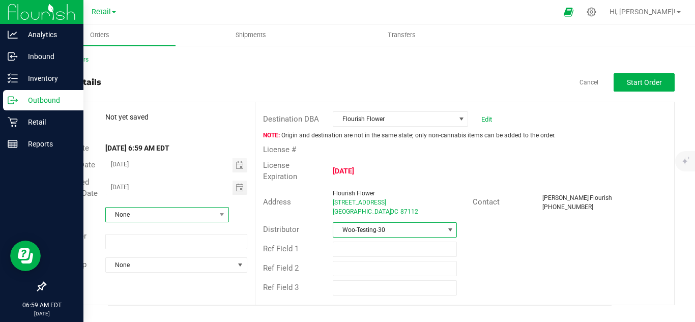
click at [123, 214] on span "None" at bounding box center [161, 215] width 110 height 14
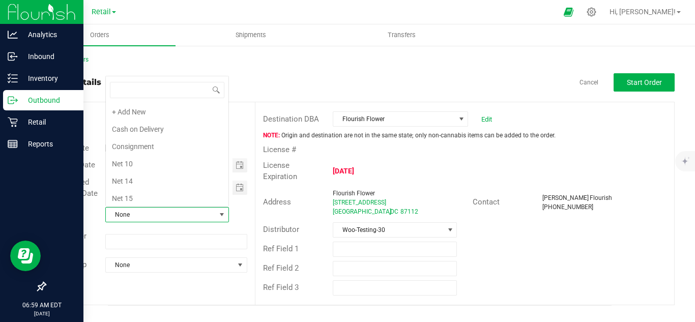
scroll to position [123, 0]
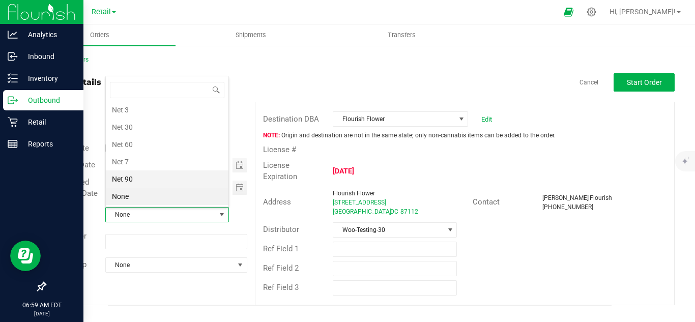
click at [151, 183] on li "Net 90" at bounding box center [167, 179] width 123 height 17
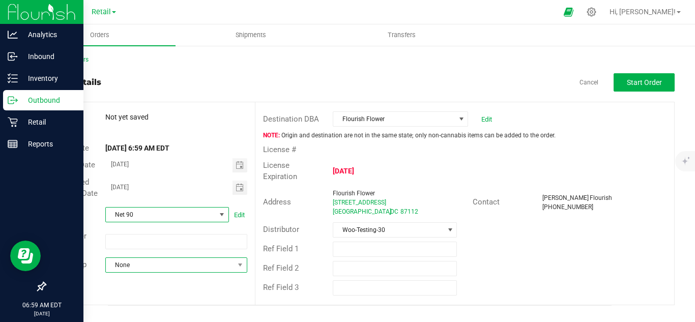
click at [146, 267] on span "None" at bounding box center [170, 265] width 128 height 14
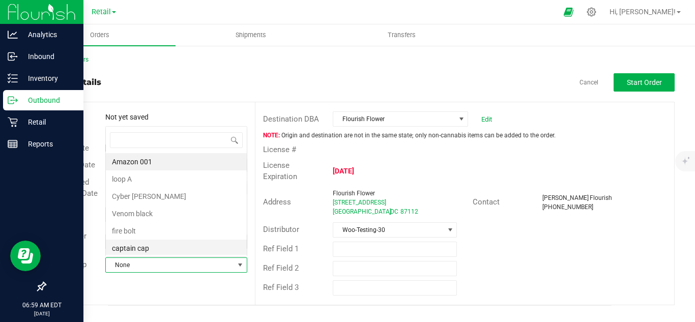
scroll to position [0, 0]
drag, startPoint x: 160, startPoint y: 225, endPoint x: 180, endPoint y: 225, distance: 19.9
click at [160, 224] on li "fire bolt" at bounding box center [176, 230] width 141 height 17
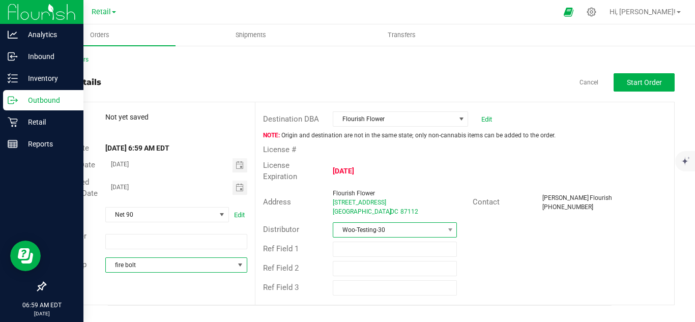
click at [378, 223] on span "Woo-Testing-30" at bounding box center [388, 230] width 110 height 14
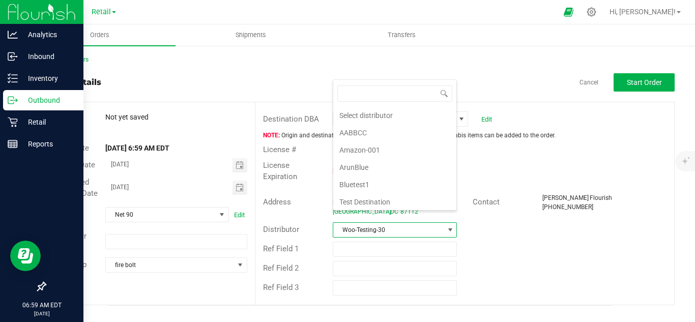
scroll to position [15, 123]
click at [379, 223] on span "Woo-Testing-30" at bounding box center [388, 230] width 110 height 14
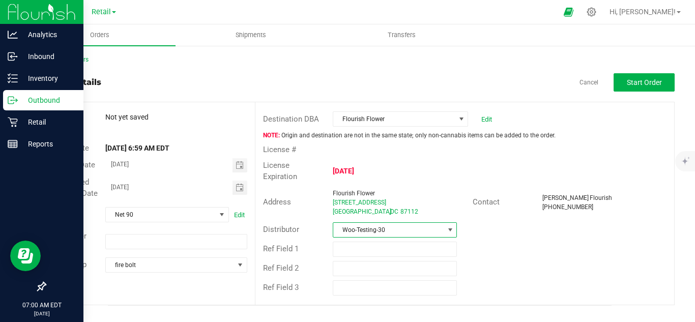
drag, startPoint x: 515, startPoint y: 235, endPoint x: 461, endPoint y: 196, distance: 66.1
click at [512, 240] on div "Ref Field 1" at bounding box center [465, 249] width 419 height 19
click at [619, 80] on button "Start Order" at bounding box center [644, 82] width 61 height 18
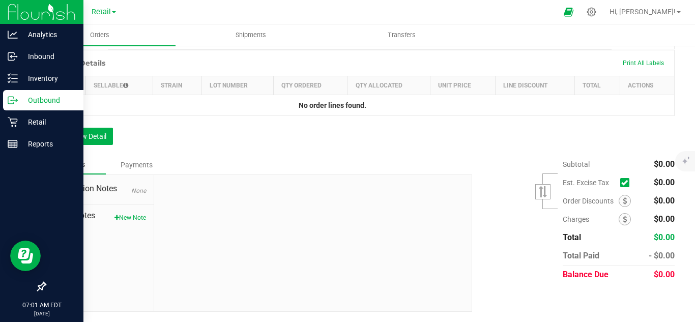
scroll to position [271, 0]
click at [110, 143] on button "Add New Detail" at bounding box center [79, 136] width 68 height 17
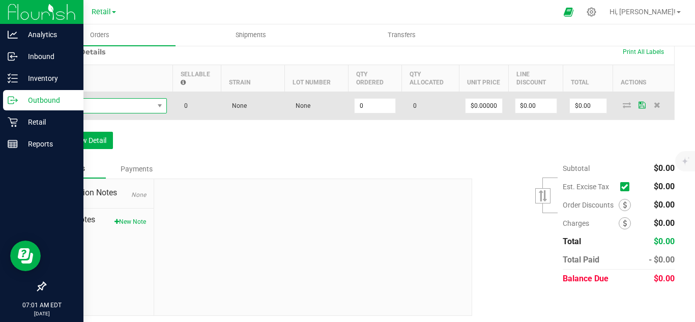
click at [137, 113] on span "NO DATA FOUND" at bounding box center [102, 106] width 101 height 14
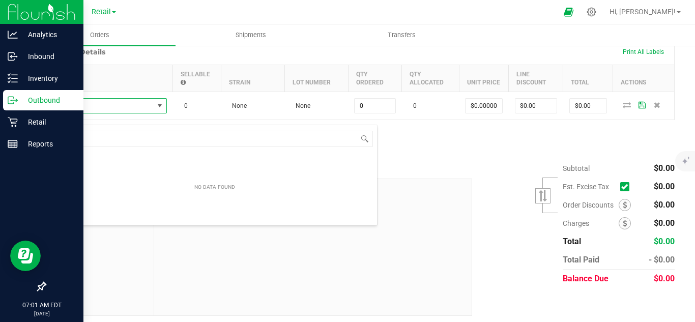
scroll to position [15, 115]
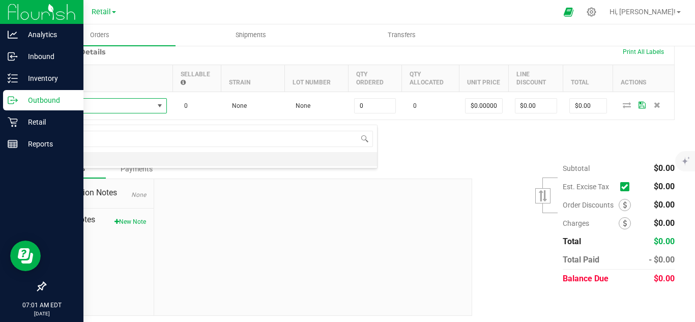
click at [187, 163] on li "Palm oil" at bounding box center [214, 159] width 325 height 14
type input "0.0000 l"
type input "$34.00000"
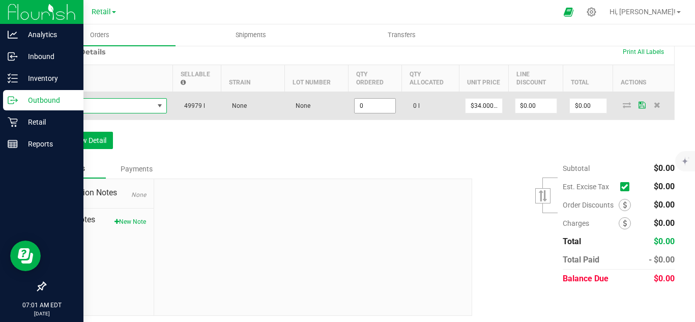
click at [381, 113] on input "0" at bounding box center [375, 106] width 40 height 14
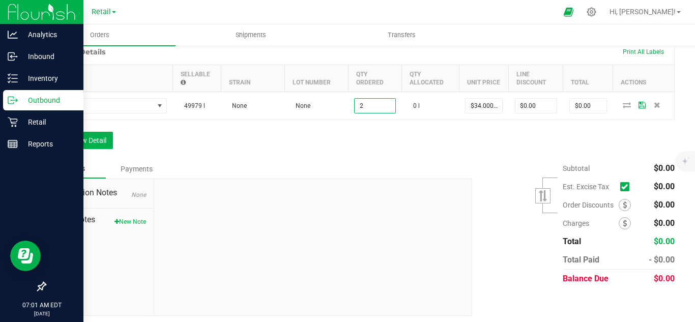
type input "2.0000 l"
type input "$68.00"
click at [443, 150] on div "Order Details Print All Labels Item Sellable Strain Lot Number Qty Ordered Qty …" at bounding box center [360, 99] width 630 height 121
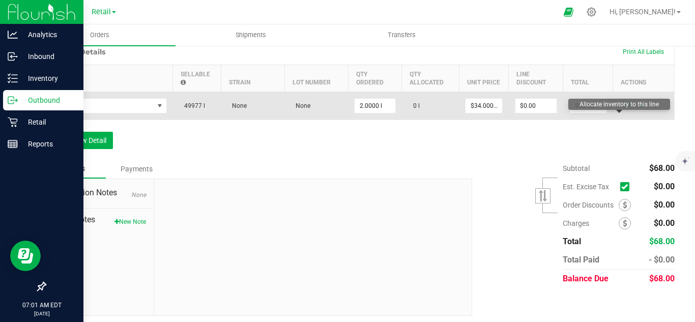
click at [623, 108] on icon at bounding box center [627, 105] width 8 height 6
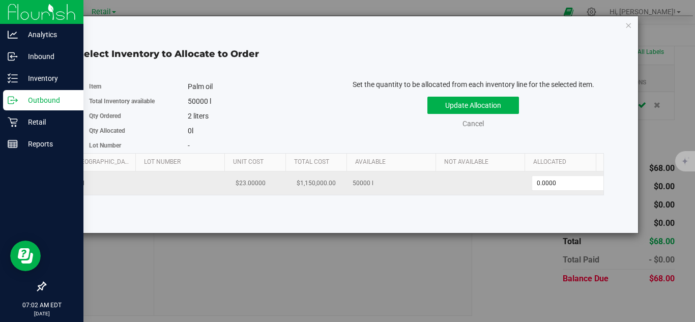
scroll to position [0, 53]
click at [527, 182] on span "0.0000 0" at bounding box center [559, 183] width 76 height 15
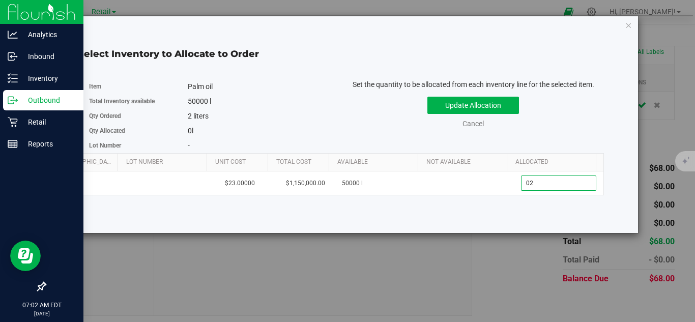
type input "0"
type input "2"
type input "2.0000"
click at [512, 227] on div "Select Inventory to Allocate to Order Item Palm oil Total Inventory available 5…" at bounding box center [343, 124] width 576 height 217
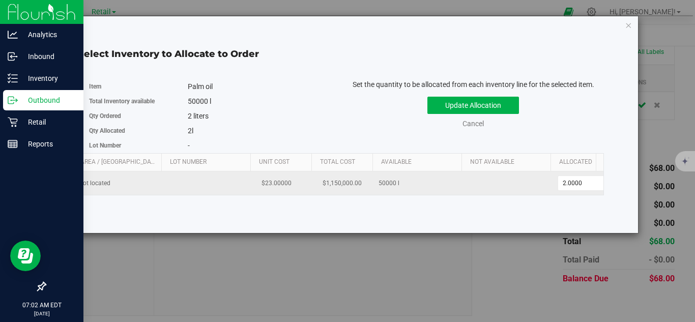
scroll to position [0, 0]
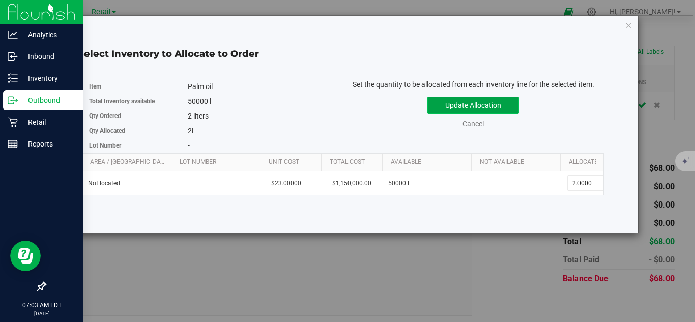
click at [474, 107] on button "Update Allocation" at bounding box center [474, 105] width 92 height 17
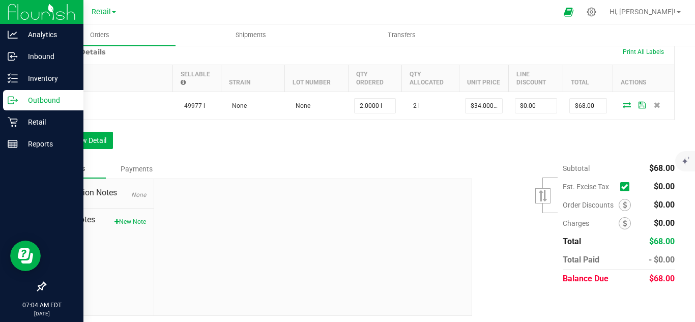
scroll to position [287, 0]
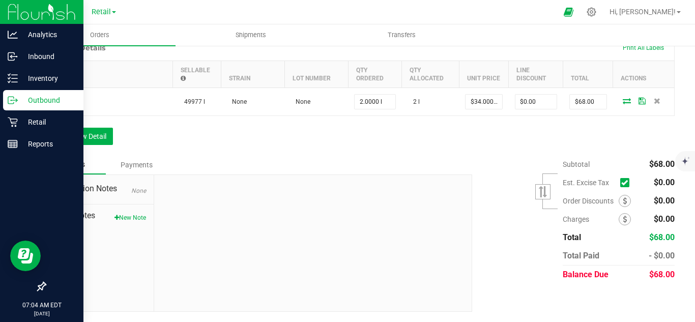
click at [145, 166] on div "Payments" at bounding box center [136, 165] width 61 height 18
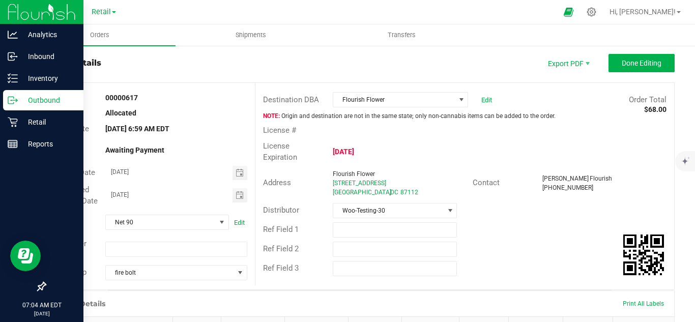
scroll to position [0, 0]
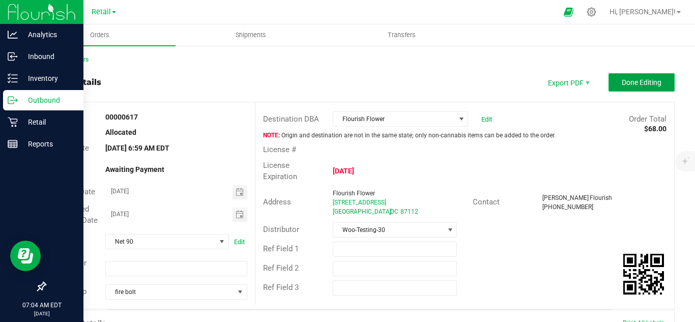
click at [615, 90] on button "Done Editing" at bounding box center [642, 82] width 66 height 18
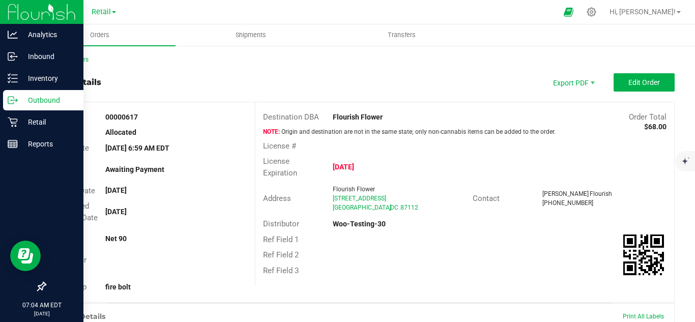
click at [117, 119] on strong "00000617" at bounding box center [121, 117] width 33 height 8
copy strong "00000617"
click at [234, 73] on div "Back to Orders Order details Export PDF Edit Order Order # 00000617 Status Allo…" at bounding box center [360, 296] width 630 height 483
click at [629, 80] on span "Edit Order" at bounding box center [645, 82] width 32 height 8
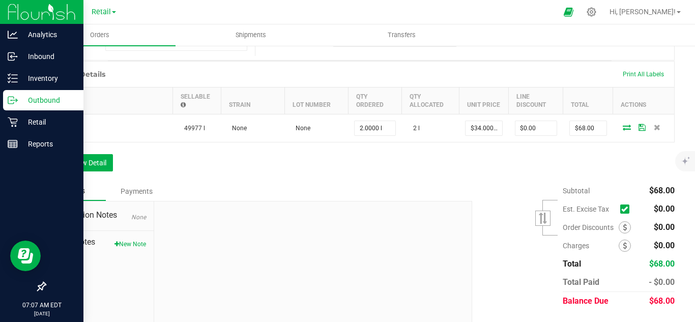
scroll to position [271, 0]
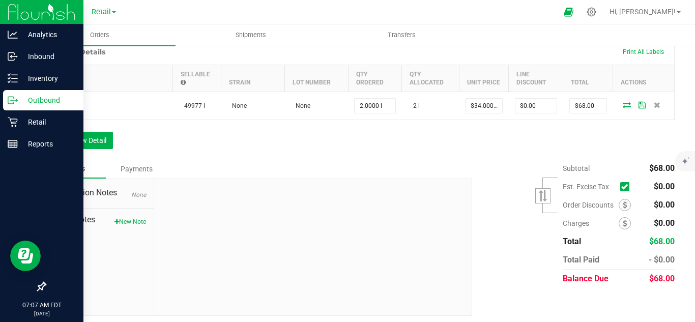
click at [138, 199] on span "None" at bounding box center [138, 194] width 15 height 7
click at [84, 199] on span "Destination Notes" at bounding box center [99, 193] width 93 height 12
click at [124, 226] on button "New Note" at bounding box center [131, 221] width 32 height 9
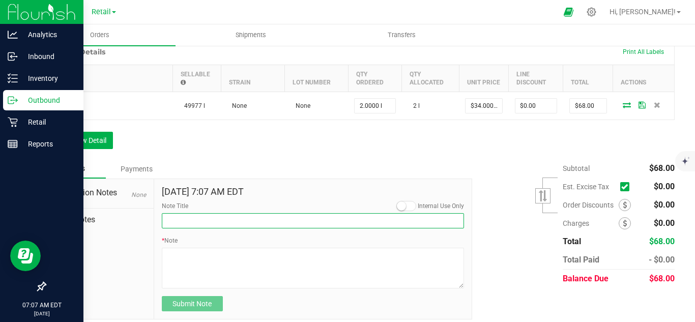
click at [224, 229] on input "Note Title" at bounding box center [313, 220] width 303 height 15
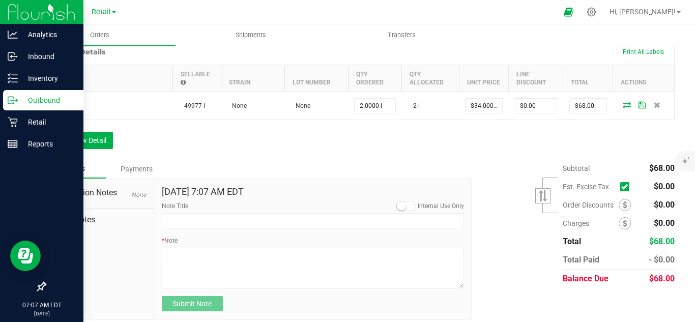
click at [321, 174] on div "Notes Payments" at bounding box center [255, 168] width 420 height 19
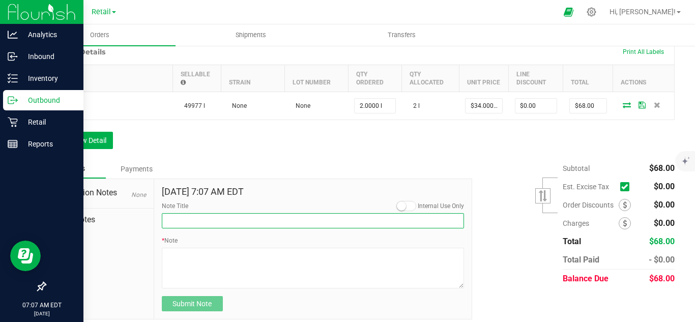
click at [249, 229] on input "Note Title" at bounding box center [313, 220] width 303 height 15
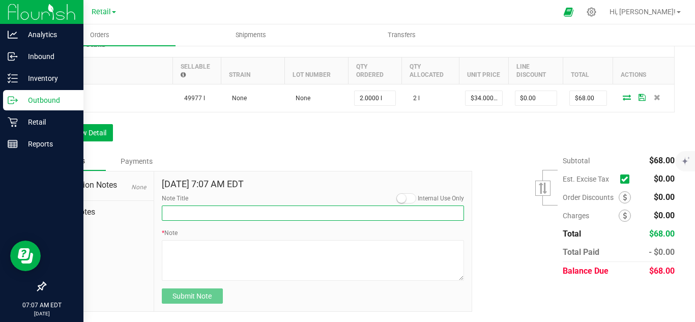
click at [267, 213] on input "Note Title" at bounding box center [313, 213] width 303 height 15
type input "Test"
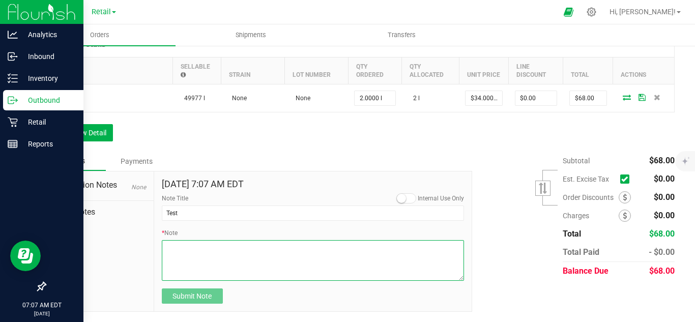
click at [240, 261] on textarea "* Note" at bounding box center [313, 260] width 303 height 41
type textarea "Flourish to Hubspot"
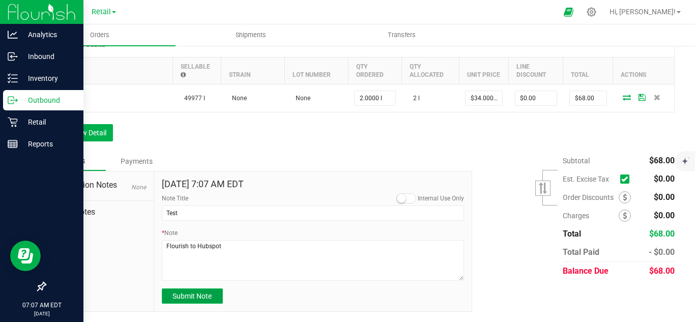
click at [194, 298] on span "Submit Note" at bounding box center [192, 296] width 39 height 8
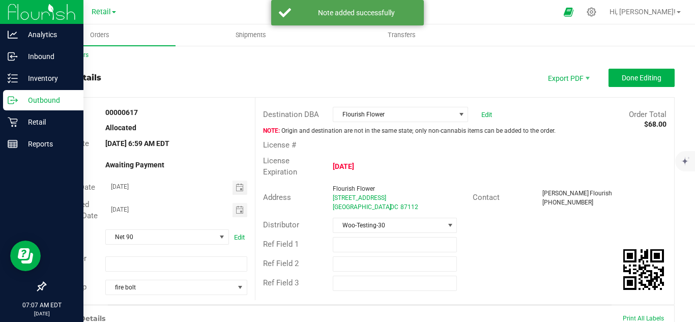
scroll to position [0, 0]
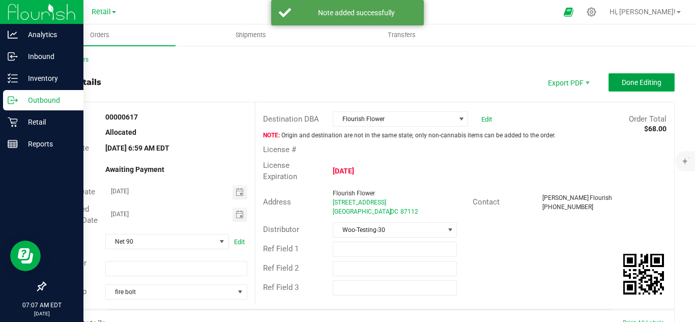
click at [611, 84] on button "Done Editing" at bounding box center [642, 82] width 66 height 18
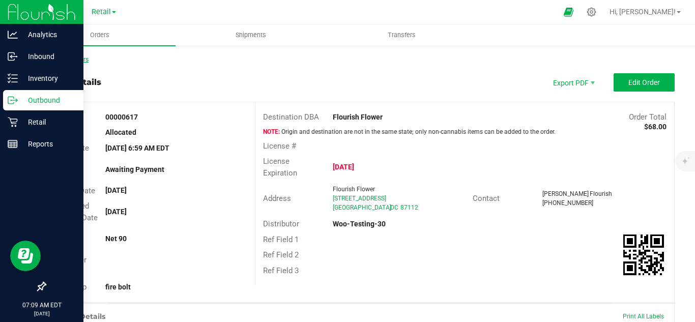
click at [62, 56] on link "Back to Orders" at bounding box center [67, 59] width 44 height 7
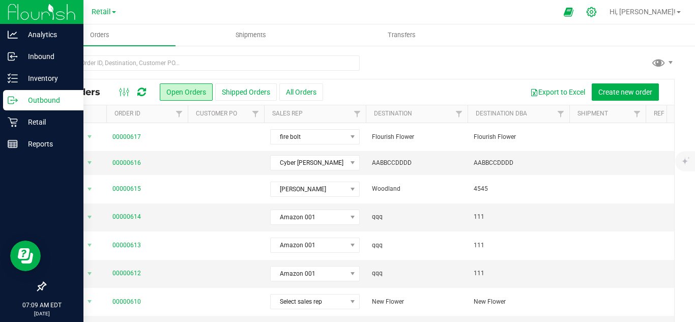
click at [597, 9] on icon at bounding box center [591, 12] width 11 height 11
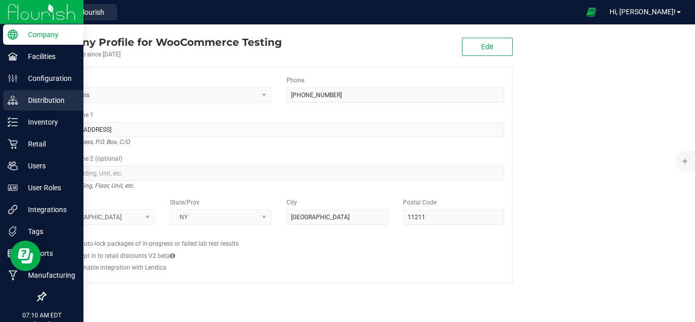
click at [65, 100] on p "Distribution" at bounding box center [48, 100] width 61 height 12
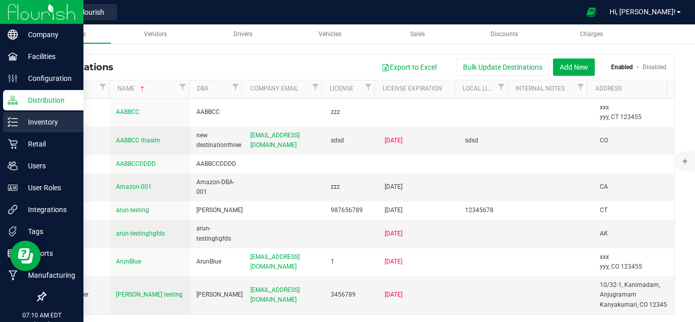
click at [65, 117] on p "Inventory" at bounding box center [48, 122] width 61 height 12
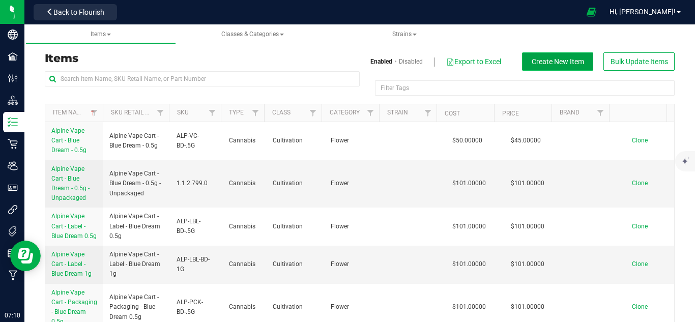
click at [532, 61] on span "Create New Item" at bounding box center [558, 62] width 52 height 8
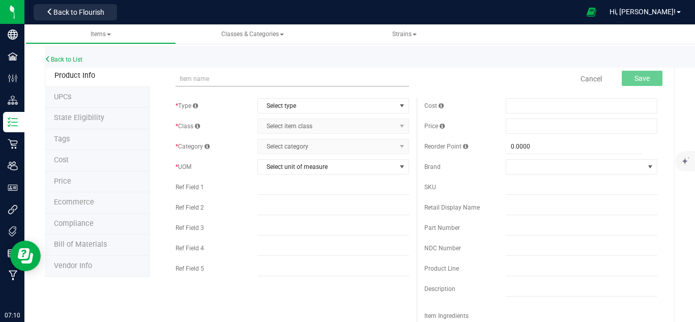
click at [213, 75] on input "text" at bounding box center [292, 78] width 233 height 15
type input "Red Cannabis"
click at [324, 106] on span "Select type" at bounding box center [327, 106] width 138 height 14
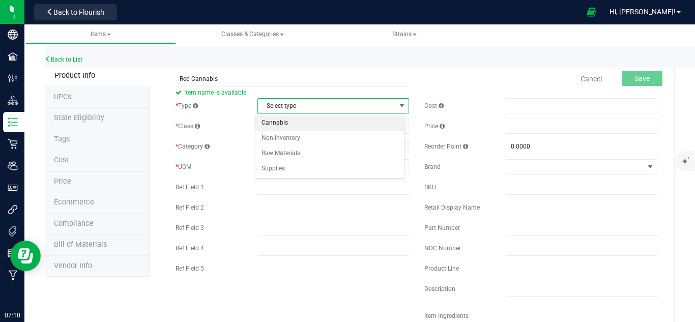
click at [324, 124] on li "Cannabis" at bounding box center [330, 123] width 149 height 15
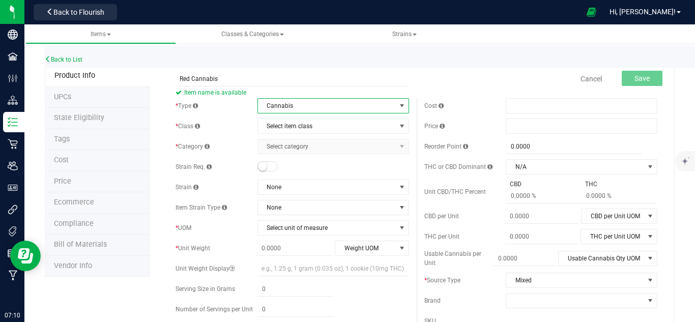
drag, startPoint x: 340, startPoint y: 102, endPoint x: 337, endPoint y: 112, distance: 10.6
click at [339, 102] on span "Cannabis" at bounding box center [327, 106] width 138 height 14
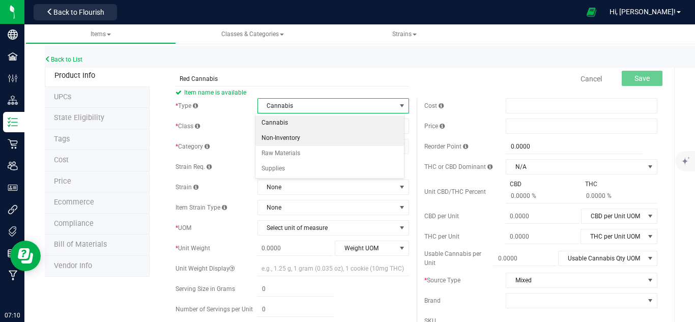
click at [330, 142] on li "Non-Inventory" at bounding box center [330, 138] width 149 height 15
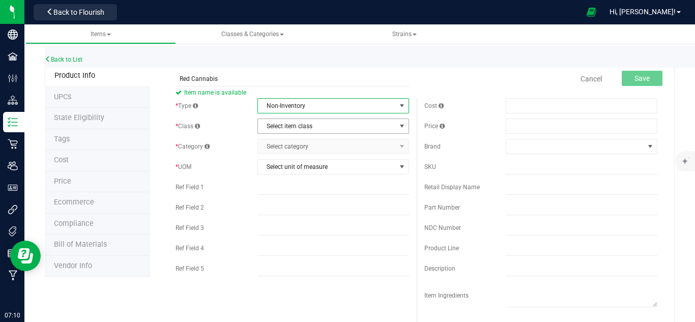
click at [331, 126] on span "Select item class" at bounding box center [327, 126] width 138 height 14
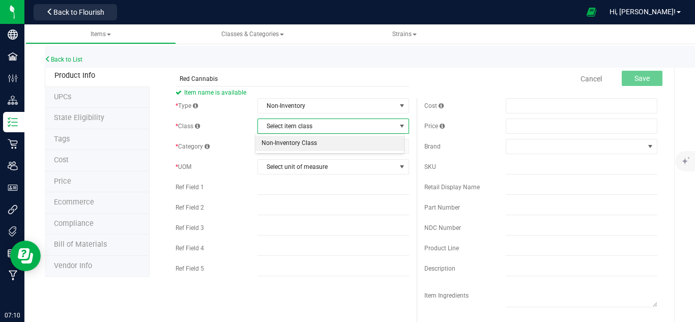
click at [332, 147] on li "Non-Inventory Class" at bounding box center [330, 143] width 149 height 15
click at [338, 147] on span "Select category" at bounding box center [327, 146] width 138 height 14
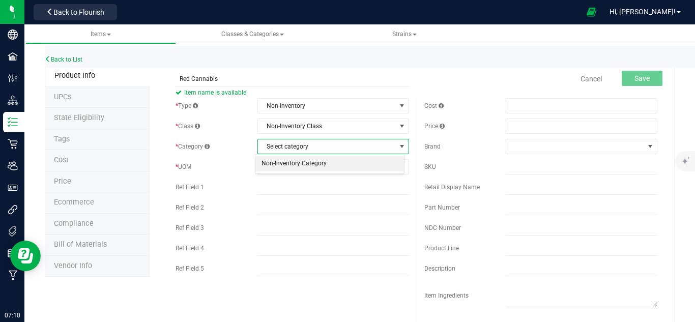
click at [341, 165] on li "Non-Inventory Category" at bounding box center [330, 163] width 149 height 15
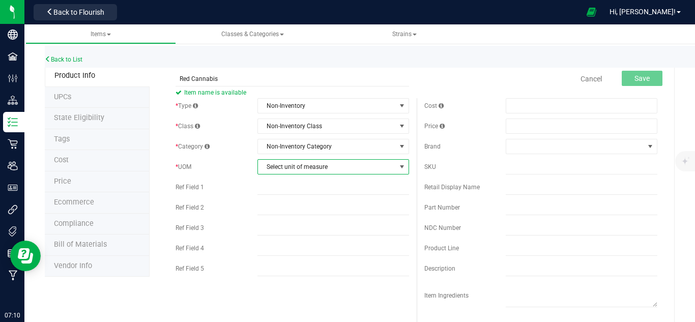
click at [350, 168] on span "Select unit of measure" at bounding box center [327, 167] width 138 height 14
click at [351, 169] on span "Select unit of measure" at bounding box center [327, 167] width 138 height 14
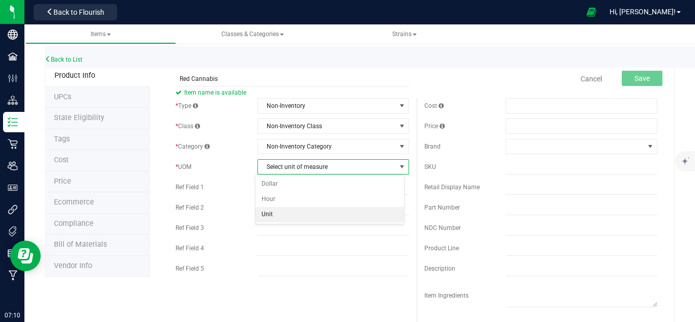
click at [311, 209] on li "Unit" at bounding box center [330, 214] width 149 height 15
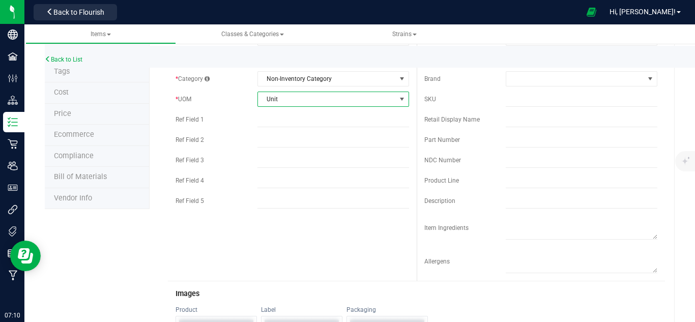
scroll to position [136, 0]
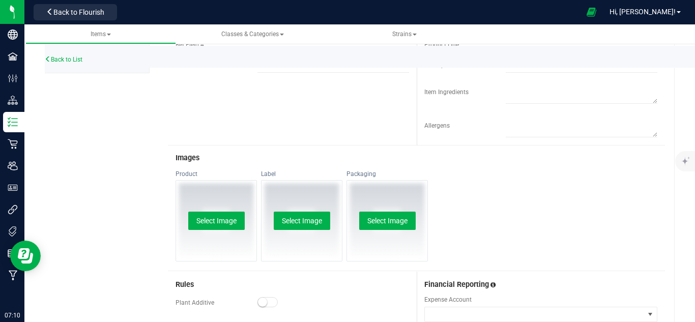
click at [545, 199] on div "Product Select Image Label Select Image Packaging Select Image" at bounding box center [416, 220] width 497 height 101
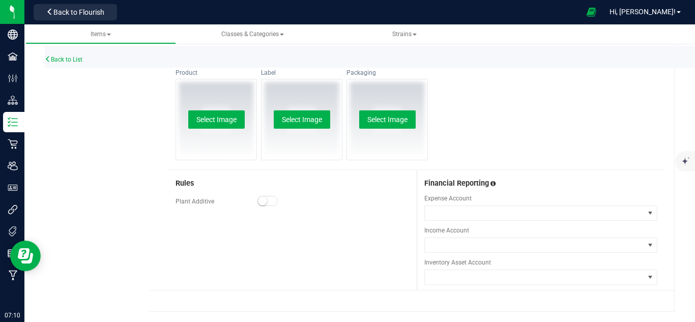
scroll to position [0, 0]
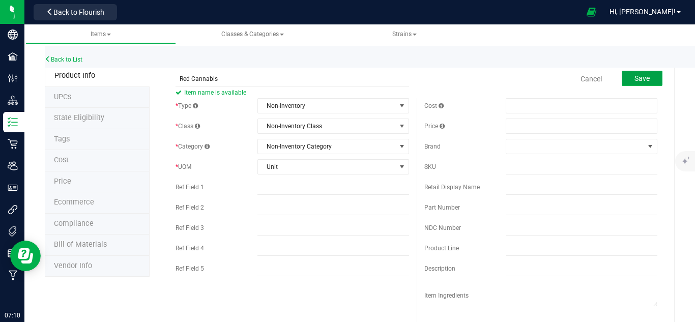
click at [635, 80] on span "Save" at bounding box center [642, 78] width 15 height 8
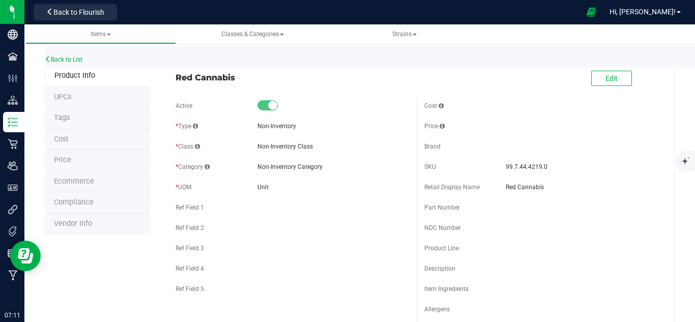
click at [279, 146] on span "Non-Inventory Class" at bounding box center [285, 146] width 55 height 7
click at [320, 146] on div "Non-Inventory Class" at bounding box center [334, 146] width 152 height 9
click at [78, 62] on link "Back to List" at bounding box center [64, 59] width 38 height 7
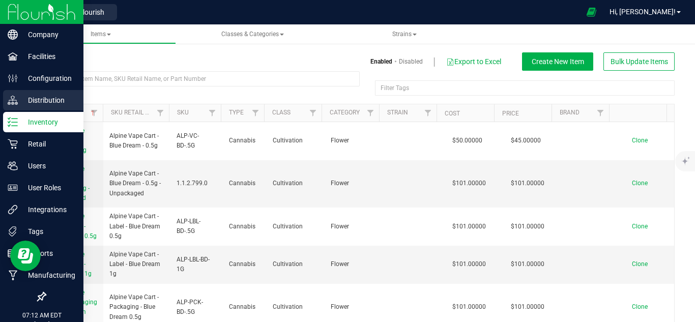
click at [55, 96] on p "Distribution" at bounding box center [48, 100] width 61 height 12
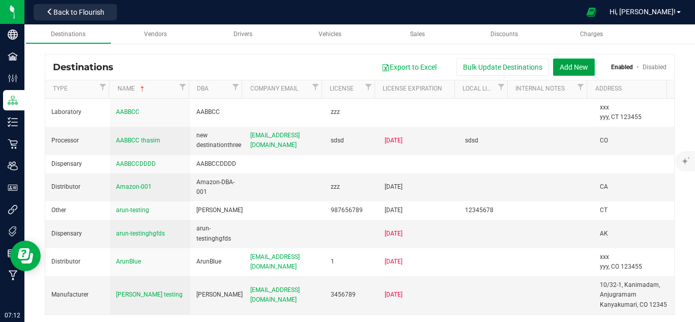
click at [562, 64] on button "Add New" at bounding box center [574, 67] width 42 height 17
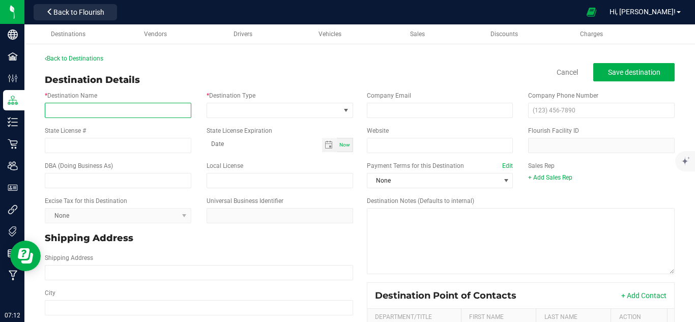
click at [116, 108] on input "* Destination Name" at bounding box center [118, 110] width 147 height 15
type input "G"
type input "Lab001"
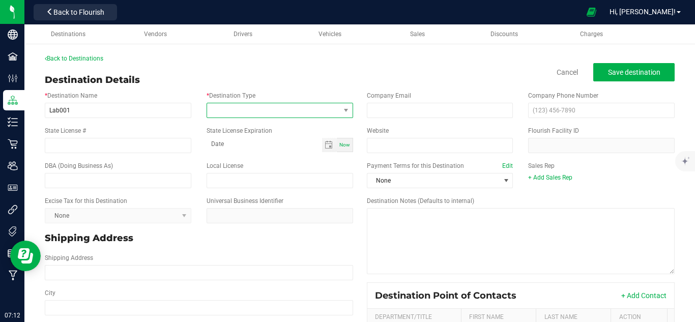
click at [251, 111] on span at bounding box center [273, 110] width 133 height 14
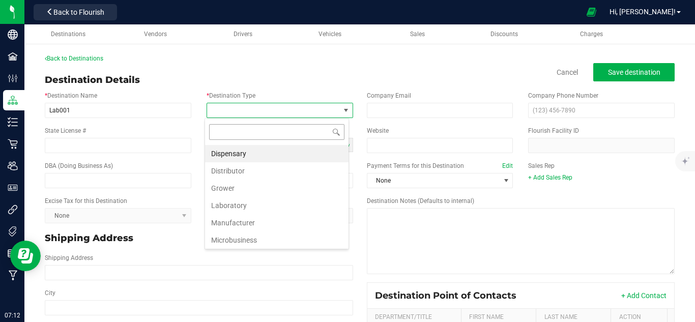
scroll to position [15, 145]
click at [264, 203] on li "Laboratory" at bounding box center [277, 205] width 144 height 17
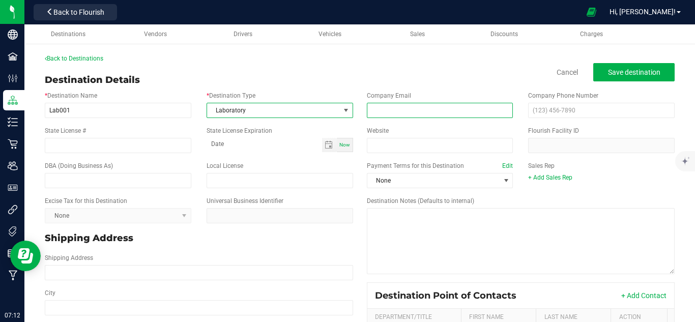
click at [415, 114] on input "email" at bounding box center [440, 110] width 147 height 15
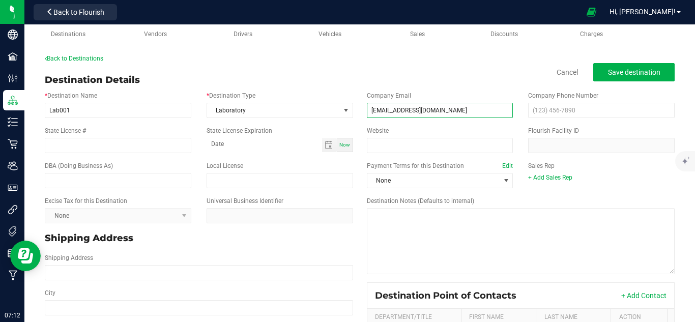
type input "lab001@gmail.com"
click at [445, 70] on div "Back to Destinations Destination Details Cancel Save destination * Destination …" at bounding box center [360, 269] width 630 height 430
click at [329, 147] on span "Toggle calendar" at bounding box center [329, 145] width 8 height 8
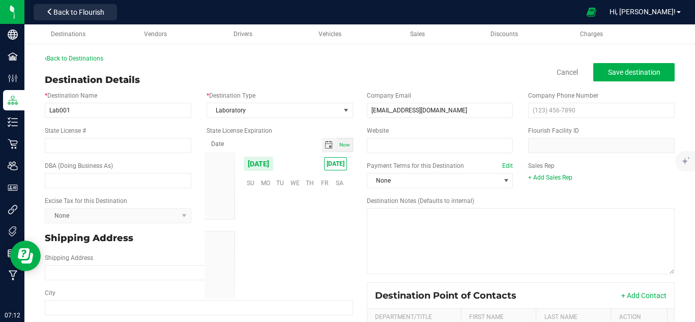
scroll to position [165071, 0]
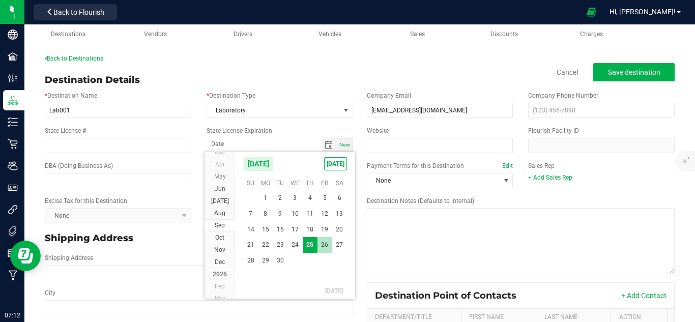
click at [326, 244] on span "26" at bounding box center [325, 245] width 15 height 16
type input "09-26-2025"
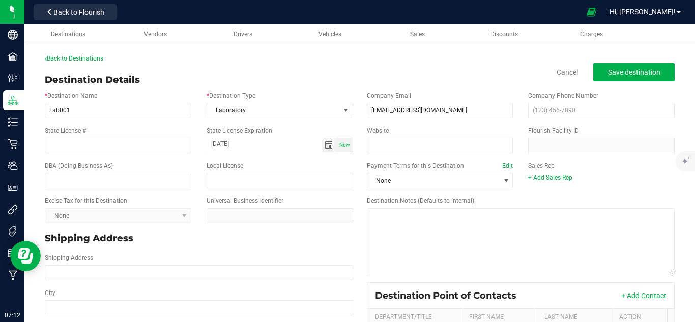
click at [349, 274] on div "Shipping Address" at bounding box center [199, 266] width 324 height 27
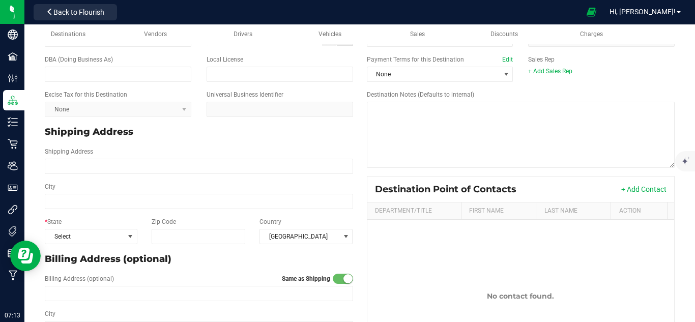
scroll to position [136, 0]
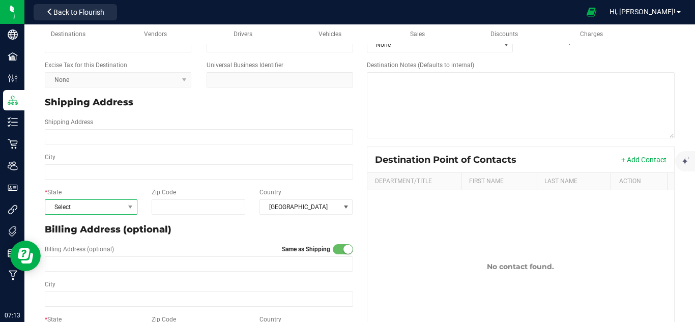
click at [71, 206] on span "Select" at bounding box center [84, 207] width 79 height 14
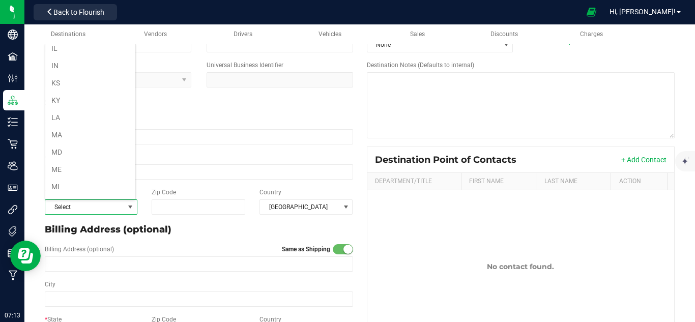
scroll to position [475, 0]
click at [73, 166] on li "NY" at bounding box center [90, 166] width 90 height 17
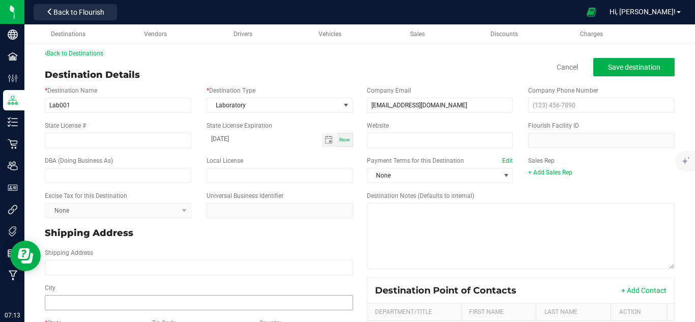
scroll to position [0, 0]
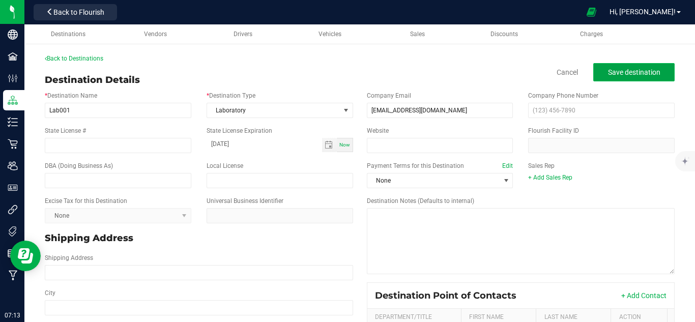
click at [633, 72] on span "Save destination" at bounding box center [634, 72] width 52 height 8
click at [195, 84] on div "Destination Details Disable Cancel Save destination" at bounding box center [360, 80] width 630 height 14
click at [634, 64] on button "Save destination" at bounding box center [633, 72] width 81 height 18
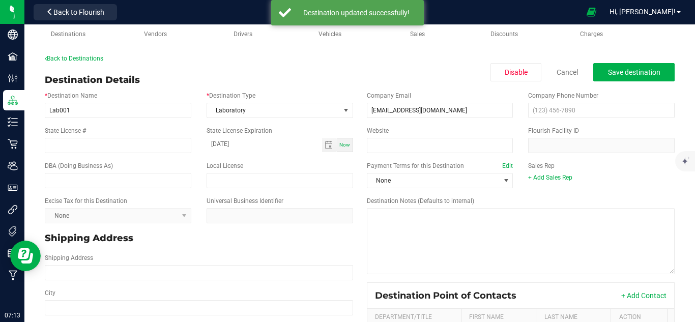
click at [165, 70] on div "Back to Destinations Destination Details Disable Cancel Save destination * Dest…" at bounding box center [360, 269] width 630 height 430
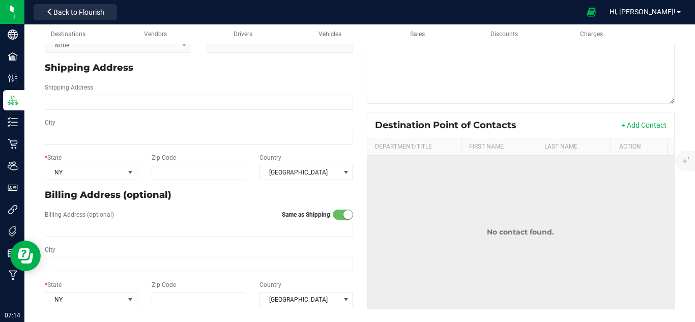
scroll to position [172, 0]
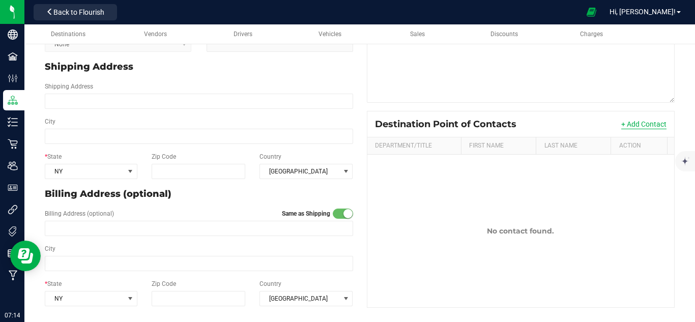
click at [642, 123] on button "+ Add Contact" at bounding box center [643, 124] width 45 height 10
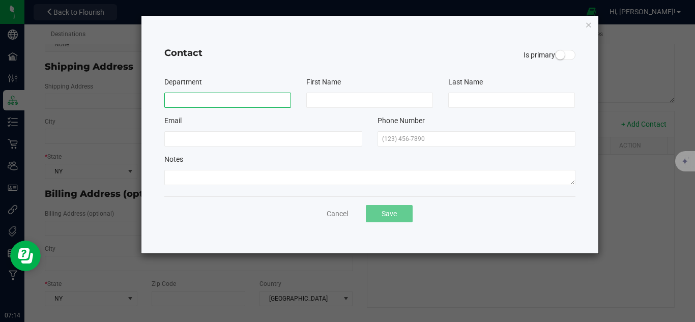
click at [233, 104] on input at bounding box center [227, 100] width 127 height 15
type input "Support"
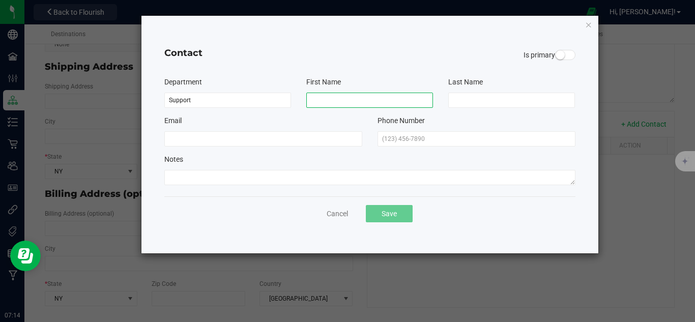
click at [342, 95] on input at bounding box center [369, 100] width 127 height 15
type input "Mujeeb"
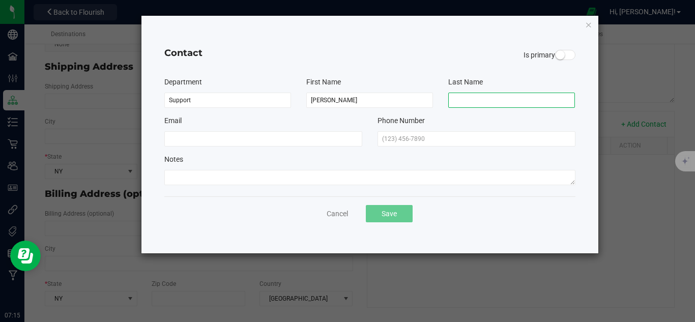
click at [501, 93] on input at bounding box center [511, 100] width 127 height 15
type input "A"
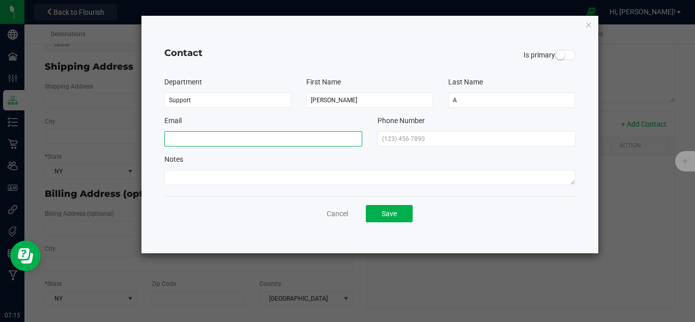
click at [275, 146] on input at bounding box center [263, 138] width 198 height 15
type input "mujeeba@gmail.com"
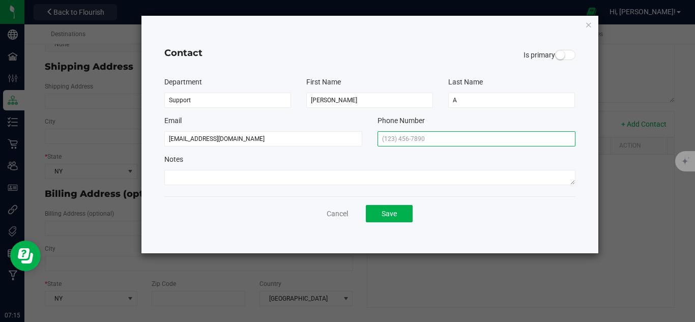
click at [403, 143] on input "text" at bounding box center [477, 138] width 198 height 15
type input "(995) 653-4563"
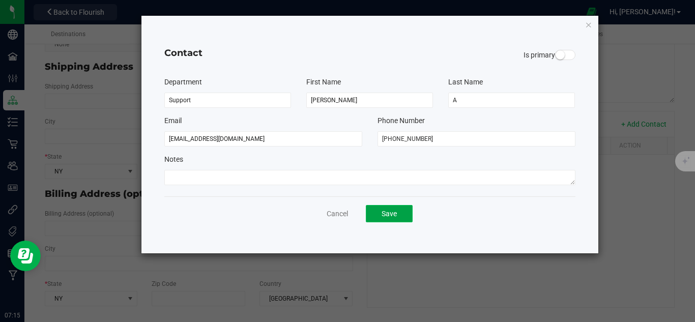
click at [400, 215] on button "Save" at bounding box center [389, 213] width 47 height 17
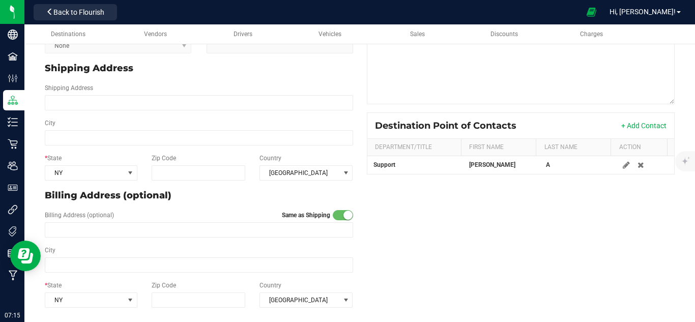
scroll to position [0, 0]
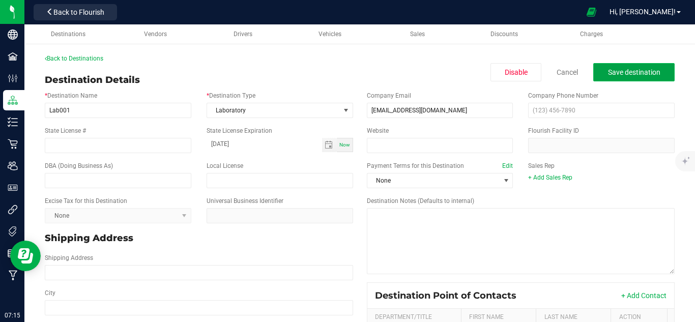
click at [594, 69] on button "Save destination" at bounding box center [633, 72] width 81 height 18
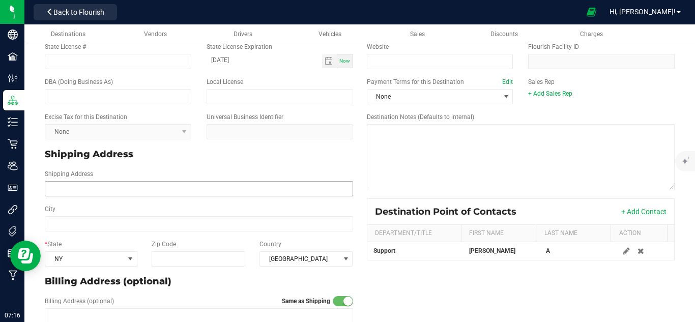
scroll to position [170, 0]
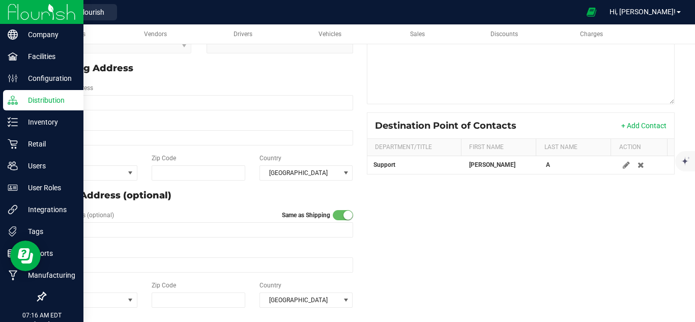
click at [56, 10] on img at bounding box center [42, 12] width 68 height 24
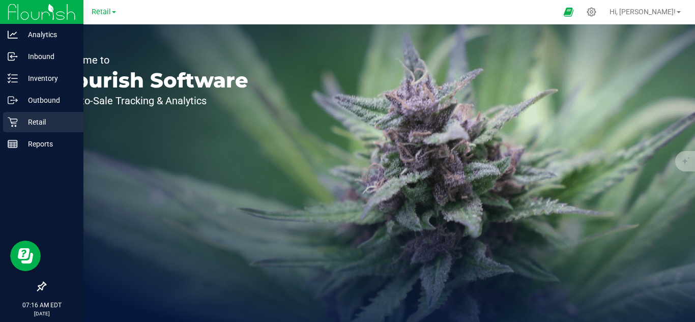
click at [56, 116] on div "Retail" at bounding box center [43, 122] width 80 height 20
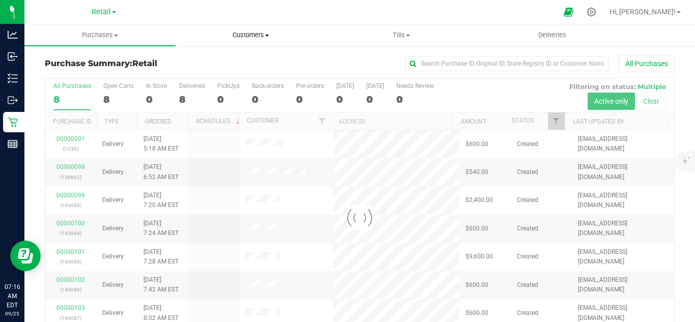
click at [253, 34] on span "Customers" at bounding box center [251, 35] width 150 height 9
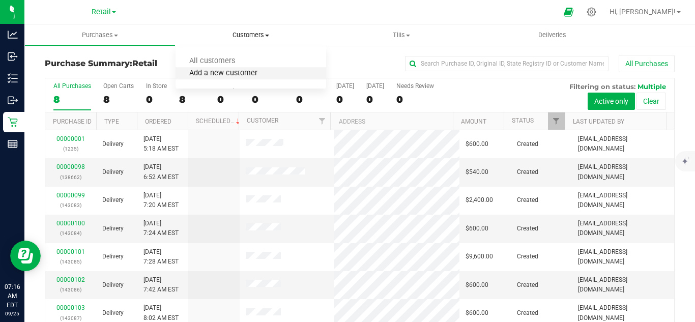
click at [244, 72] on span "Add a new customer" at bounding box center [224, 73] width 96 height 9
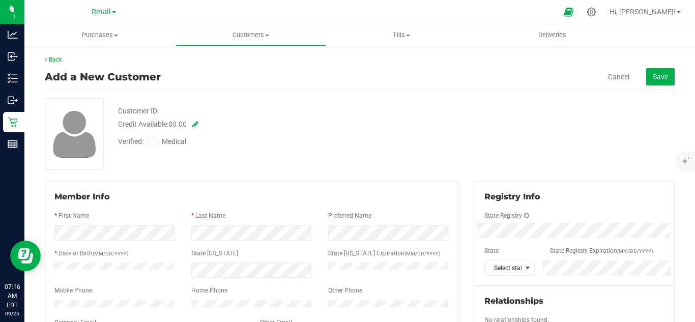
scroll to position [68, 0]
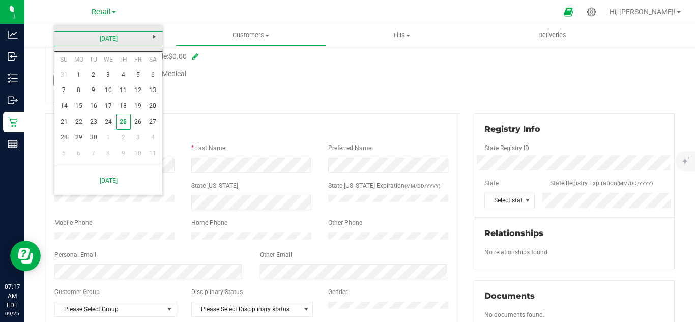
click at [102, 43] on link "September 2025" at bounding box center [108, 39] width 109 height 16
click at [102, 43] on link "2025" at bounding box center [108, 39] width 109 height 16
click at [102, 43] on link "2020-2029" at bounding box center [108, 39] width 109 height 16
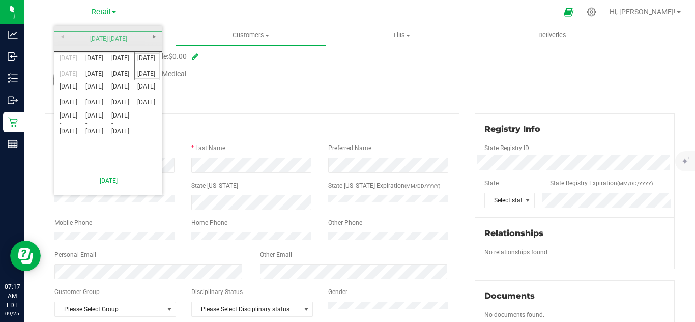
click at [102, 43] on div "2000-2099" at bounding box center [108, 38] width 113 height 25
click at [65, 39] on span "Previous" at bounding box center [63, 37] width 8 height 8
click at [118, 123] on link "1990 - 1999" at bounding box center [121, 124] width 26 height 26
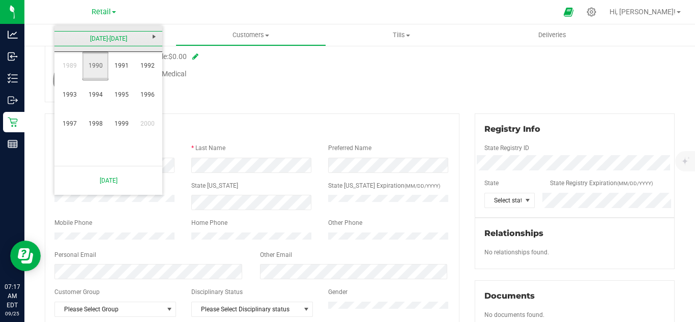
click at [91, 66] on link "1990" at bounding box center [95, 66] width 26 height 26
click at [123, 124] on link "Nov" at bounding box center [121, 124] width 26 height 26
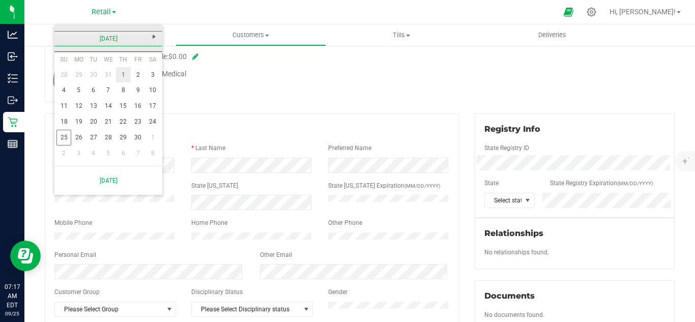
click at [127, 76] on link "1" at bounding box center [123, 75] width 15 height 16
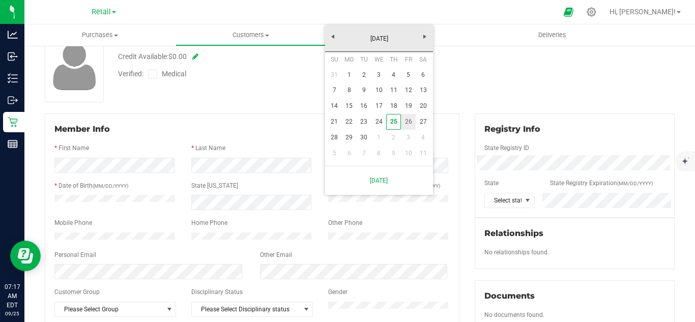
click at [406, 122] on link "26" at bounding box center [408, 122] width 15 height 16
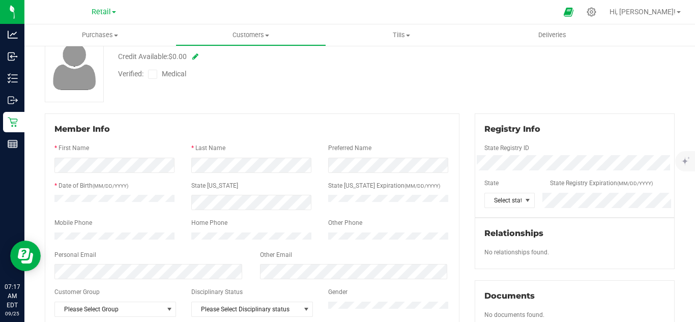
click at [415, 94] on div "Customer ID: Credit Available: $0.00 Verified: Medical" at bounding box center [359, 67] width 645 height 72
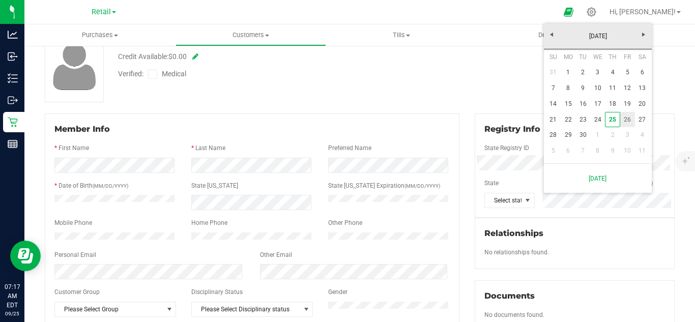
click at [626, 120] on link "26" at bounding box center [627, 120] width 15 height 16
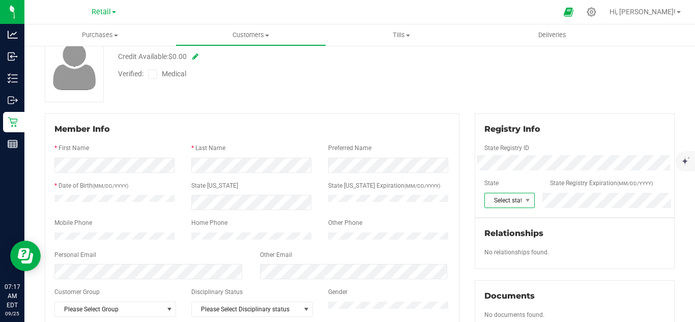
click at [521, 204] on span at bounding box center [527, 200] width 13 height 14
click at [494, 160] on li "NY" at bounding box center [504, 160] width 48 height 17
click at [345, 86] on div "Customer ID: Credit Available: $0.00 Verified: Medical" at bounding box center [359, 67] width 645 height 72
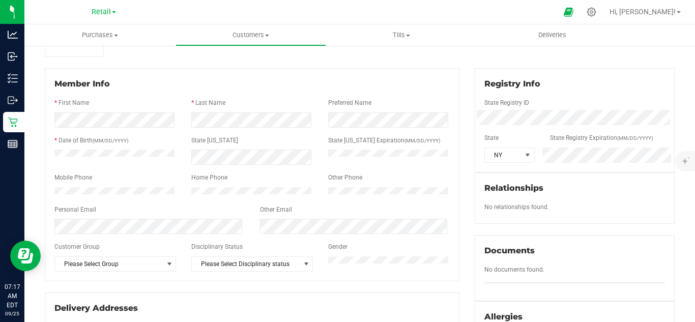
scroll to position [136, 0]
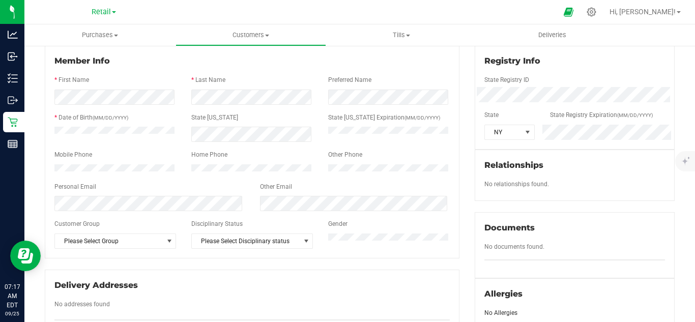
click at [243, 182] on div at bounding box center [251, 178] width 395 height 8
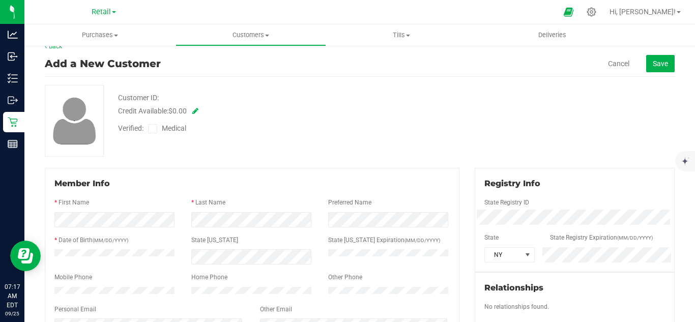
scroll to position [0, 0]
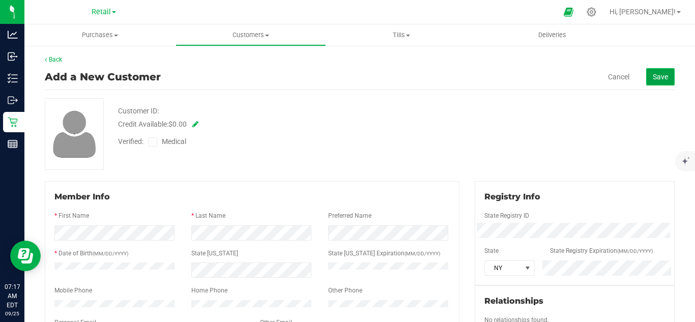
click at [656, 76] on span "Save" at bounding box center [660, 77] width 15 height 8
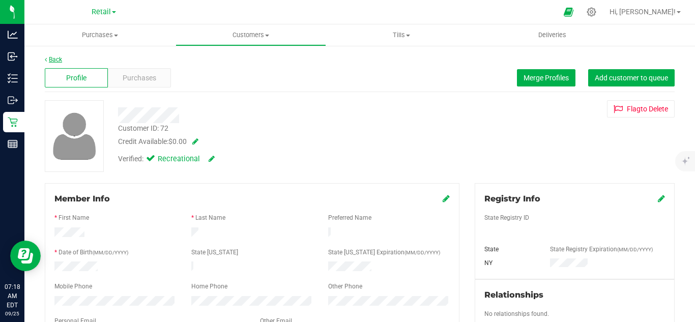
click at [54, 59] on link "Back" at bounding box center [53, 59] width 17 height 7
